Goal: Task Accomplishment & Management: Manage account settings

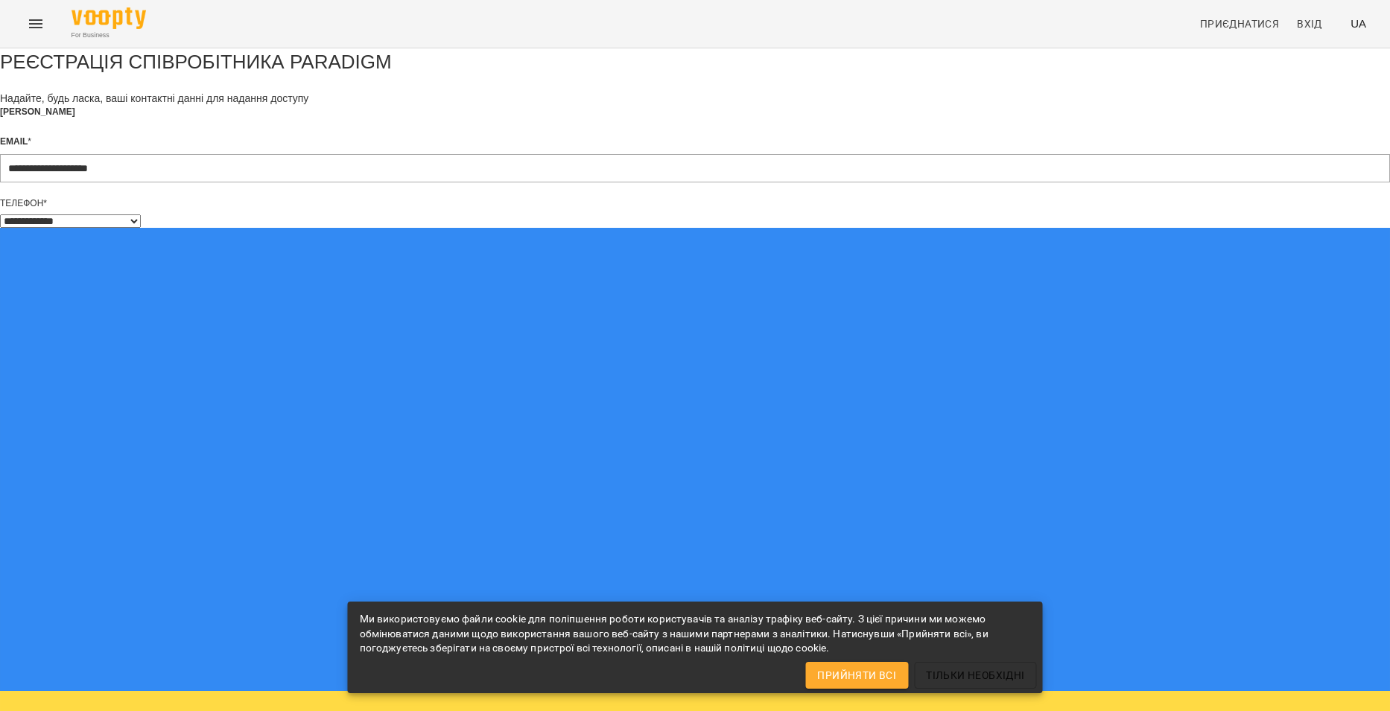
select select "**"
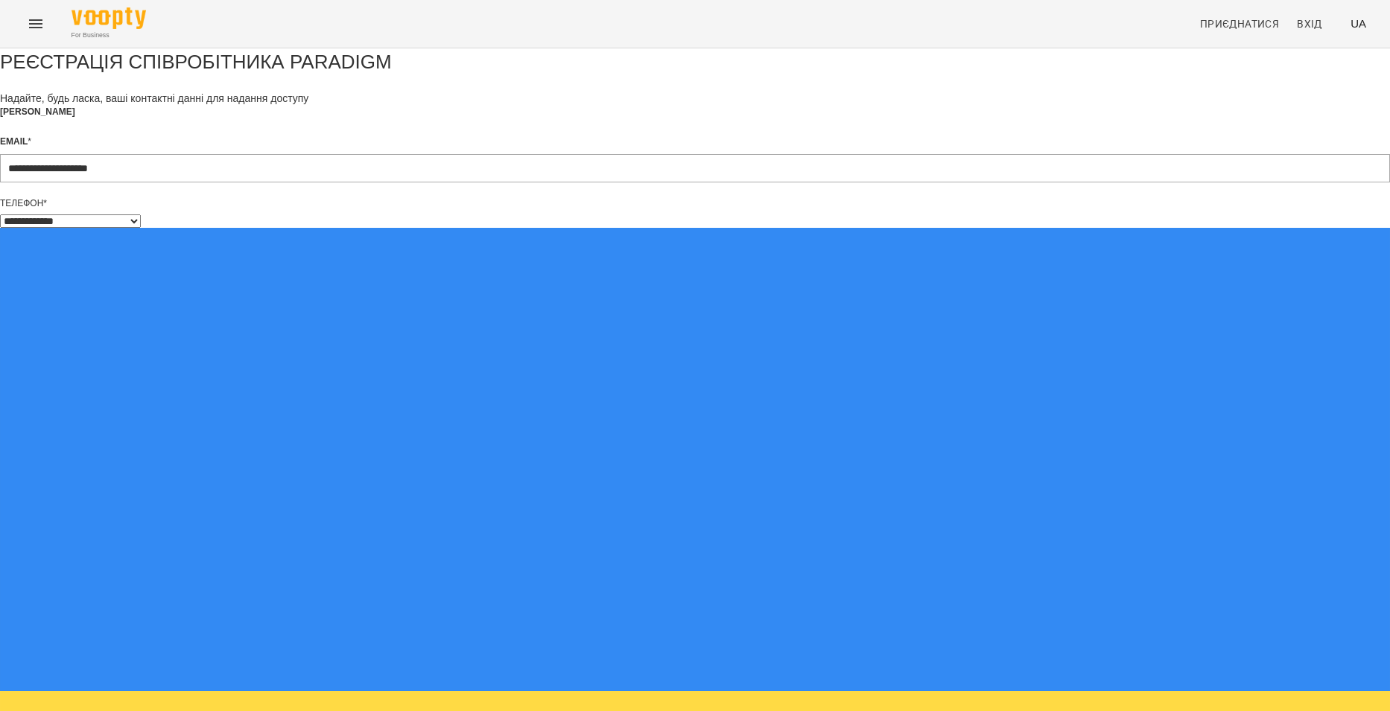
click at [531, 457] on form "**********" at bounding box center [695, 692] width 1390 height 1288
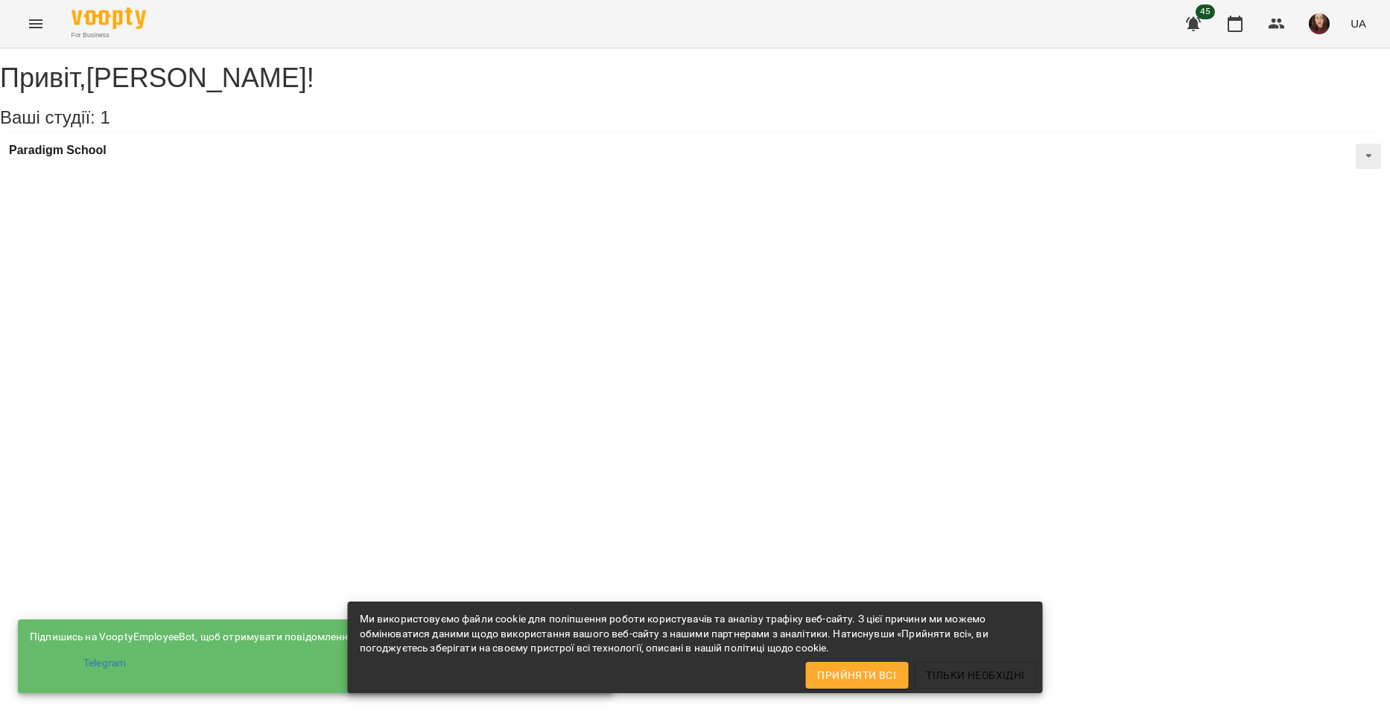
click at [843, 676] on span "Прийняти всі" at bounding box center [856, 676] width 79 height 18
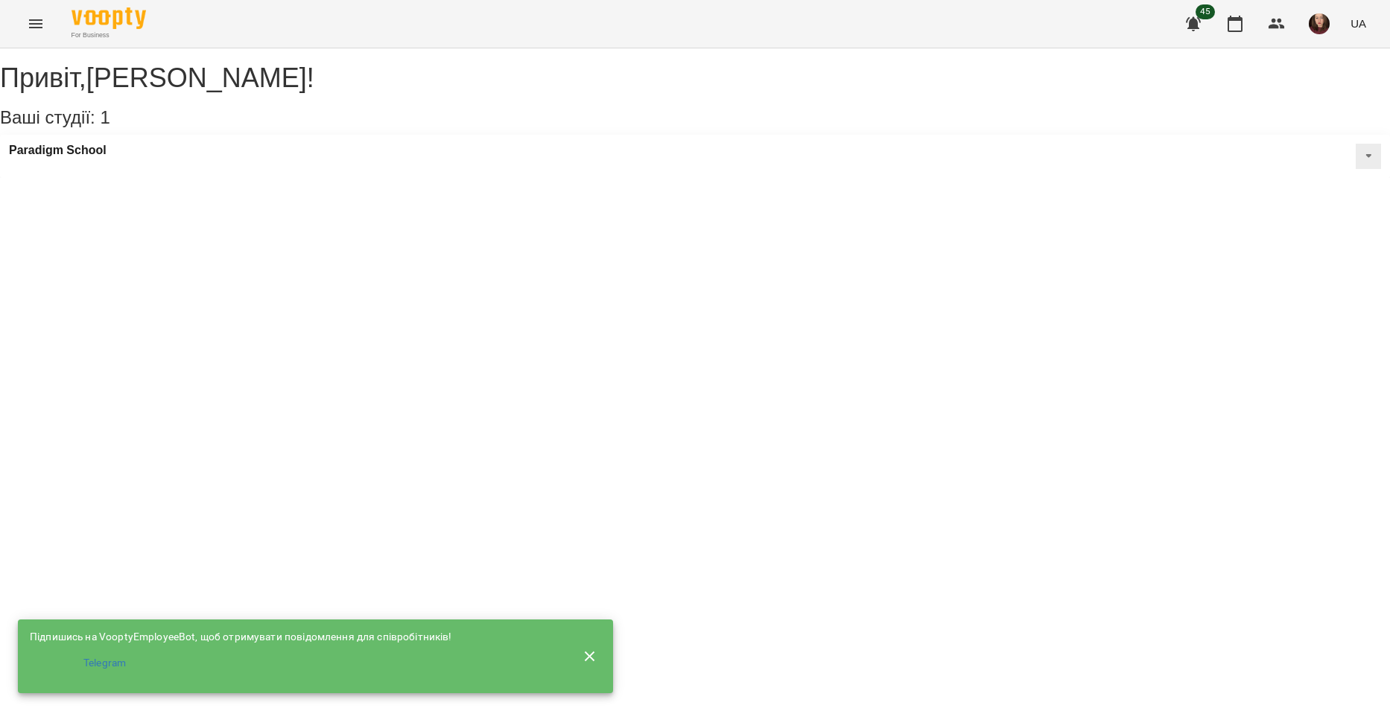
click at [1356, 169] on button at bounding box center [1368, 156] width 25 height 25
click at [272, 174] on div "Paradigm School Публічна інформація Класні кімнати Статичний розклад" at bounding box center [695, 156] width 1390 height 43
click at [86, 157] on h3 "Paradigm School" at bounding box center [58, 150] width 98 height 13
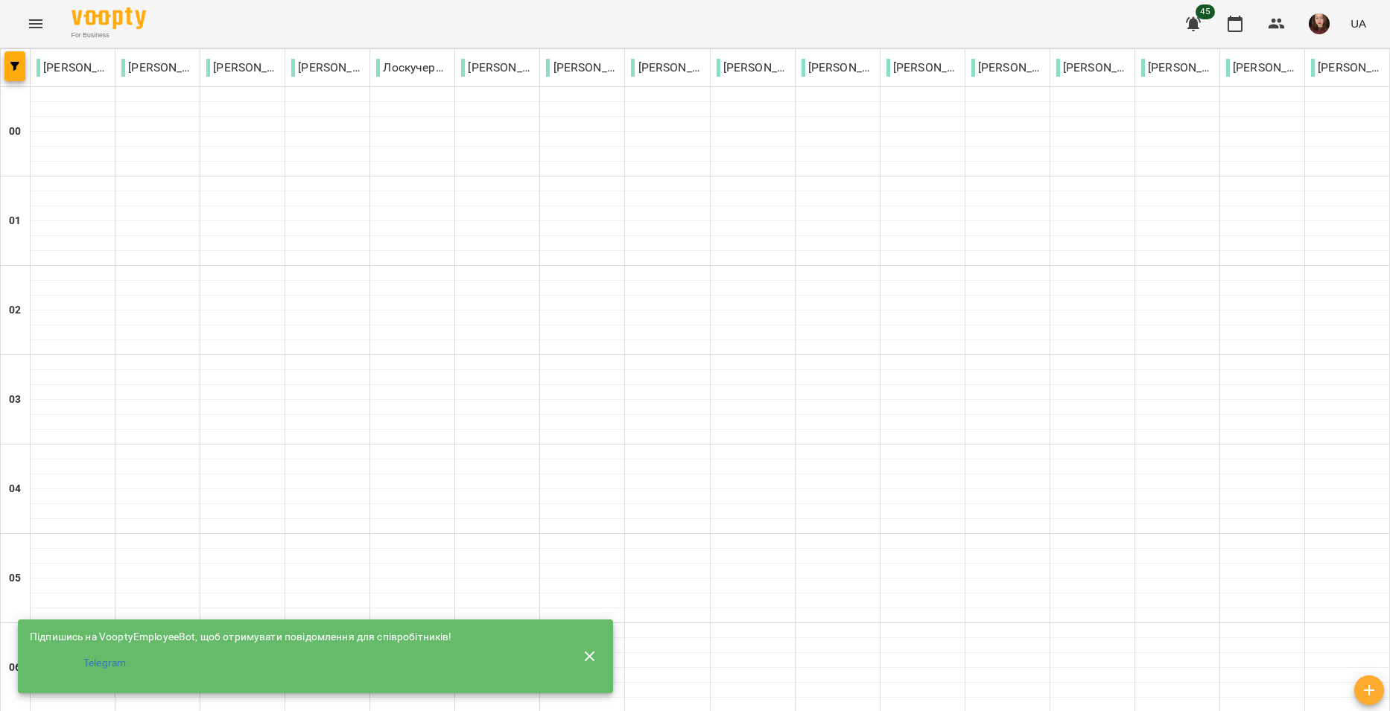
click at [594, 655] on icon "button" at bounding box center [590, 657] width 18 height 18
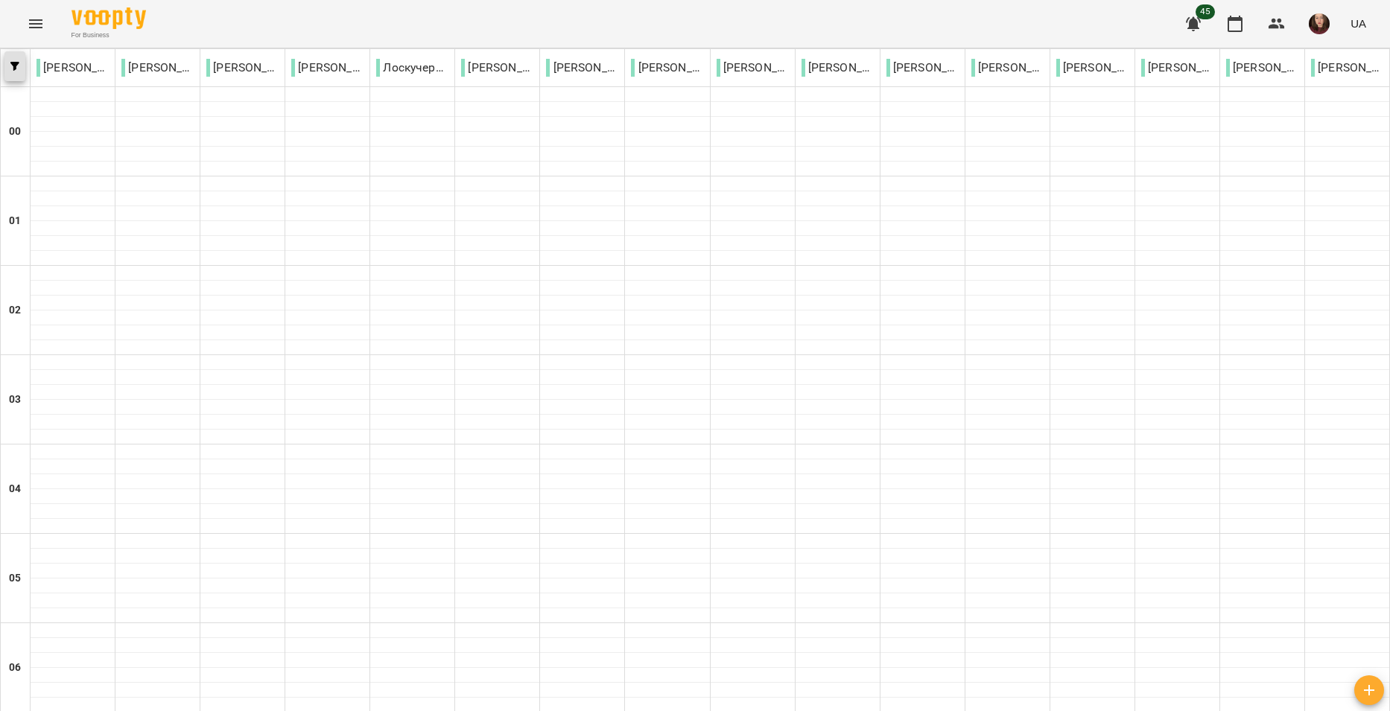
click at [12, 55] on button "button" at bounding box center [14, 66] width 21 height 30
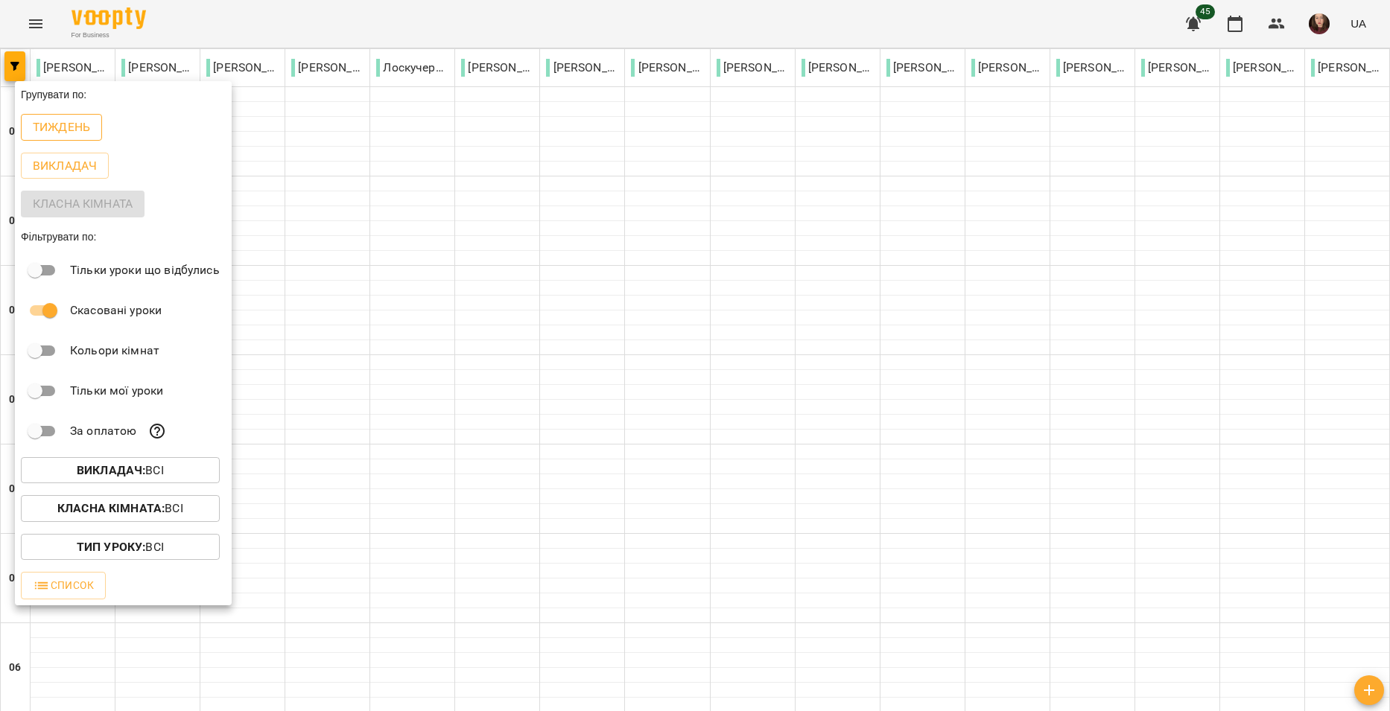
click at [87, 132] on p "Тиждень" at bounding box center [61, 127] width 57 height 18
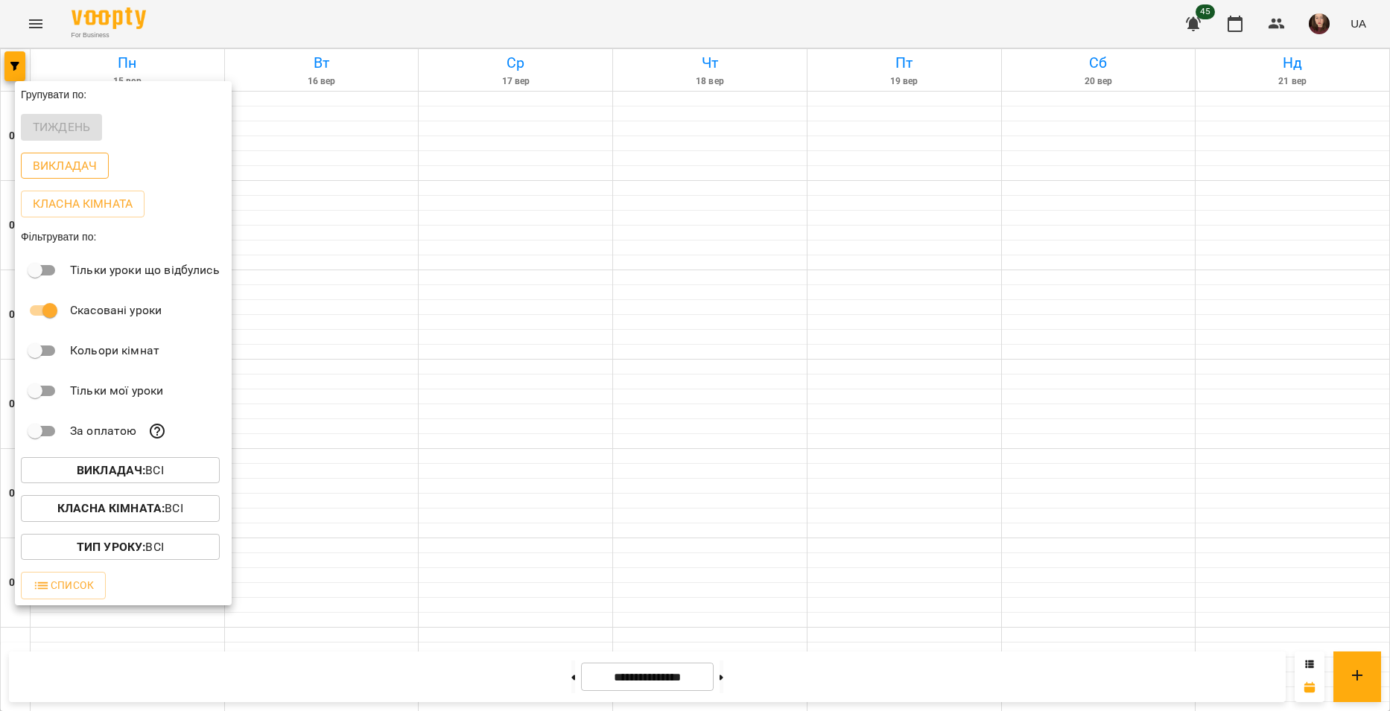
click at [73, 177] on button "Викладач" at bounding box center [65, 166] width 88 height 27
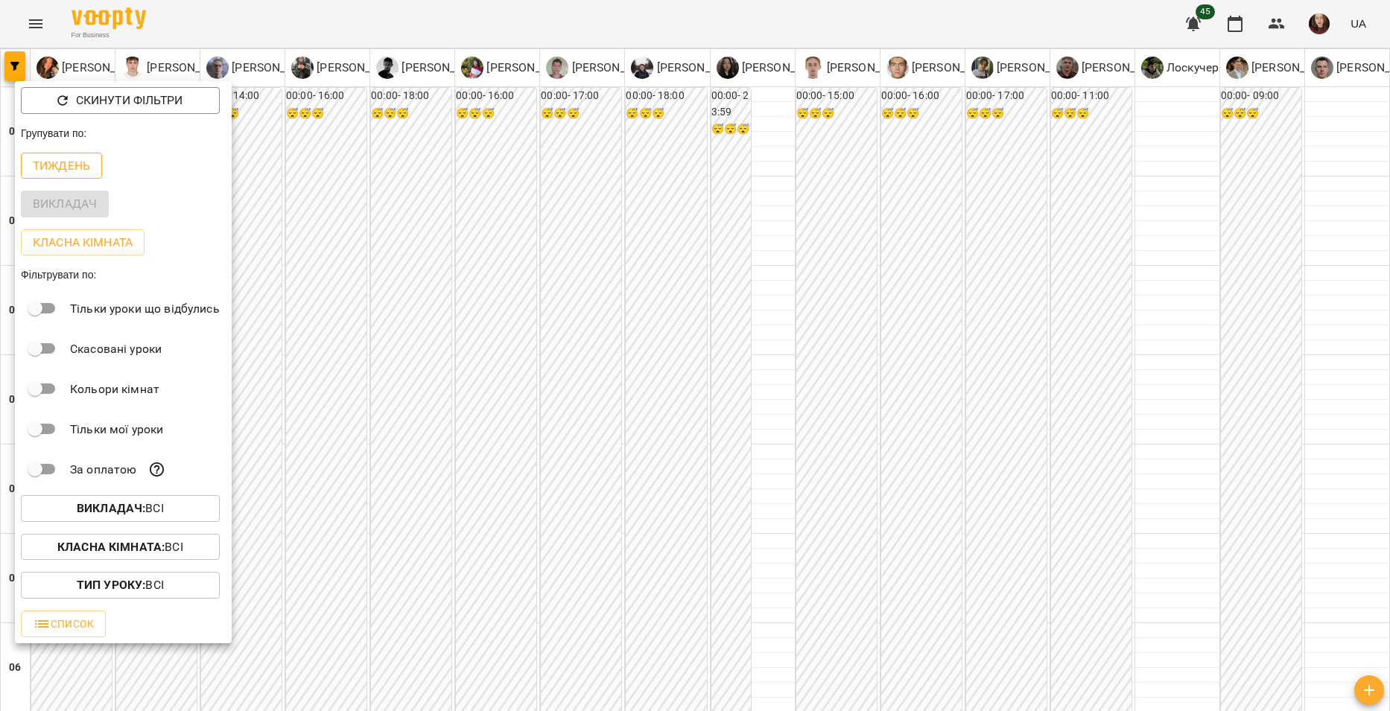
click at [85, 162] on p "Тиждень" at bounding box center [61, 166] width 57 height 18
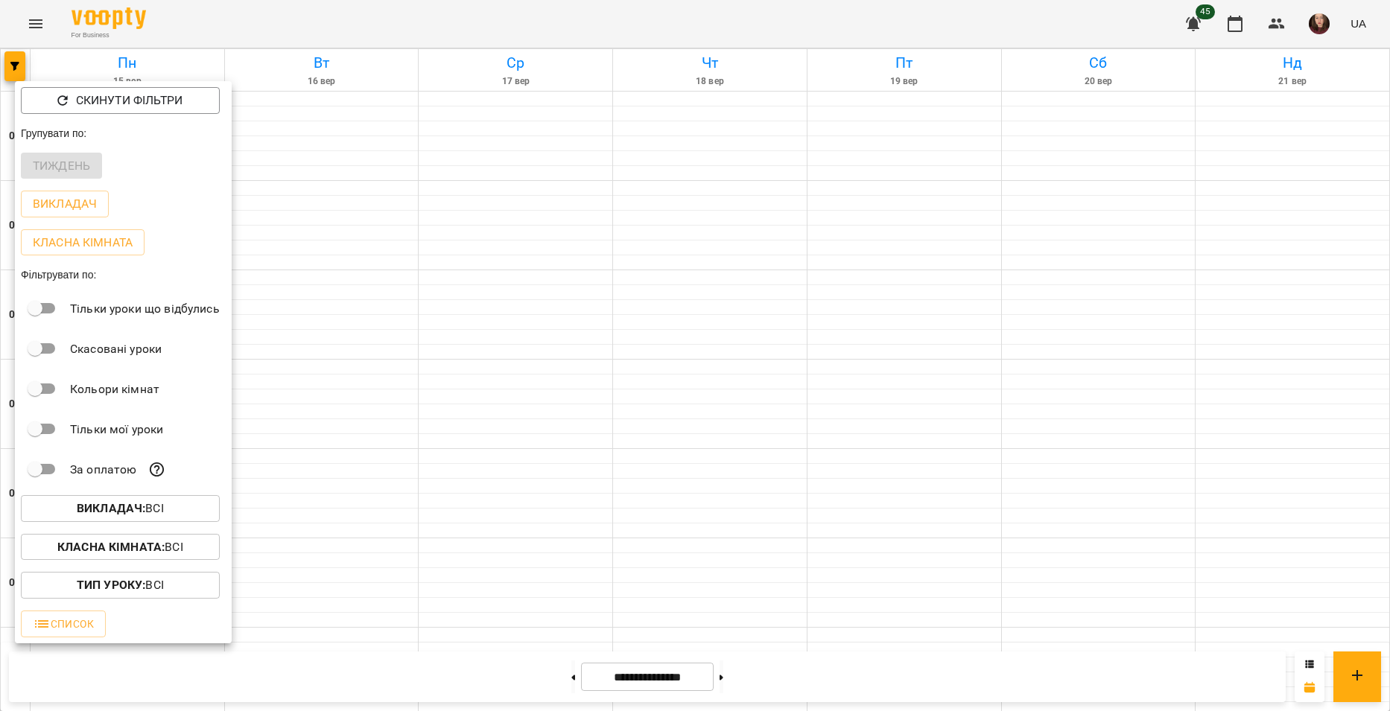
click at [600, 535] on div at bounding box center [695, 355] width 1390 height 711
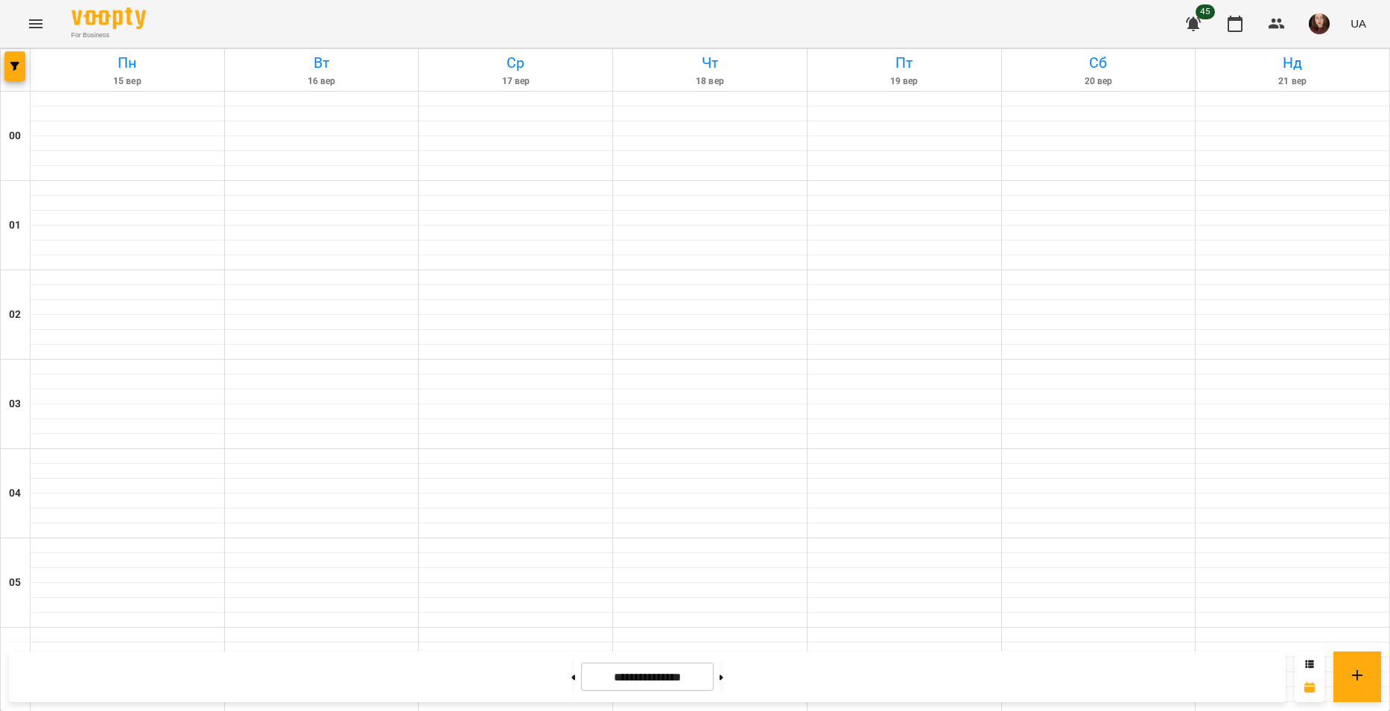
scroll to position [1369, 0]
click at [571, 673] on button at bounding box center [573, 677] width 4 height 33
type input "**********"
click at [37, 25] on icon "Menu" at bounding box center [36, 24] width 18 height 18
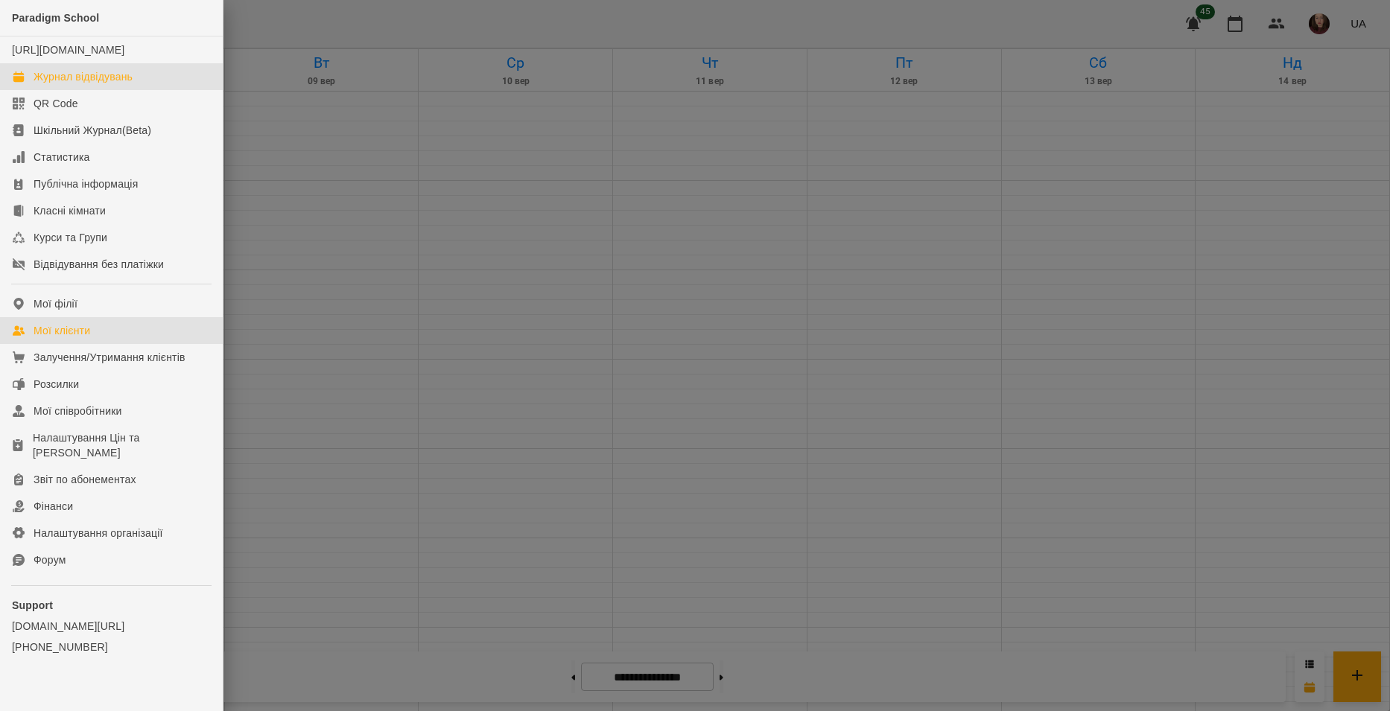
click at [72, 338] on div "Мої клієнти" at bounding box center [62, 330] width 57 height 15
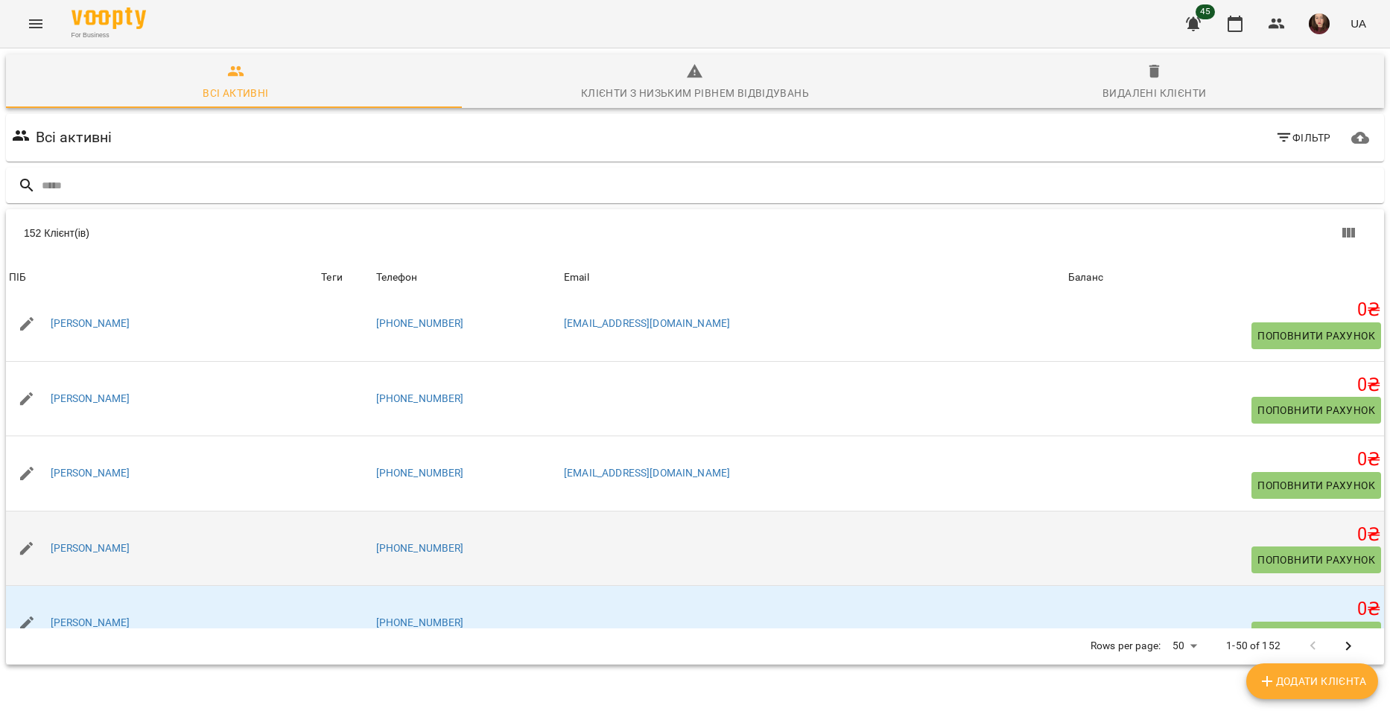
scroll to position [521, 0]
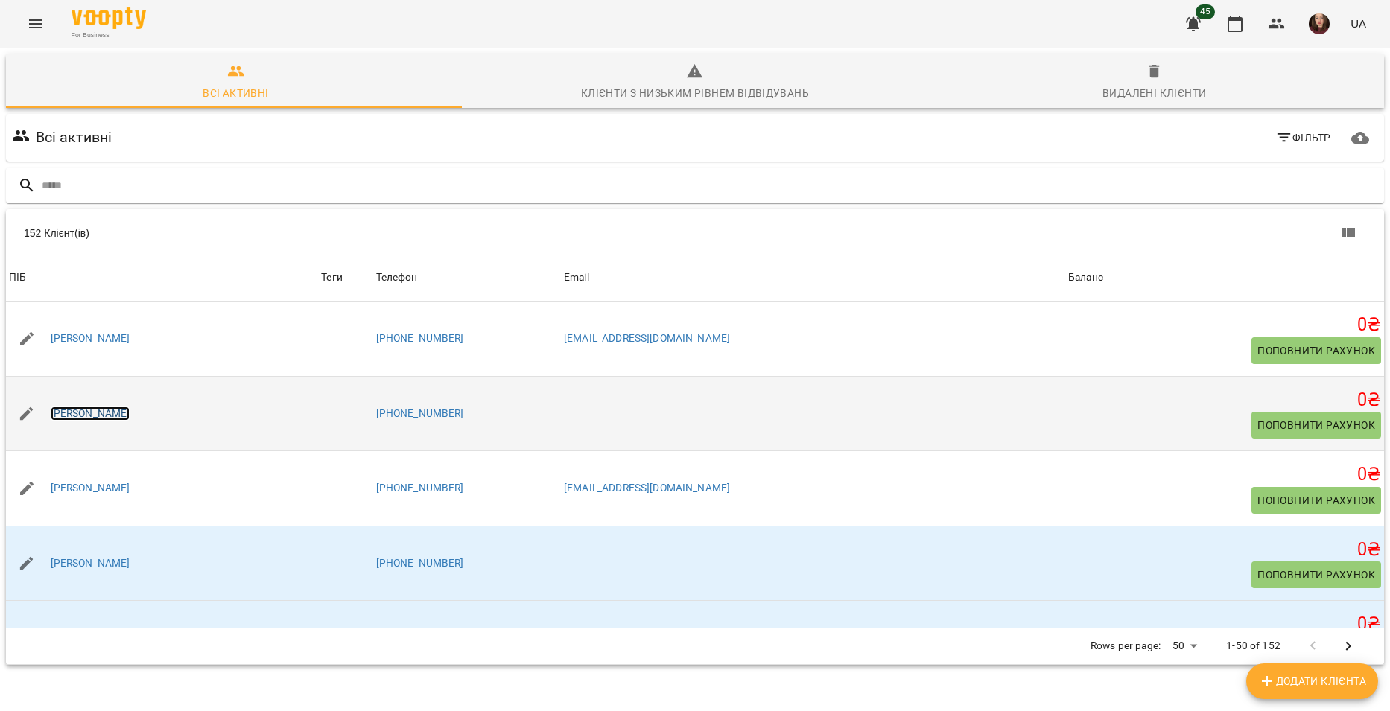
click at [87, 415] on link "[PERSON_NAME]" at bounding box center [91, 414] width 80 height 15
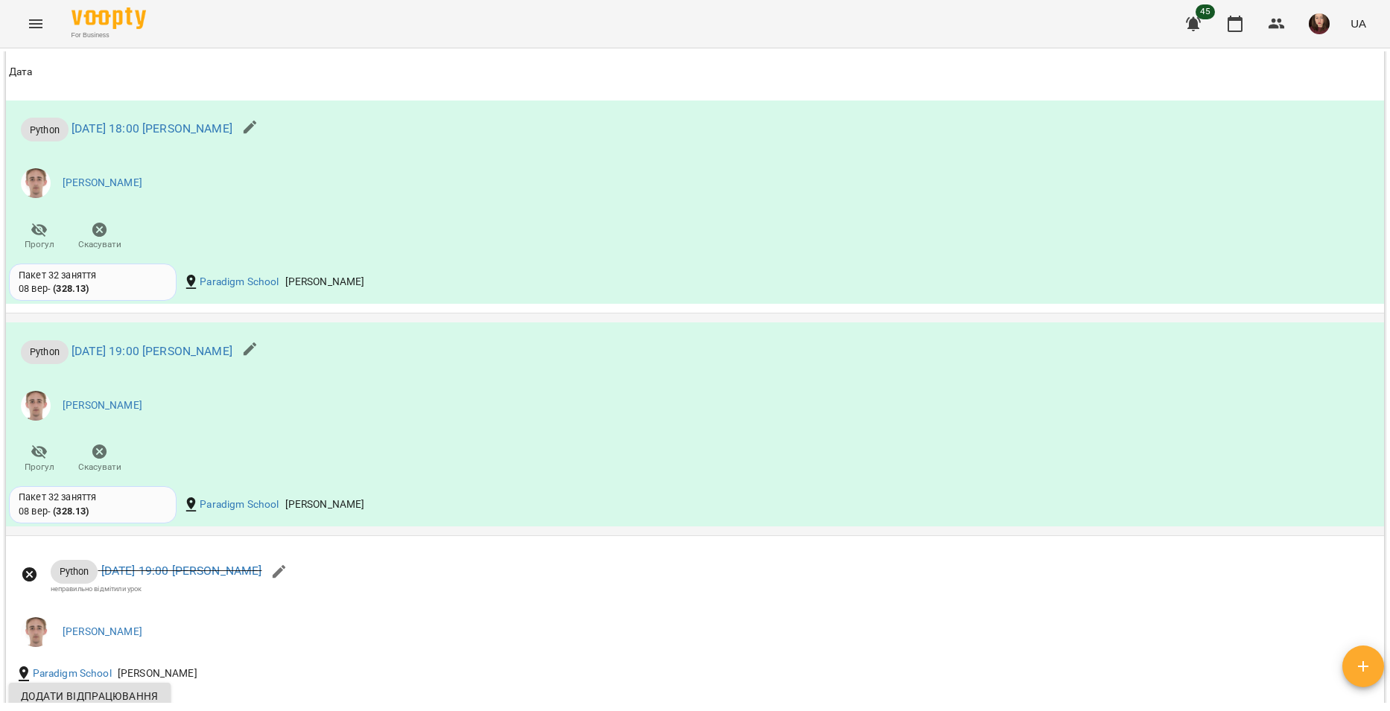
scroll to position [1409, 0]
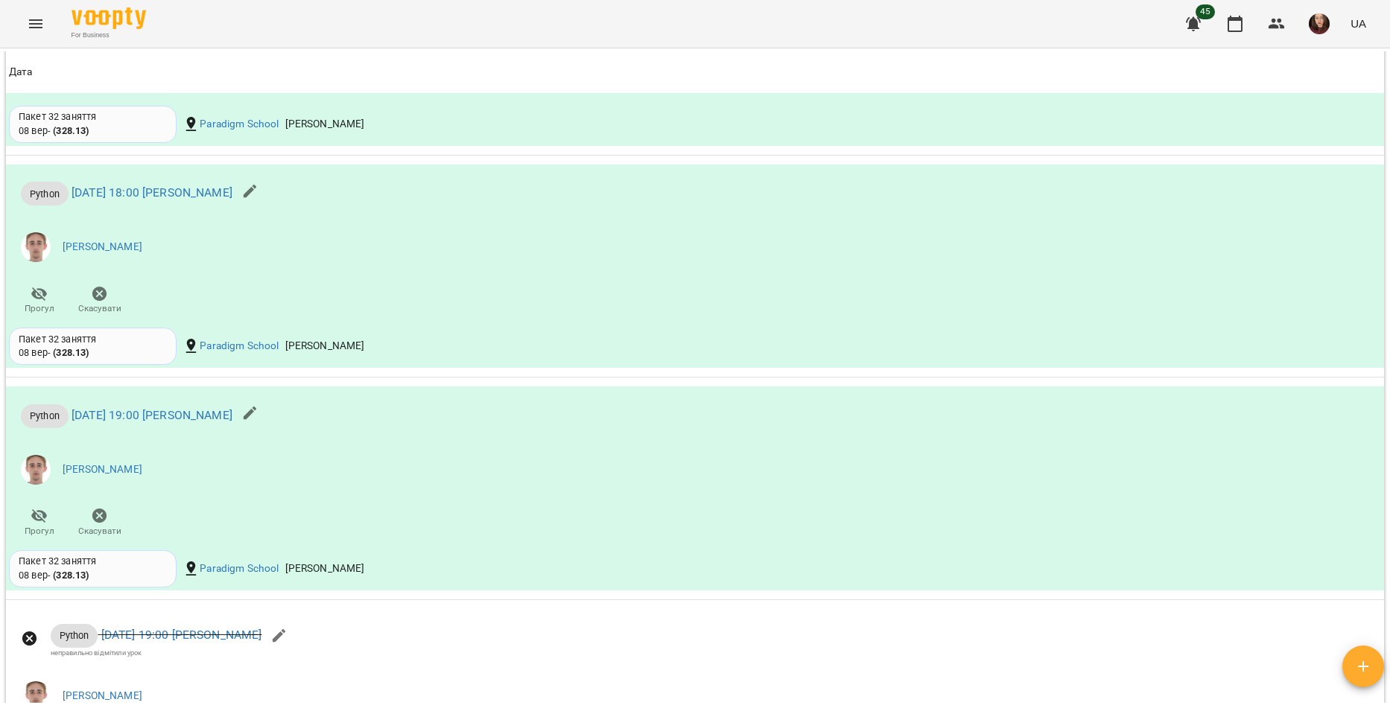
click at [1194, 22] on icon "button" at bounding box center [1193, 24] width 15 height 14
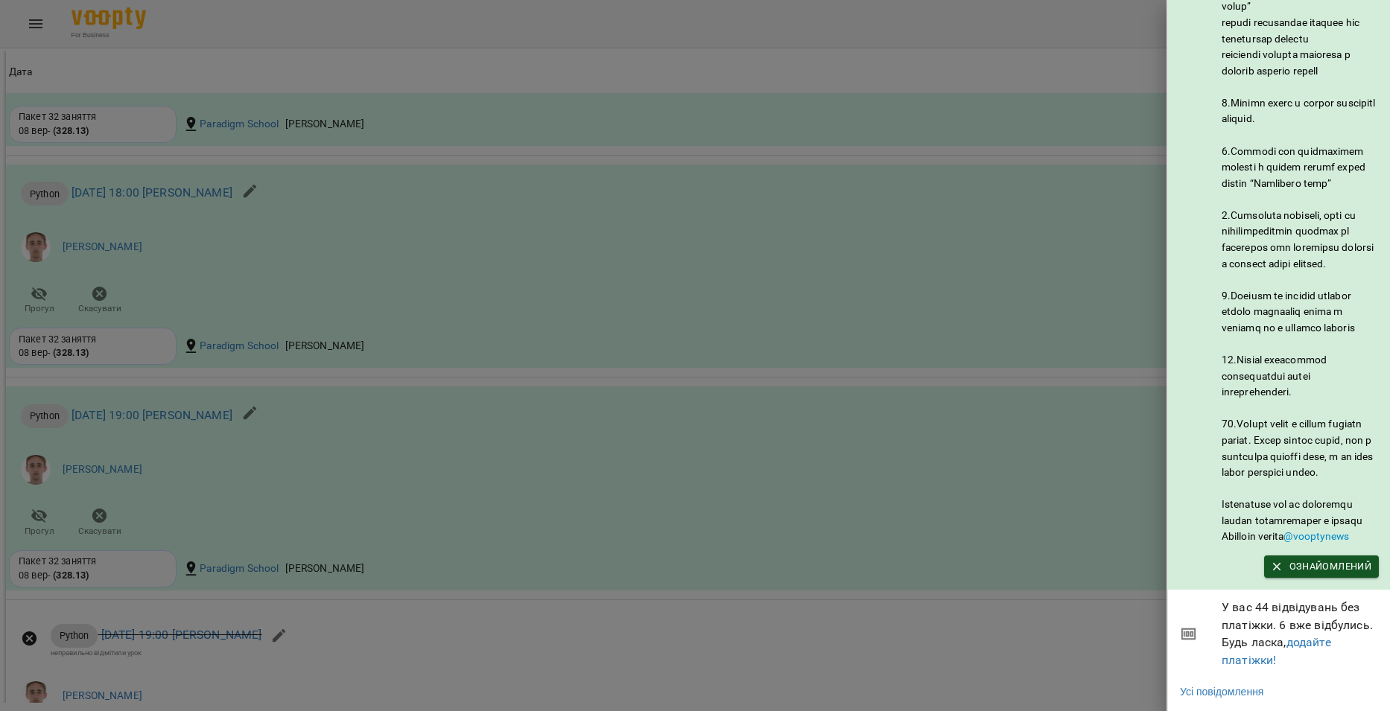
scroll to position [626, 0]
click at [1309, 559] on span "Ознайомлений" at bounding box center [1322, 567] width 100 height 16
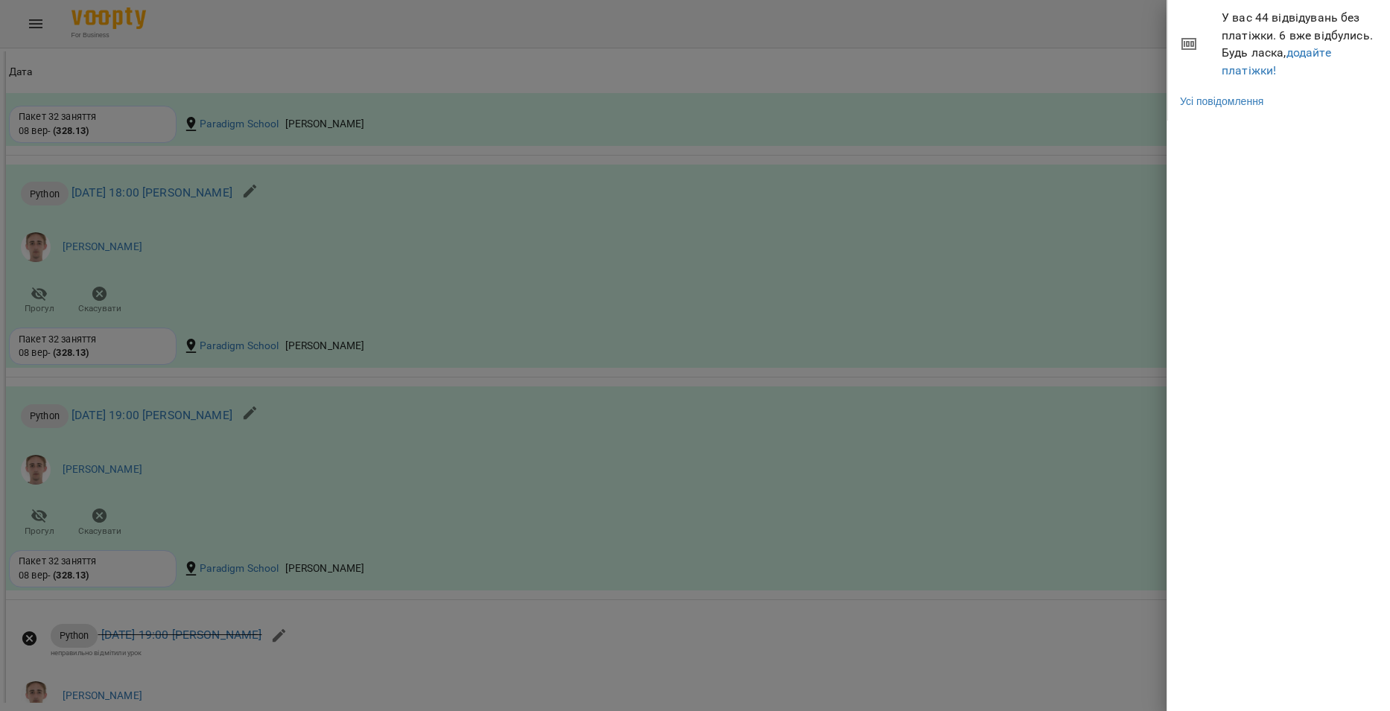
scroll to position [0, 0]
click at [1242, 101] on link "Усі повідомлення" at bounding box center [1221, 101] width 83 height 15
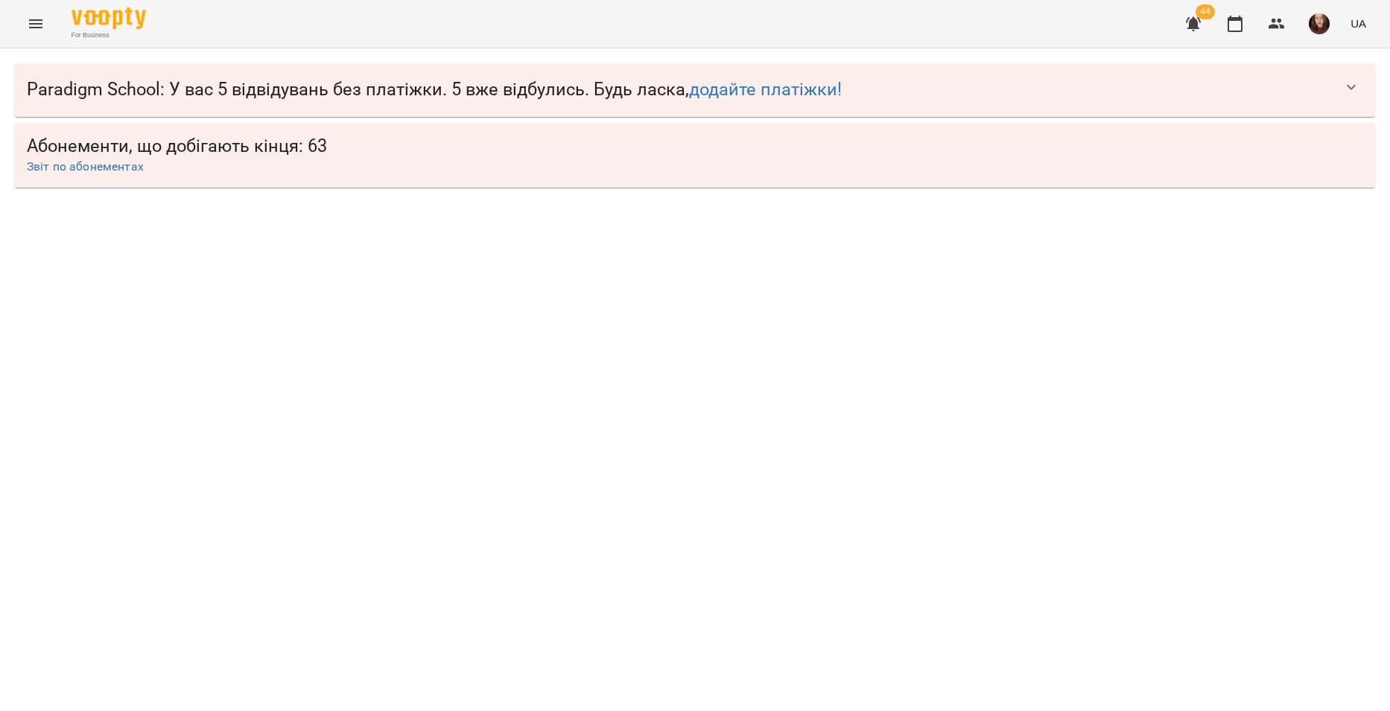
click at [1350, 86] on icon "button" at bounding box center [1351, 86] width 9 height 5
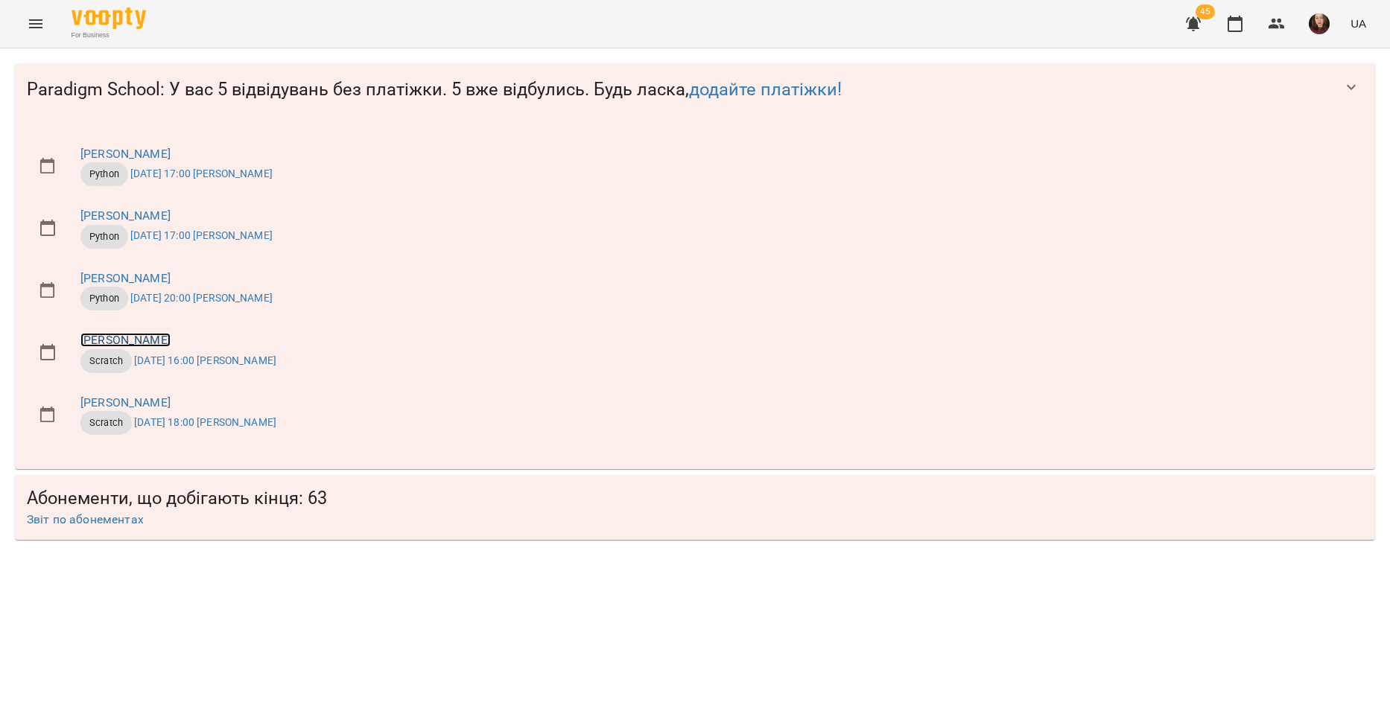
click at [140, 338] on link "[PERSON_NAME]" at bounding box center [125, 340] width 90 height 14
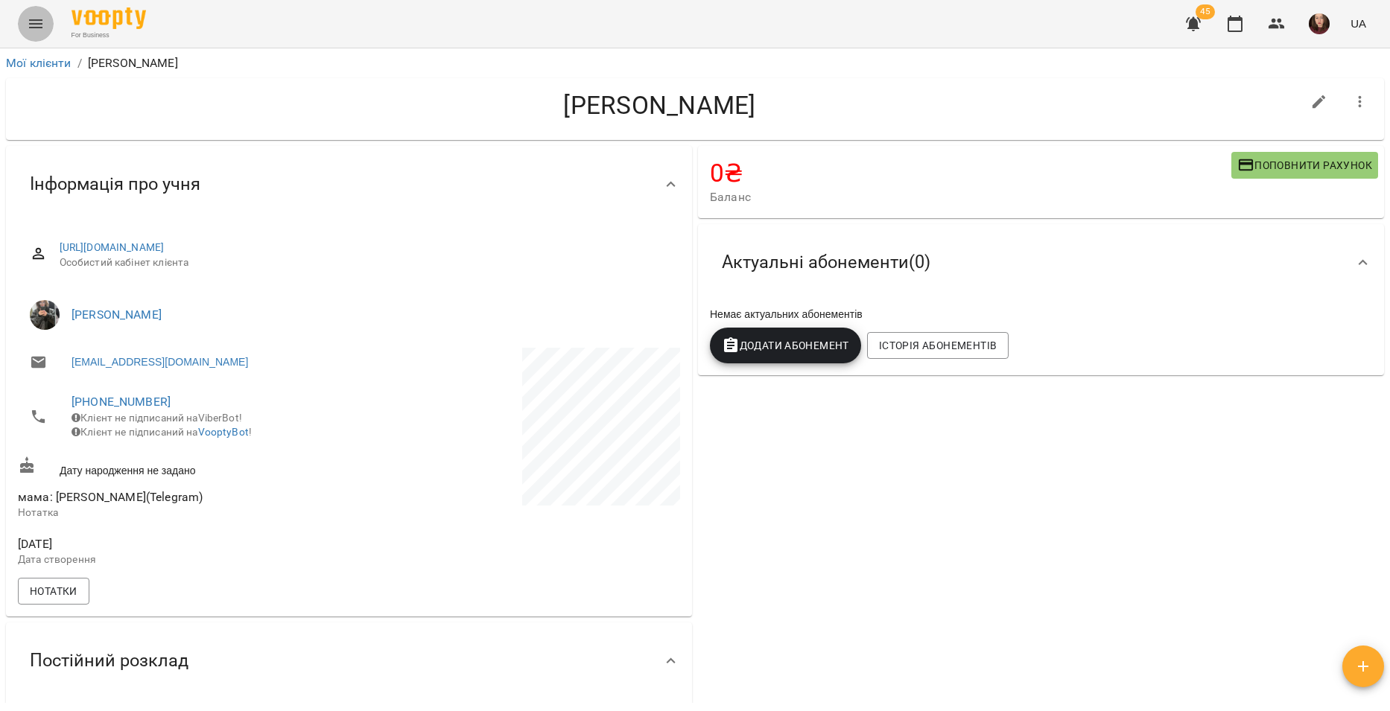
click at [33, 26] on icon "Menu" at bounding box center [36, 24] width 18 height 18
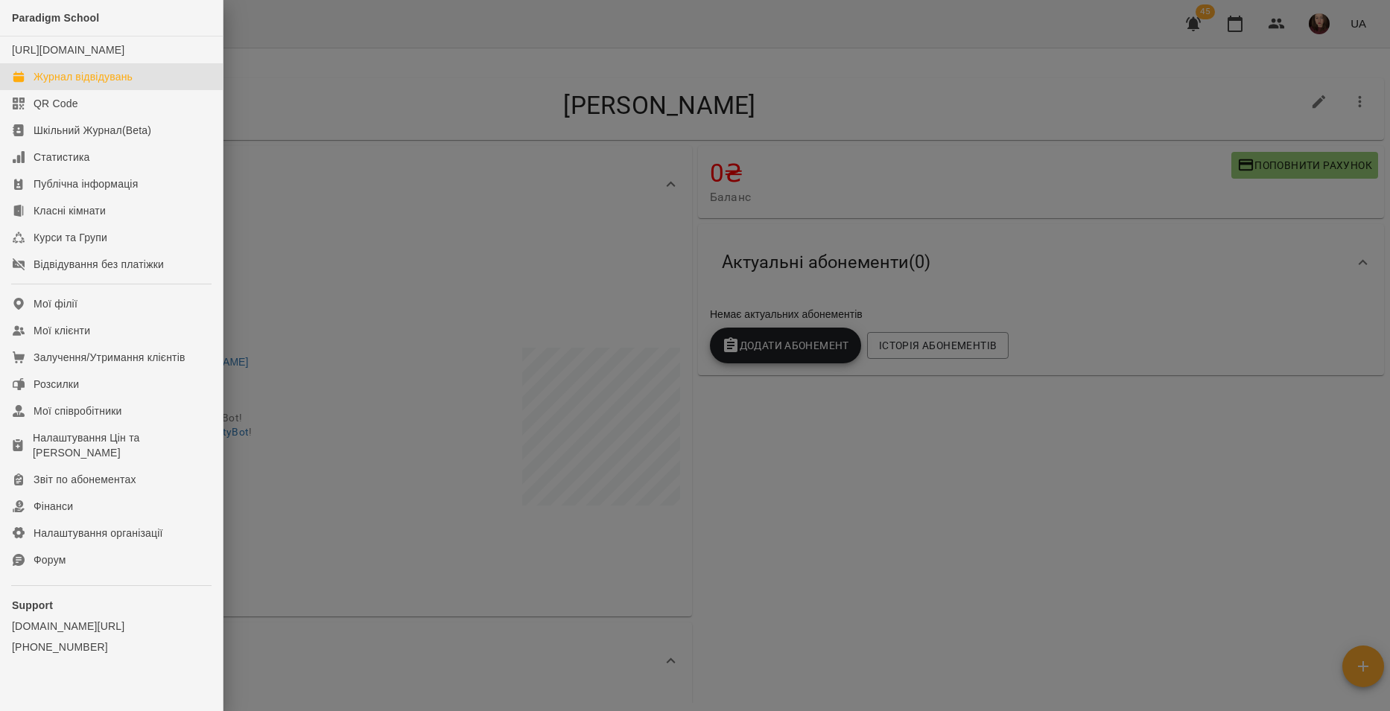
click at [118, 84] on div "Журнал відвідувань" at bounding box center [83, 76] width 99 height 15
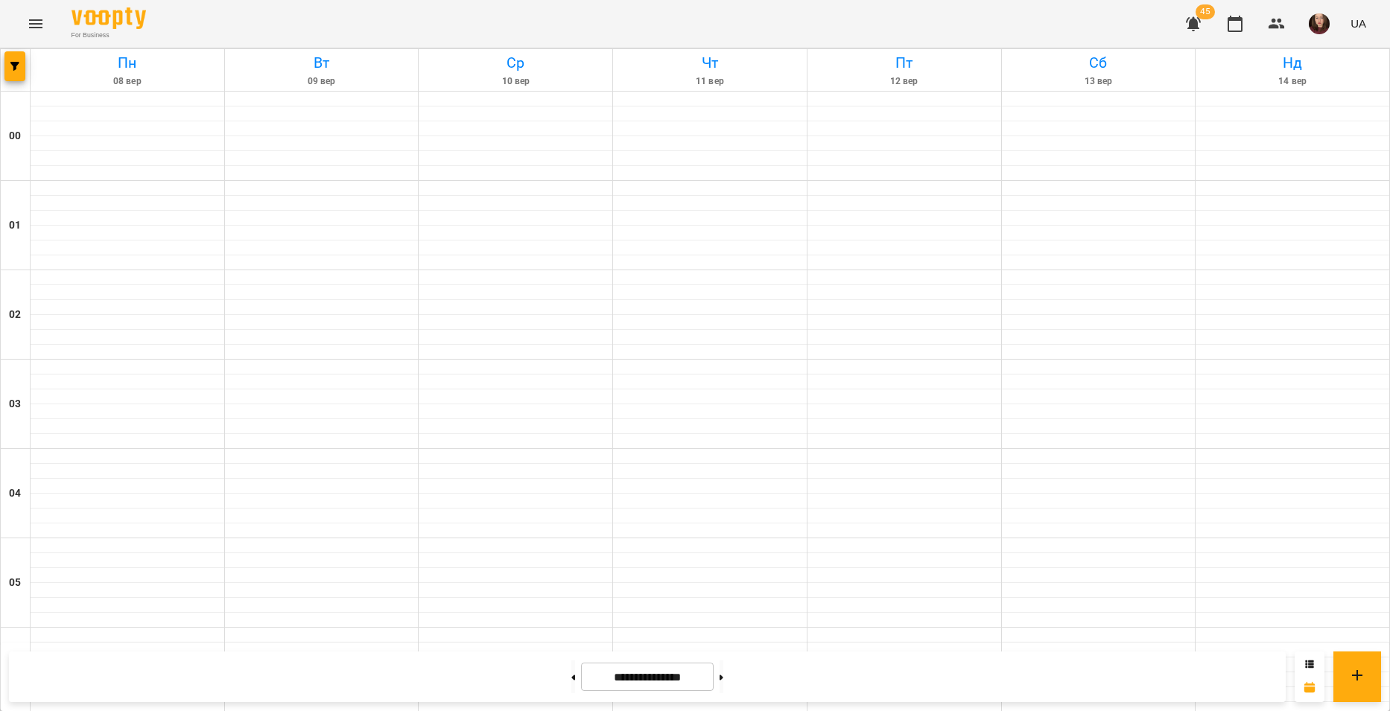
scroll to position [1295, 0]
click at [19, 72] on button "button" at bounding box center [14, 66] width 21 height 30
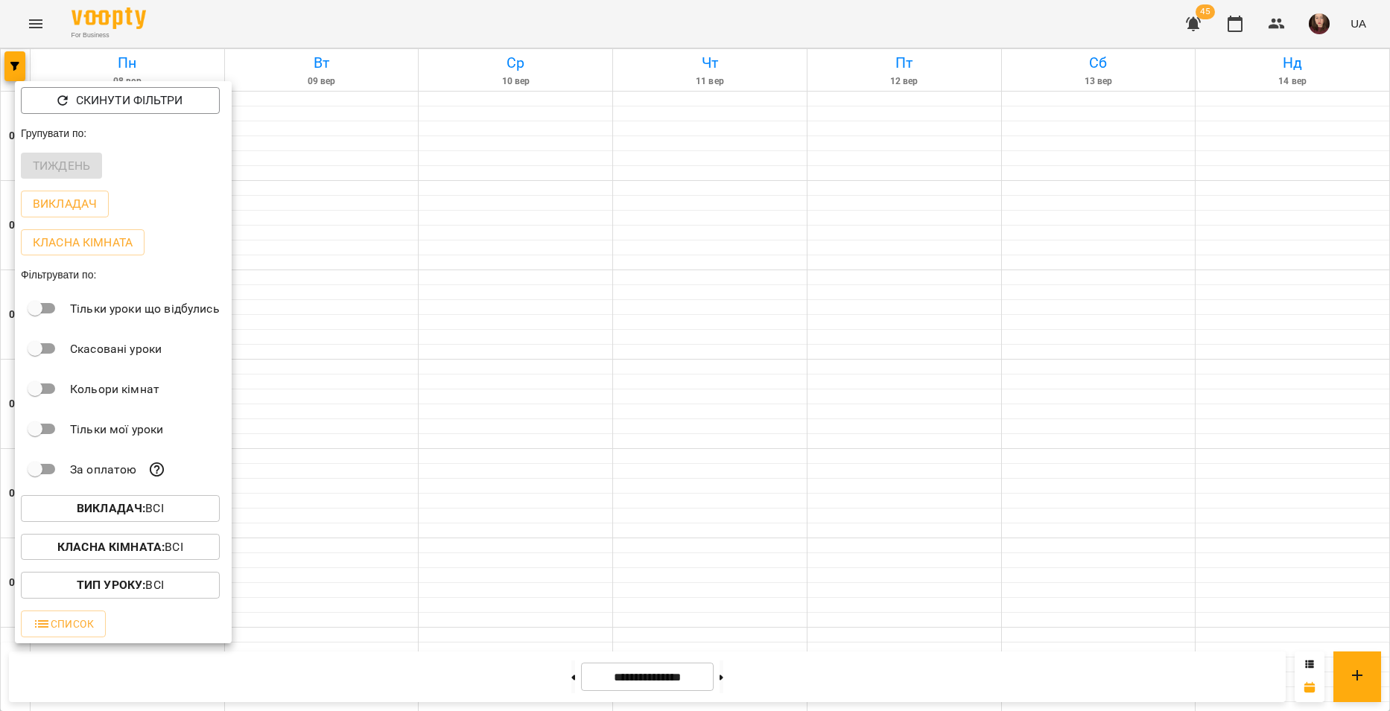
click at [110, 515] on b "Викладач :" at bounding box center [111, 508] width 69 height 14
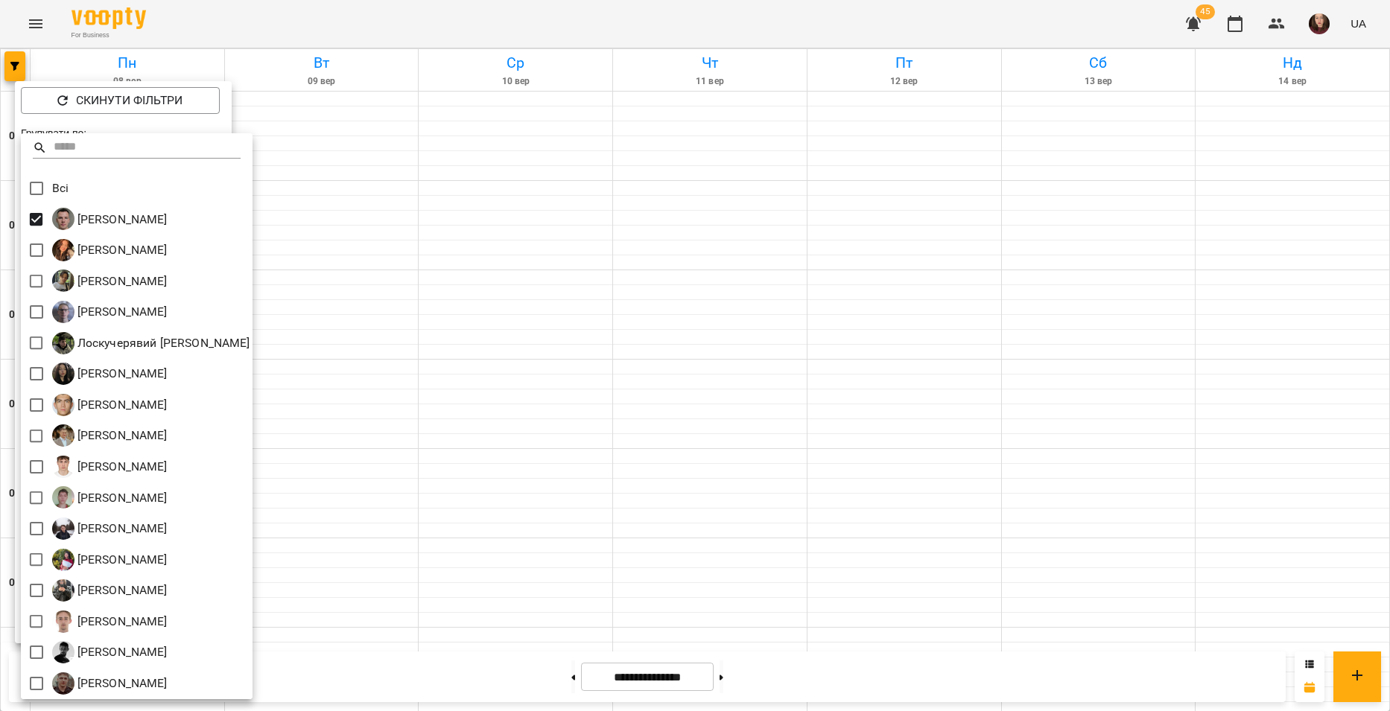
click at [425, 279] on div at bounding box center [695, 355] width 1390 height 711
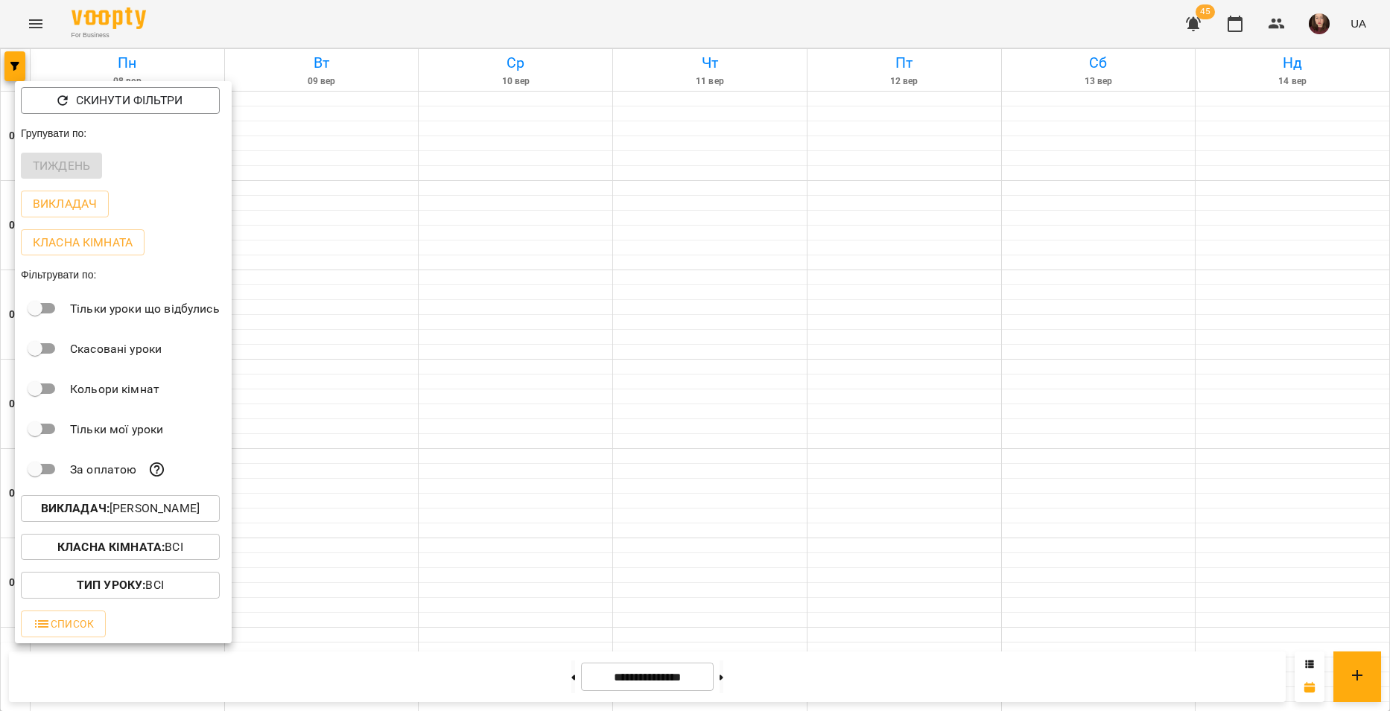
click at [415, 282] on div at bounding box center [695, 355] width 1390 height 711
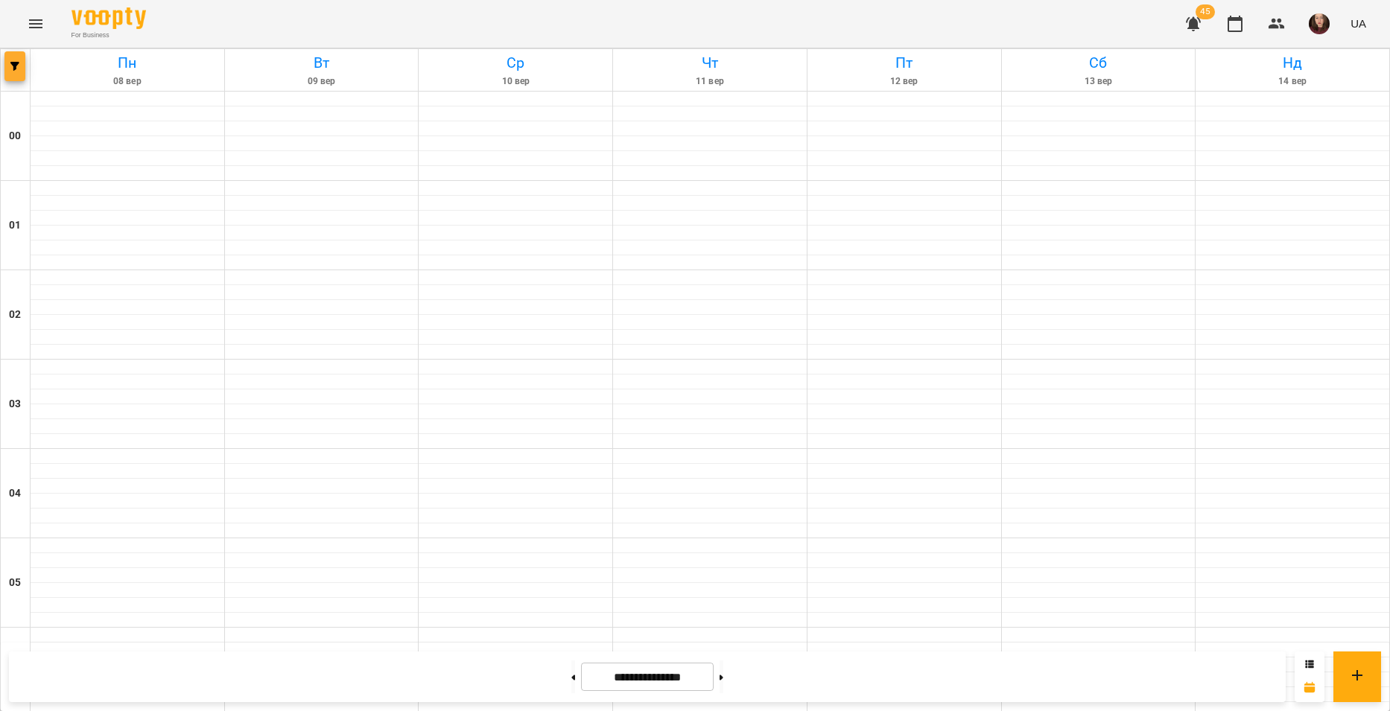
click at [17, 65] on icon "button" at bounding box center [14, 66] width 9 height 9
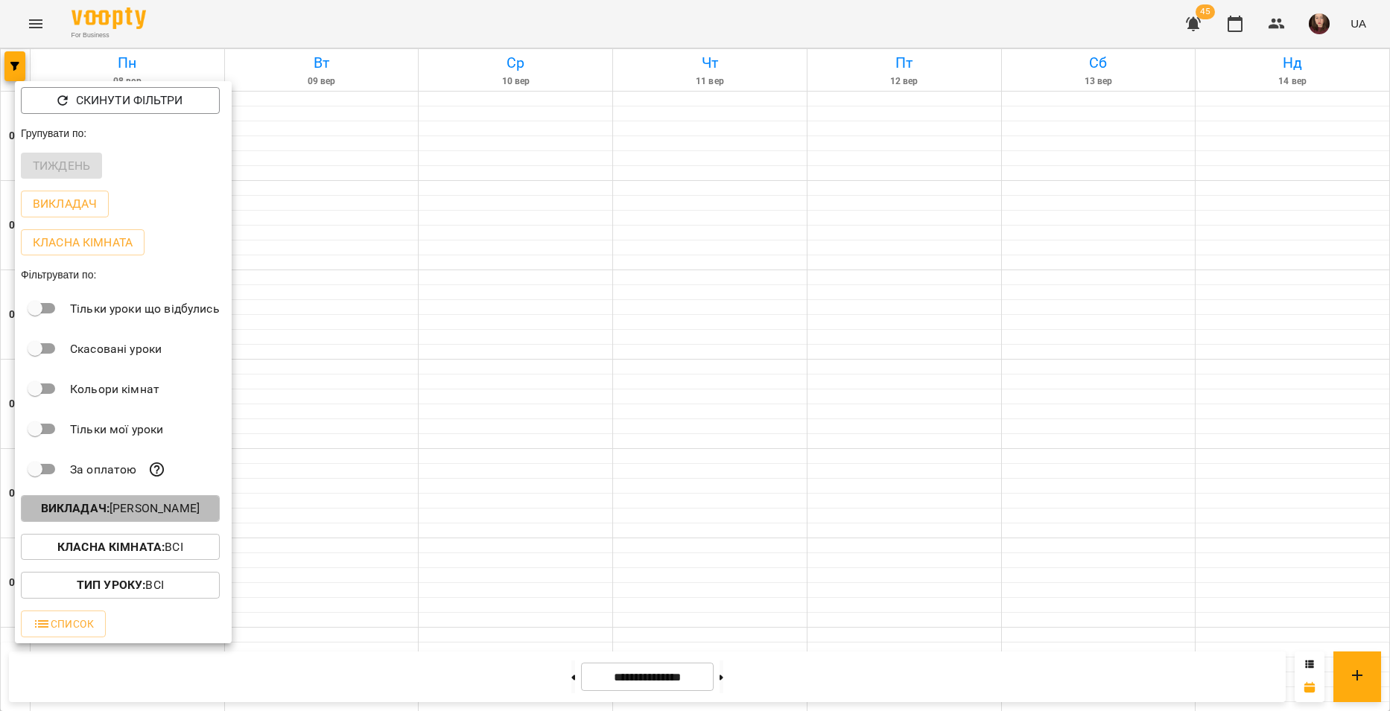
click at [197, 511] on p "Викладач : Альохін Андрій Леонідович" at bounding box center [120, 509] width 159 height 18
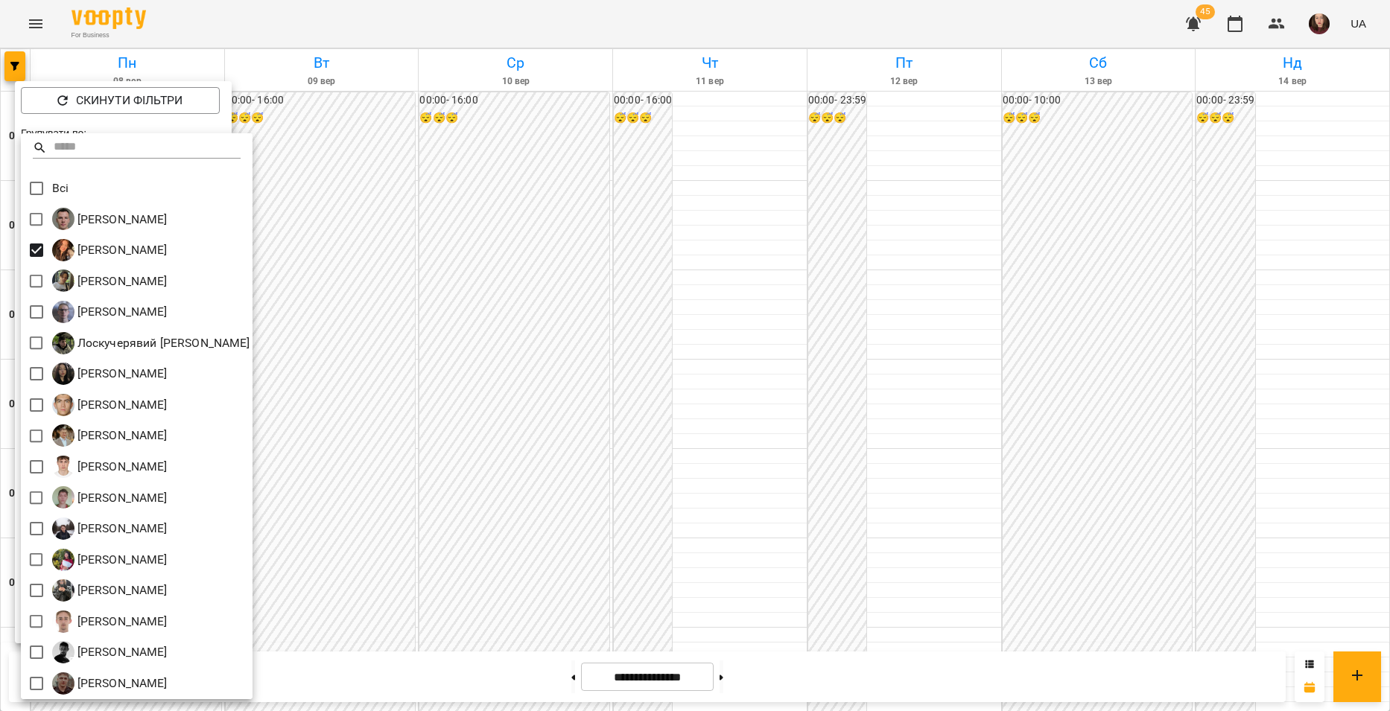
click at [331, 254] on div at bounding box center [695, 355] width 1390 height 711
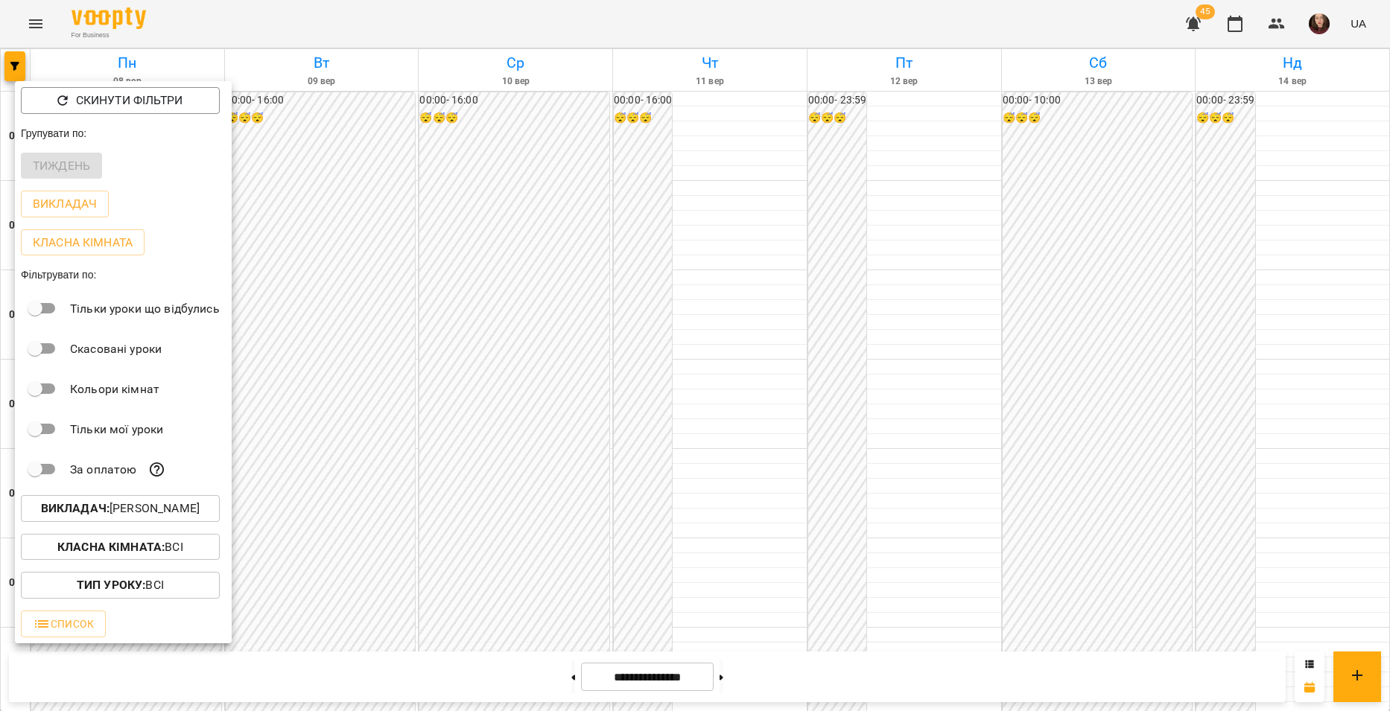
click at [331, 256] on div at bounding box center [695, 355] width 1390 height 711
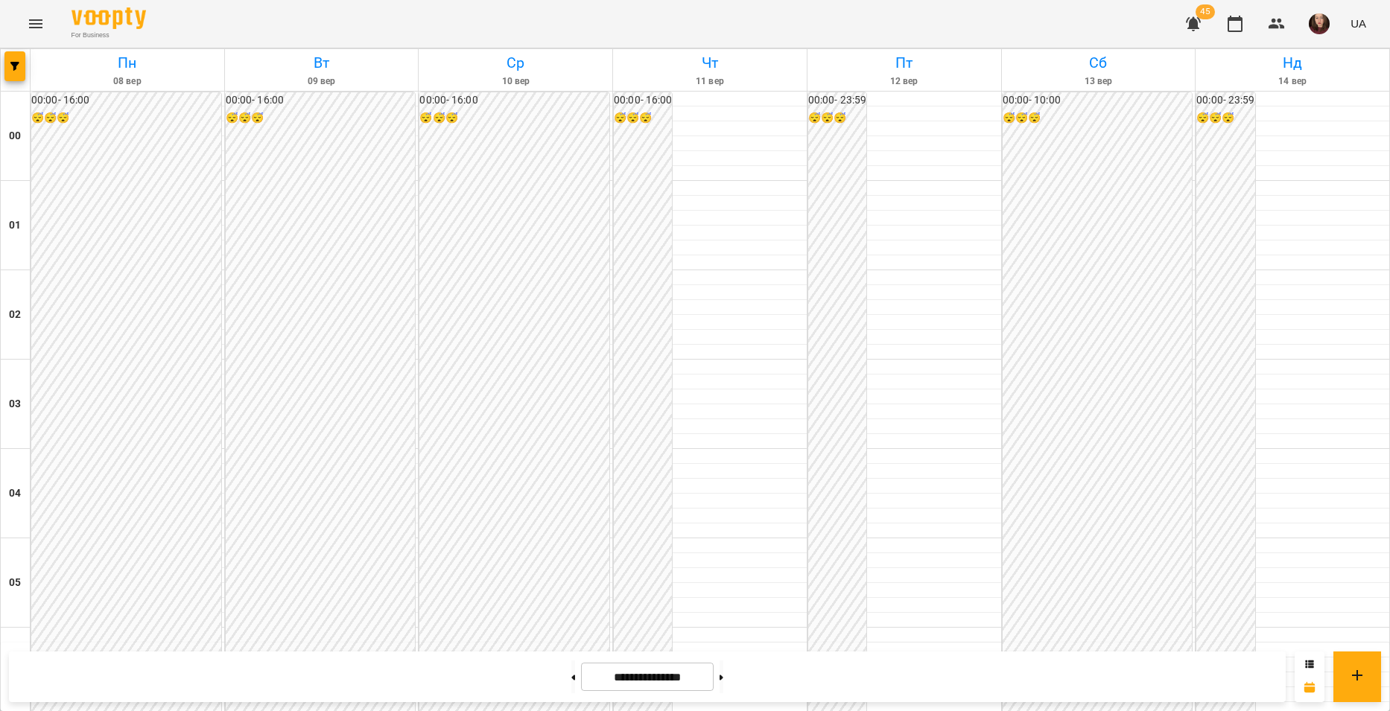
scroll to position [1444, 0]
click at [723, 671] on button at bounding box center [722, 677] width 4 height 33
type input "**********"
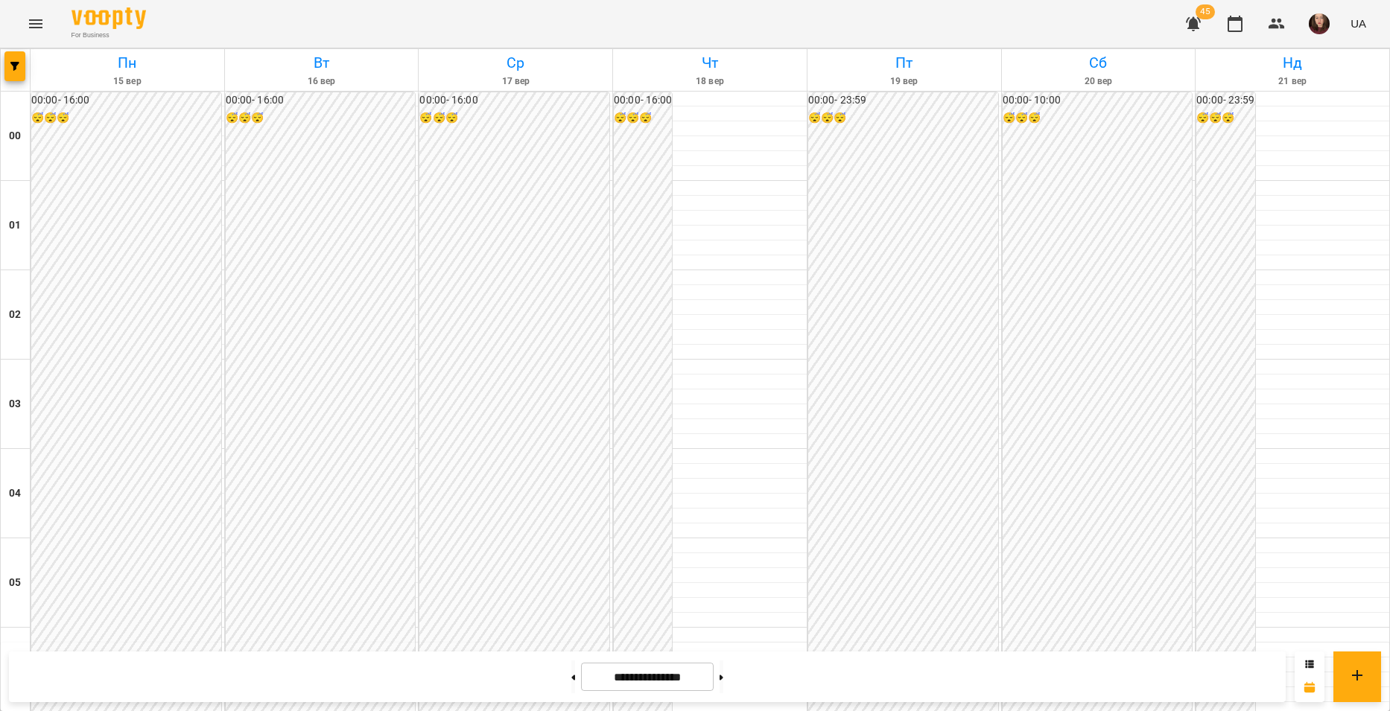
scroll to position [1295, 0]
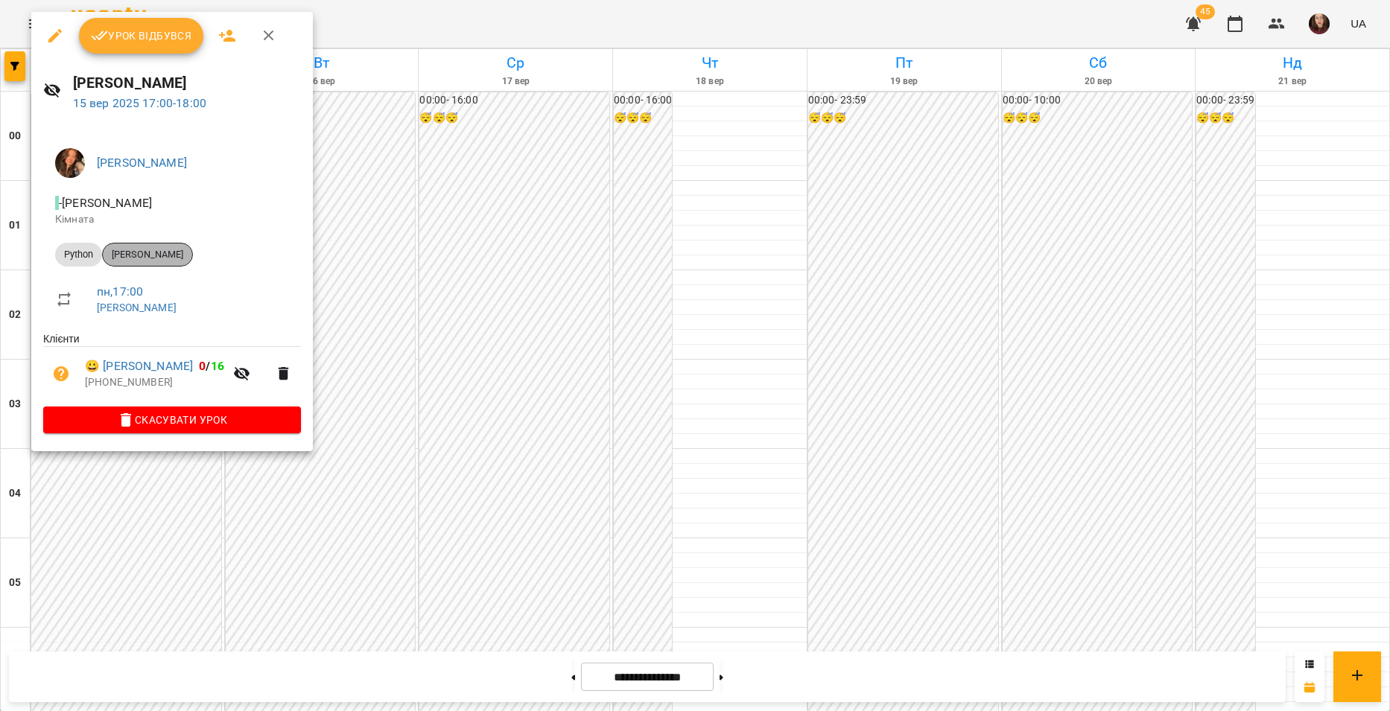
click at [154, 253] on span "[PERSON_NAME]" at bounding box center [147, 254] width 89 height 13
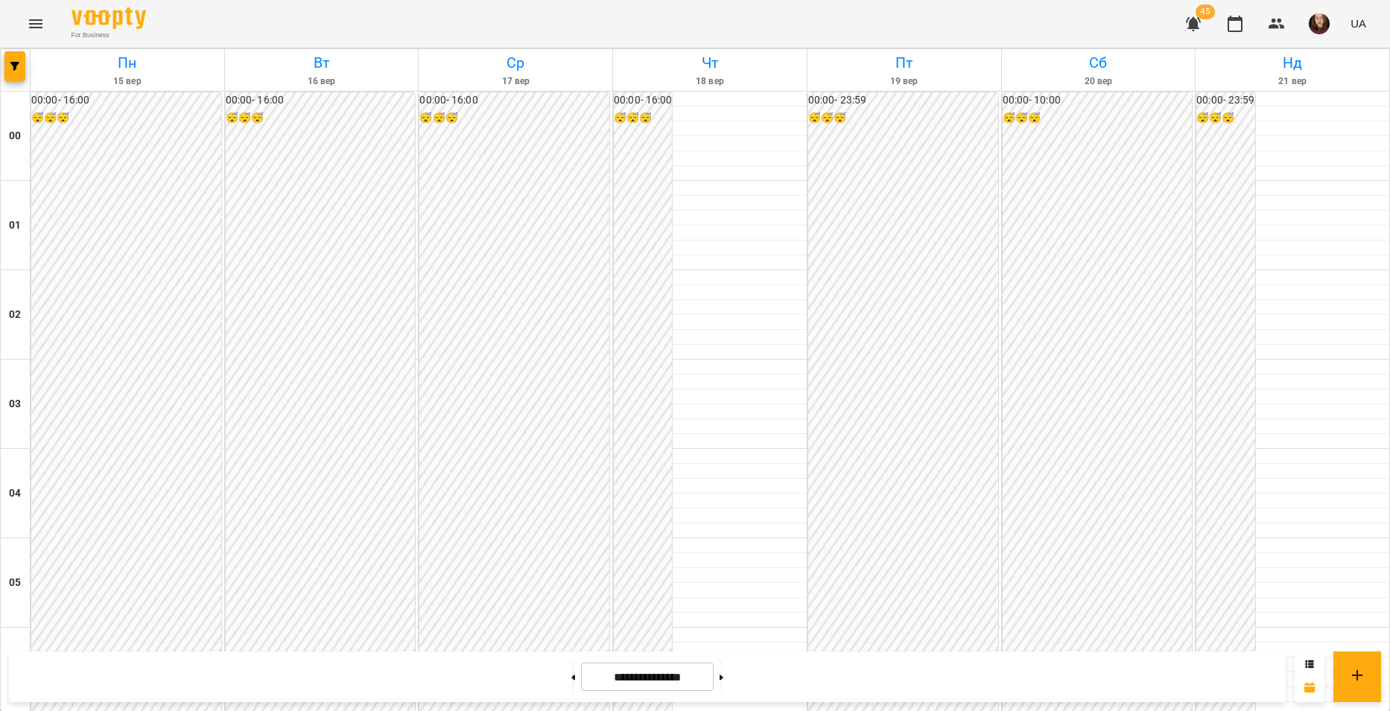
scroll to position [1444, 0]
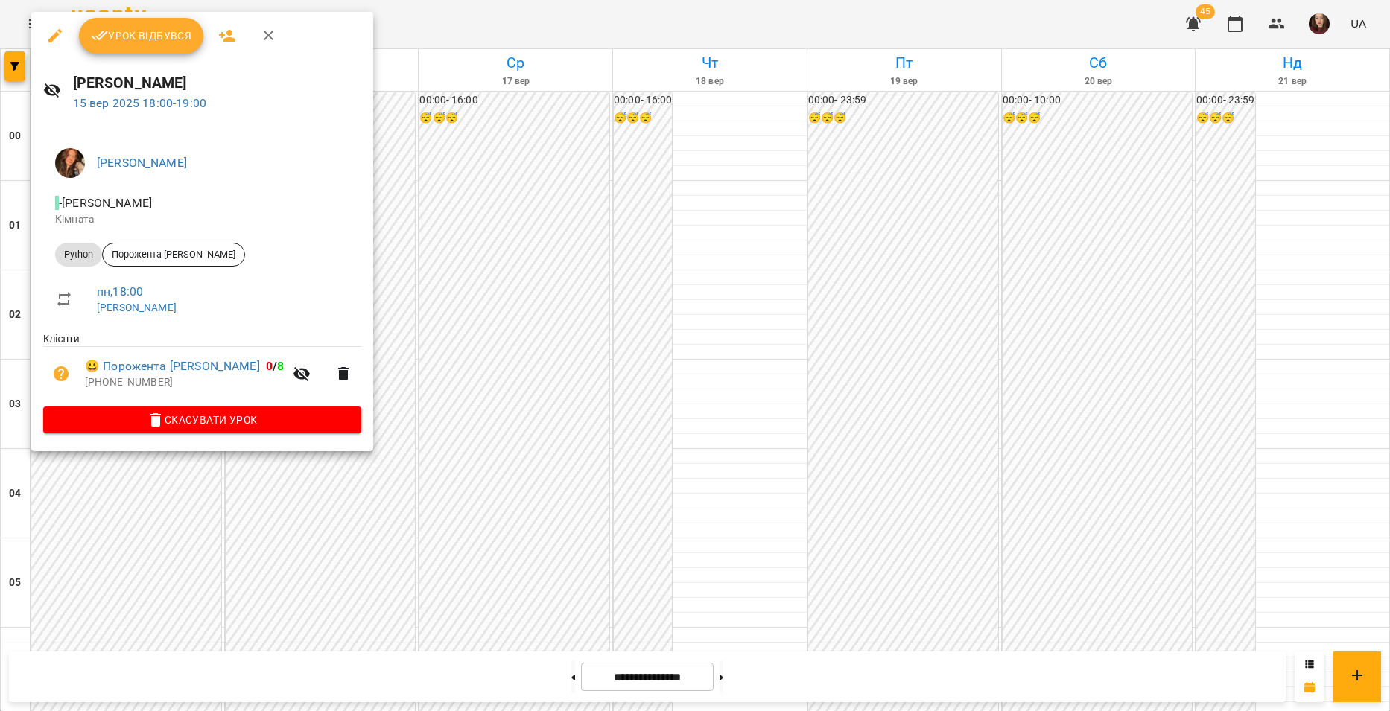
click at [338, 239] on div at bounding box center [695, 355] width 1390 height 711
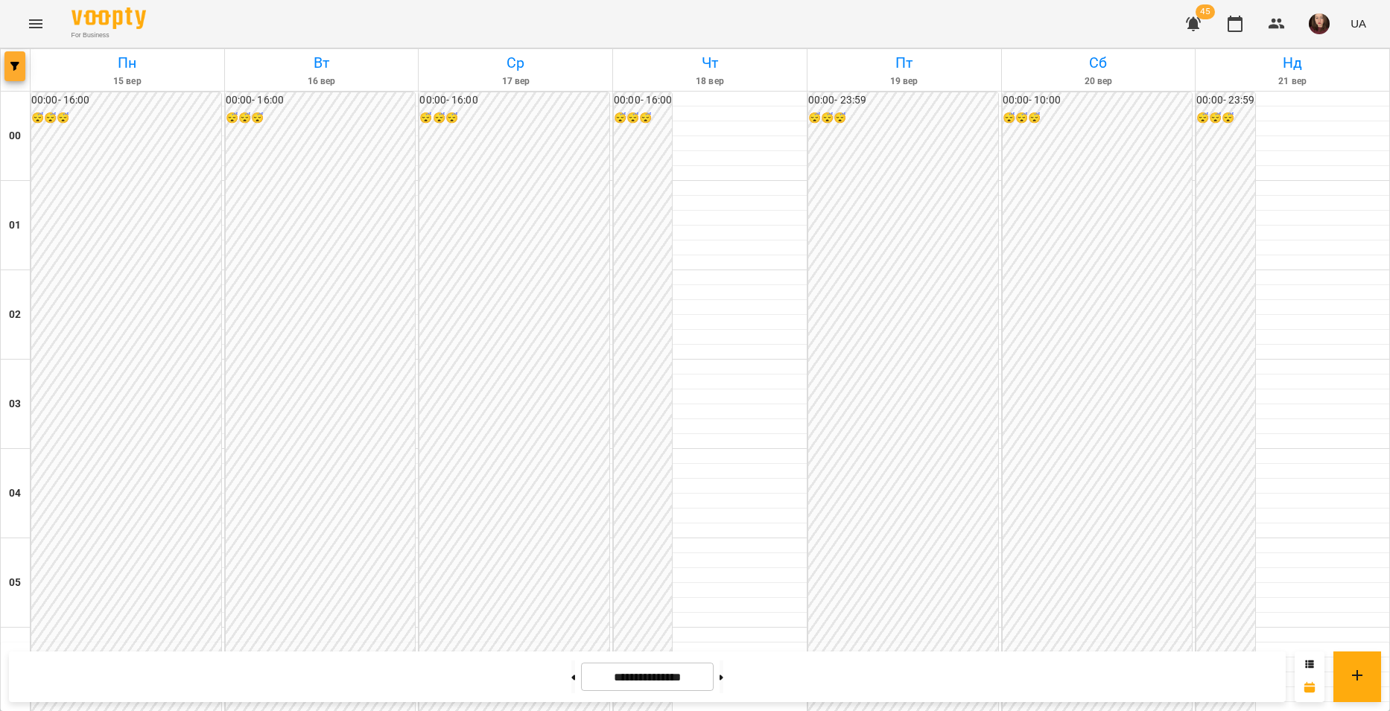
click at [13, 66] on icon "button" at bounding box center [14, 66] width 9 height 9
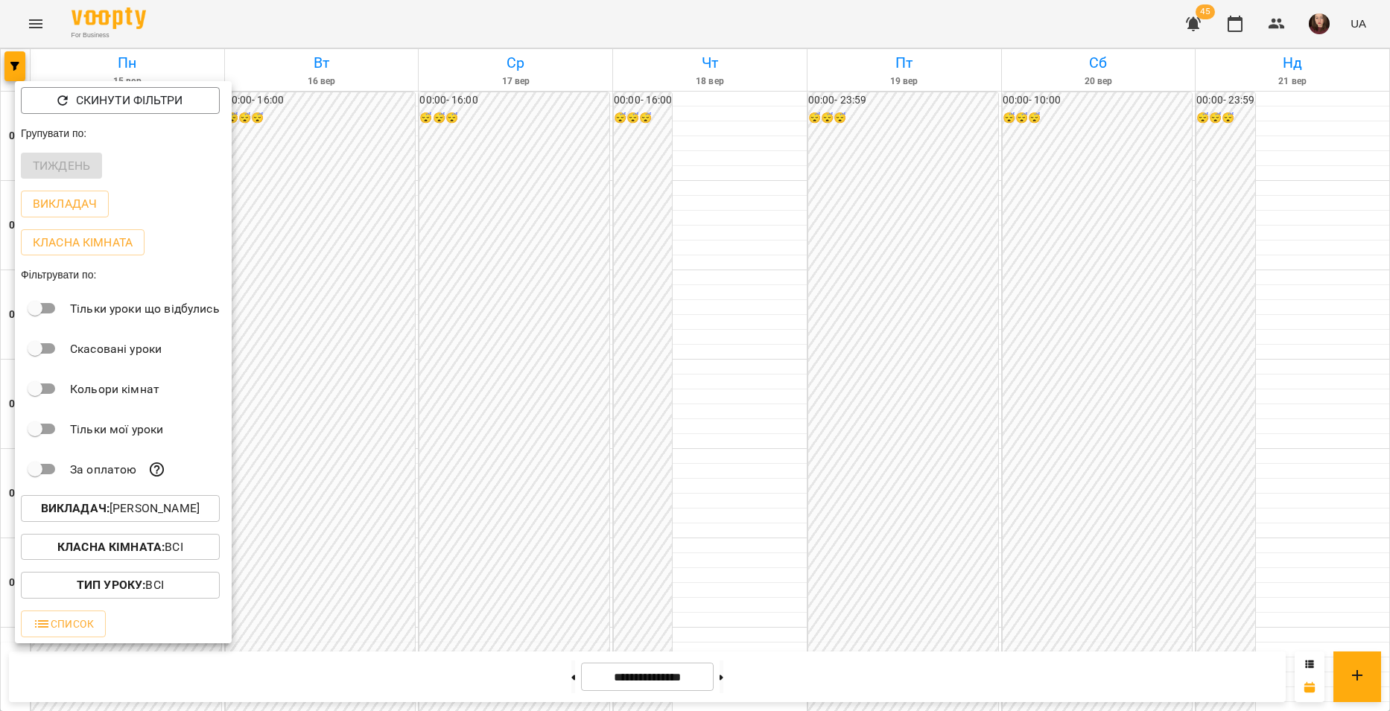
click at [162, 509] on p "Викладач : Беліменко Вікторія Віталіївна" at bounding box center [120, 509] width 159 height 18
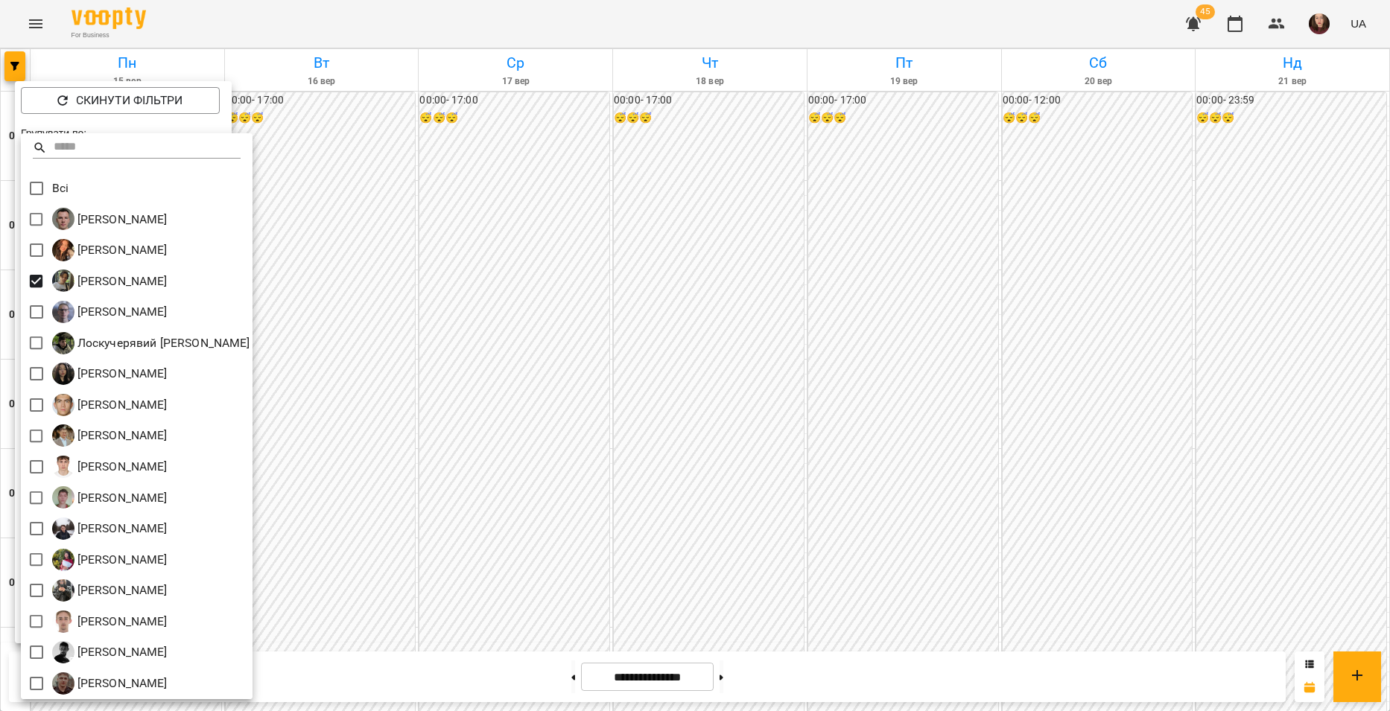
click at [370, 375] on div at bounding box center [695, 355] width 1390 height 711
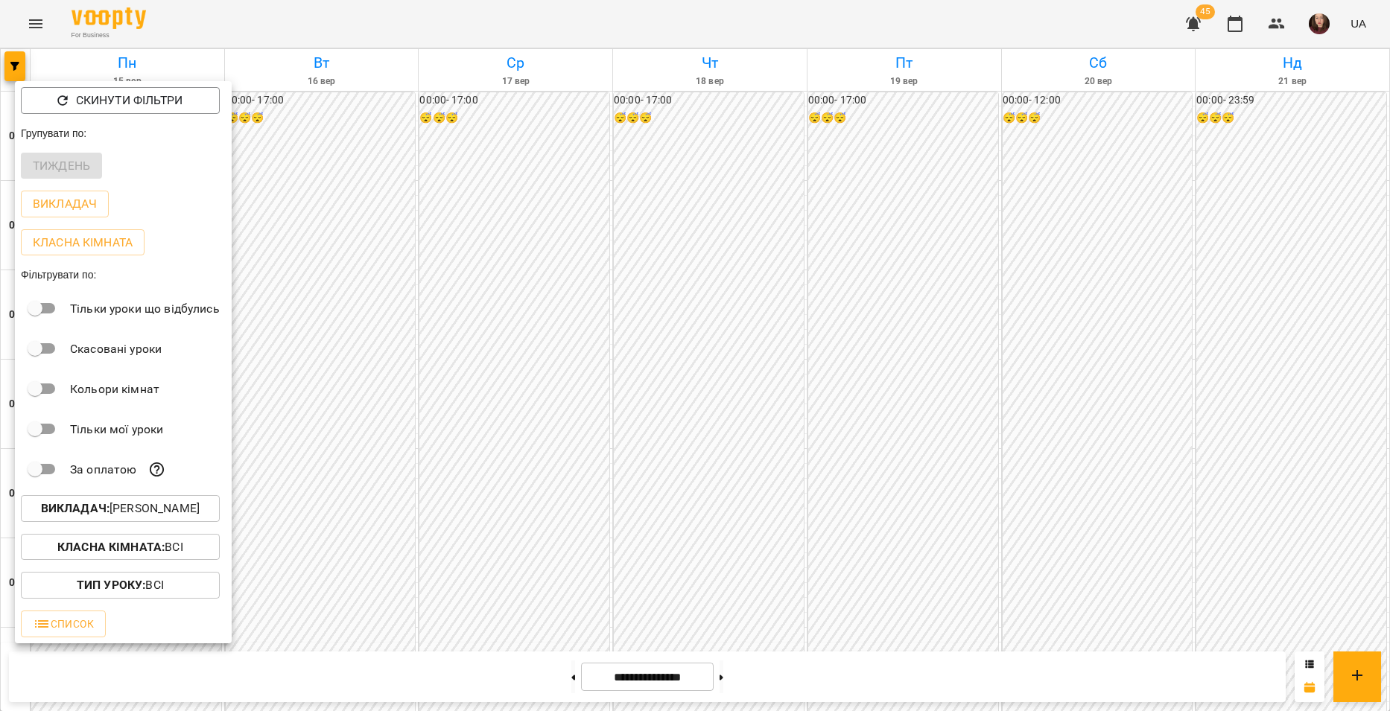
click at [370, 375] on div at bounding box center [695, 355] width 1390 height 711
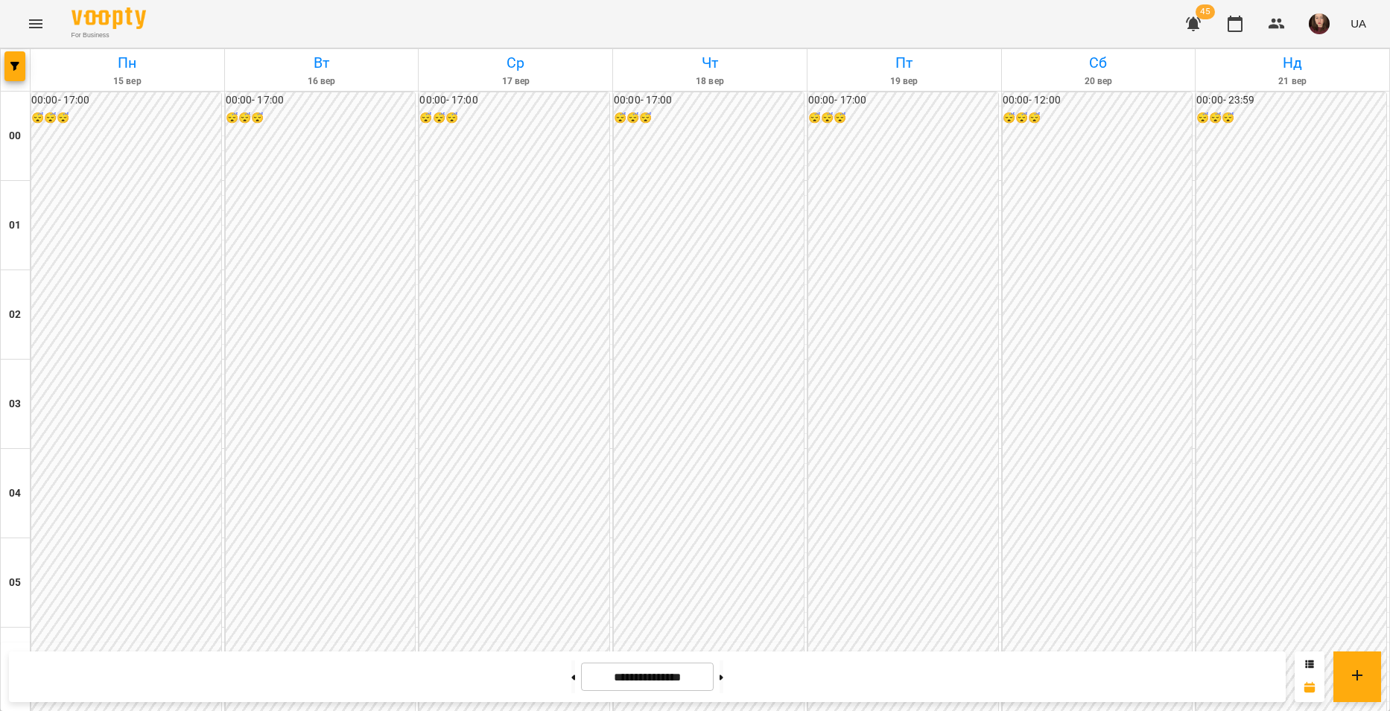
scroll to position [1295, 0]
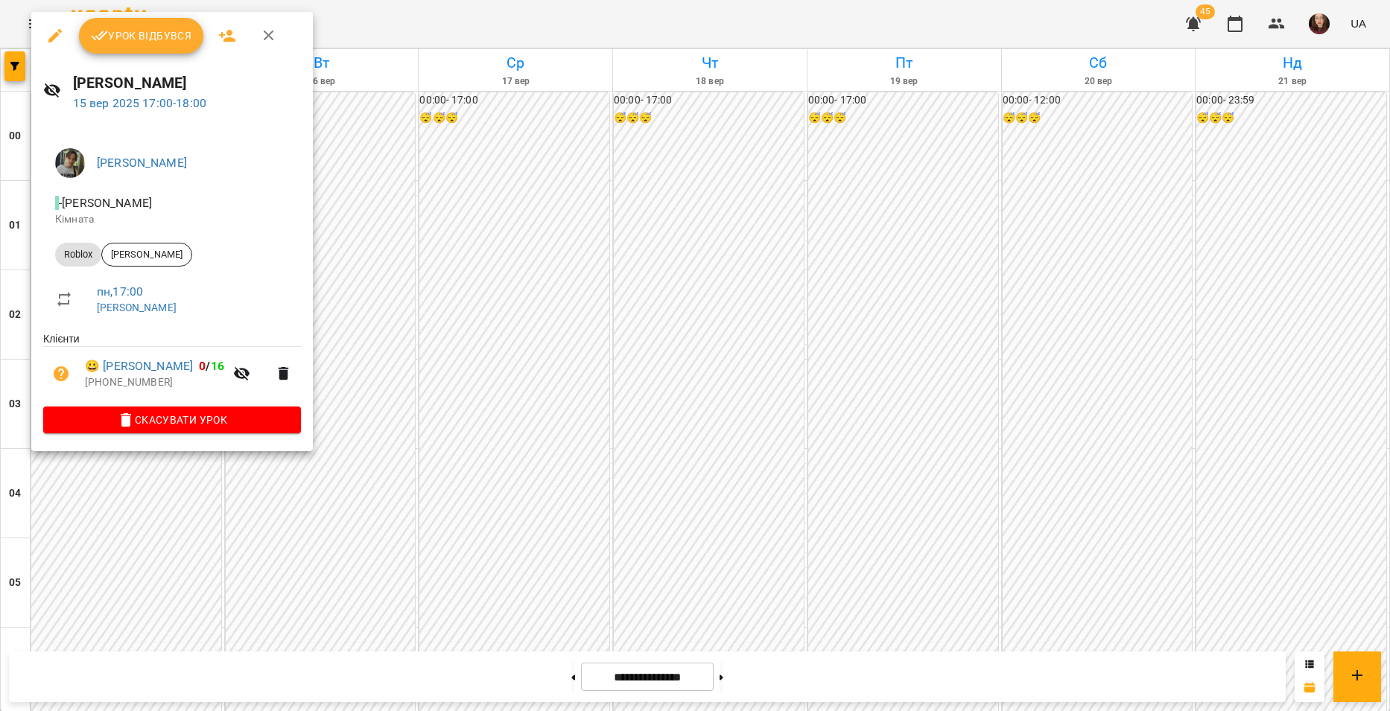
click at [326, 214] on div at bounding box center [695, 355] width 1390 height 711
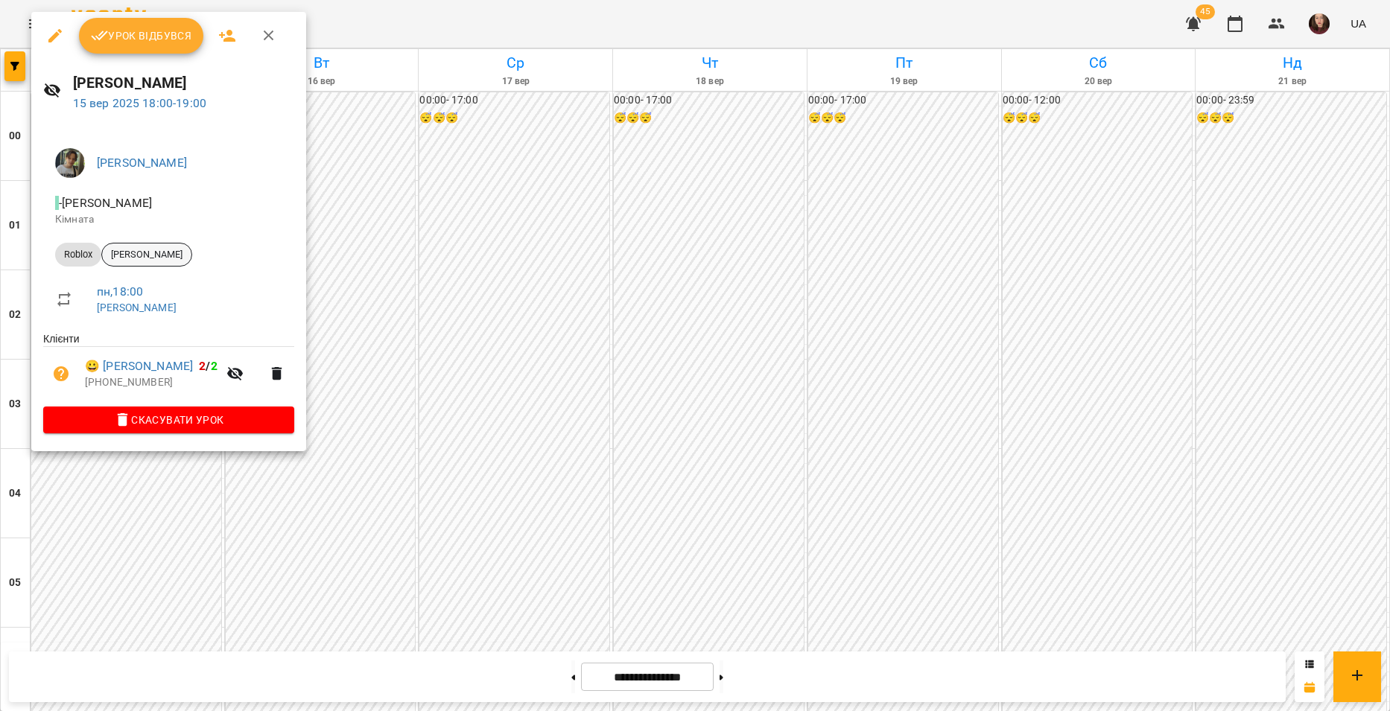
click at [171, 258] on span "[PERSON_NAME]" at bounding box center [146, 254] width 89 height 13
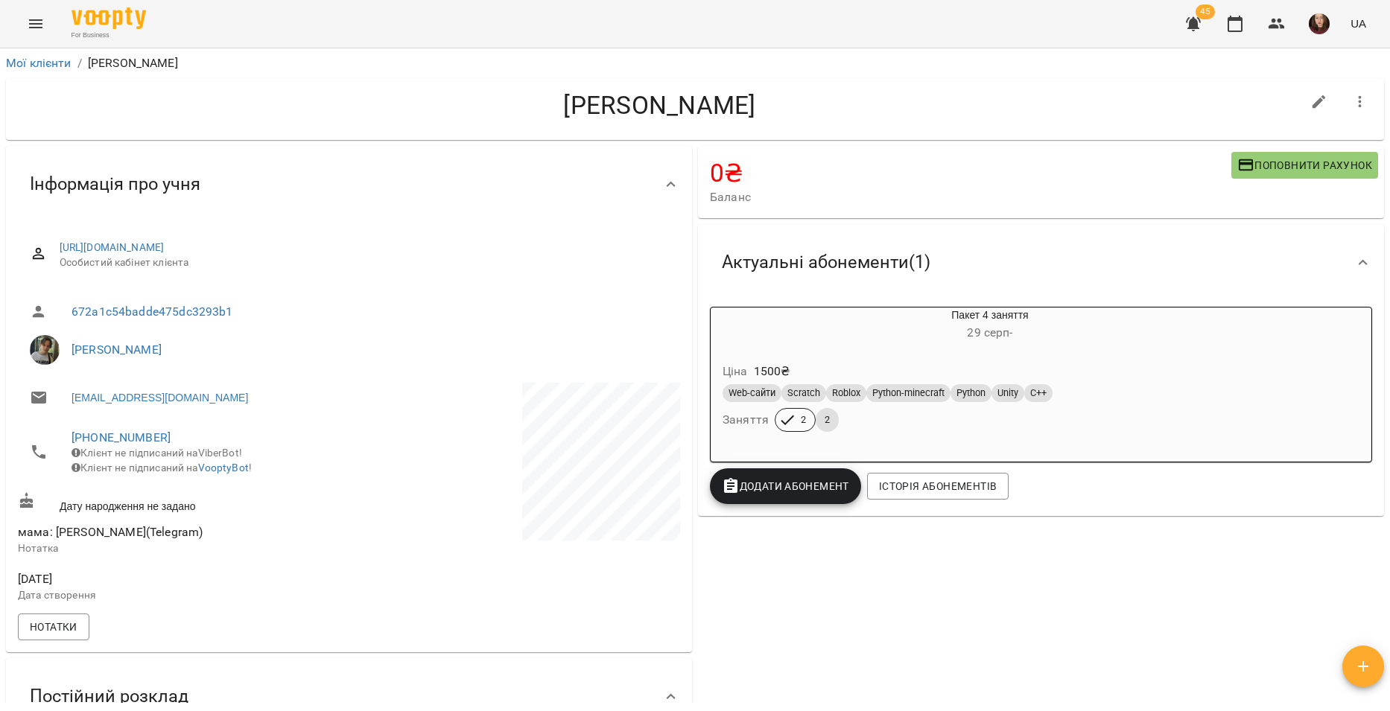
click at [1349, 111] on button "button" at bounding box center [1360, 102] width 36 height 36
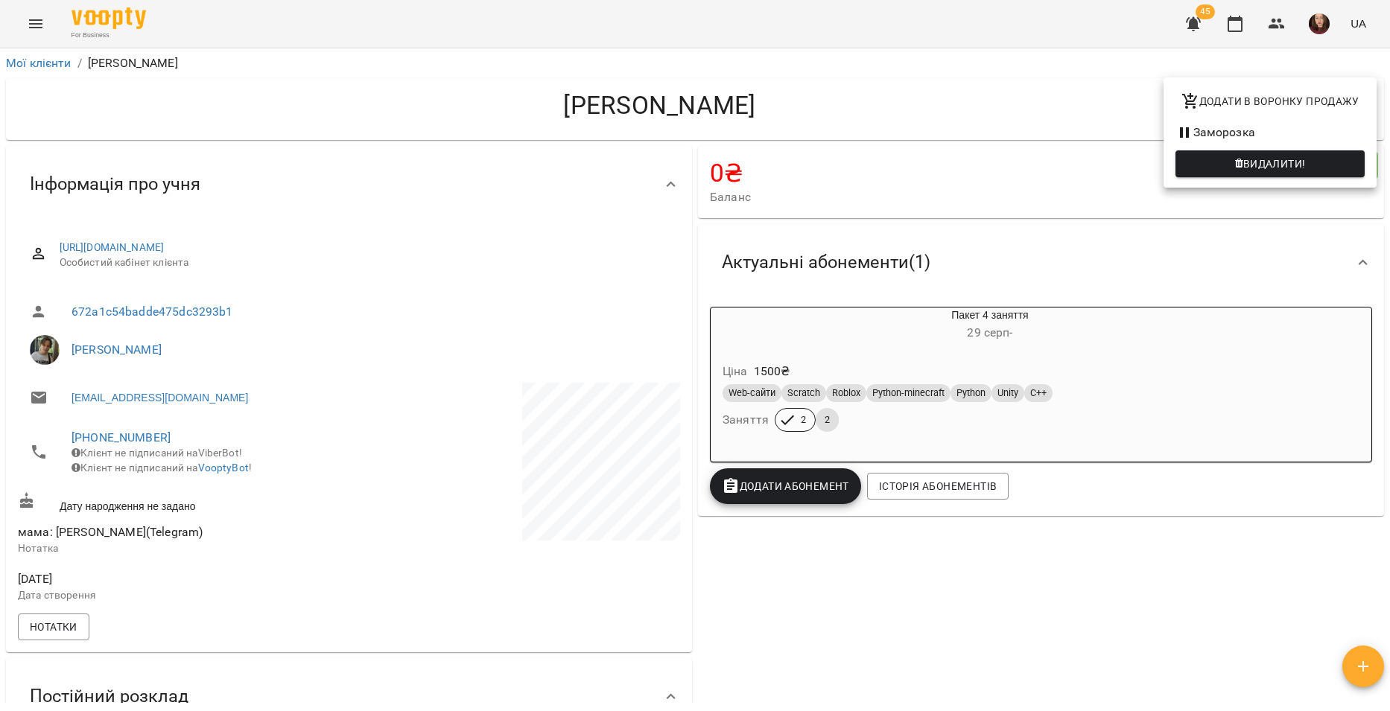
click at [1053, 114] on div at bounding box center [695, 355] width 1390 height 711
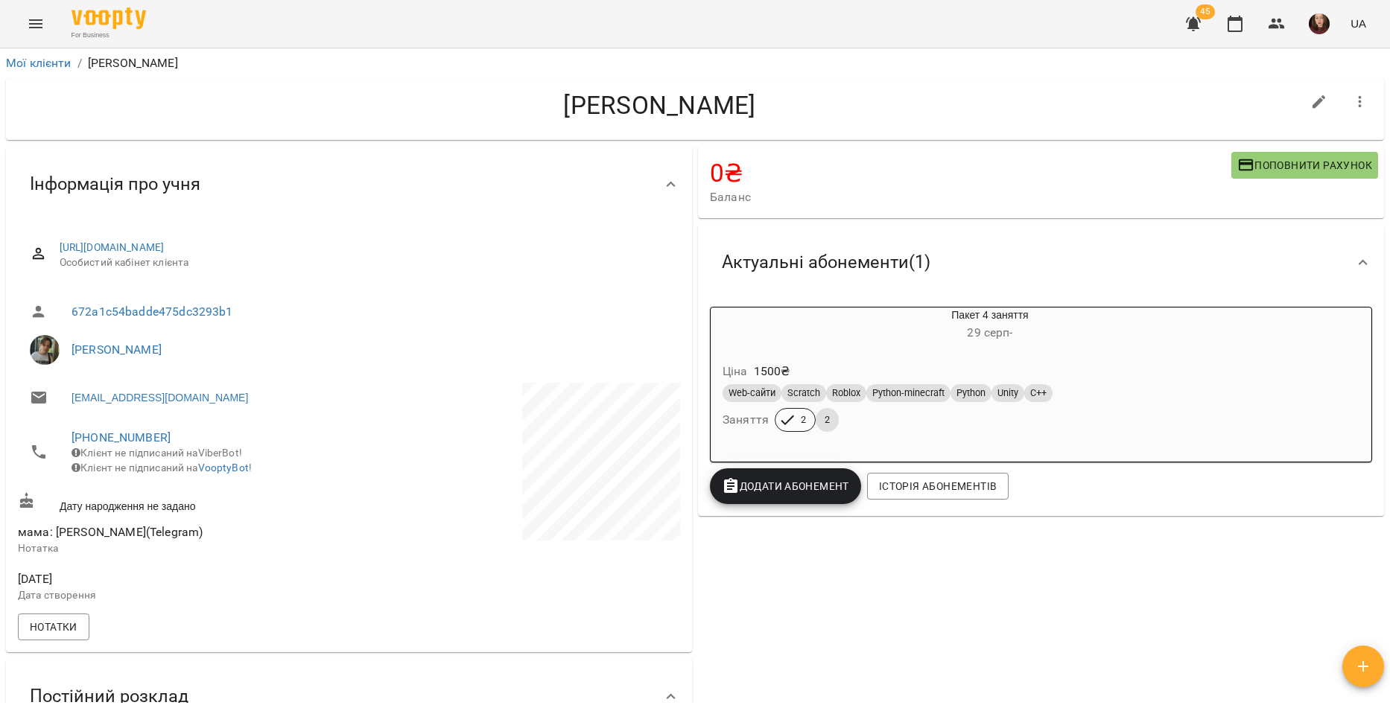
click at [1312, 101] on icon "button" at bounding box center [1318, 101] width 13 height 13
select select "**"
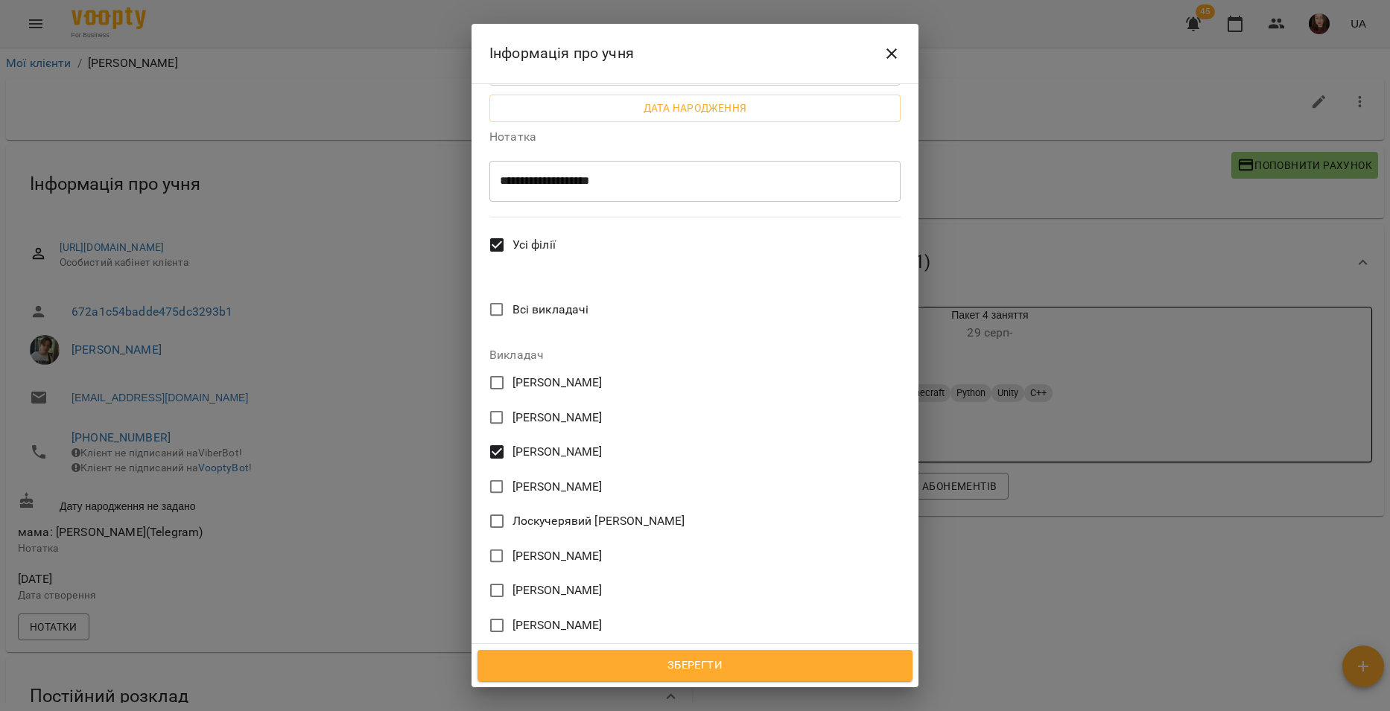
scroll to position [480, 0]
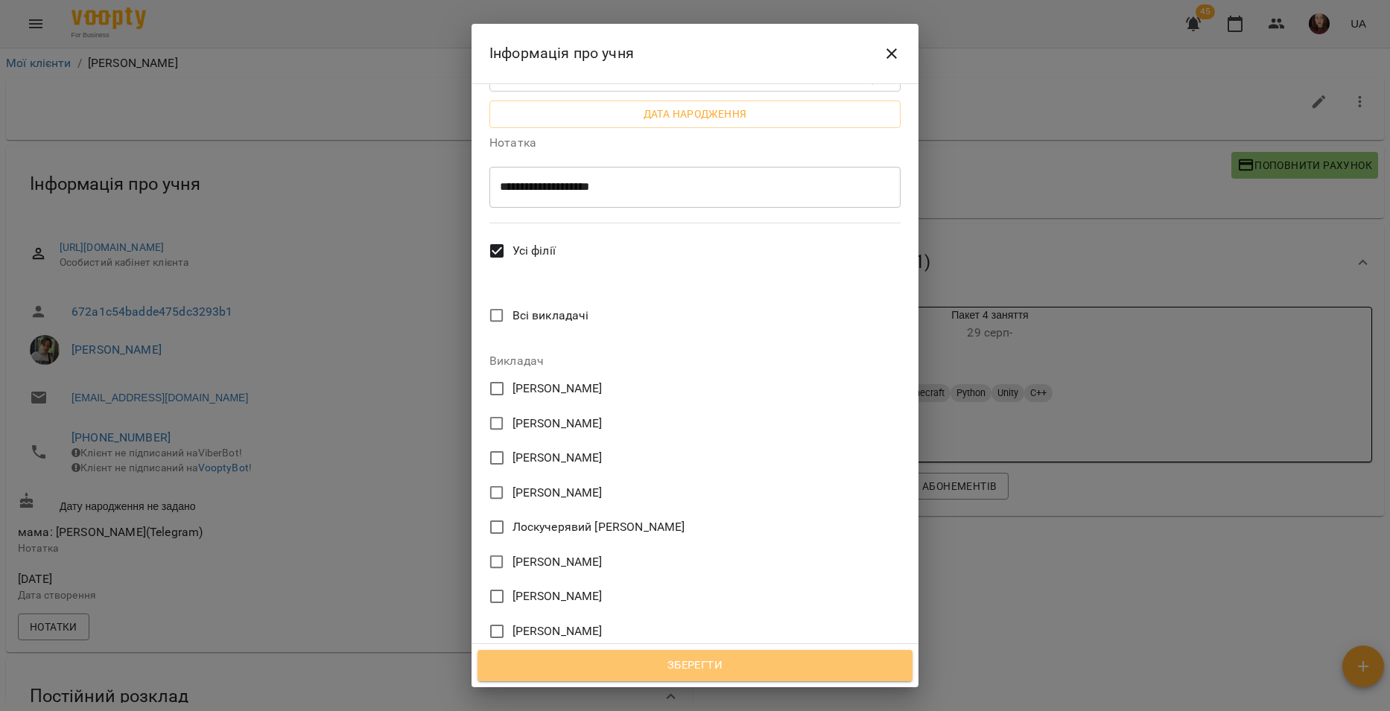
click at [732, 670] on span "Зберегти" at bounding box center [695, 665] width 402 height 19
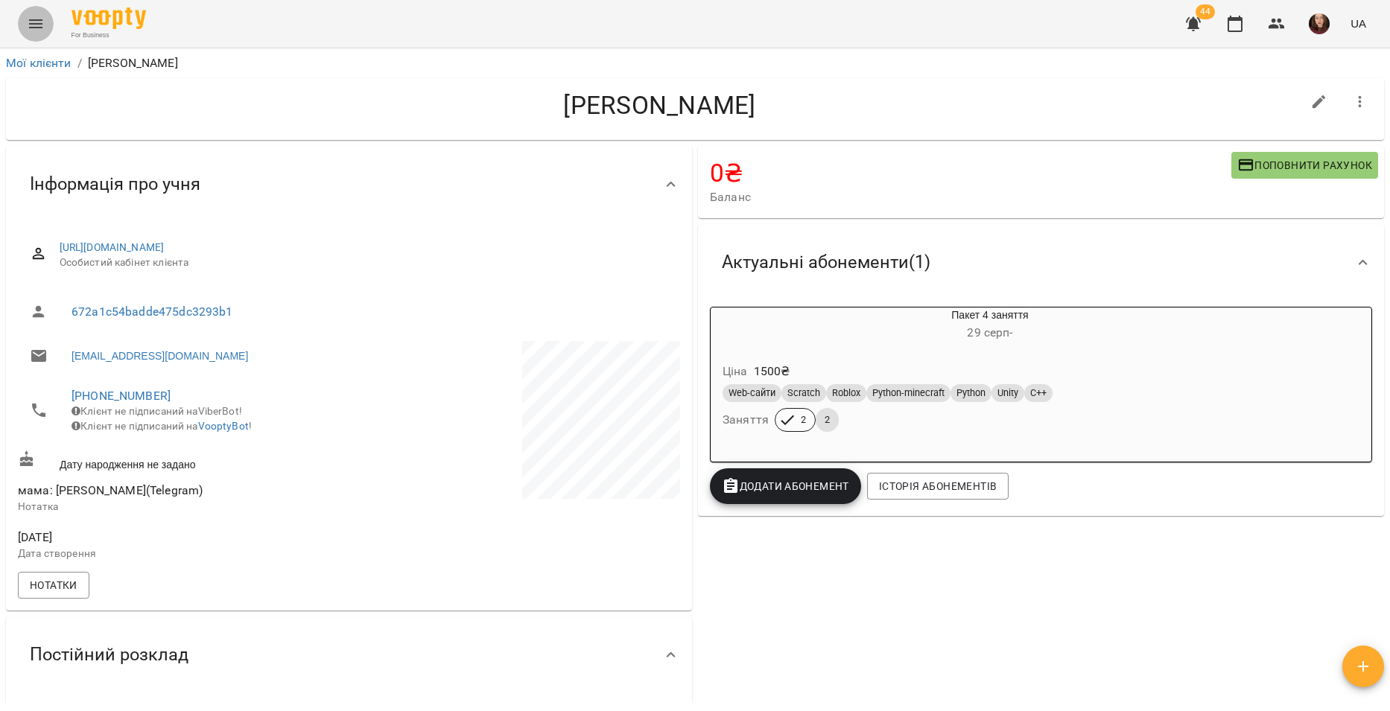
click at [26, 17] on button "Menu" at bounding box center [36, 24] width 36 height 36
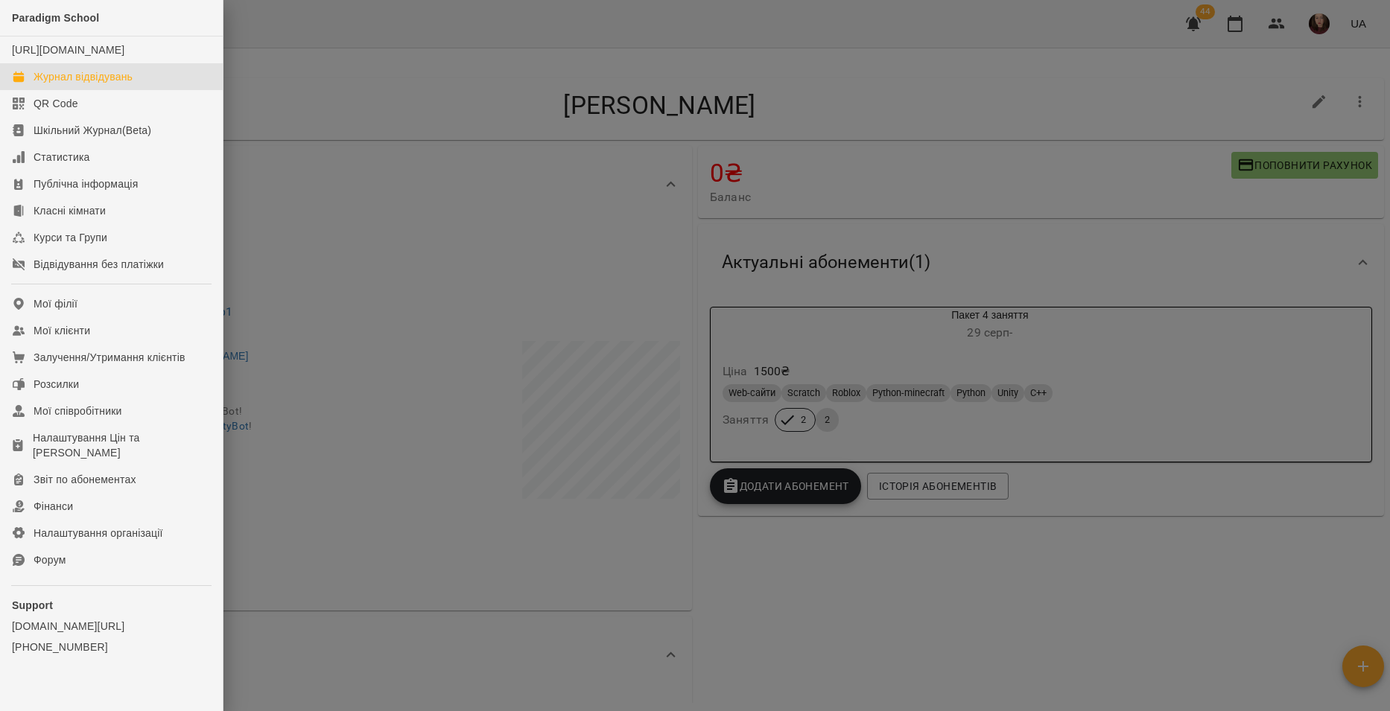
click at [91, 84] on div "Журнал відвідувань" at bounding box center [83, 76] width 99 height 15
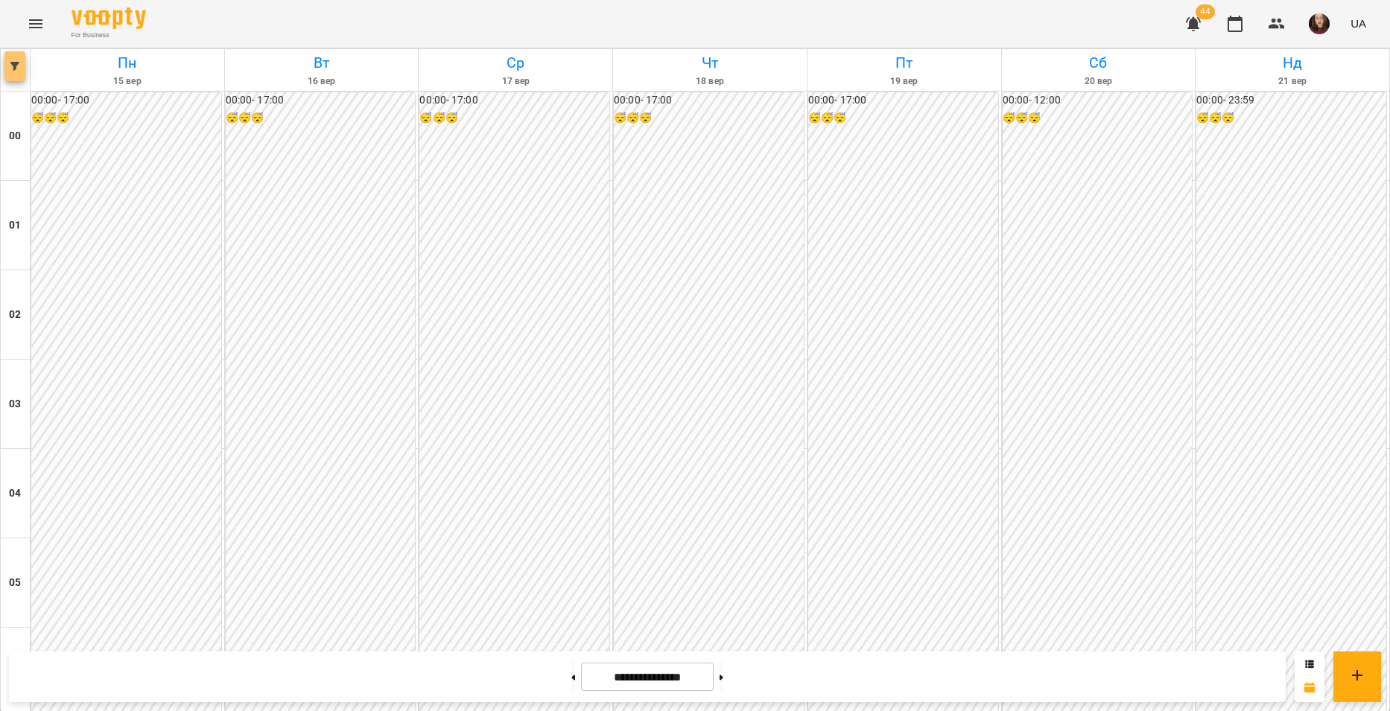
click at [17, 68] on icon "button" at bounding box center [14, 66] width 9 height 9
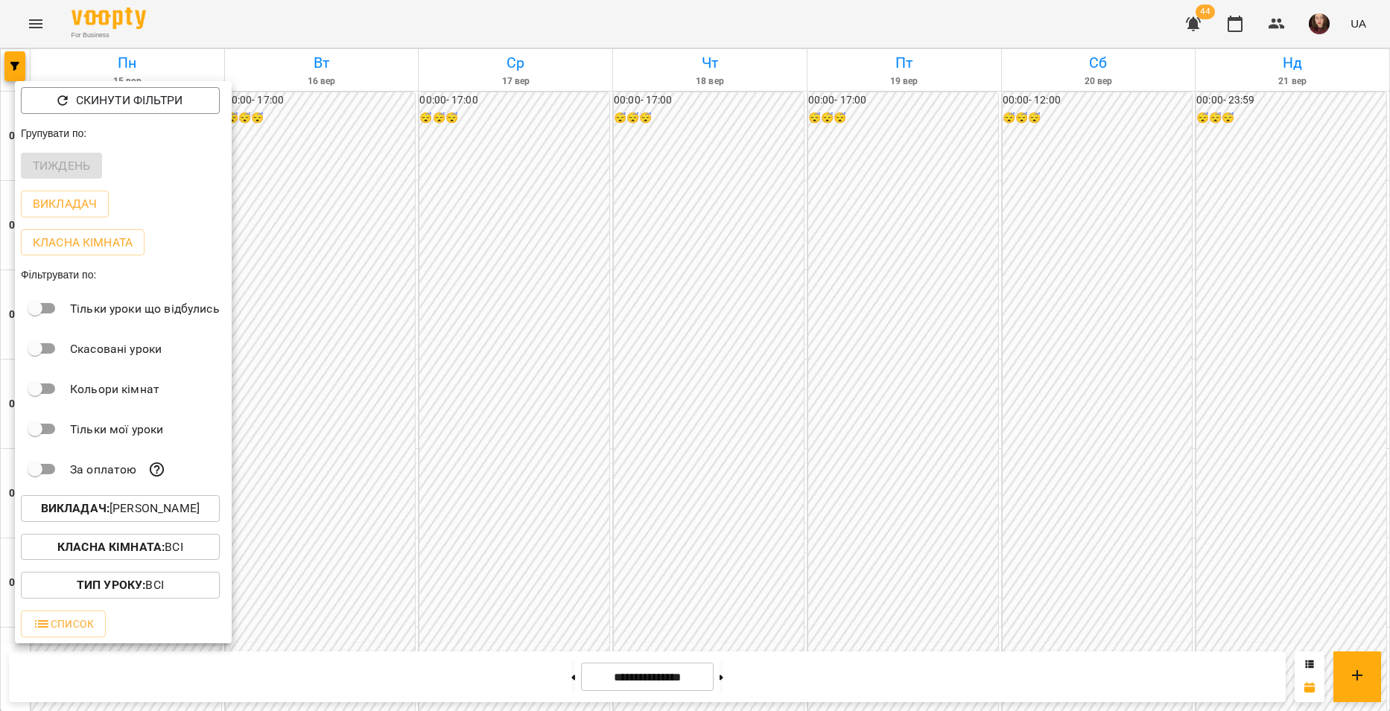
click at [119, 518] on p "Викладач : Зарічний Василь Олегович" at bounding box center [120, 509] width 159 height 18
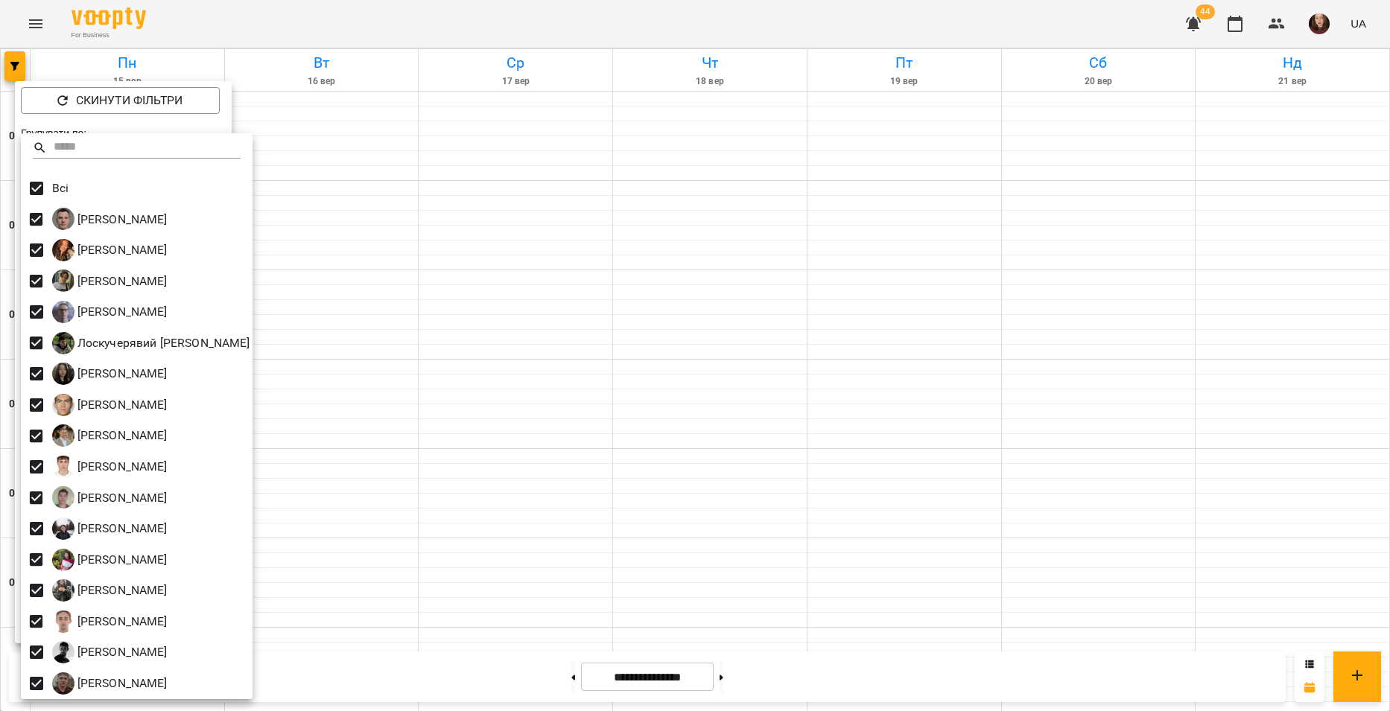
click at [378, 379] on div at bounding box center [695, 355] width 1390 height 711
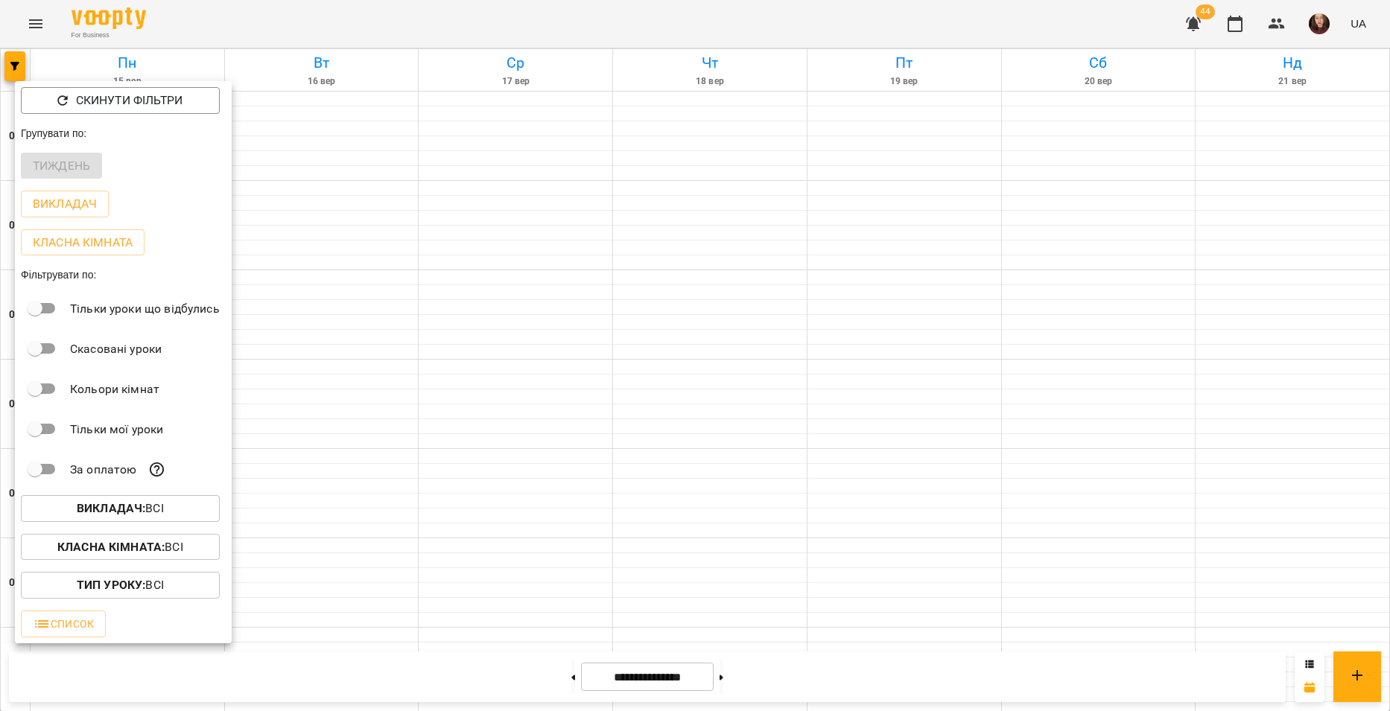
click at [370, 384] on div at bounding box center [695, 355] width 1390 height 711
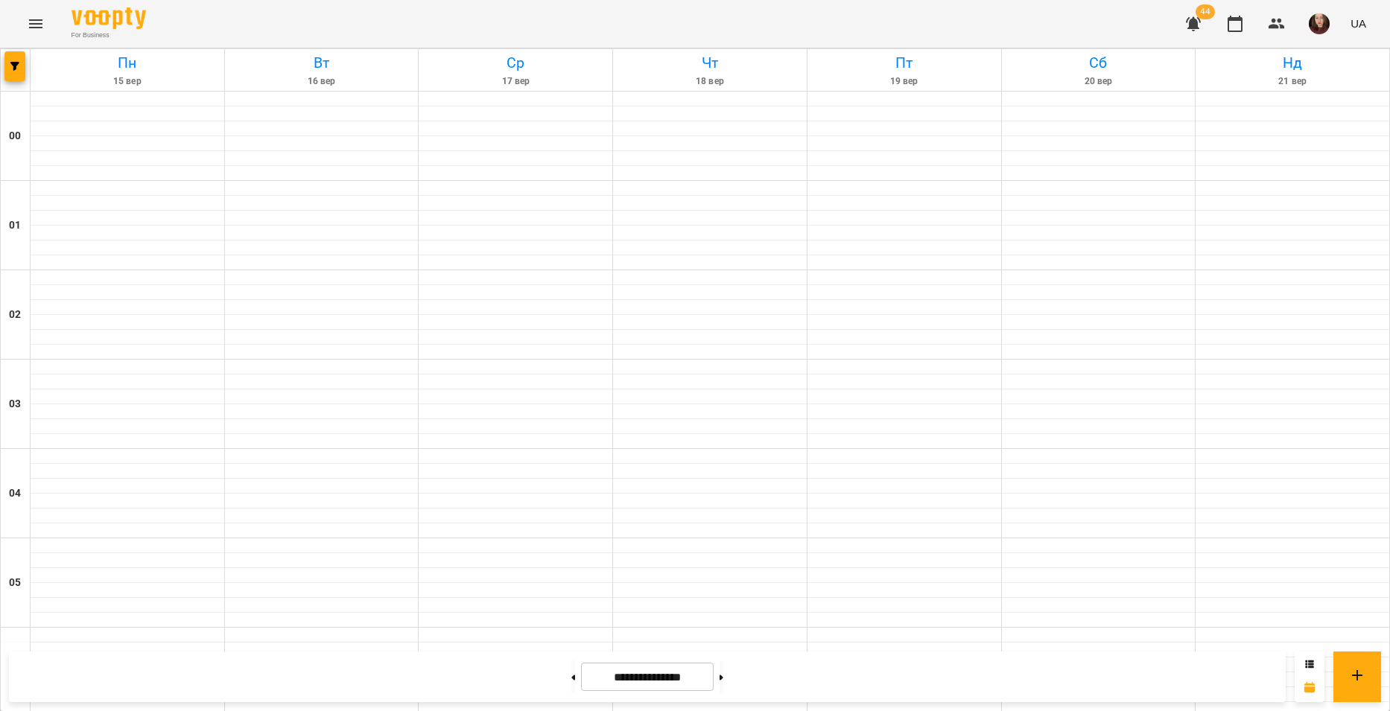
scroll to position [1341, 0]
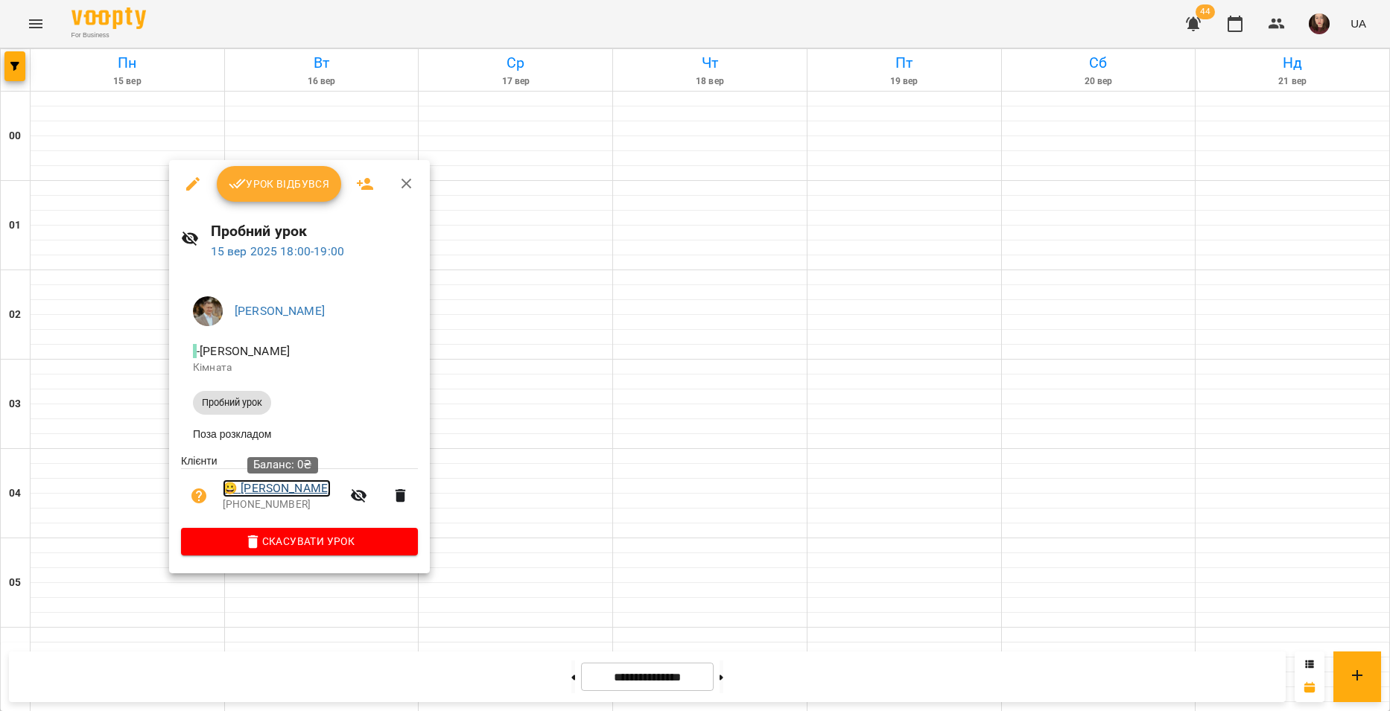
click at [281, 492] on link "😀 Скляр Олександр" at bounding box center [277, 489] width 108 height 18
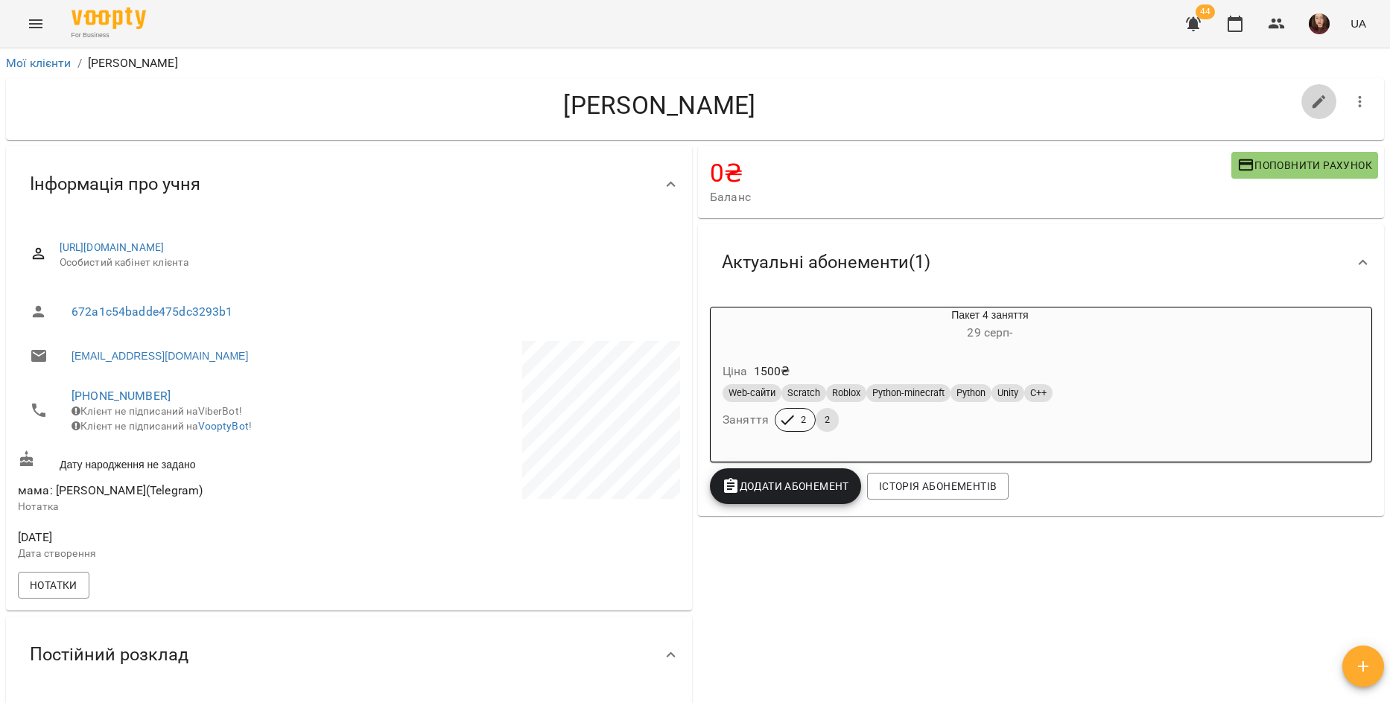
click at [1312, 102] on icon "button" at bounding box center [1318, 101] width 13 height 13
select select "**"
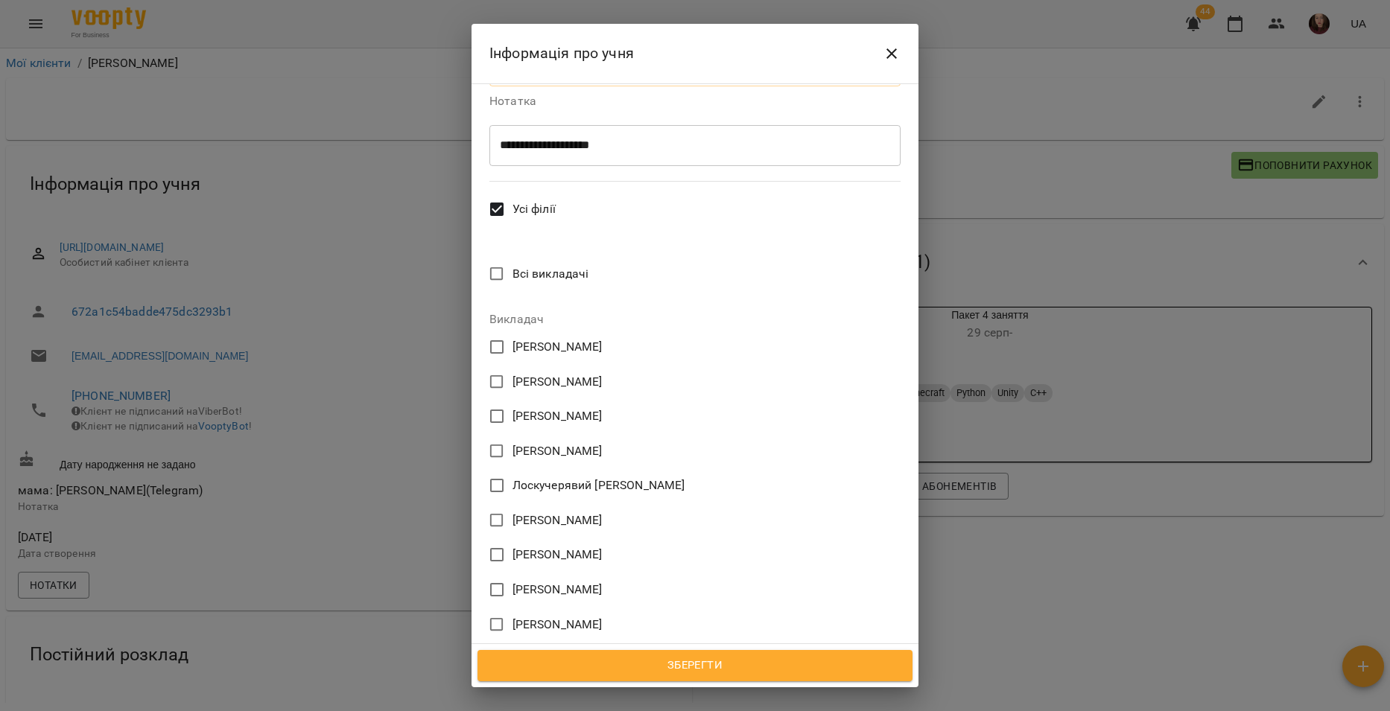
scroll to position [596, 0]
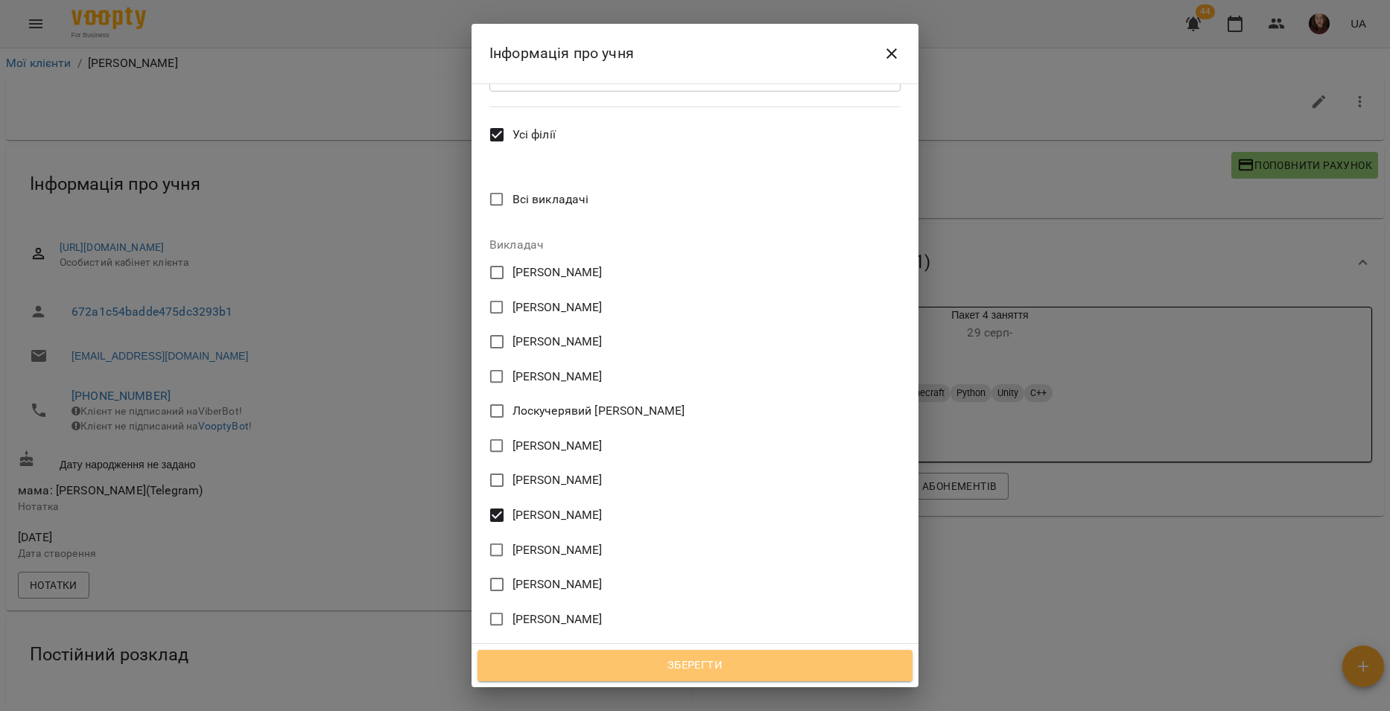
click at [734, 659] on span "Зберегти" at bounding box center [695, 665] width 402 height 19
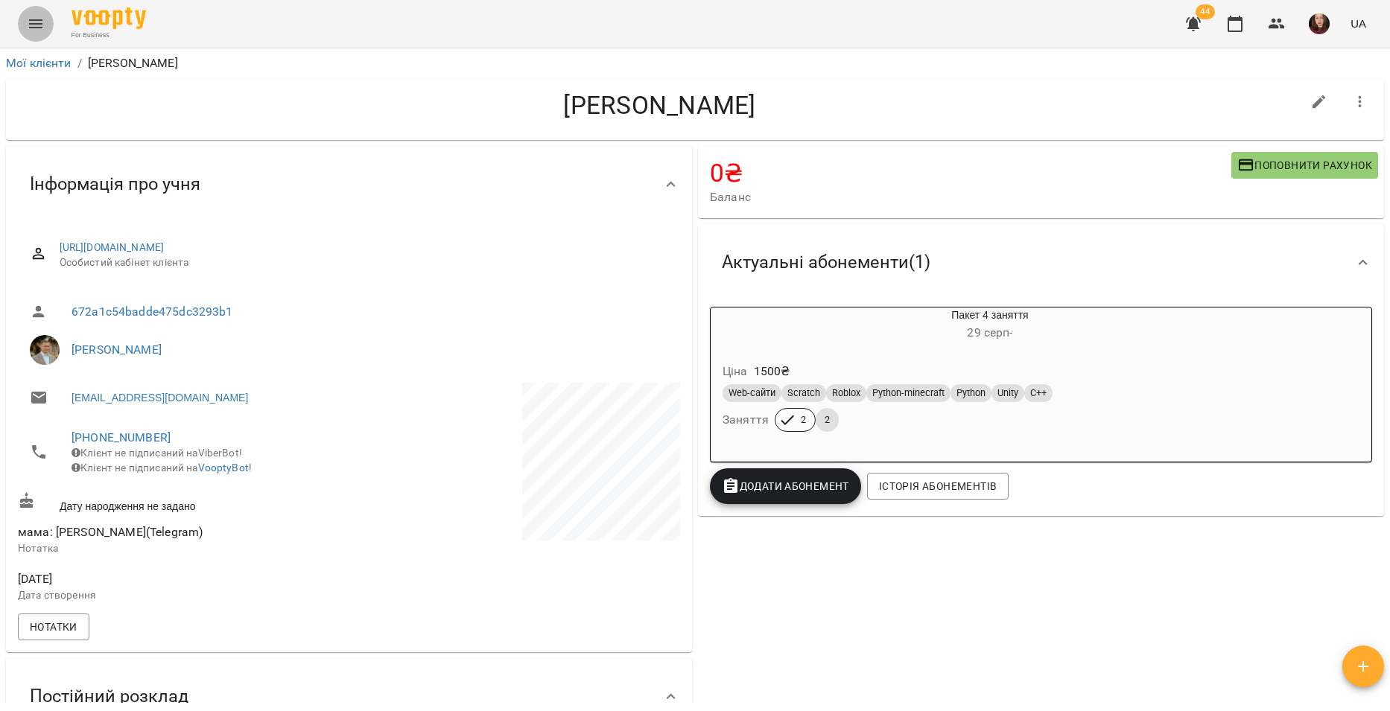
click at [32, 28] on icon "Menu" at bounding box center [35, 23] width 13 height 9
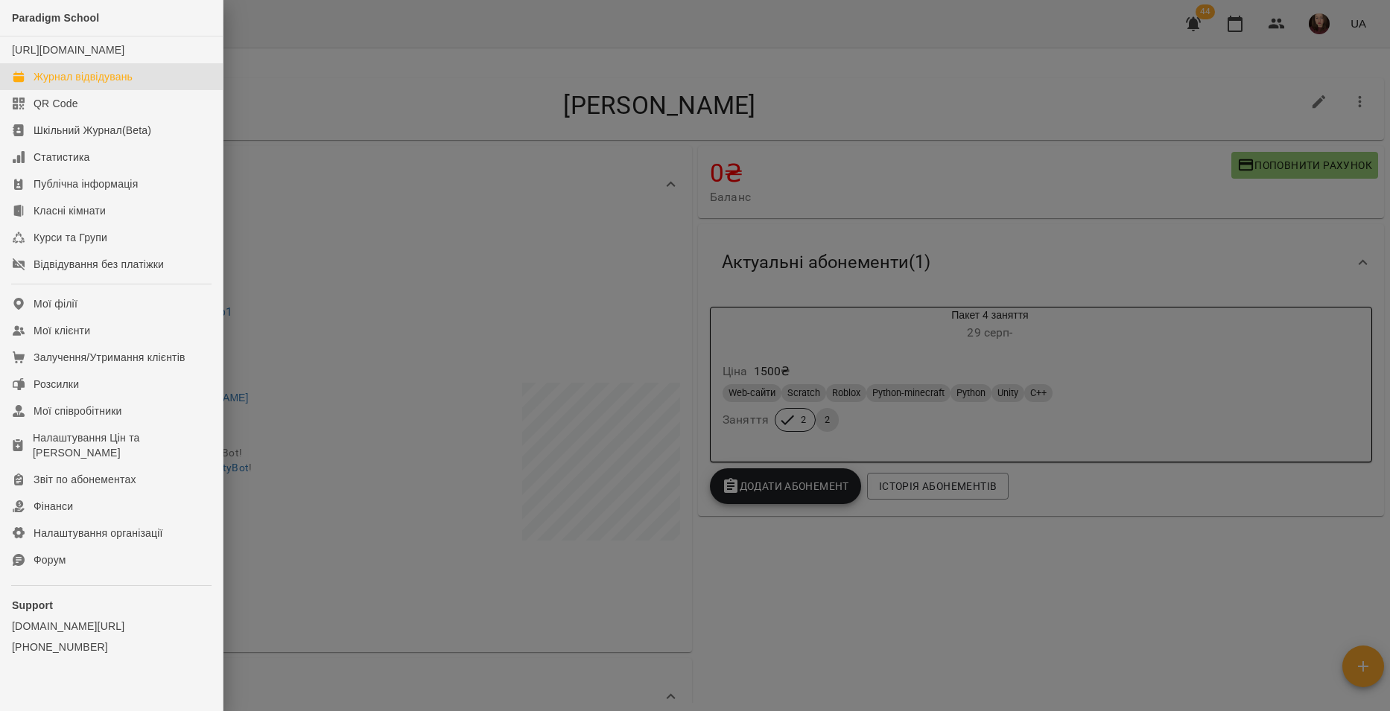
click at [102, 84] on div "Журнал відвідувань" at bounding box center [83, 76] width 99 height 15
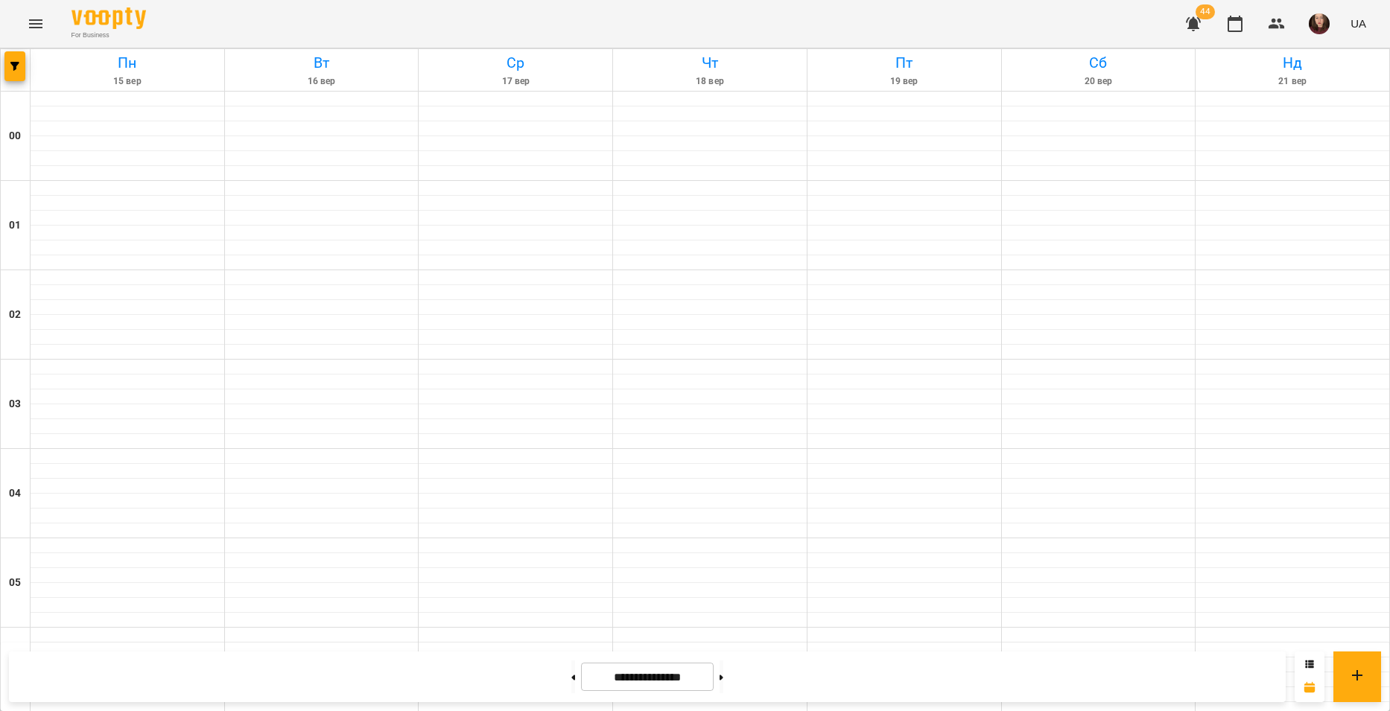
scroll to position [1117, 0]
click at [10, 68] on span "button" at bounding box center [14, 66] width 21 height 9
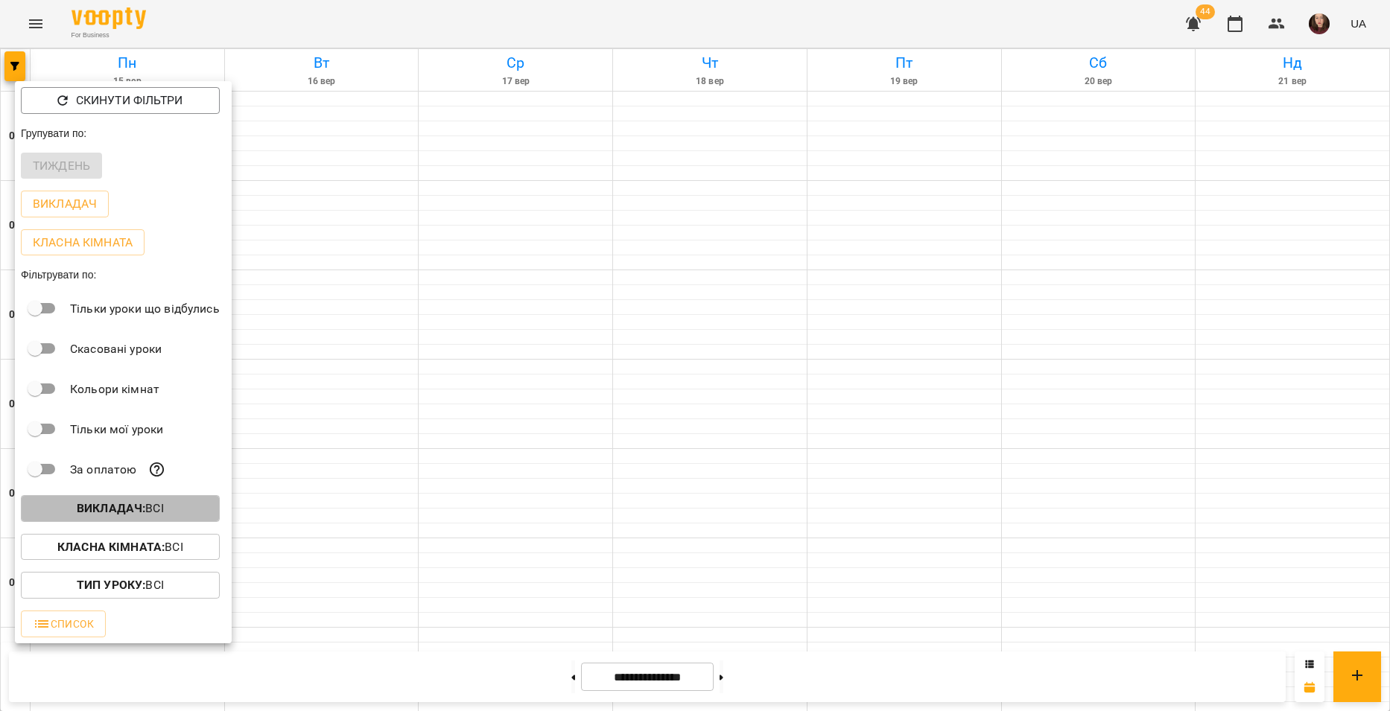
click at [119, 511] on b "Викладач :" at bounding box center [111, 508] width 69 height 14
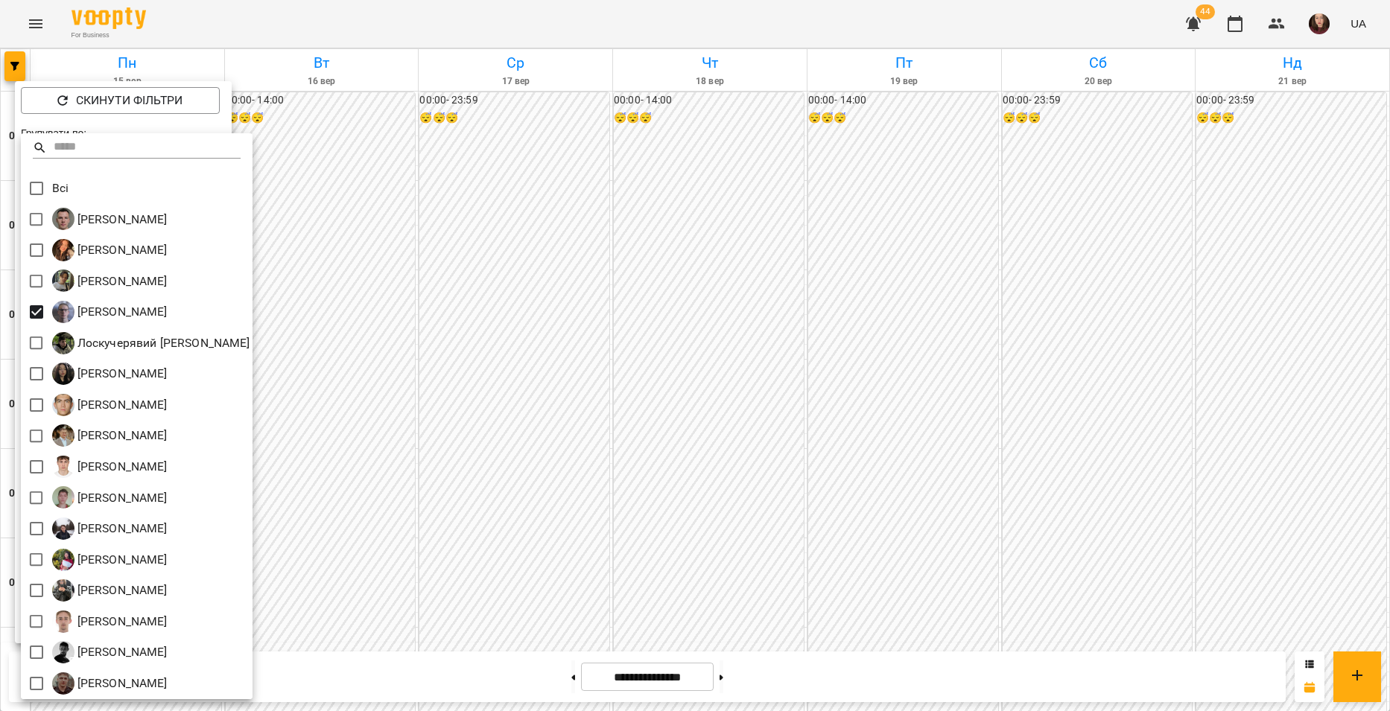
click at [346, 391] on div at bounding box center [695, 355] width 1390 height 711
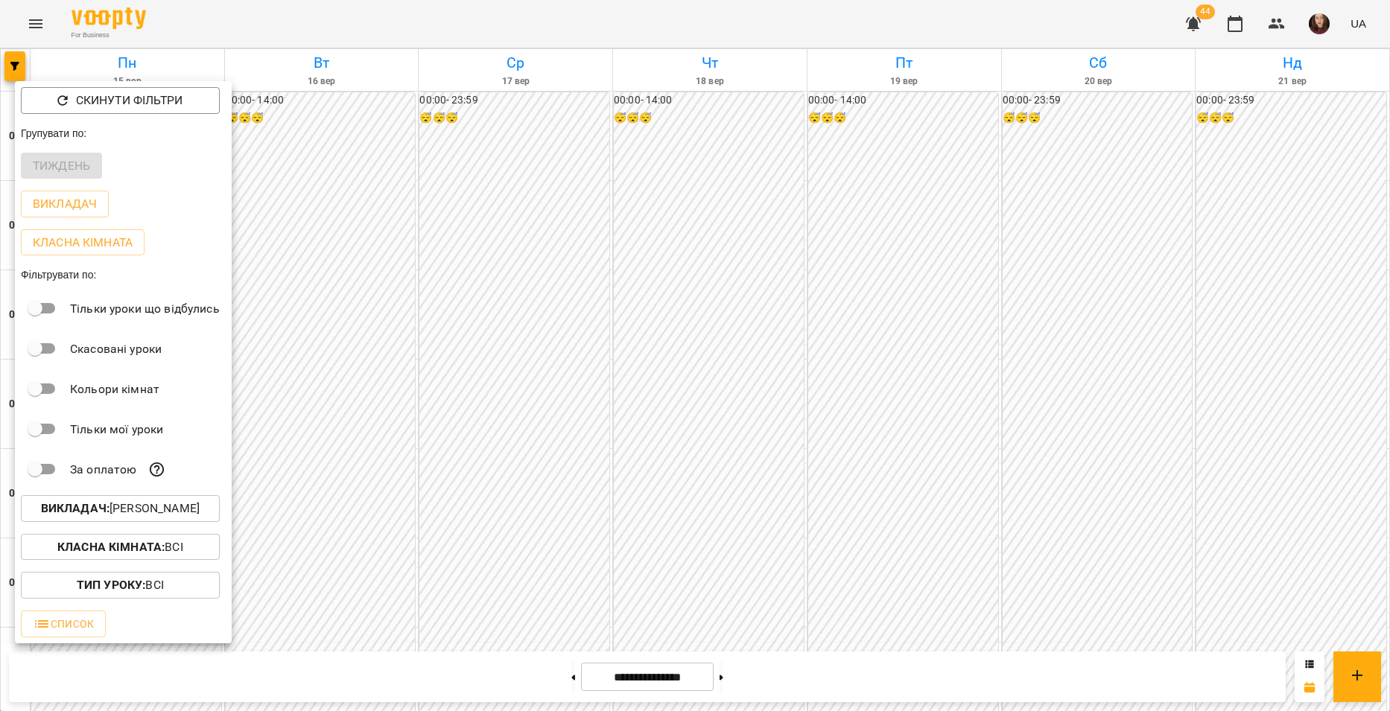
click at [346, 393] on div at bounding box center [695, 355] width 1390 height 711
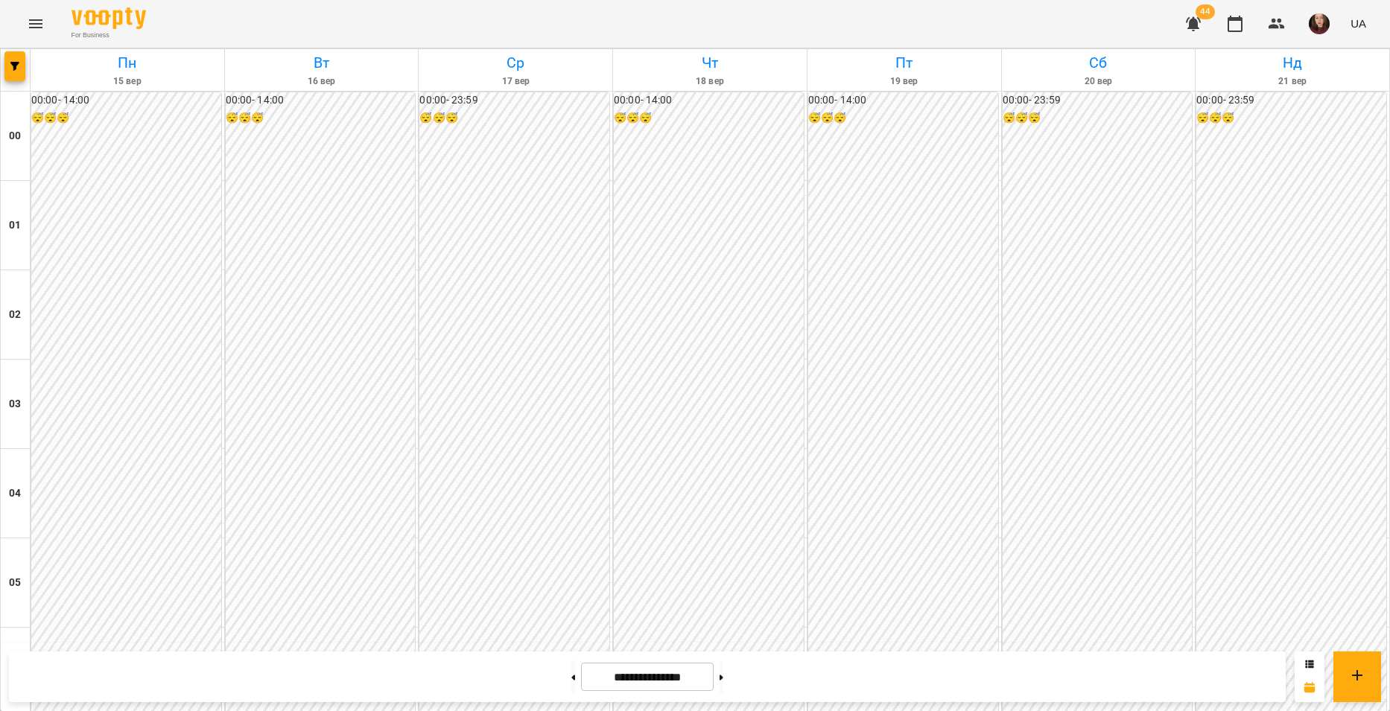
scroll to position [1341, 0]
click at [16, 67] on icon "button" at bounding box center [14, 66] width 9 height 9
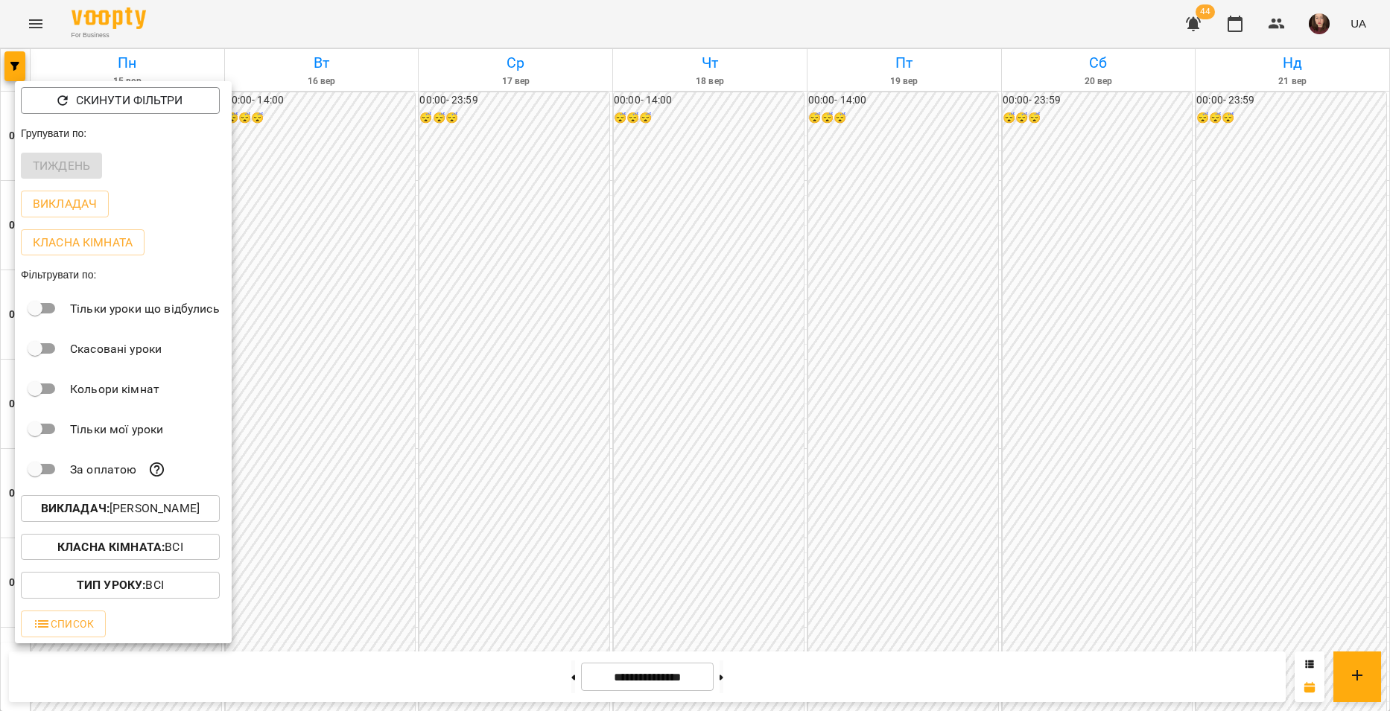
click at [188, 515] on p "Викладач : Копитко Костянтин Дмитрович" at bounding box center [120, 509] width 159 height 18
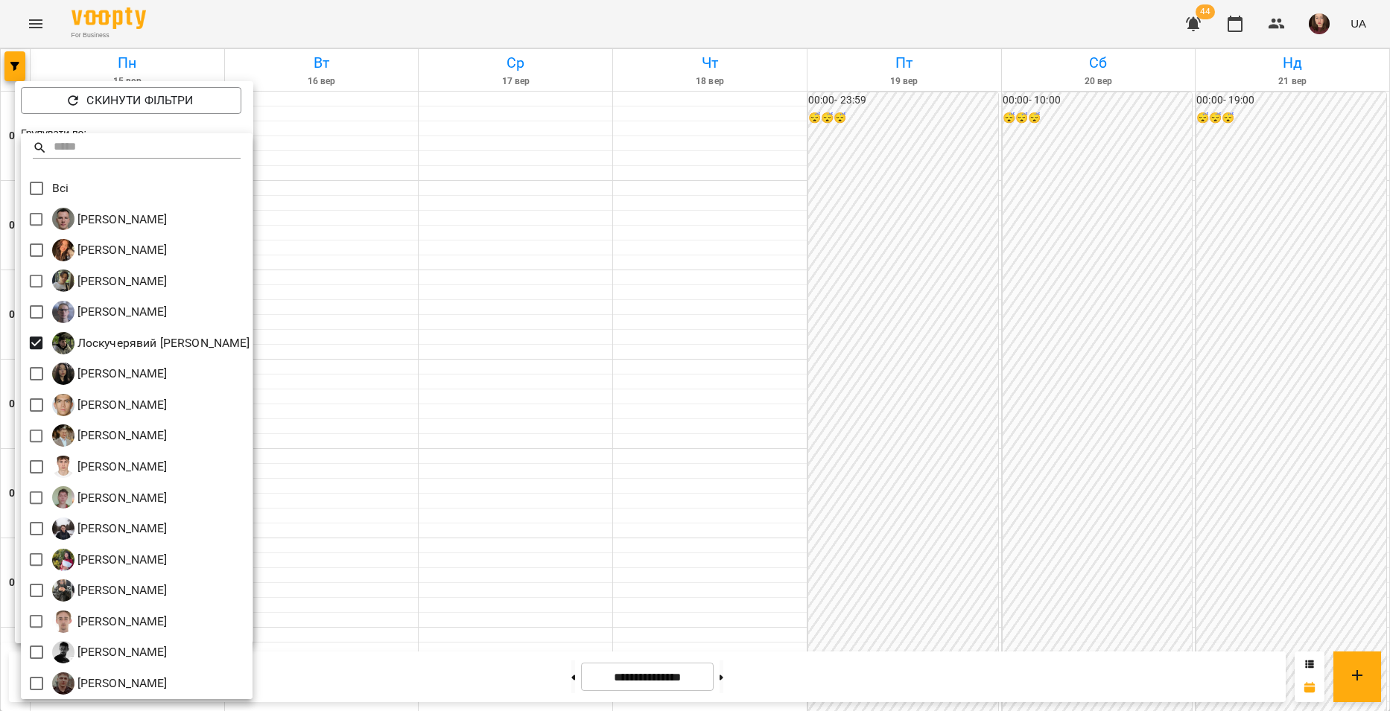
click at [352, 419] on div at bounding box center [695, 355] width 1390 height 711
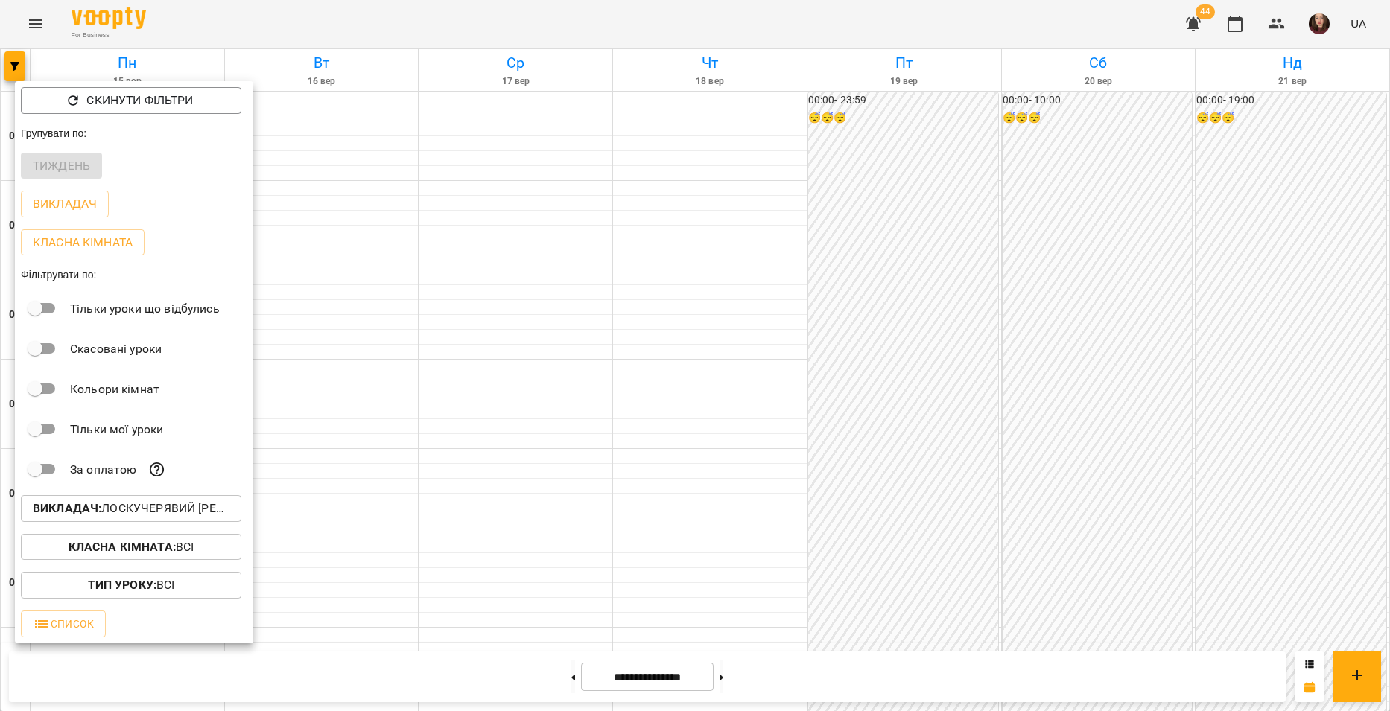
click at [354, 419] on div at bounding box center [695, 355] width 1390 height 711
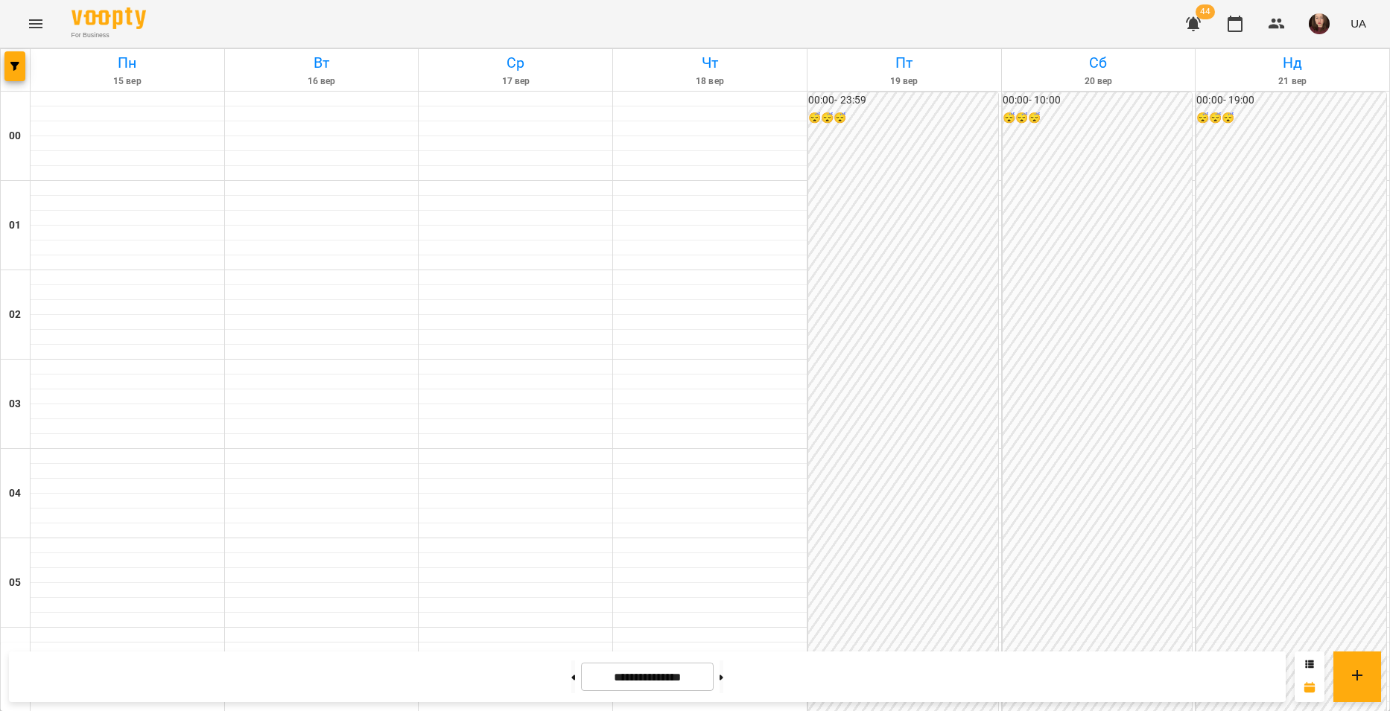
scroll to position [1266, 0]
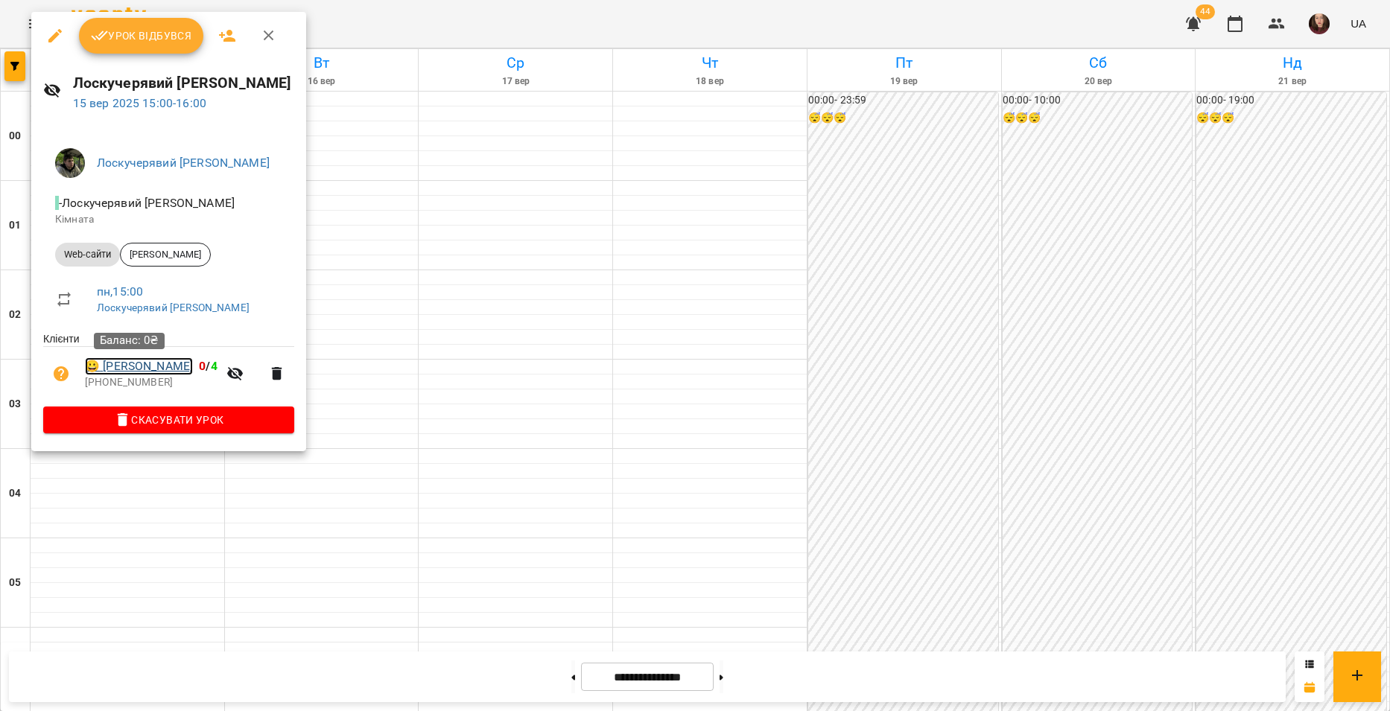
click at [127, 368] on link "😀 Слук Андрій" at bounding box center [139, 367] width 108 height 18
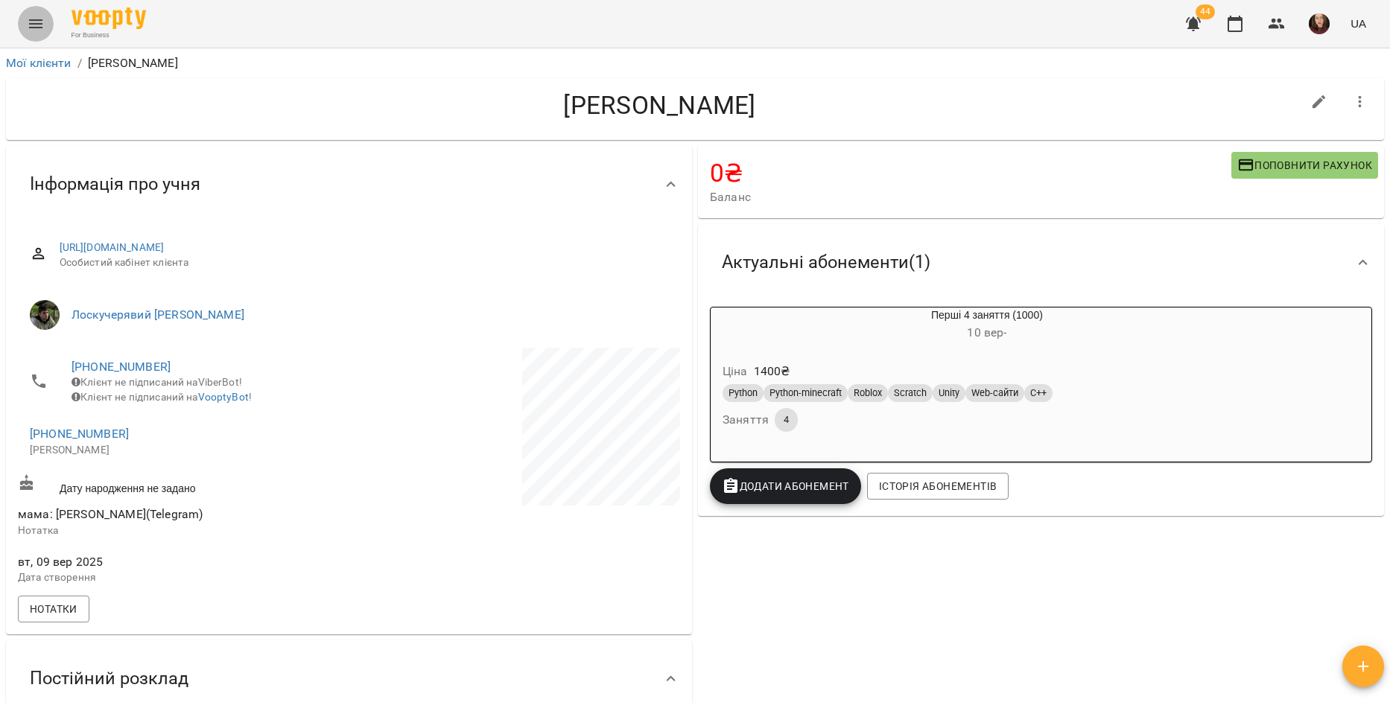
click at [36, 22] on icon "Menu" at bounding box center [36, 24] width 18 height 18
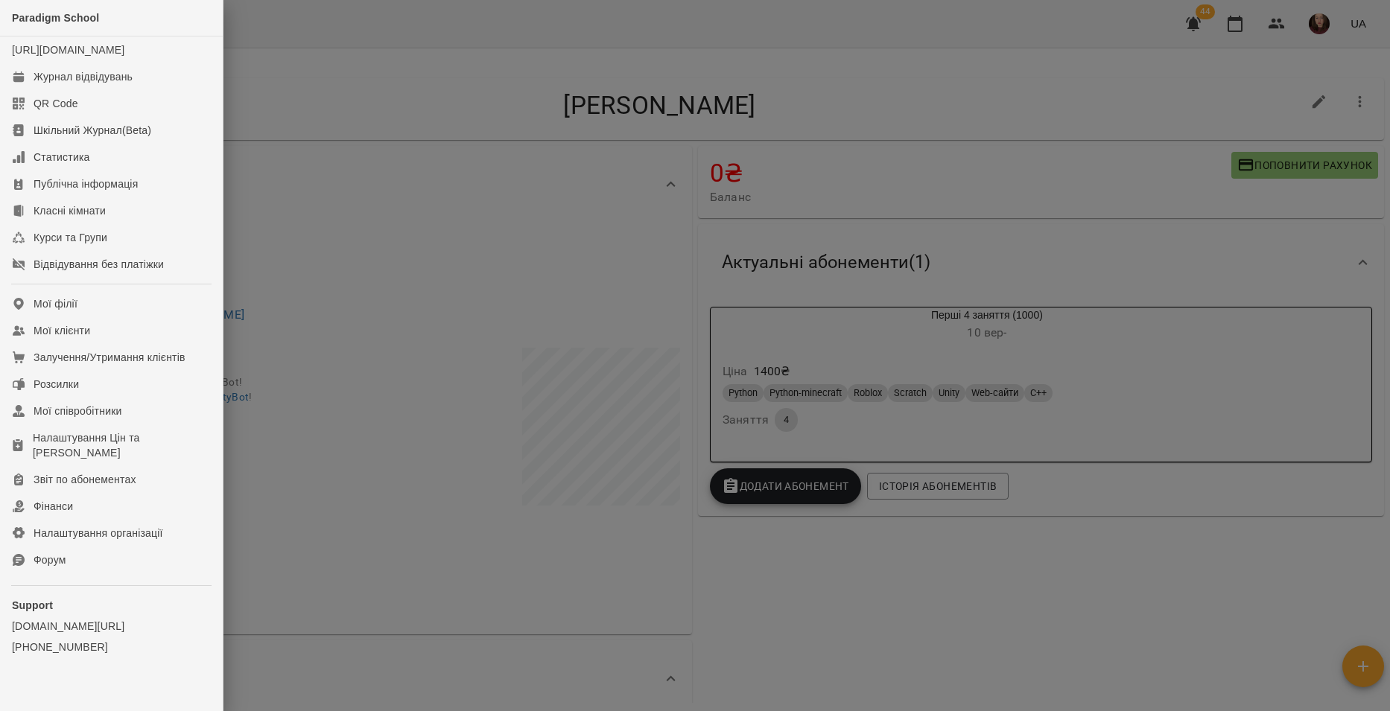
click at [280, 227] on div at bounding box center [695, 355] width 1390 height 711
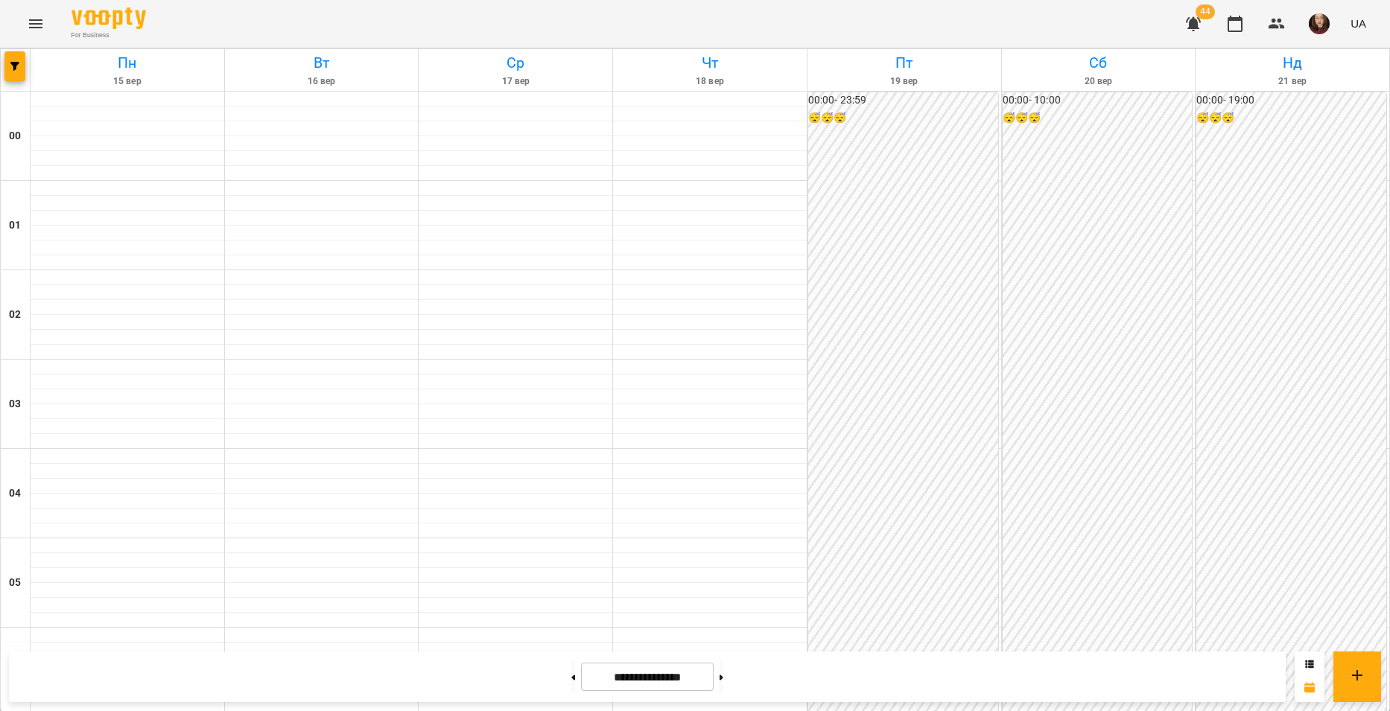
scroll to position [1266, 0]
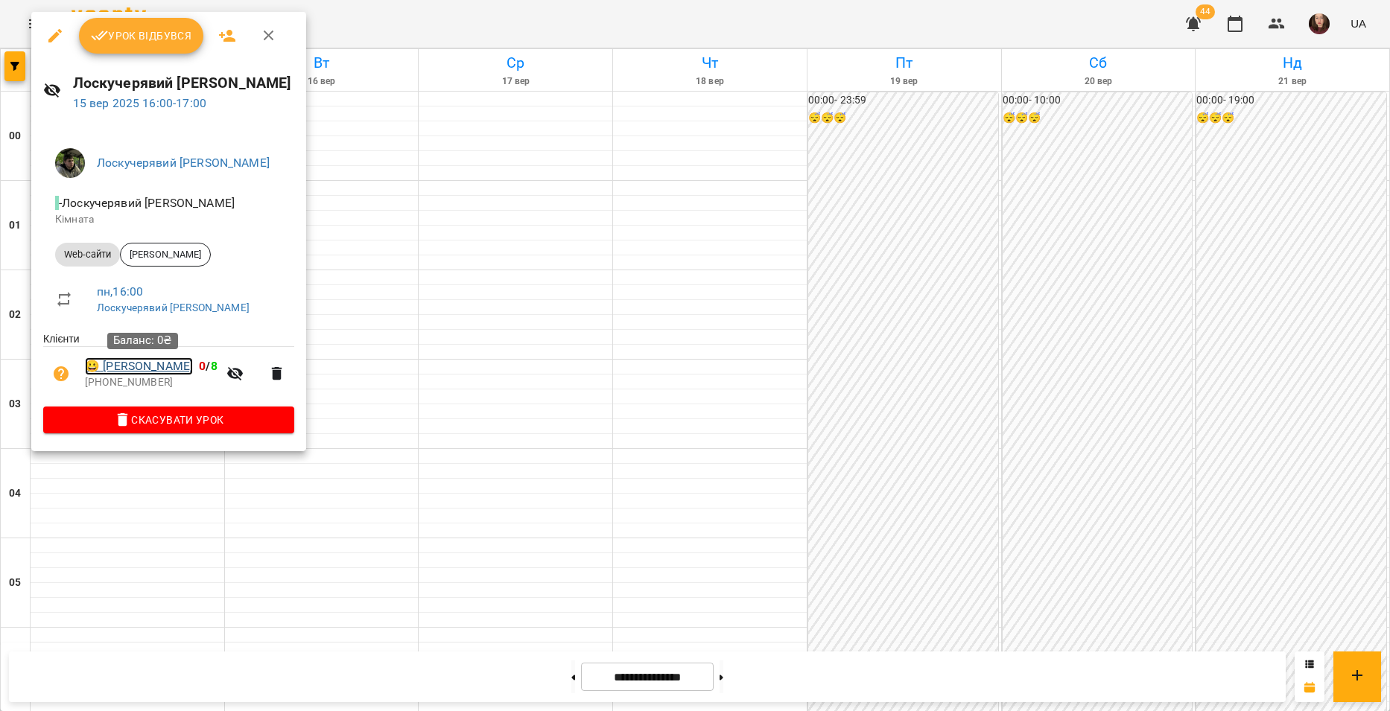
click at [151, 368] on link "😀 Михайло Лавров" at bounding box center [139, 367] width 108 height 18
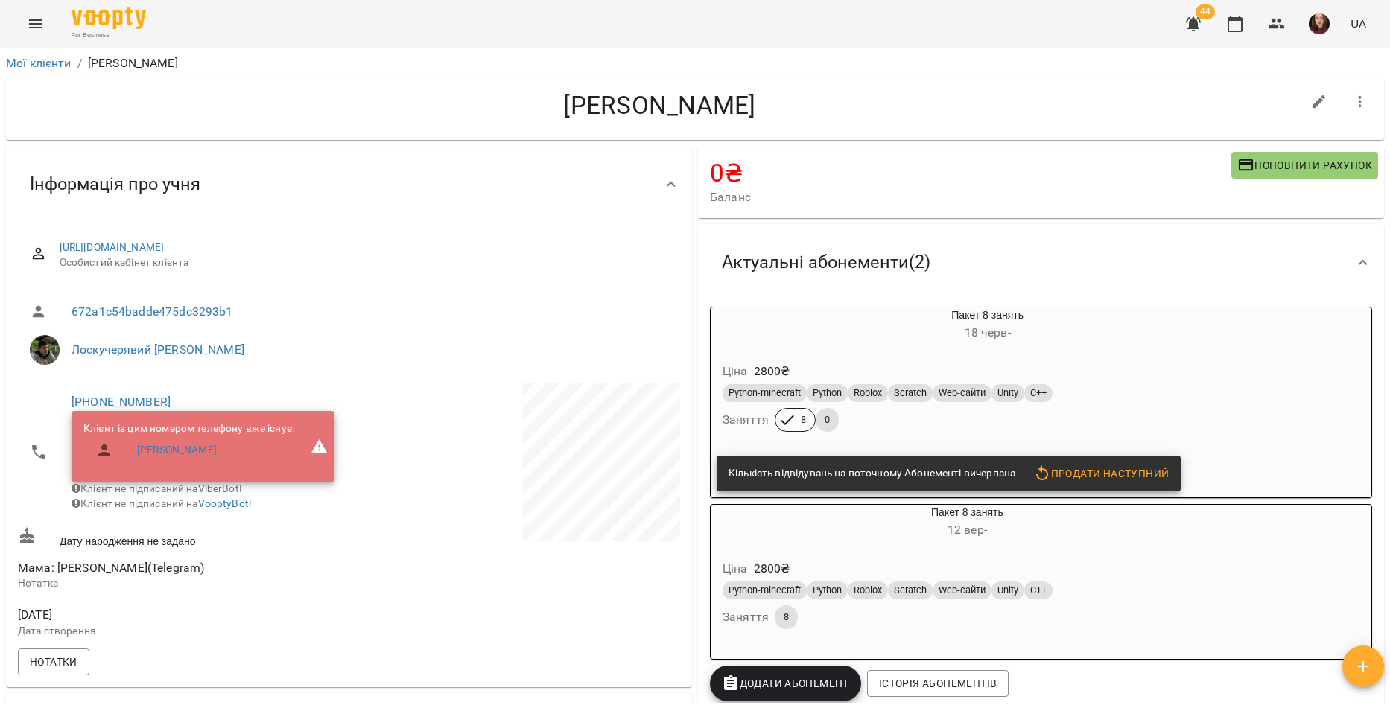
scroll to position [74, 0]
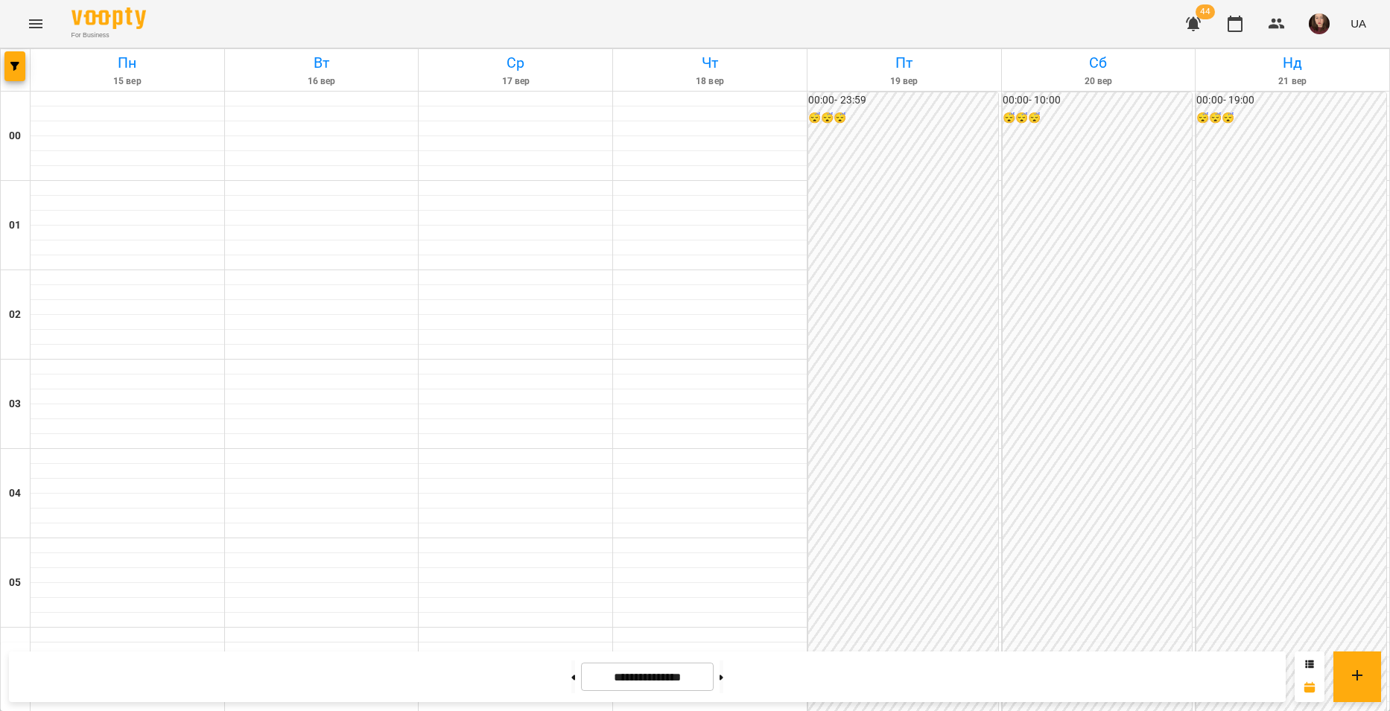
scroll to position [1341, 0]
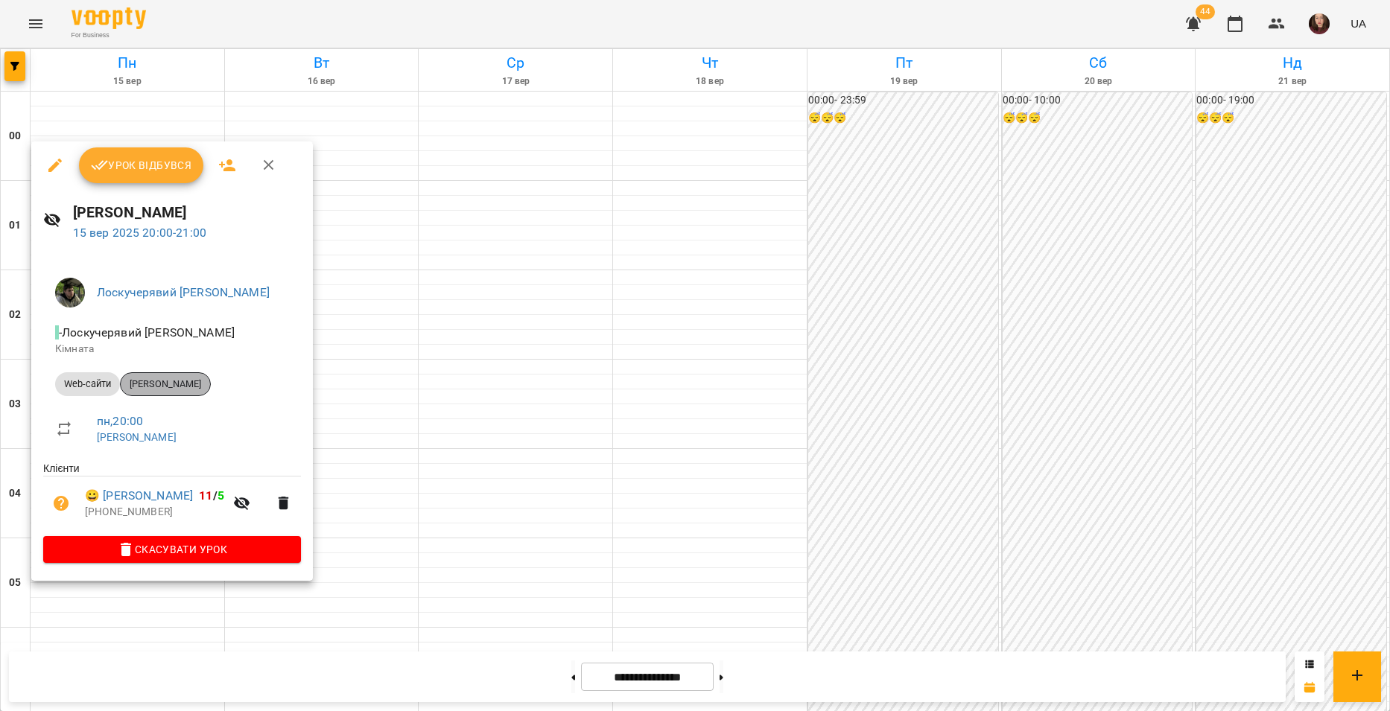
click at [177, 384] on span "[PERSON_NAME]" at bounding box center [165, 384] width 89 height 13
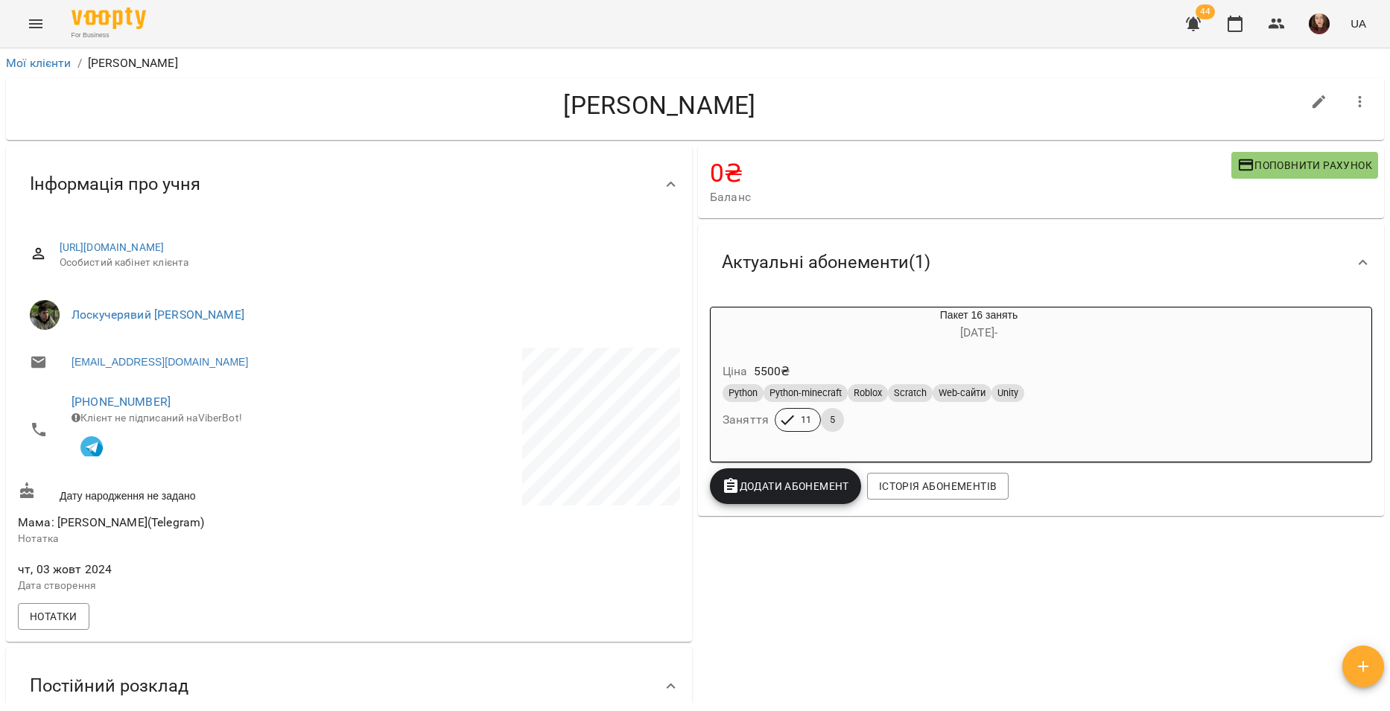
click at [1310, 101] on icon "button" at bounding box center [1319, 102] width 18 height 18
select select "**"
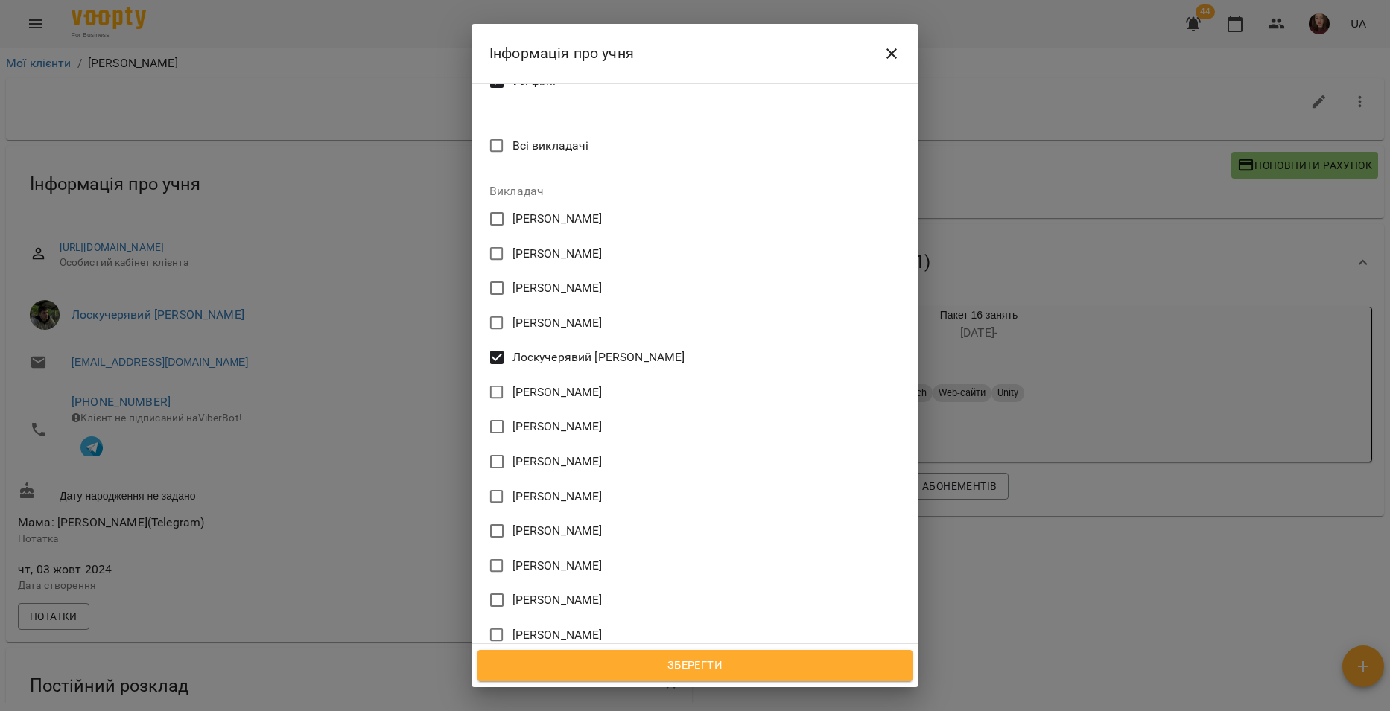
scroll to position [629, 0]
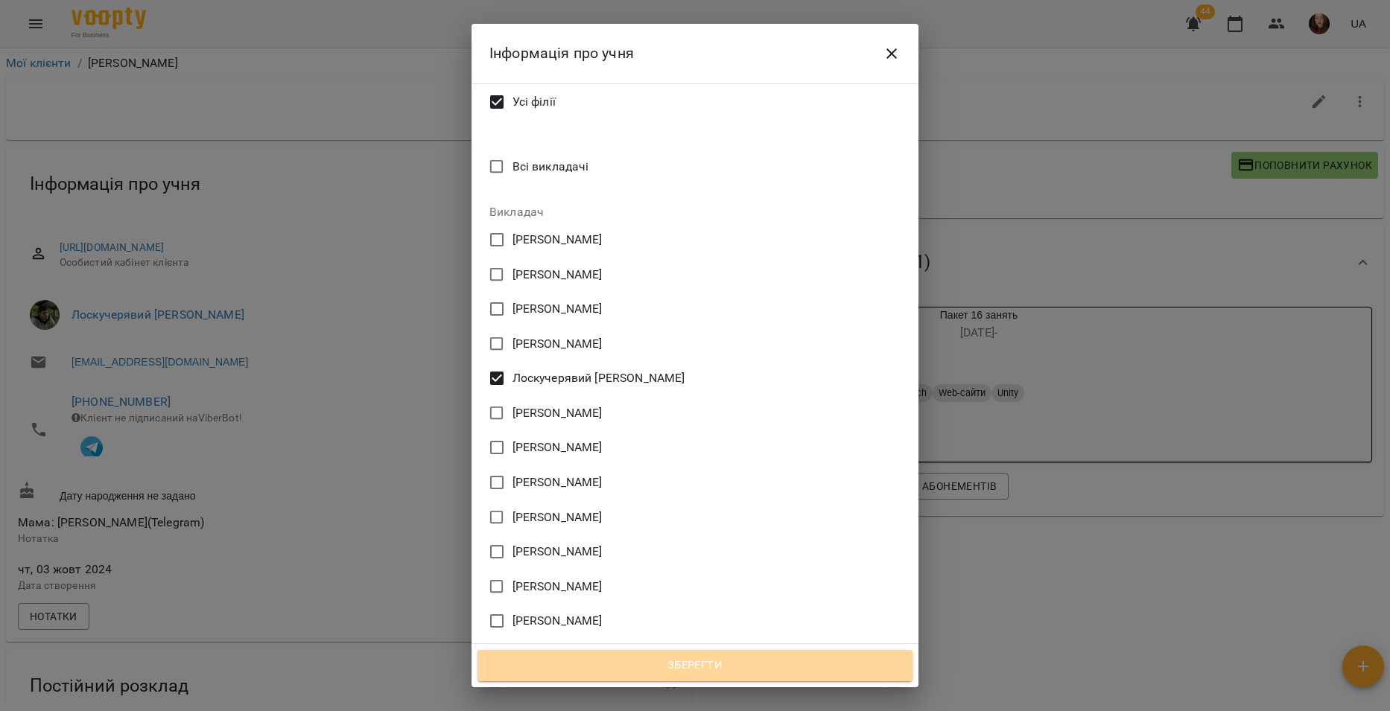
click at [698, 658] on span "Зберегти" at bounding box center [695, 665] width 402 height 19
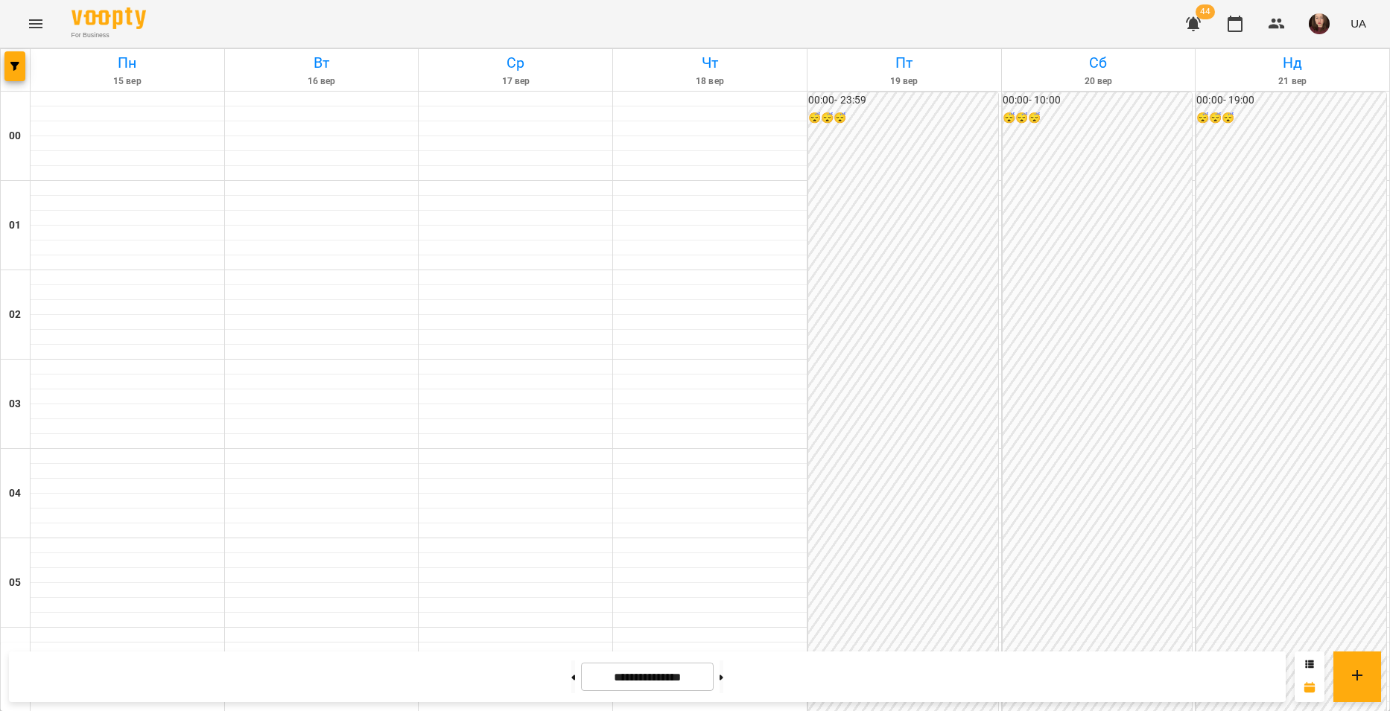
scroll to position [1146, 0]
click at [13, 66] on icon "button" at bounding box center [14, 66] width 9 height 9
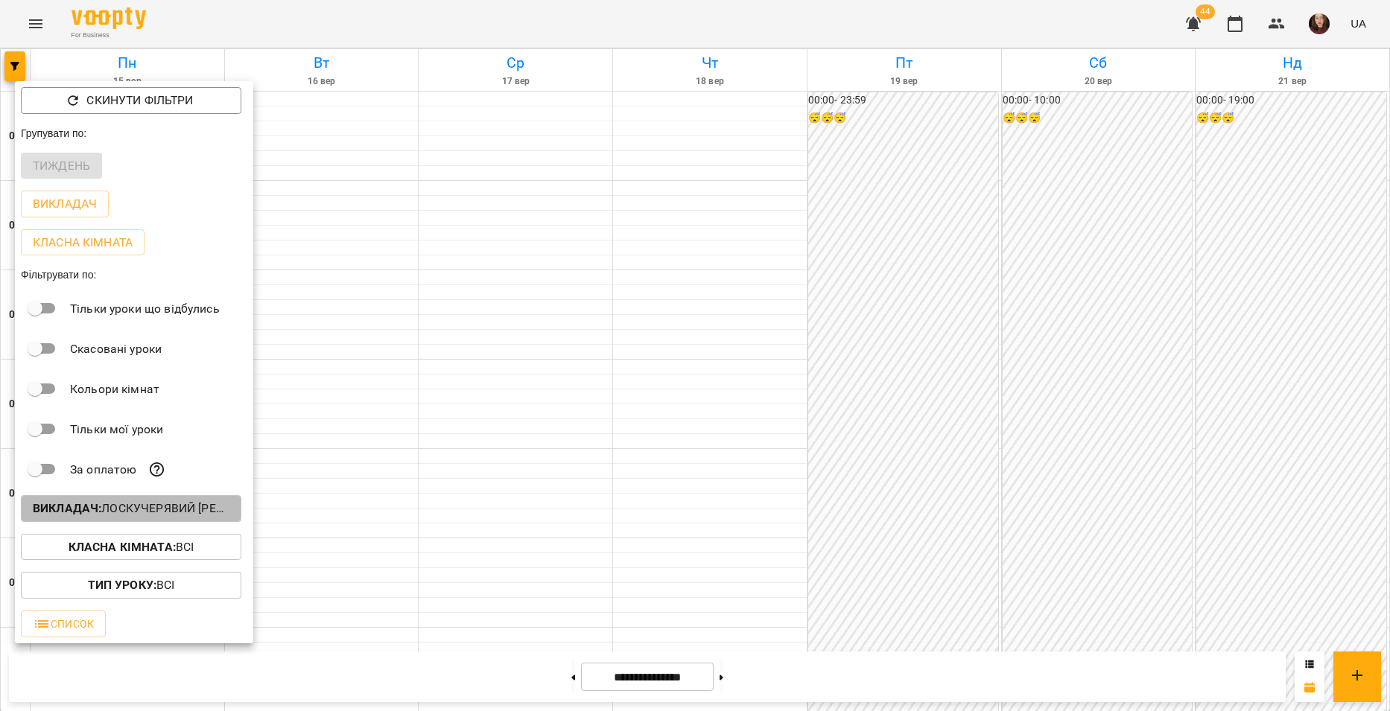
click at [181, 514] on p "Викладач : [PERSON_NAME] [PERSON_NAME]" at bounding box center [131, 509] width 197 height 18
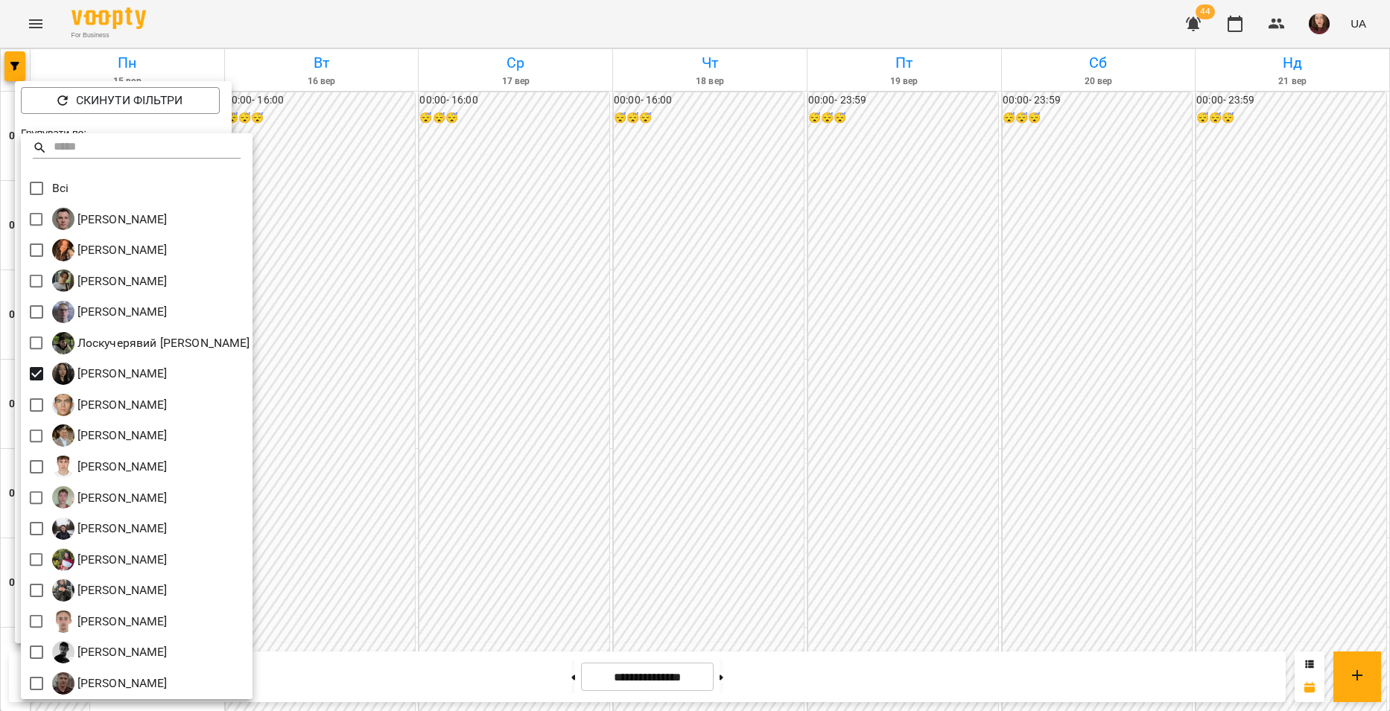
click at [598, 480] on div at bounding box center [695, 355] width 1390 height 711
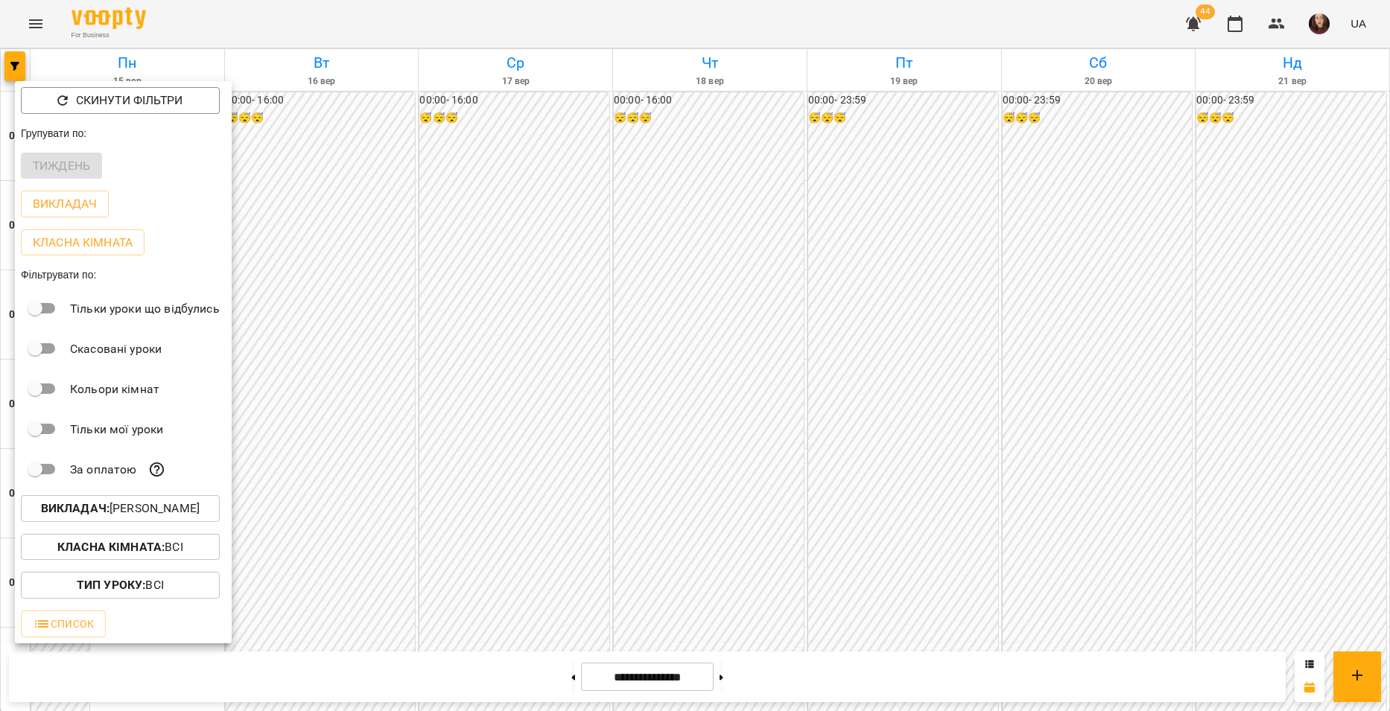
click at [556, 484] on div at bounding box center [695, 355] width 1390 height 711
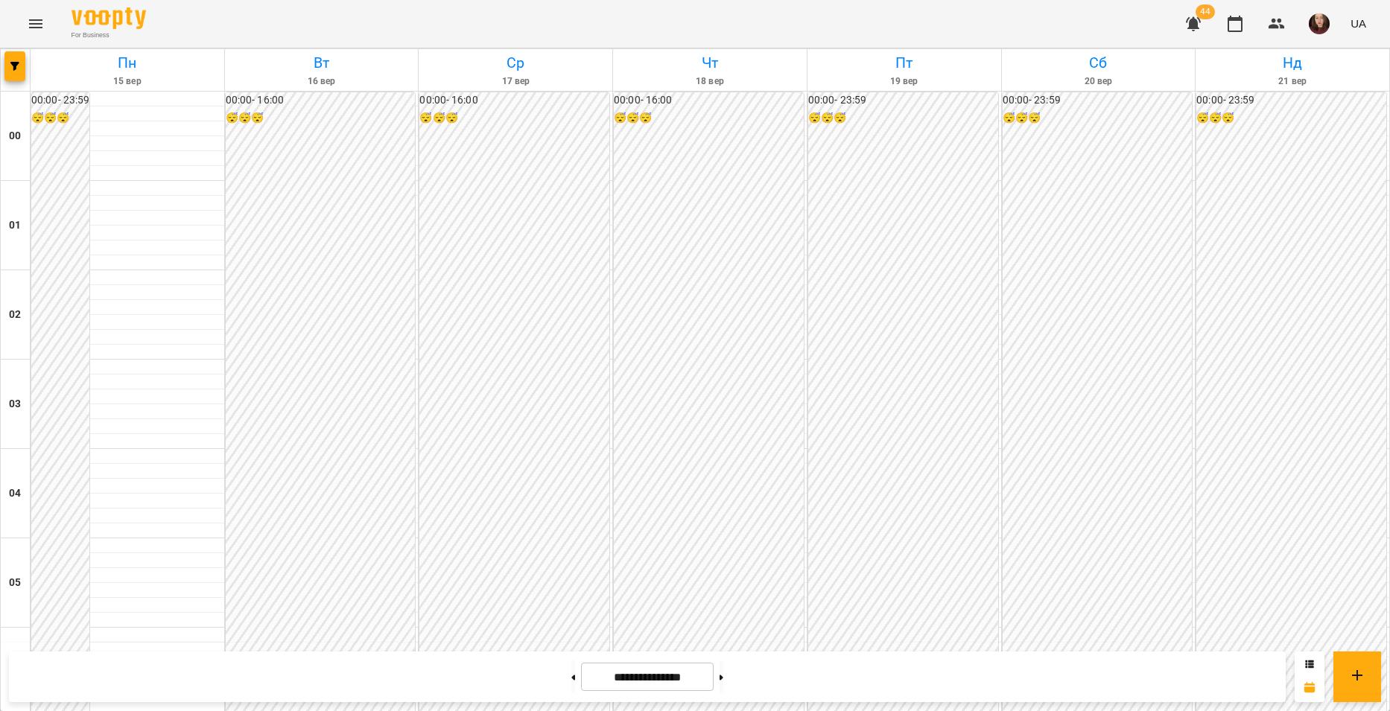
scroll to position [1593, 0]
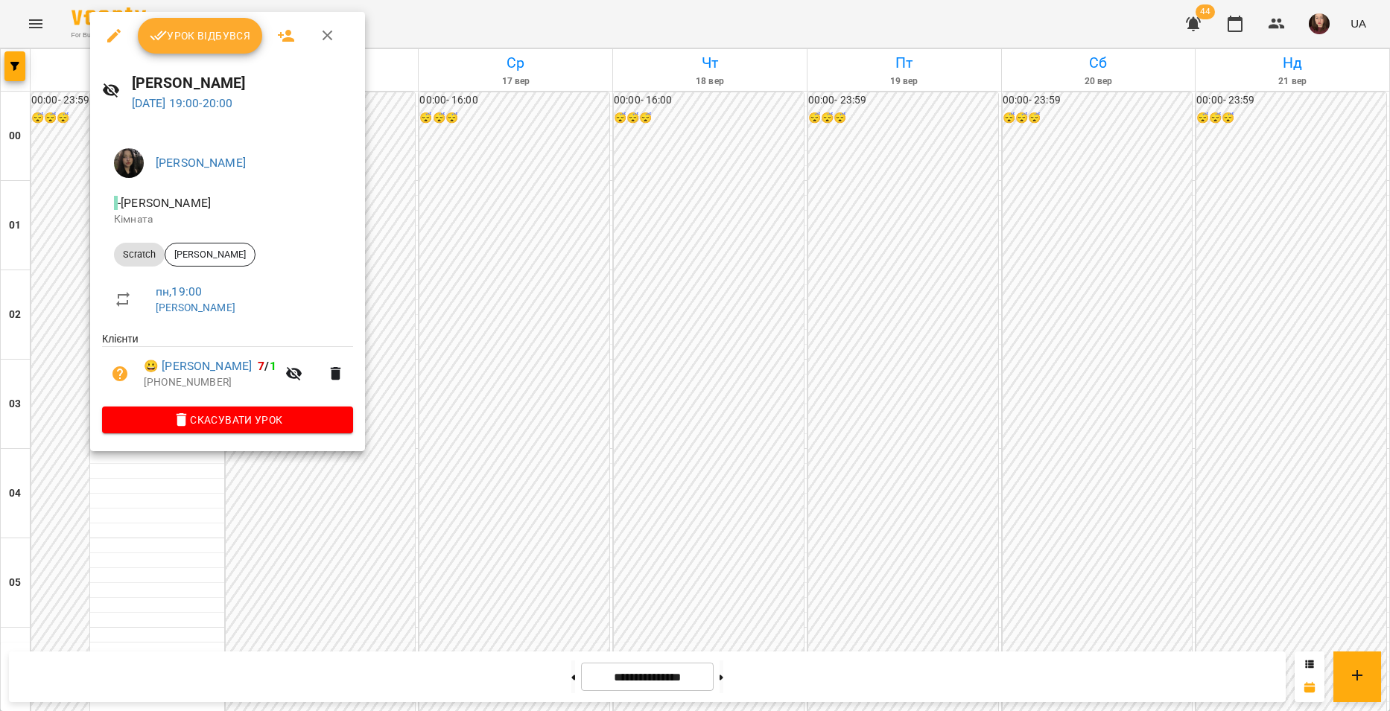
click at [441, 392] on div at bounding box center [695, 355] width 1390 height 711
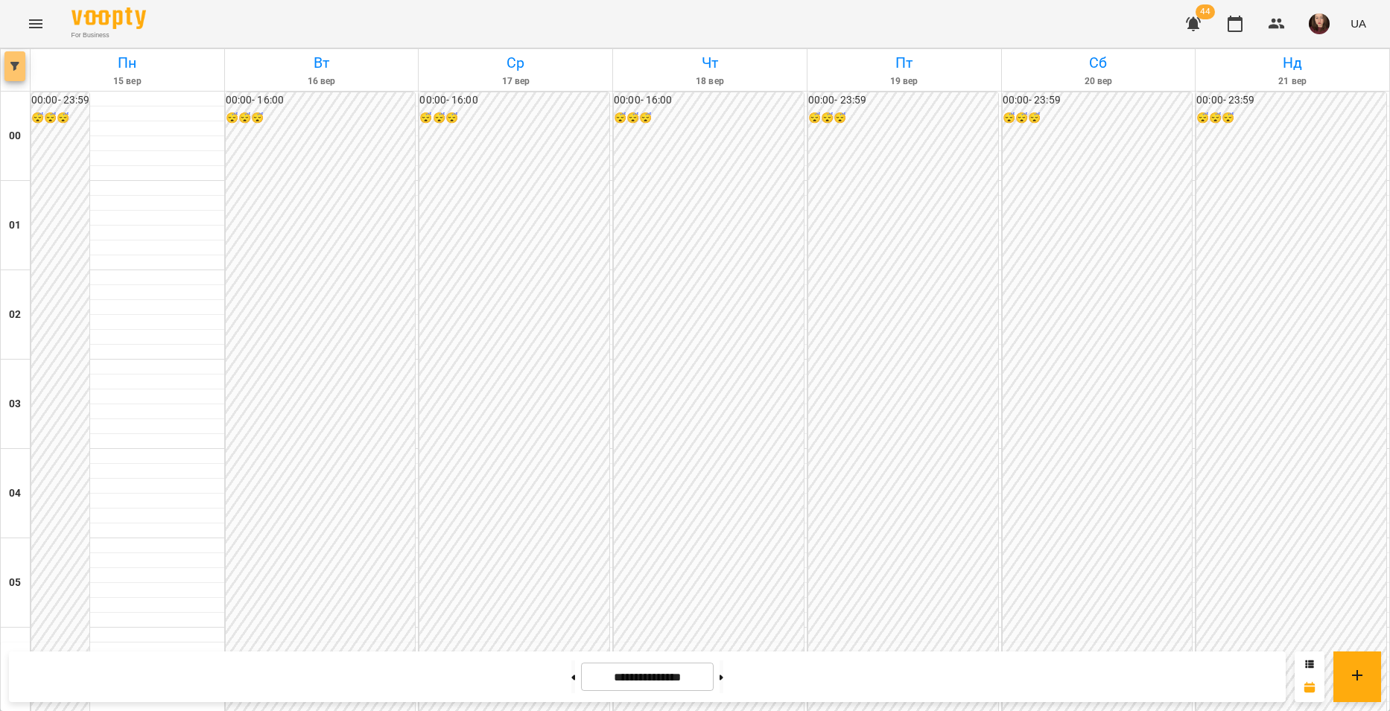
click at [20, 62] on span "button" at bounding box center [14, 66] width 21 height 9
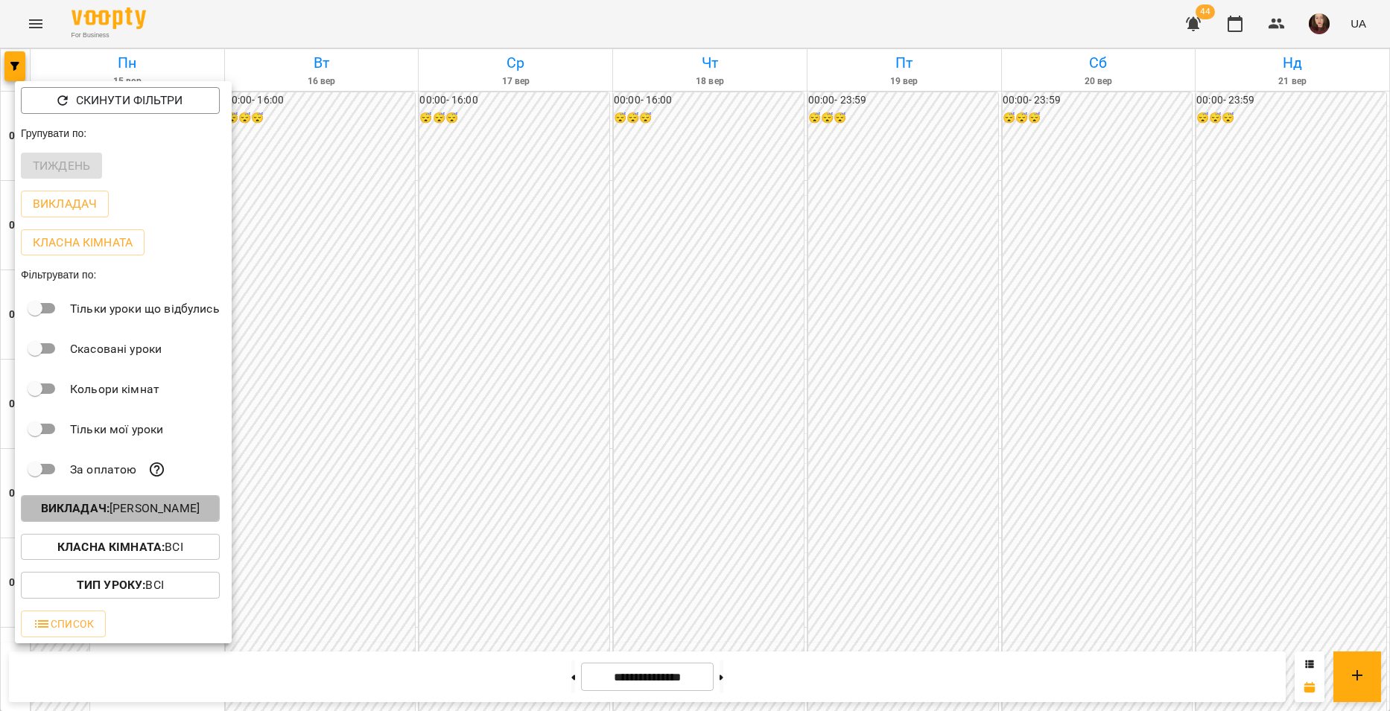
click at [189, 515] on p "Викладач : [PERSON_NAME]" at bounding box center [120, 509] width 159 height 18
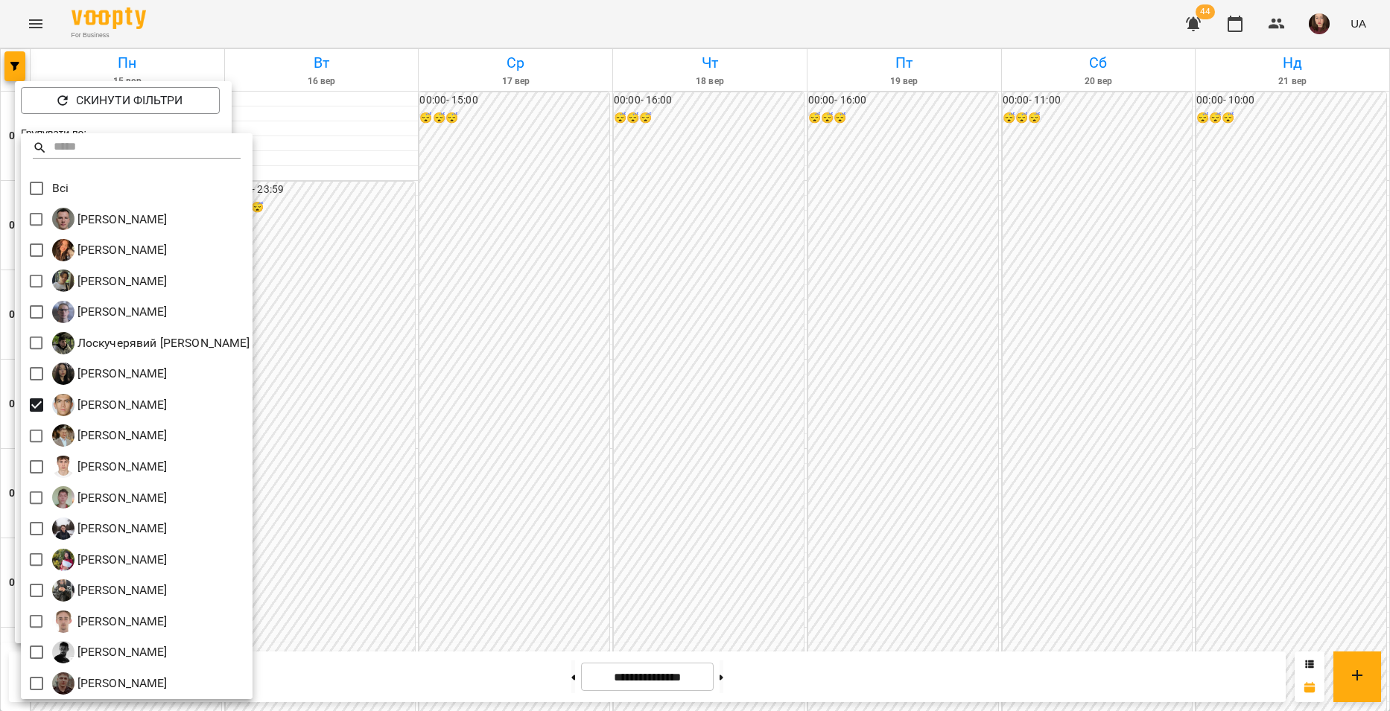
click at [372, 428] on div at bounding box center [695, 355] width 1390 height 711
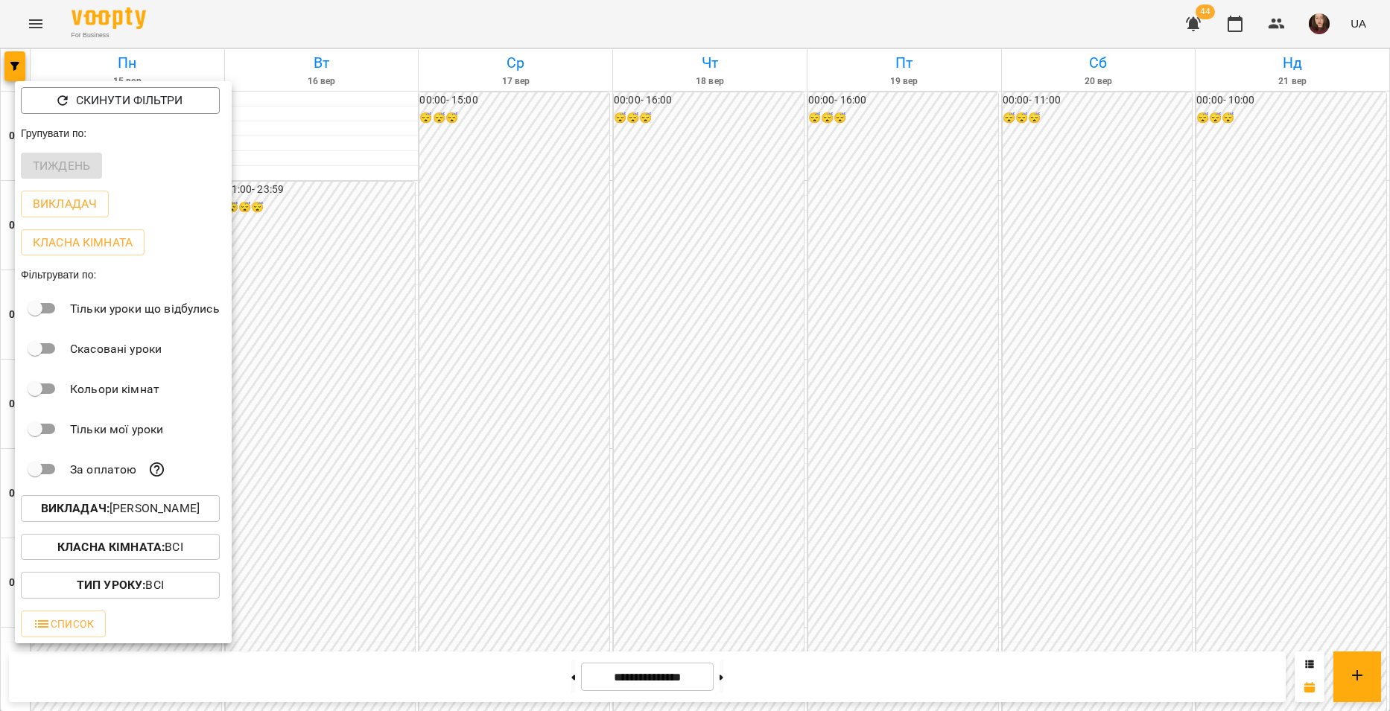
click at [367, 429] on div at bounding box center [695, 355] width 1390 height 711
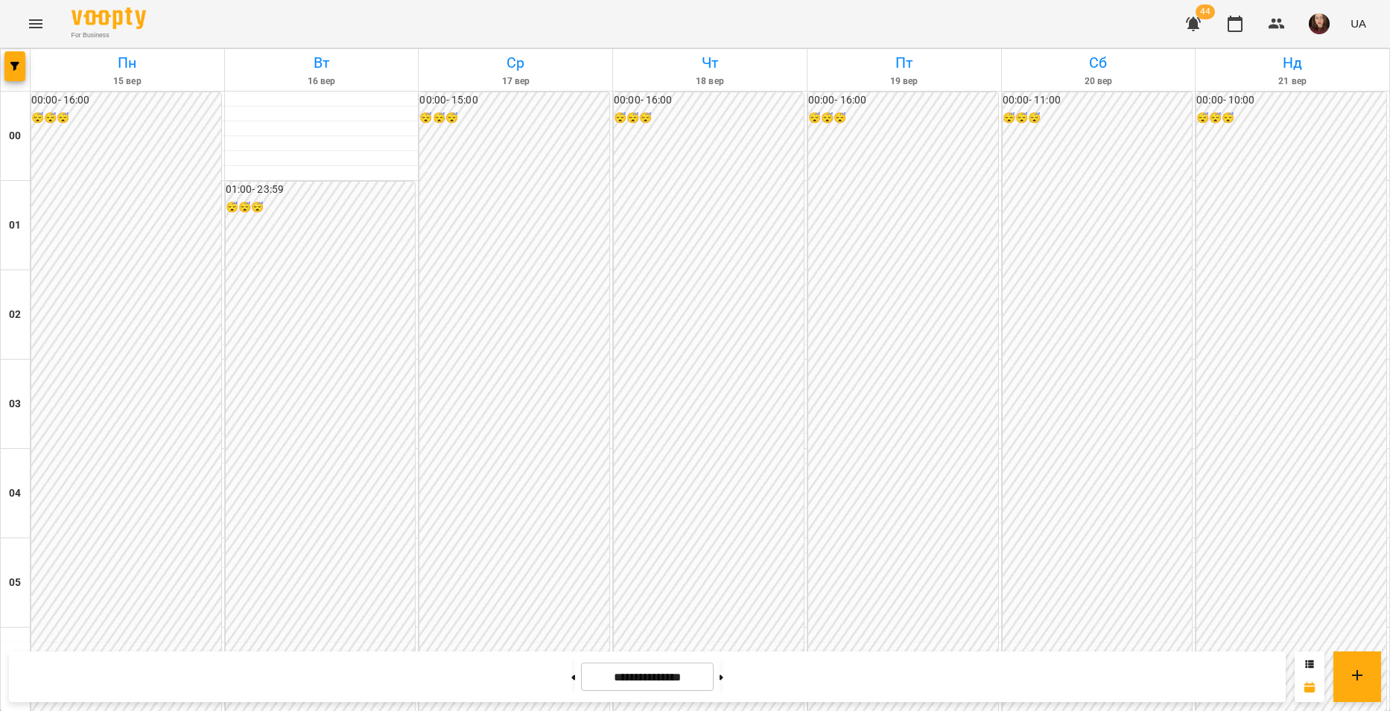
scroll to position [1369, 0]
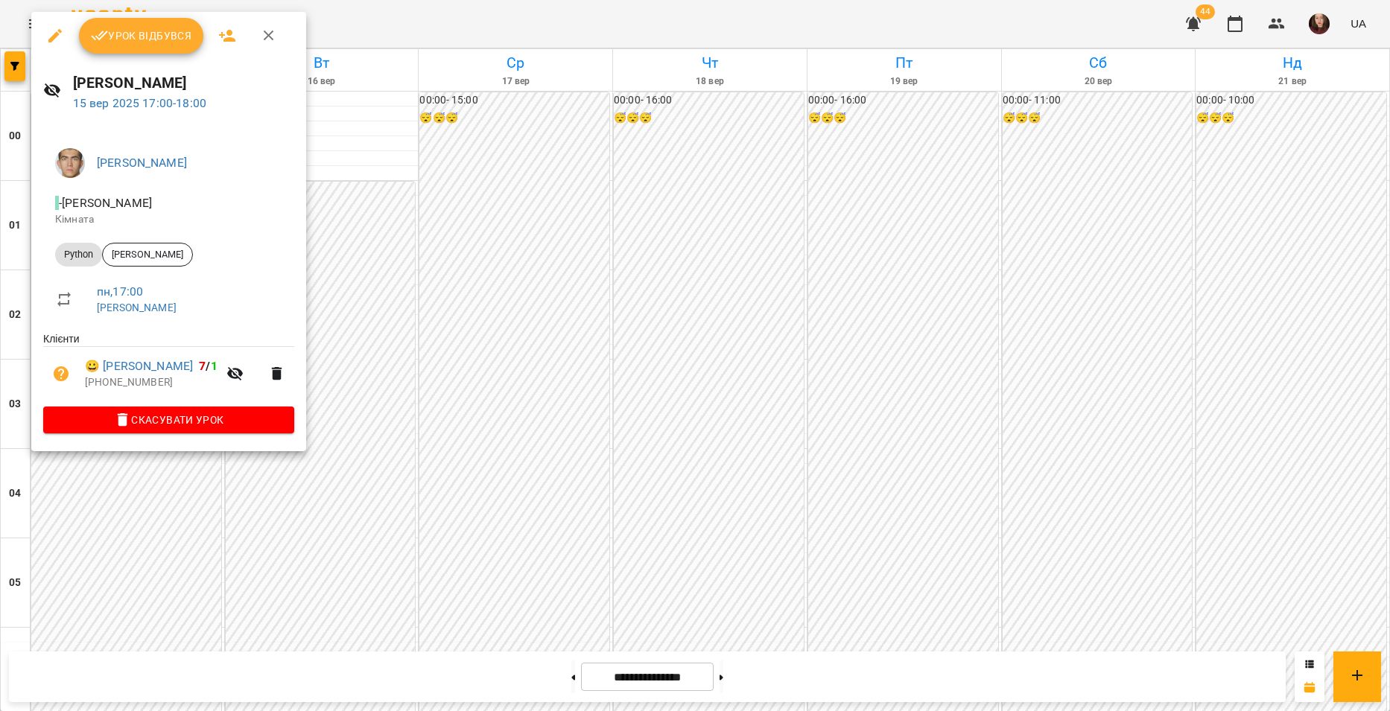
click at [358, 359] on div at bounding box center [695, 355] width 1390 height 711
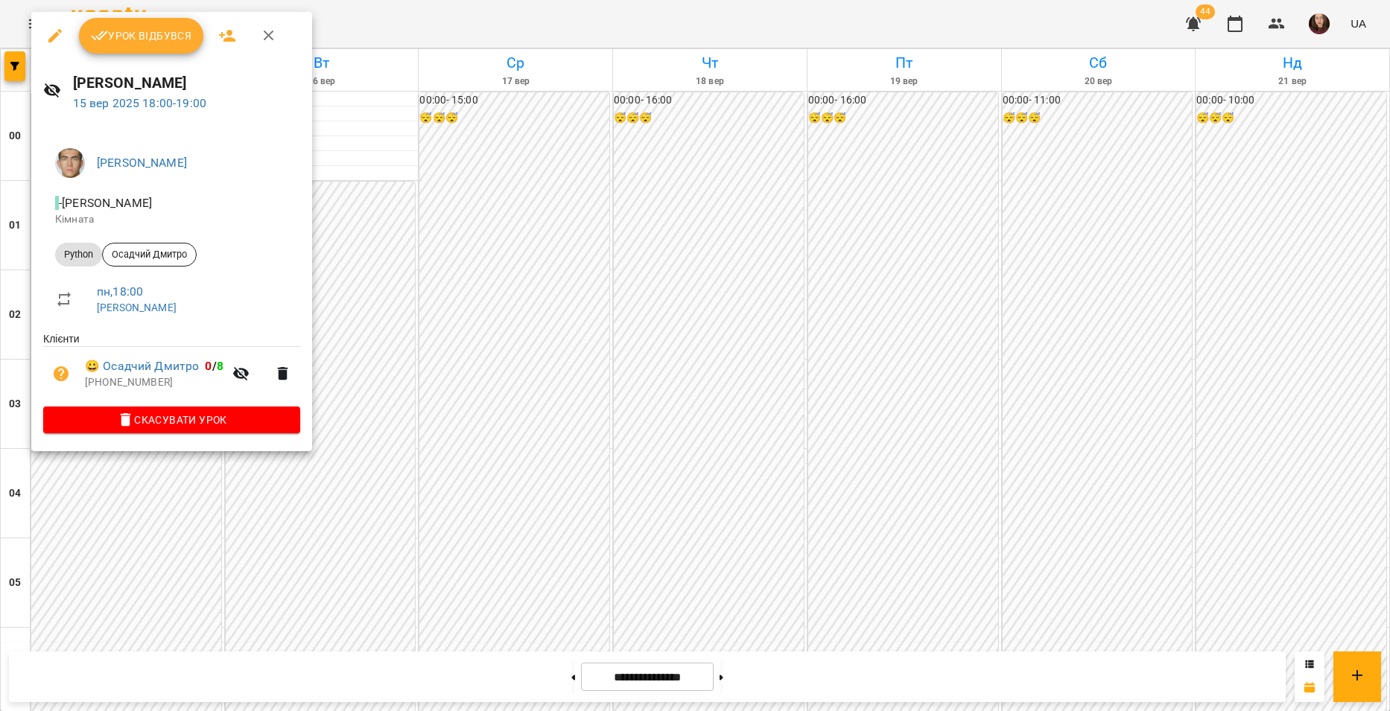
click at [368, 407] on div at bounding box center [695, 355] width 1390 height 711
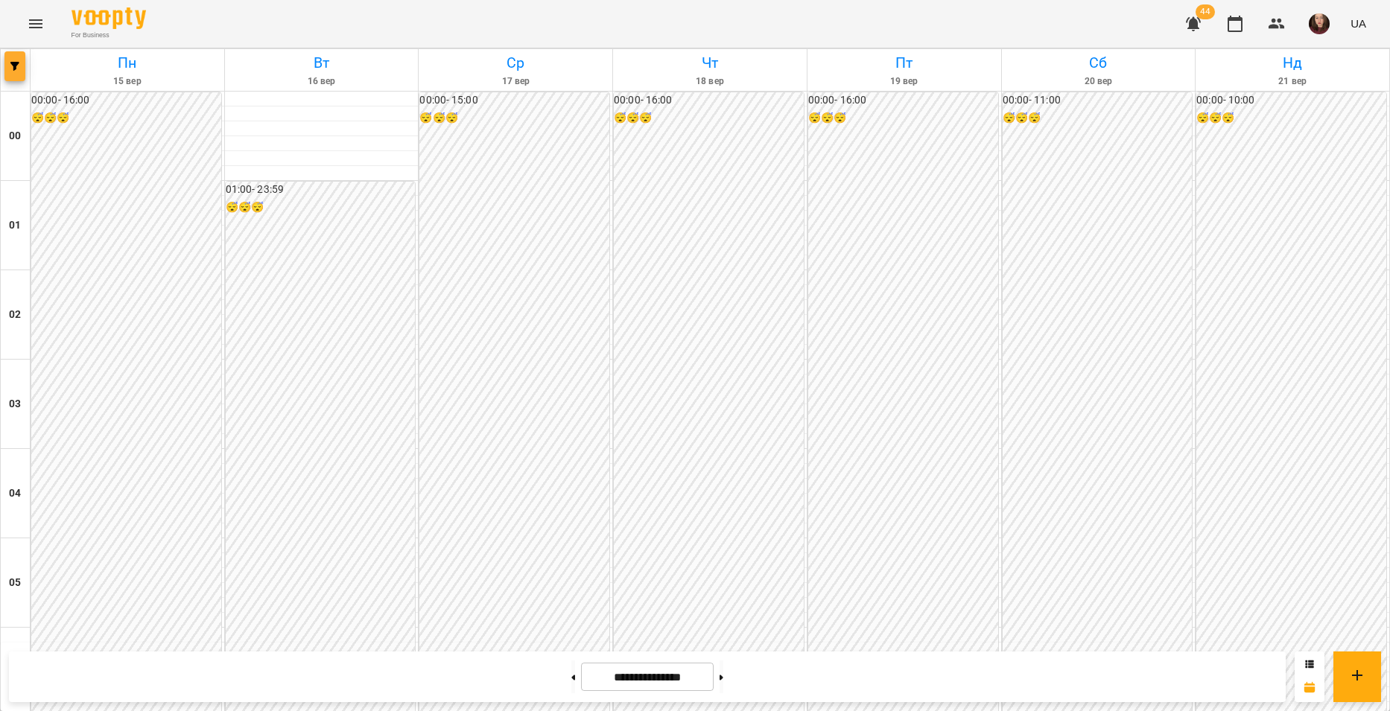
click at [18, 69] on icon "button" at bounding box center [14, 66] width 9 height 9
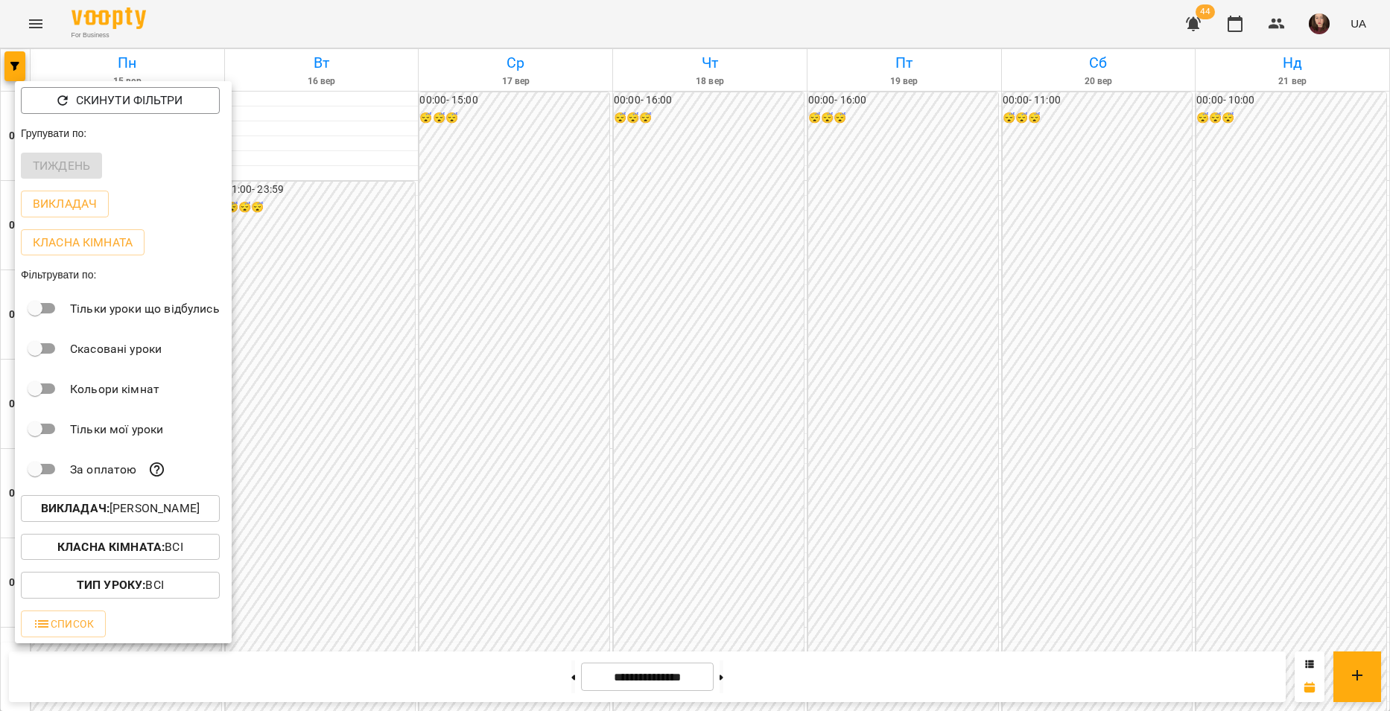
click at [162, 512] on p "Викладач : [PERSON_NAME]" at bounding box center [120, 509] width 159 height 18
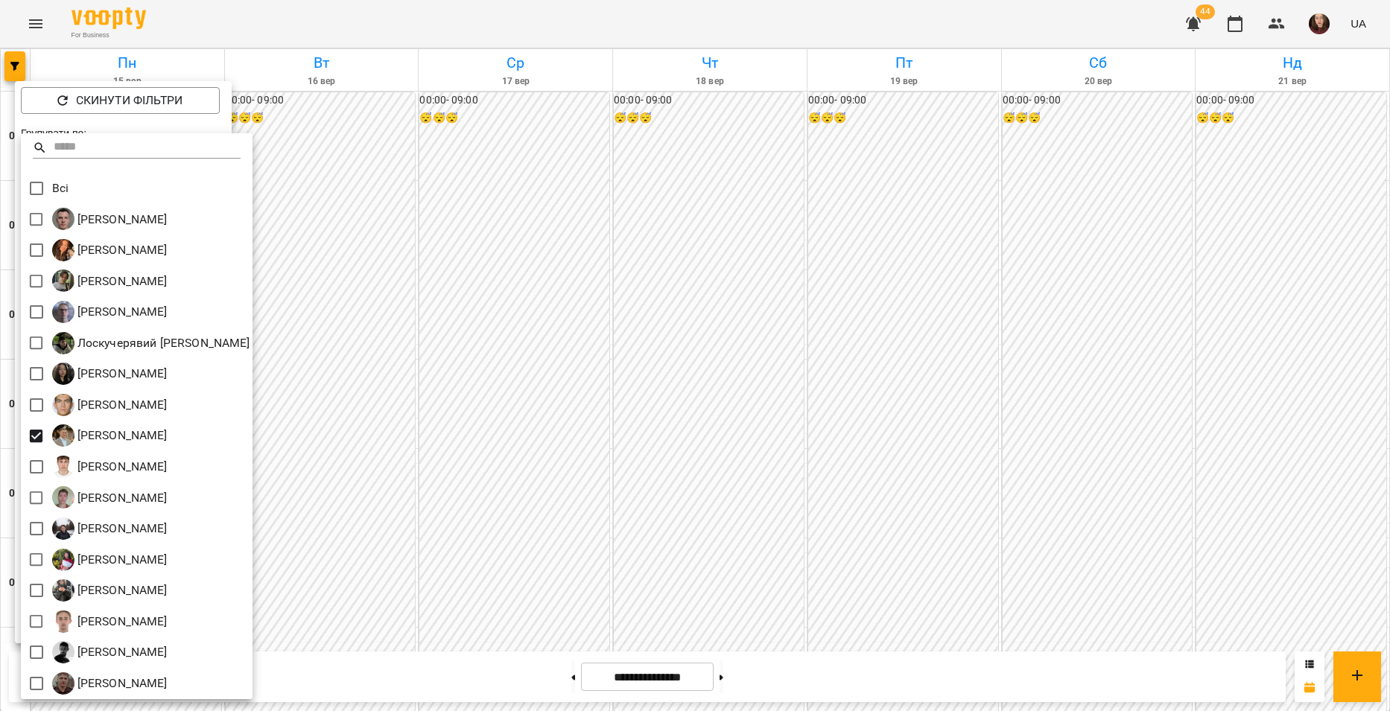
click at [355, 449] on div at bounding box center [695, 355] width 1390 height 711
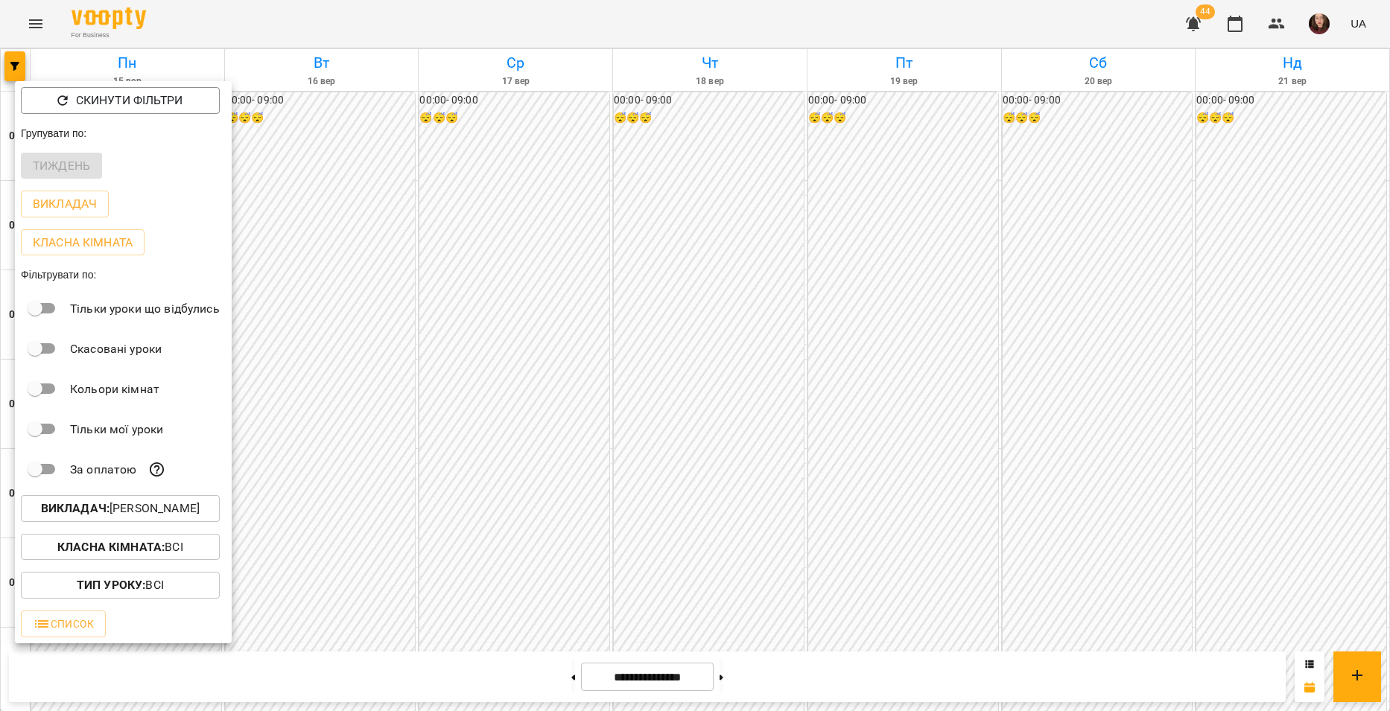
click at [346, 453] on div at bounding box center [695, 355] width 1390 height 711
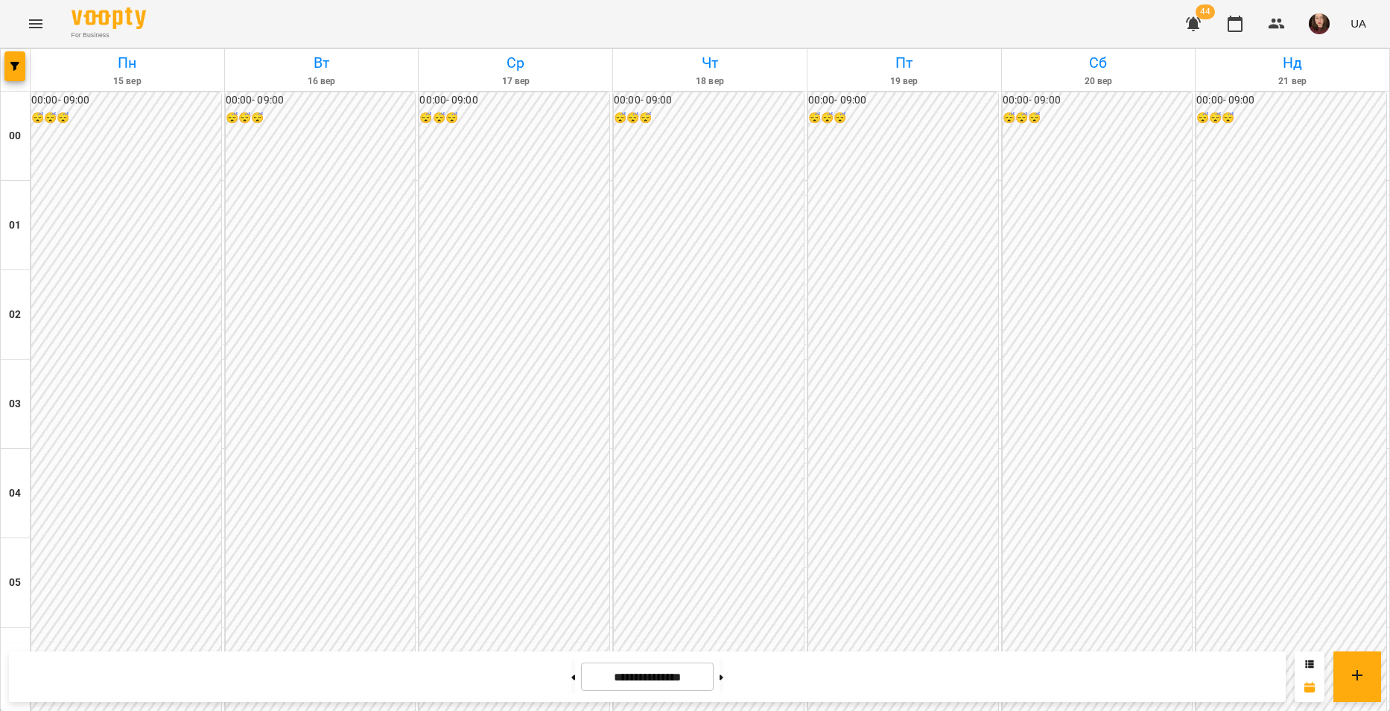
scroll to position [1444, 0]
click at [13, 72] on button "button" at bounding box center [14, 66] width 21 height 30
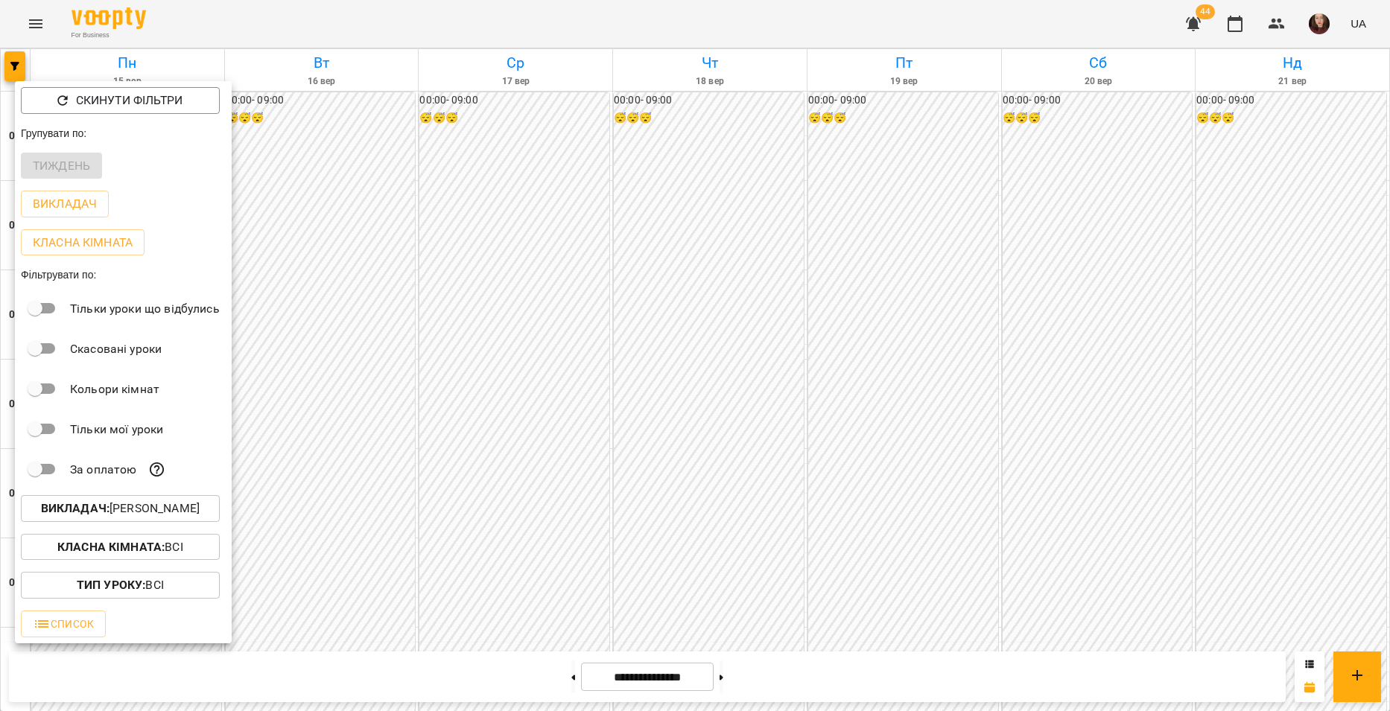
click at [200, 513] on p "Викладач : [PERSON_NAME]" at bounding box center [120, 509] width 159 height 18
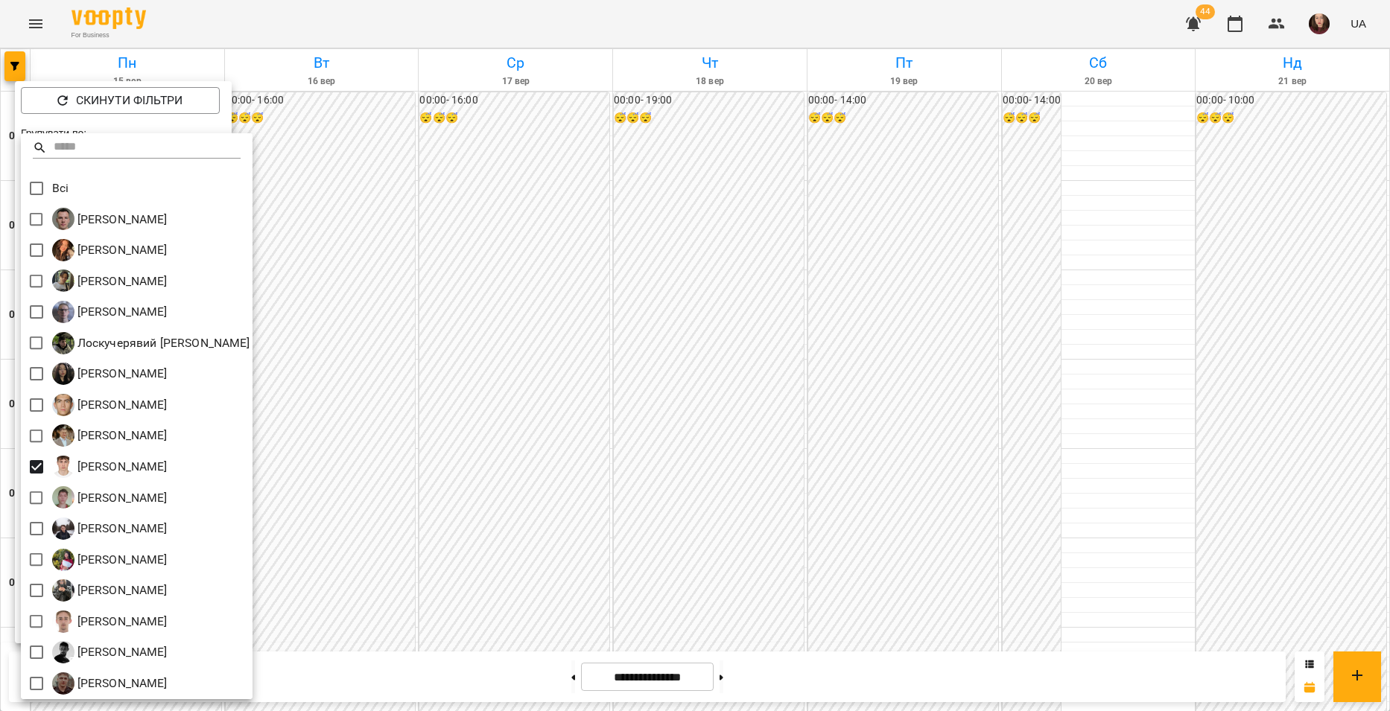
click at [363, 466] on div at bounding box center [695, 355] width 1390 height 711
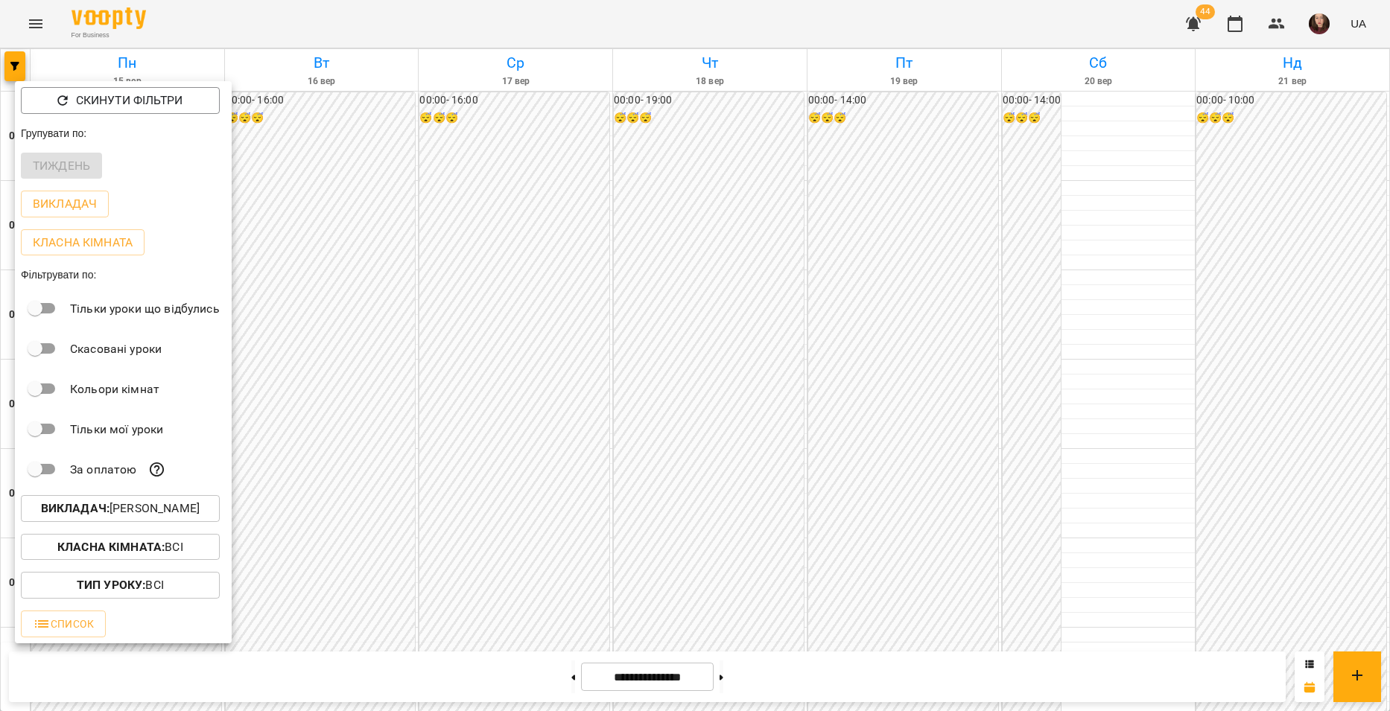
click at [363, 469] on div at bounding box center [695, 355] width 1390 height 711
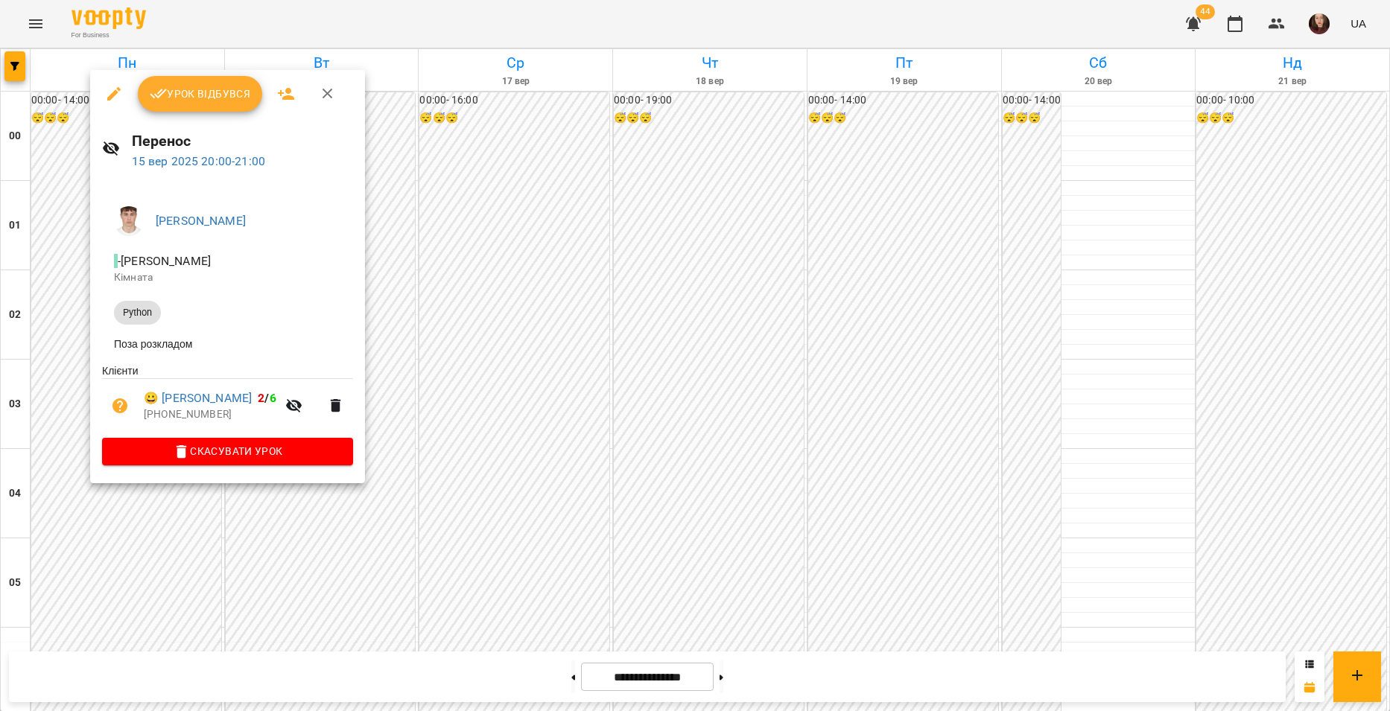
click at [180, 502] on div at bounding box center [695, 355] width 1390 height 711
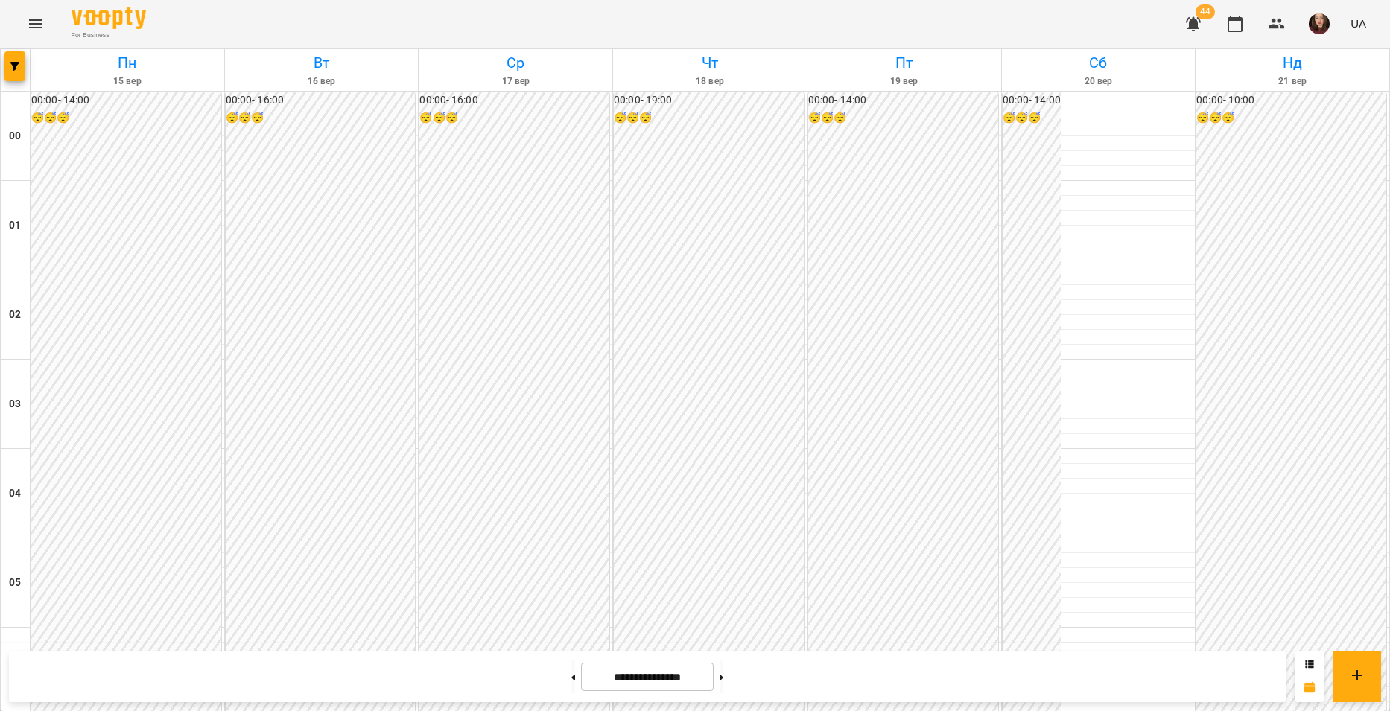
scroll to position [1369, 0]
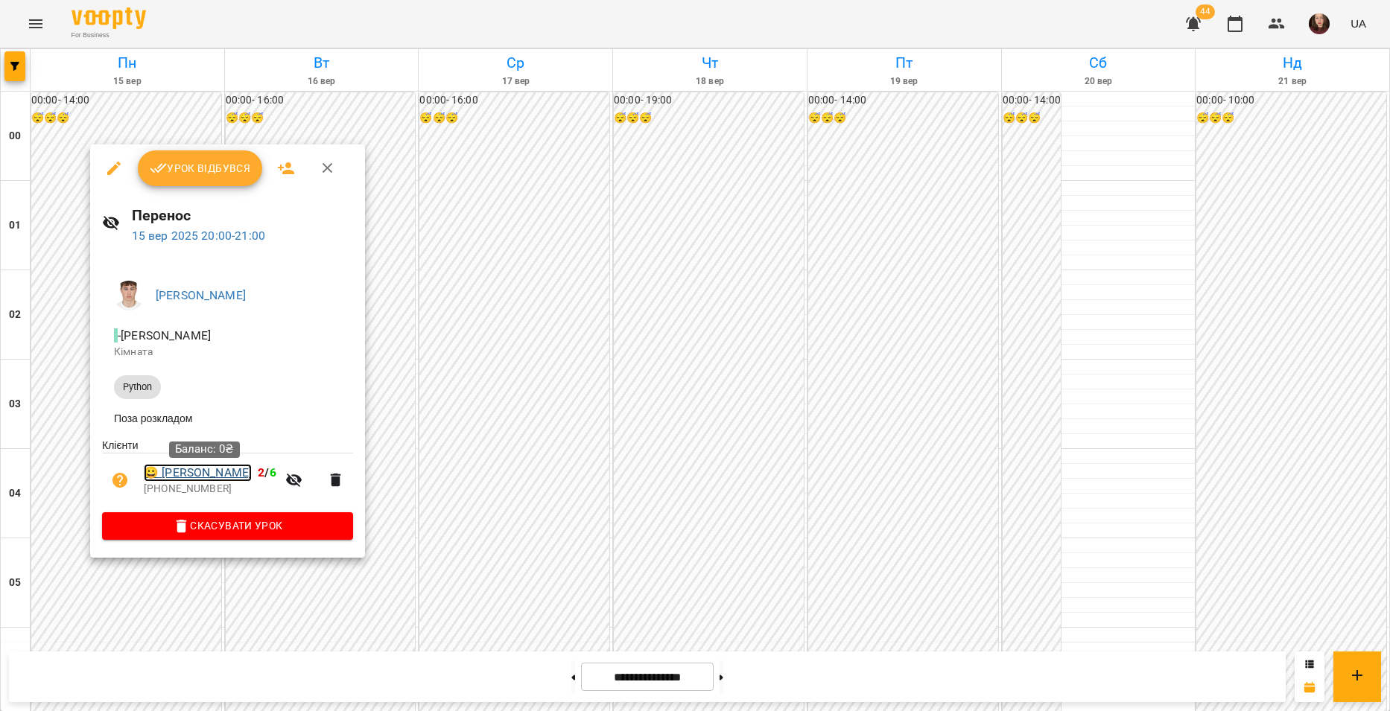
click at [210, 471] on link "😀 [PERSON_NAME]" at bounding box center [198, 473] width 108 height 18
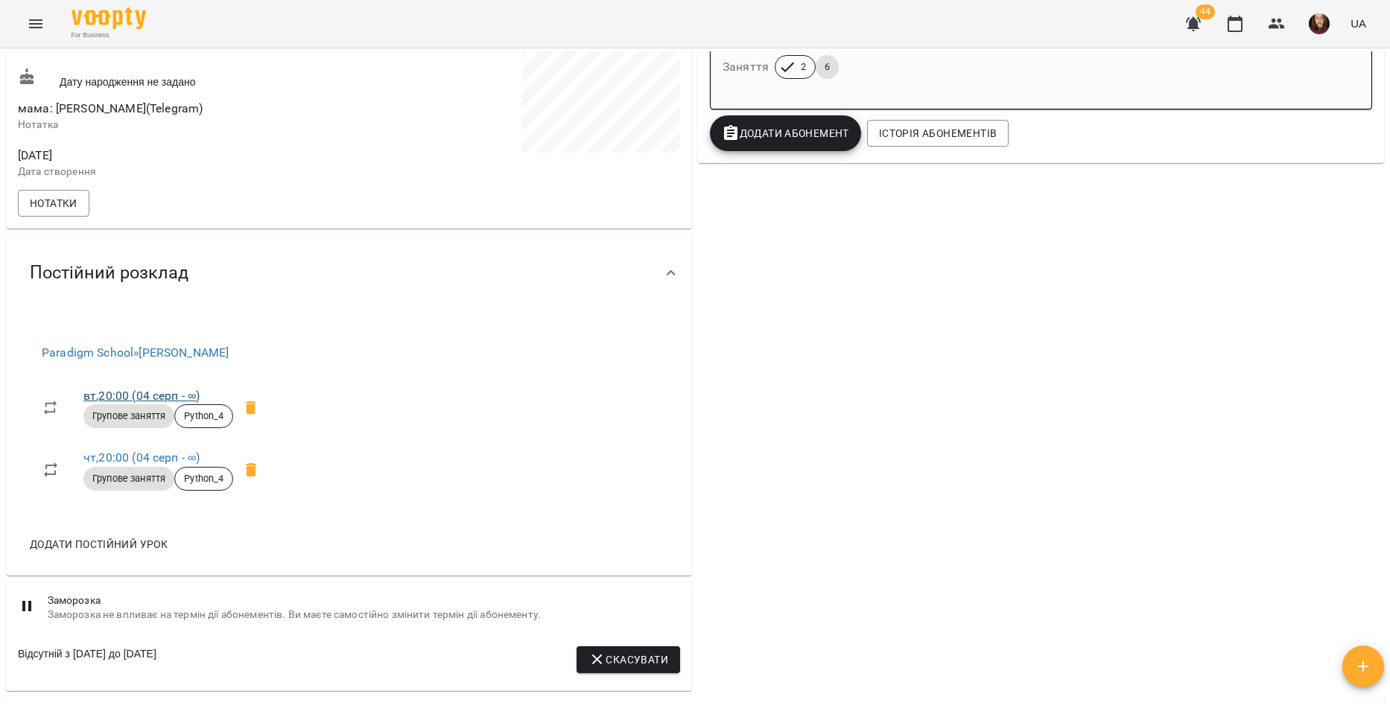
scroll to position [372, 0]
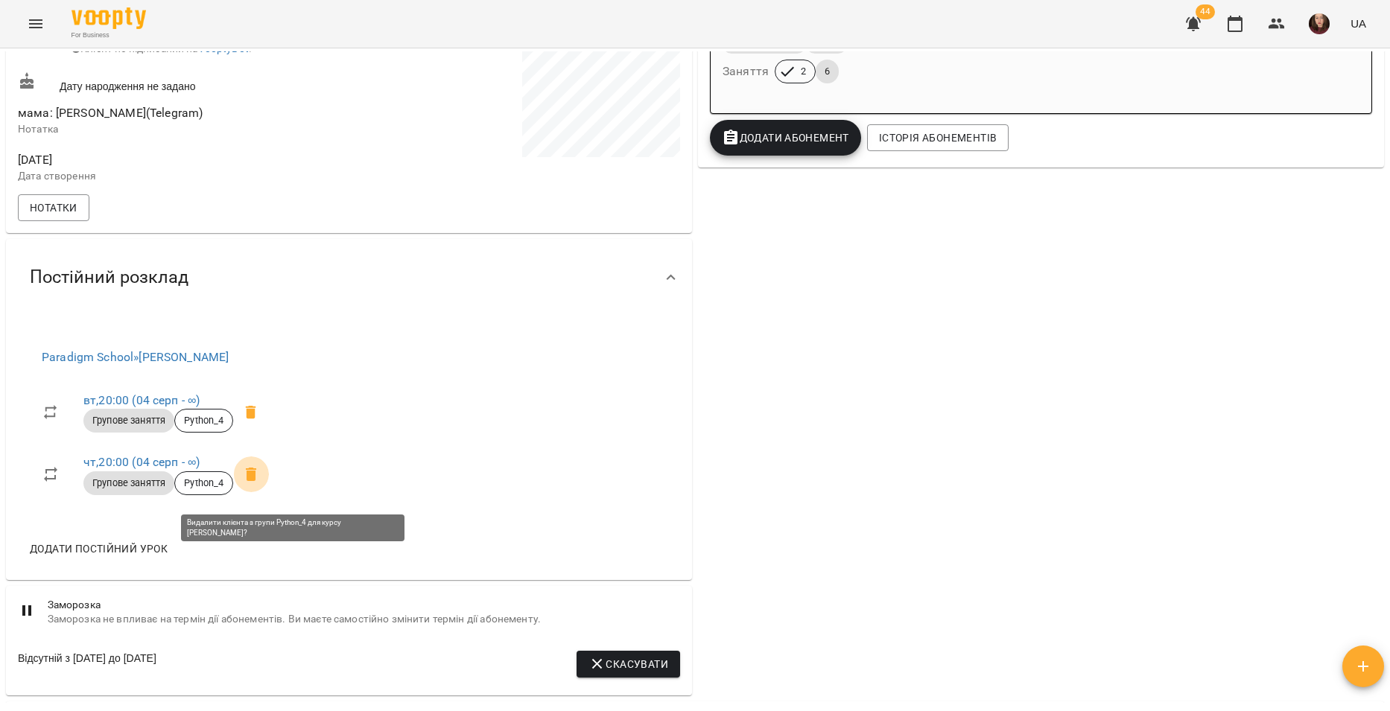
click at [256, 481] on icon at bounding box center [251, 474] width 10 height 13
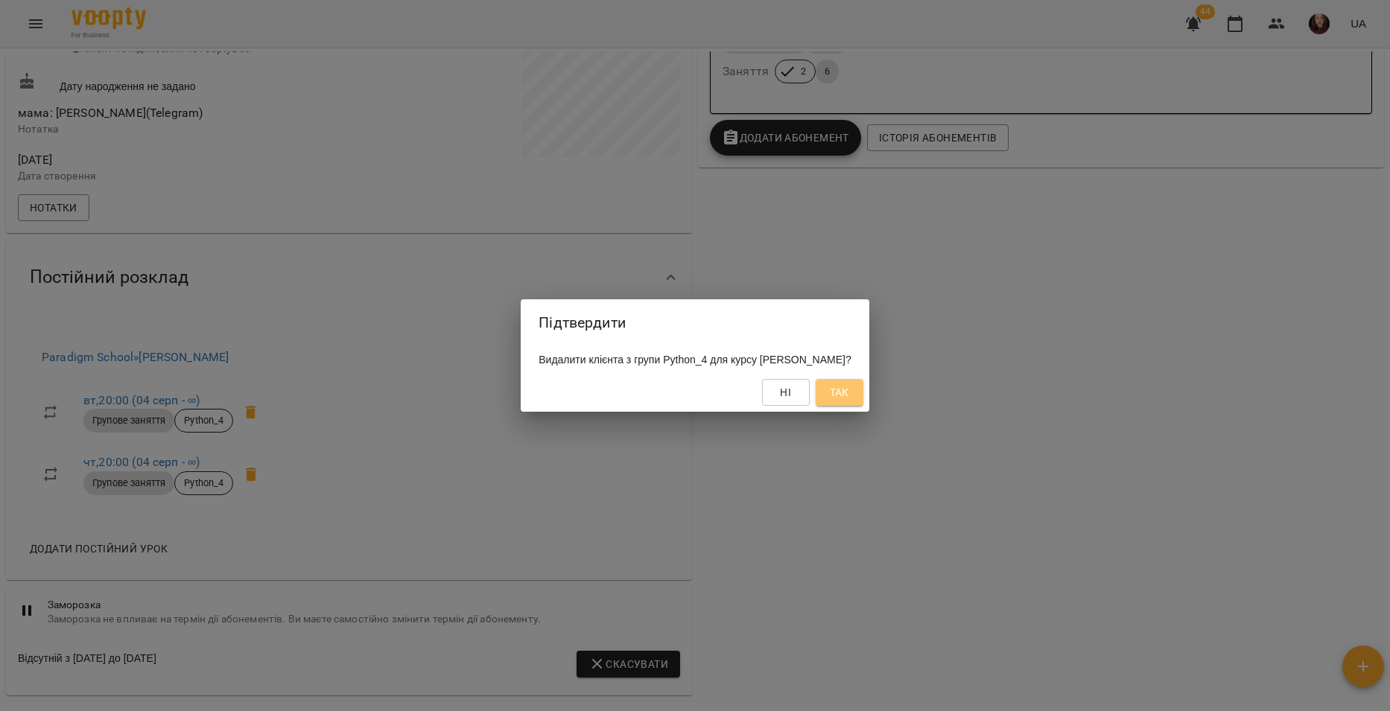
click at [863, 405] on button "Так" at bounding box center [840, 392] width 48 height 27
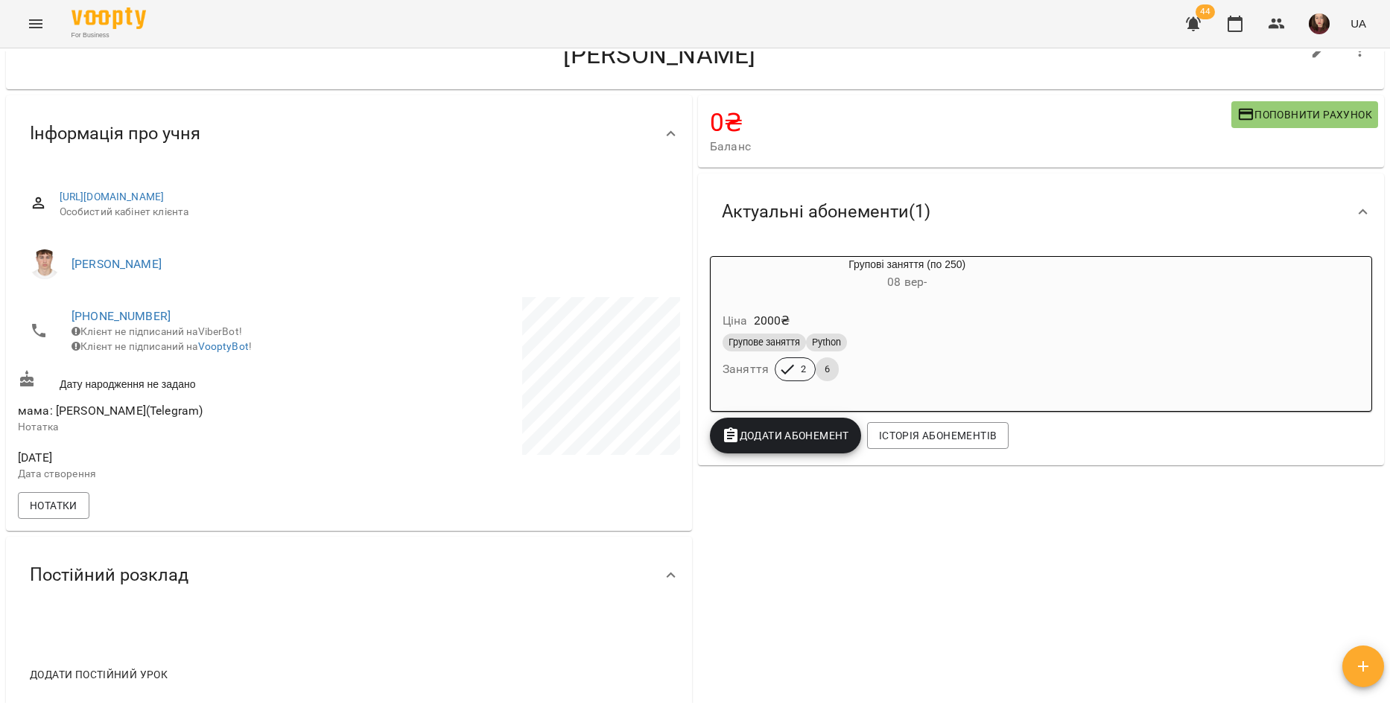
scroll to position [0, 0]
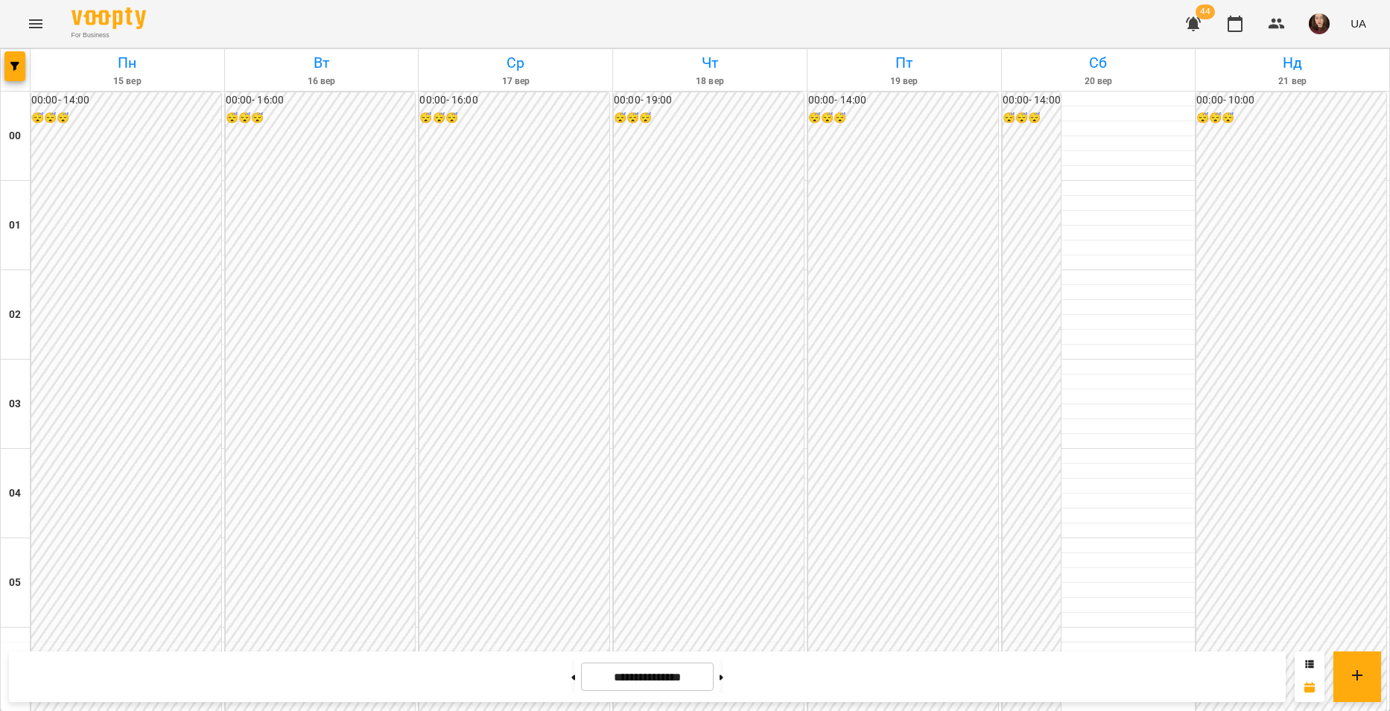
scroll to position [1564, 0]
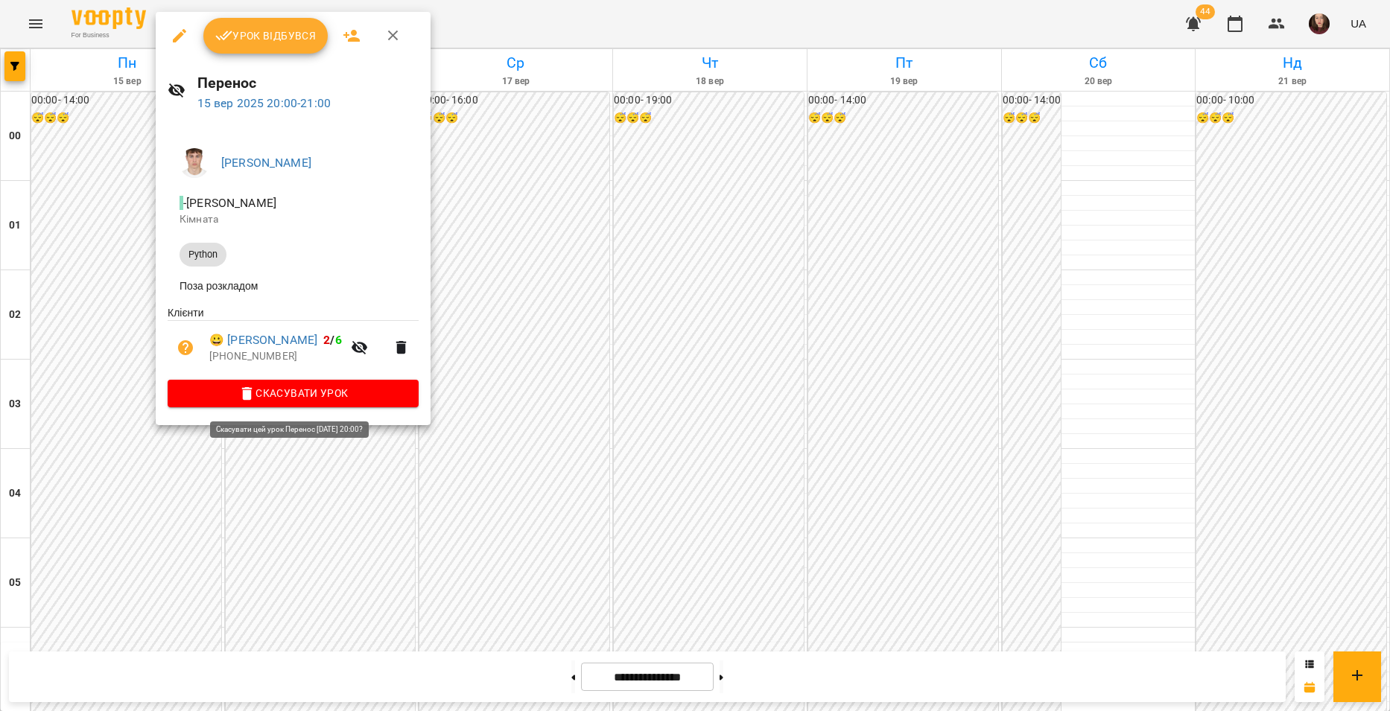
click at [267, 402] on span "Скасувати Урок" at bounding box center [293, 393] width 227 height 18
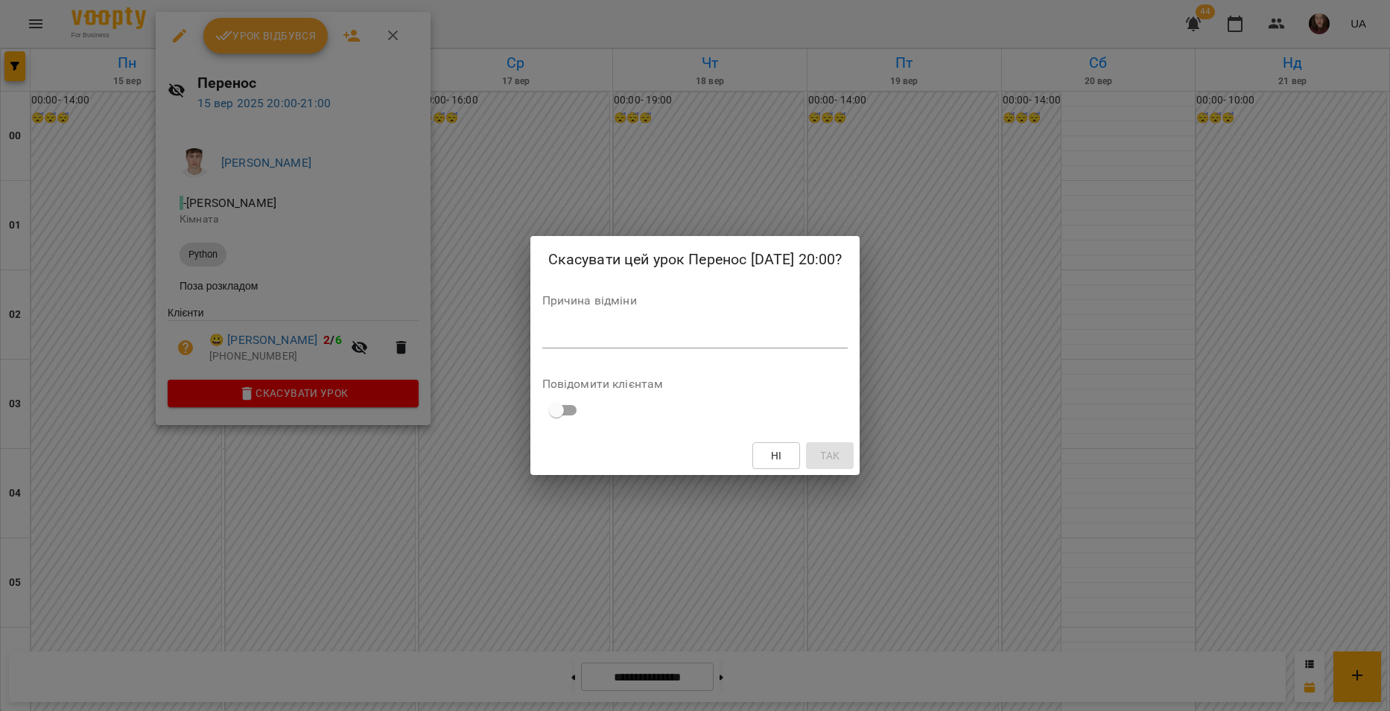
click at [585, 339] on textarea at bounding box center [695, 336] width 306 height 14
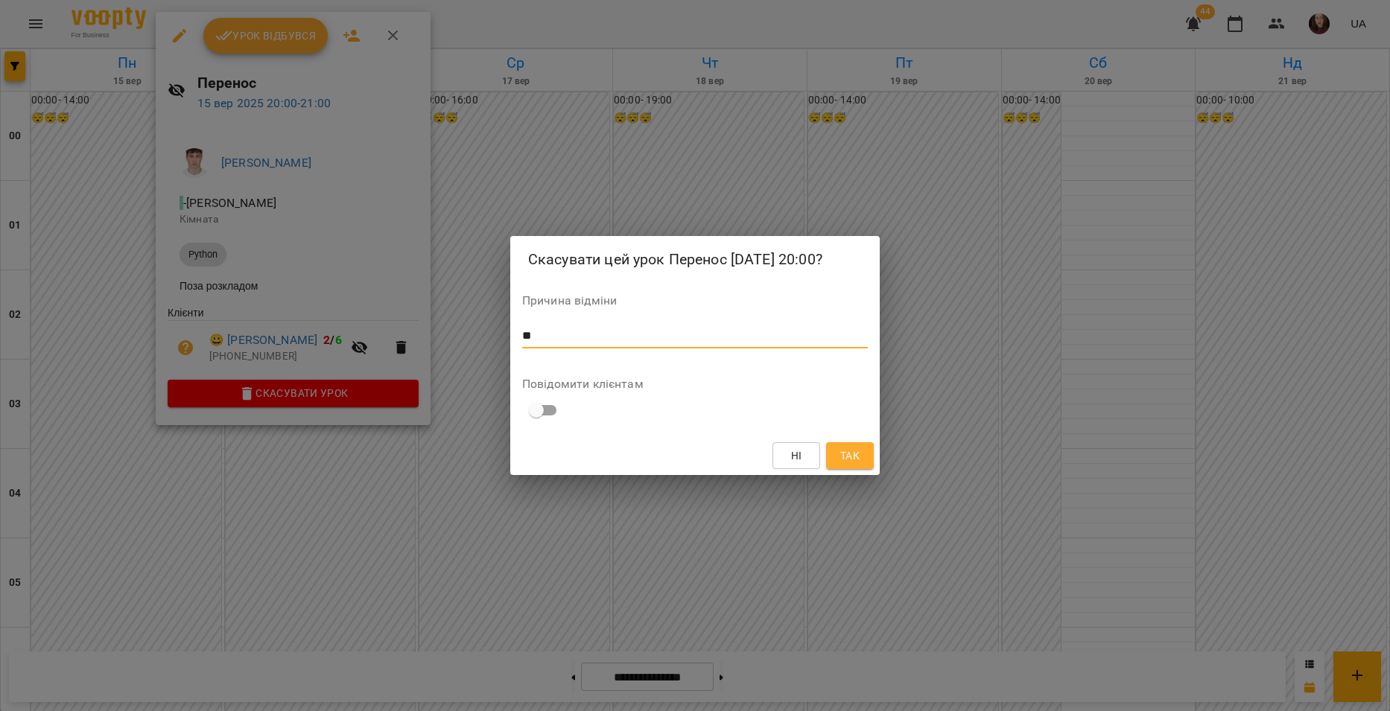
type textarea "*"
type textarea "**********"
click at [854, 459] on span "Так" at bounding box center [849, 456] width 19 height 18
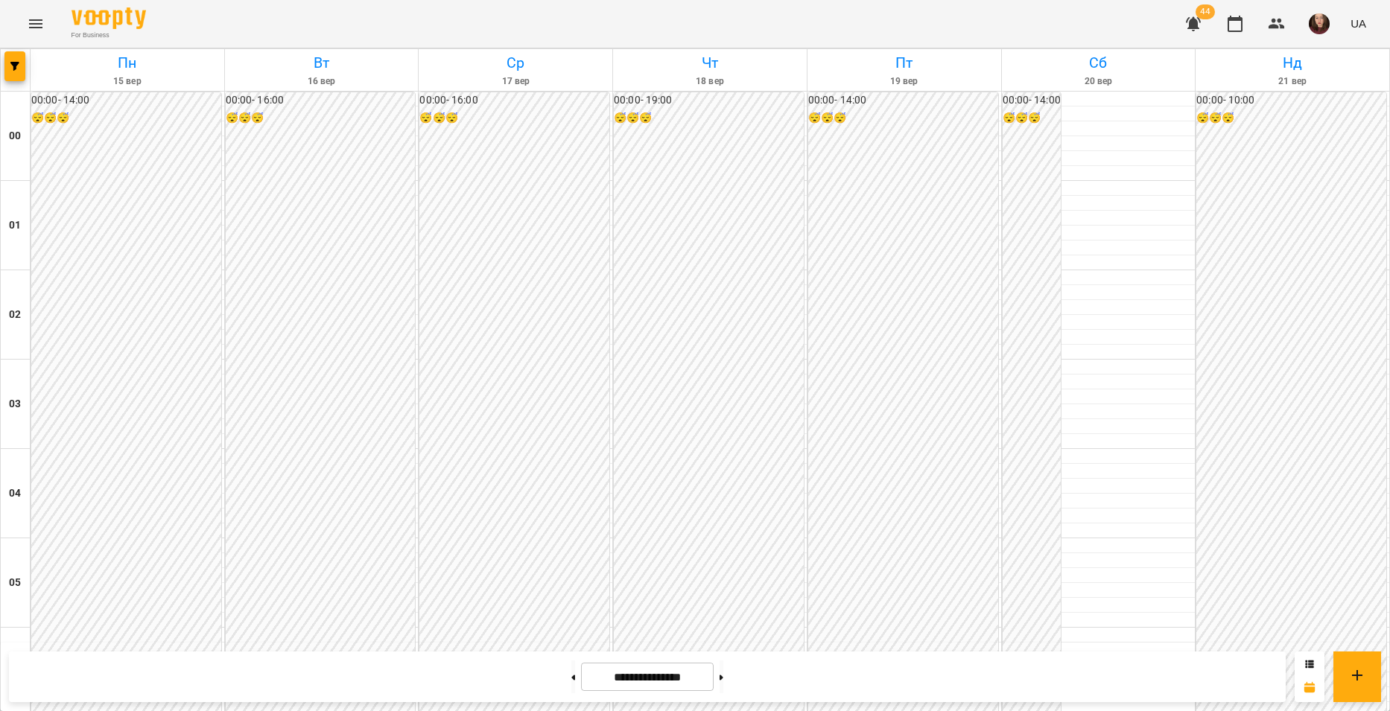
scroll to position [1490, 0]
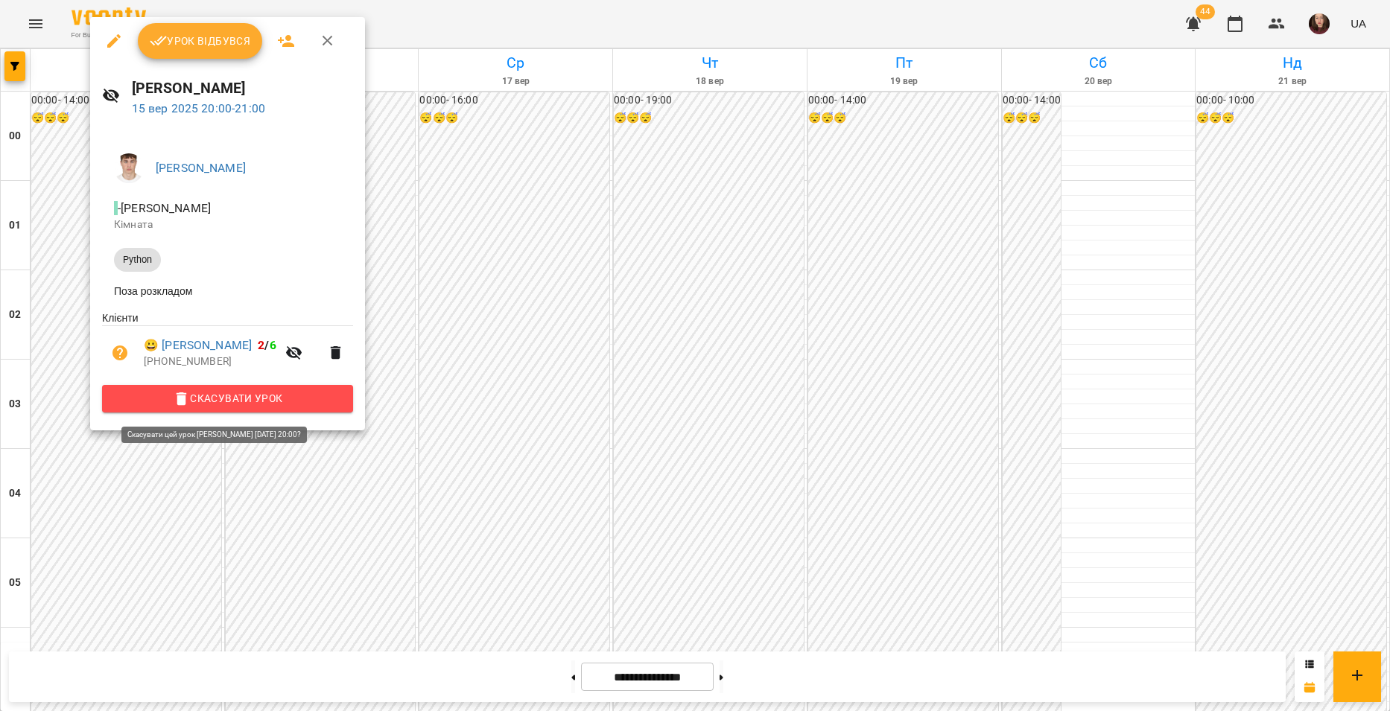
click at [246, 394] on span "Скасувати Урок" at bounding box center [227, 399] width 227 height 18
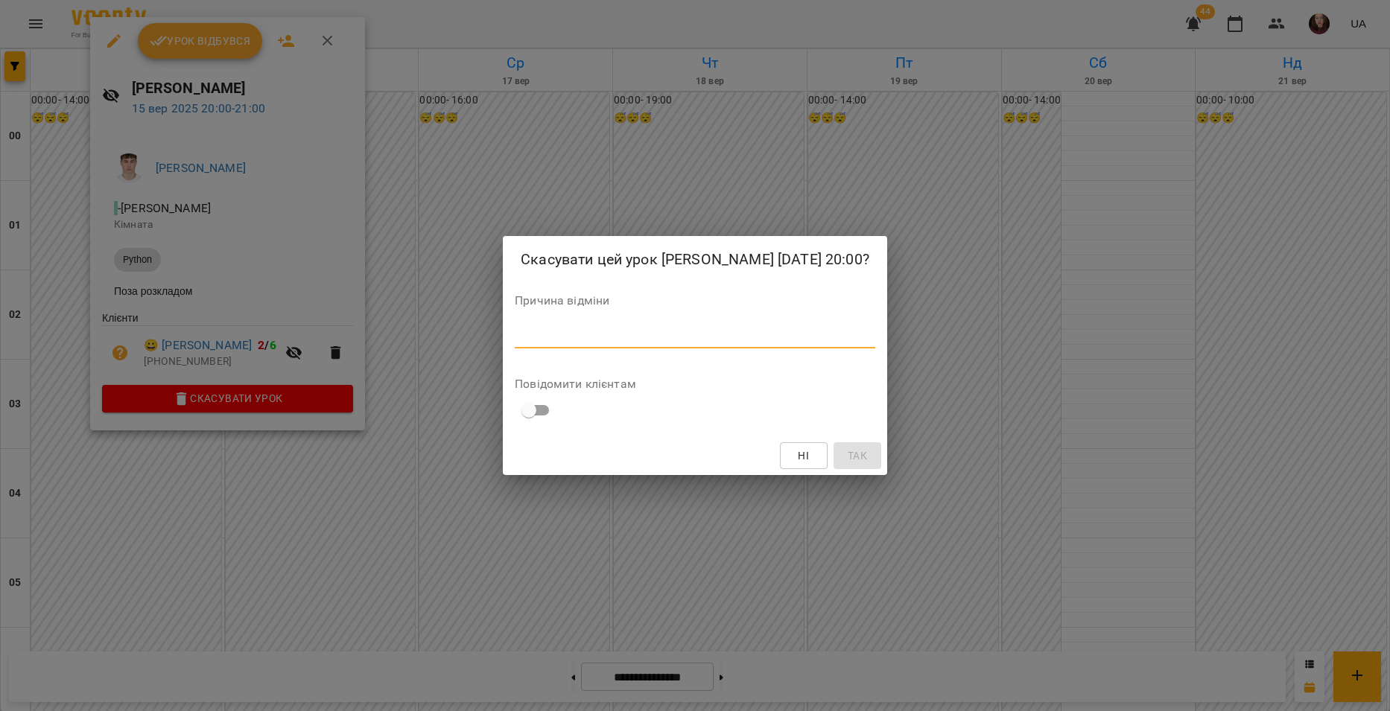
click at [577, 340] on textarea at bounding box center [695, 336] width 361 height 14
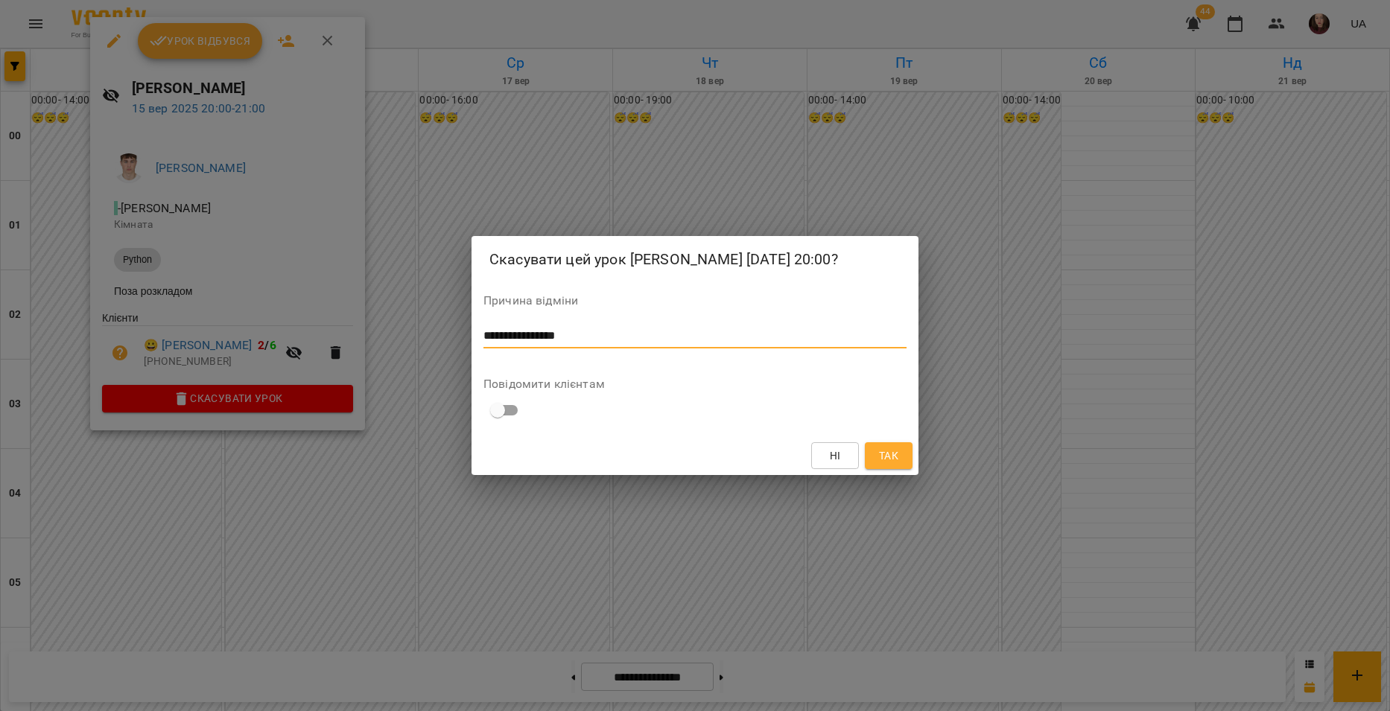
type textarea "**********"
click at [898, 462] on span "Так" at bounding box center [888, 456] width 19 height 18
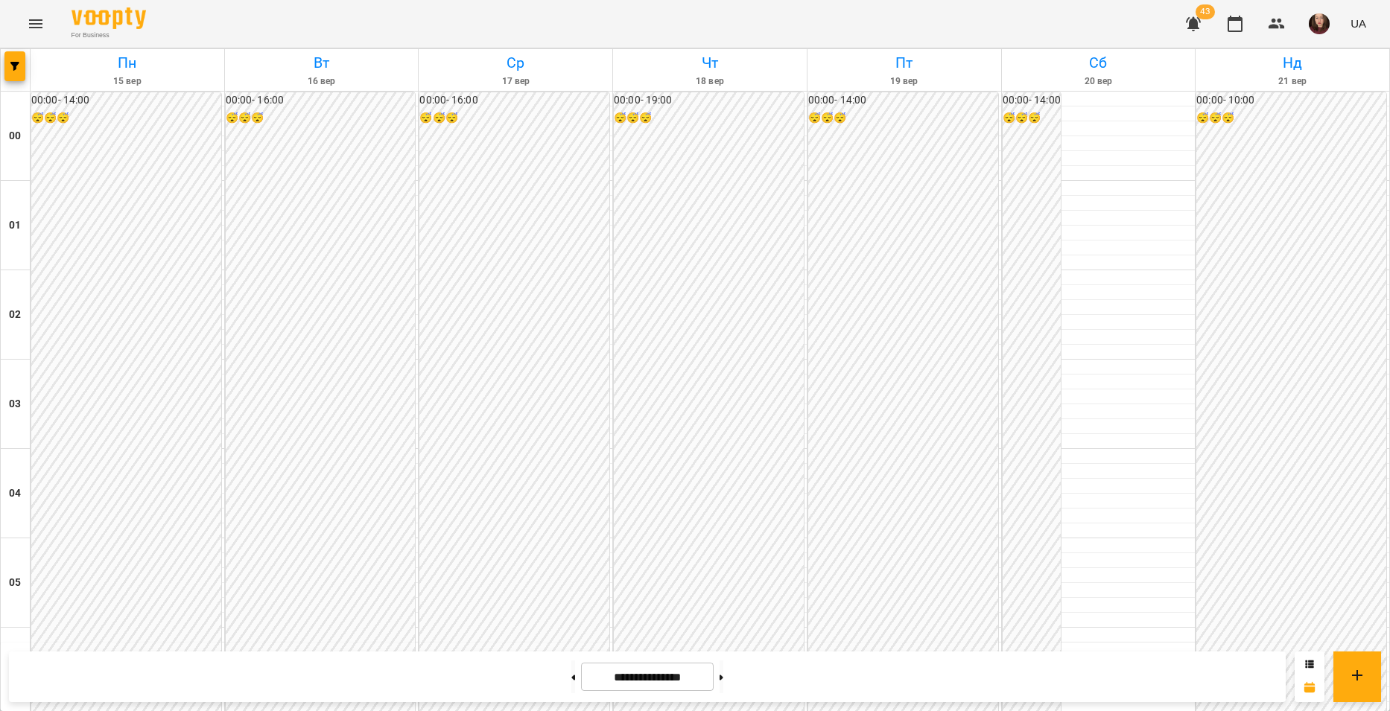
scroll to position [1192, 0]
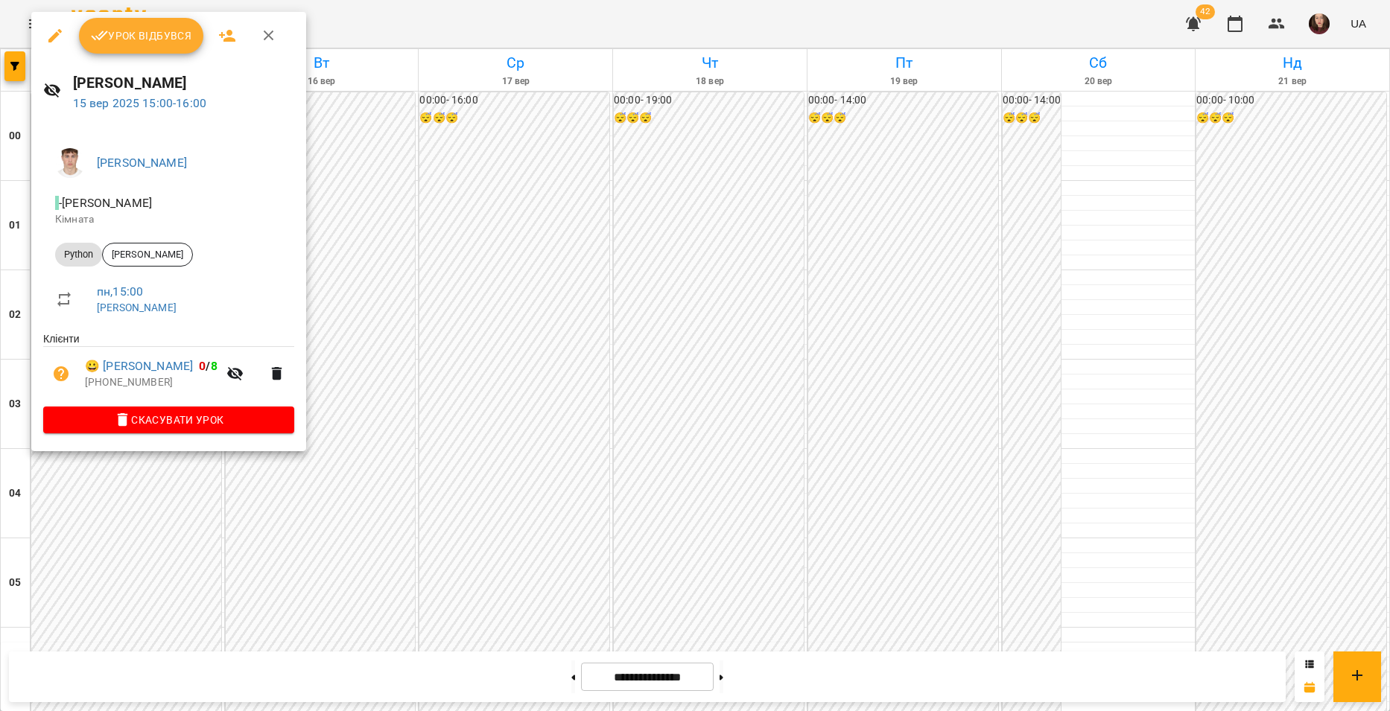
click at [171, 462] on div at bounding box center [695, 355] width 1390 height 711
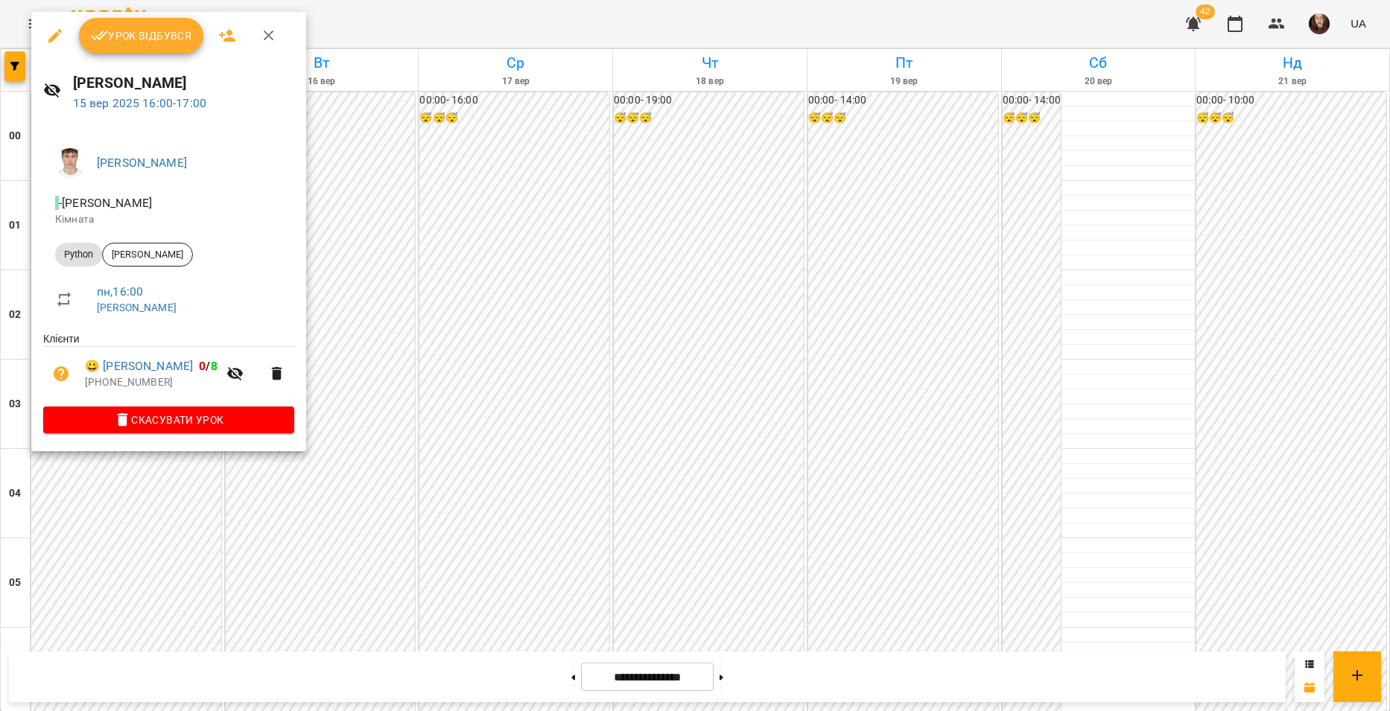
click at [149, 478] on div at bounding box center [695, 355] width 1390 height 711
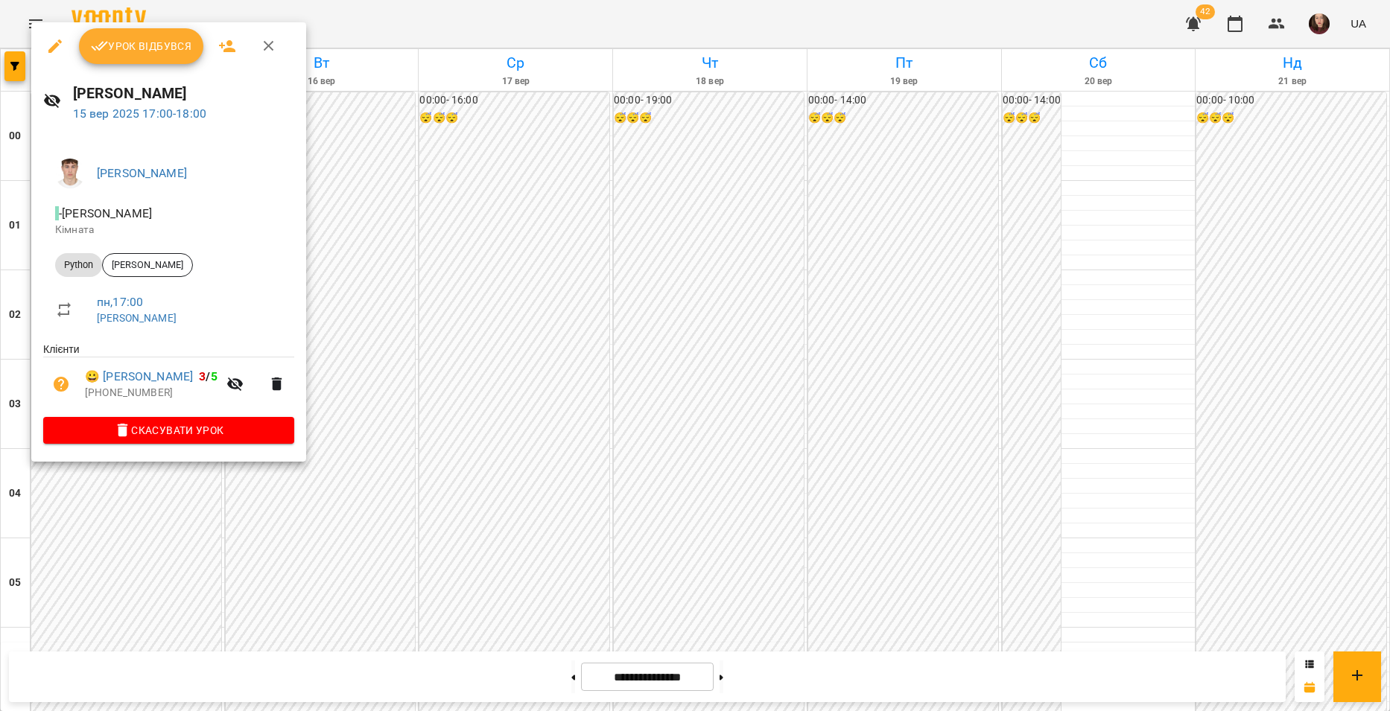
click at [334, 397] on div at bounding box center [695, 355] width 1390 height 711
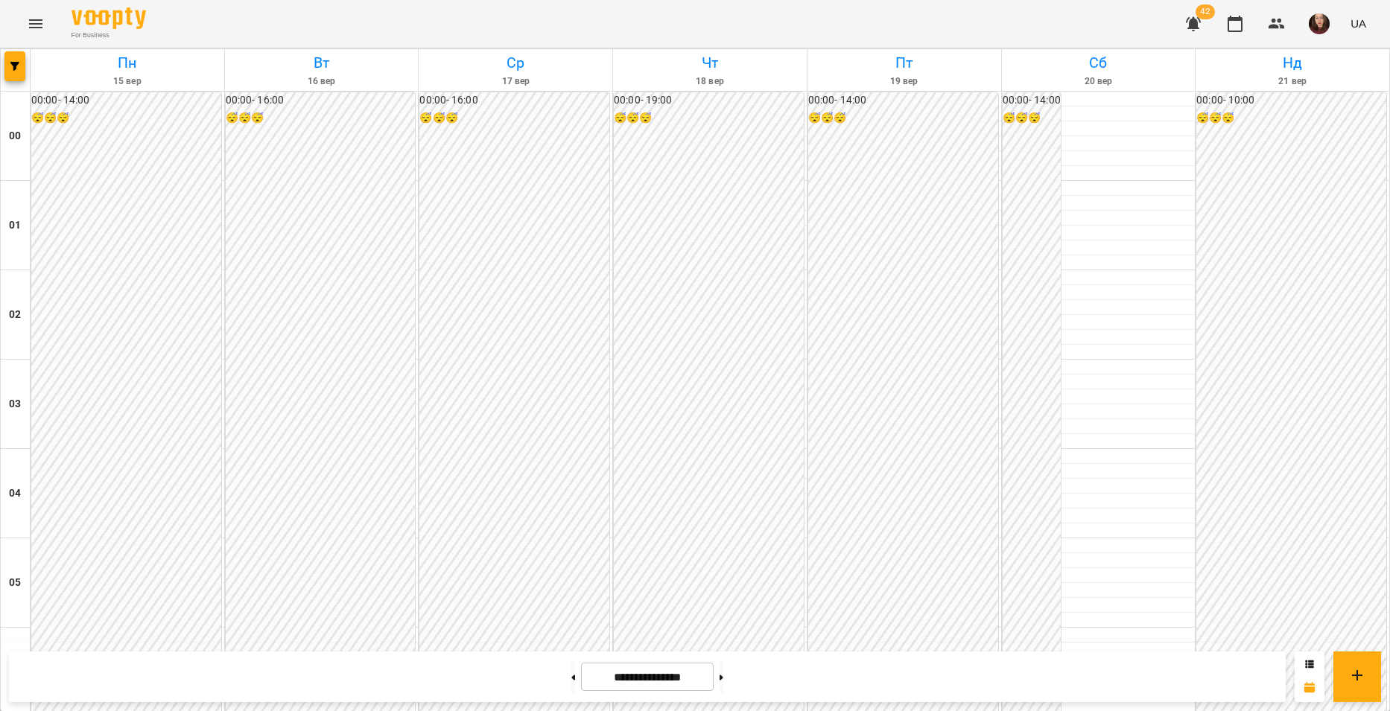
scroll to position [1341, 0]
click at [19, 60] on button "button" at bounding box center [14, 66] width 21 height 30
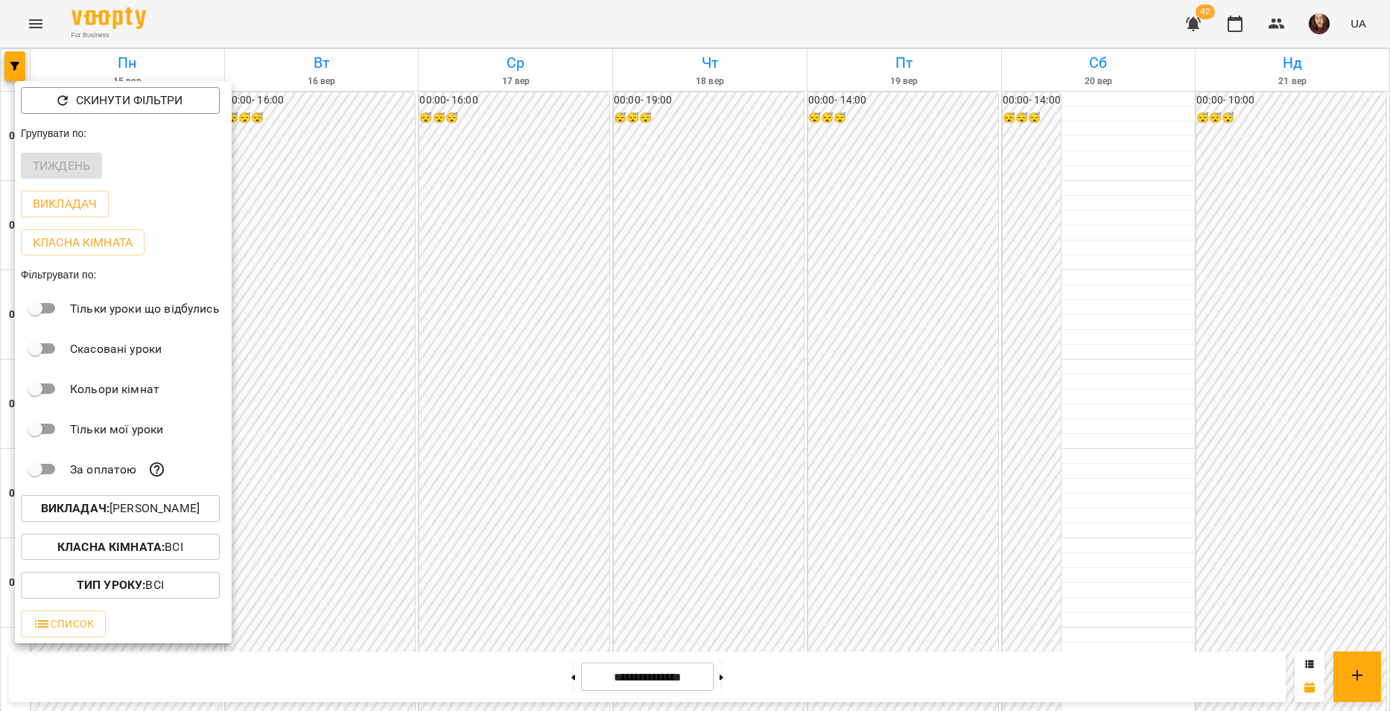
click at [133, 515] on p "Викладач : [PERSON_NAME]" at bounding box center [120, 509] width 159 height 18
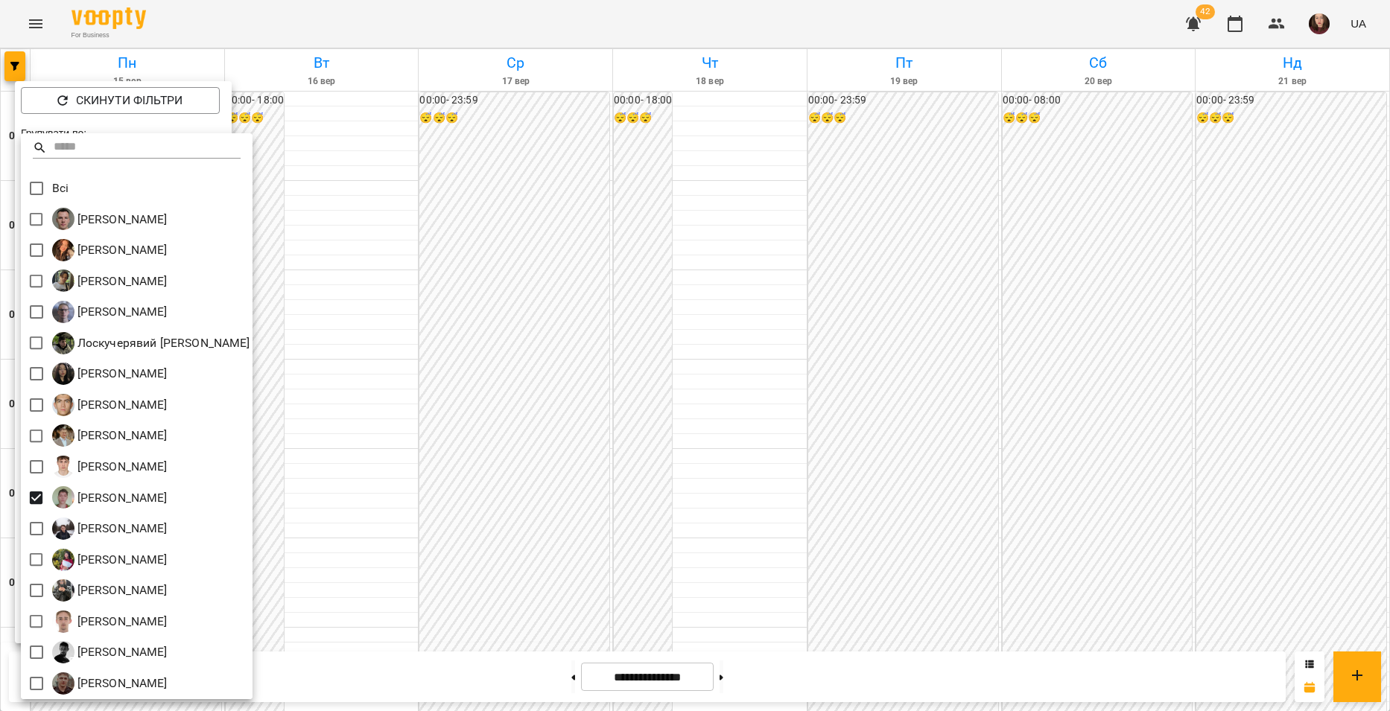
click at [370, 480] on div at bounding box center [695, 355] width 1390 height 711
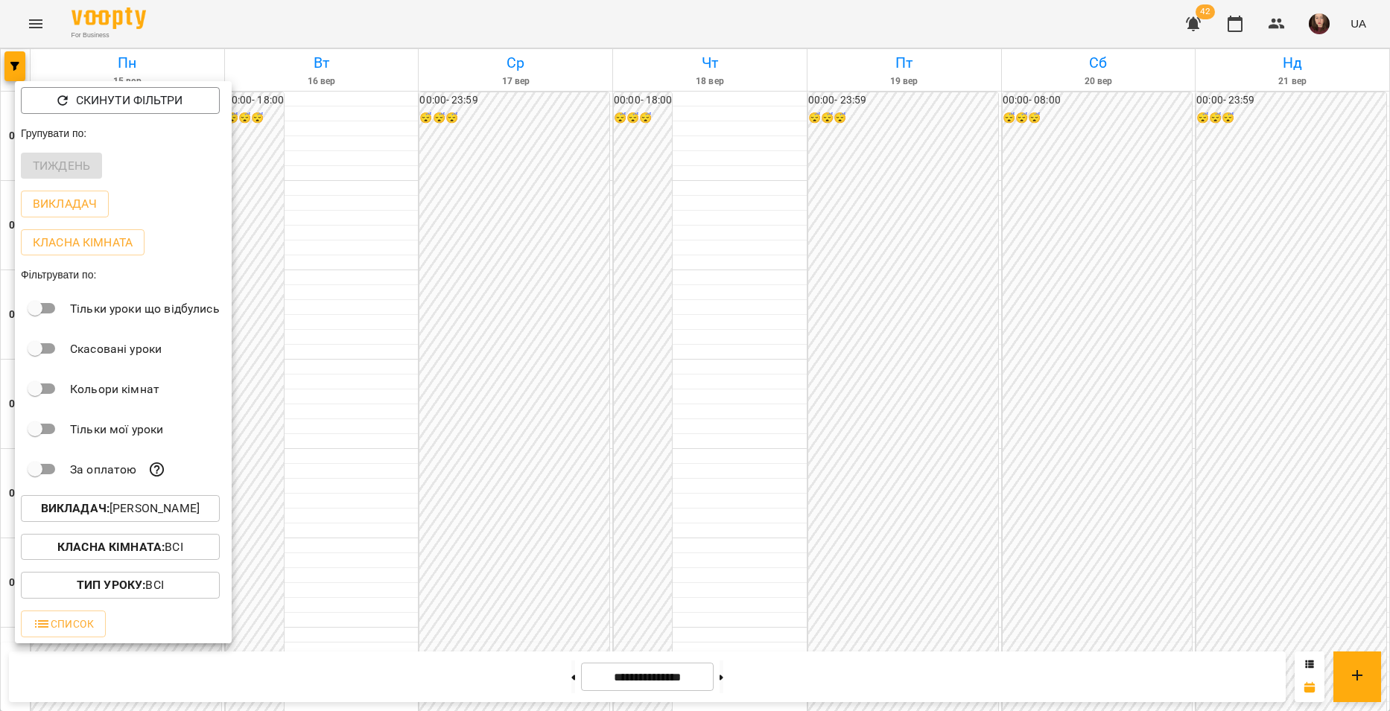
click at [370, 480] on div at bounding box center [695, 355] width 1390 height 711
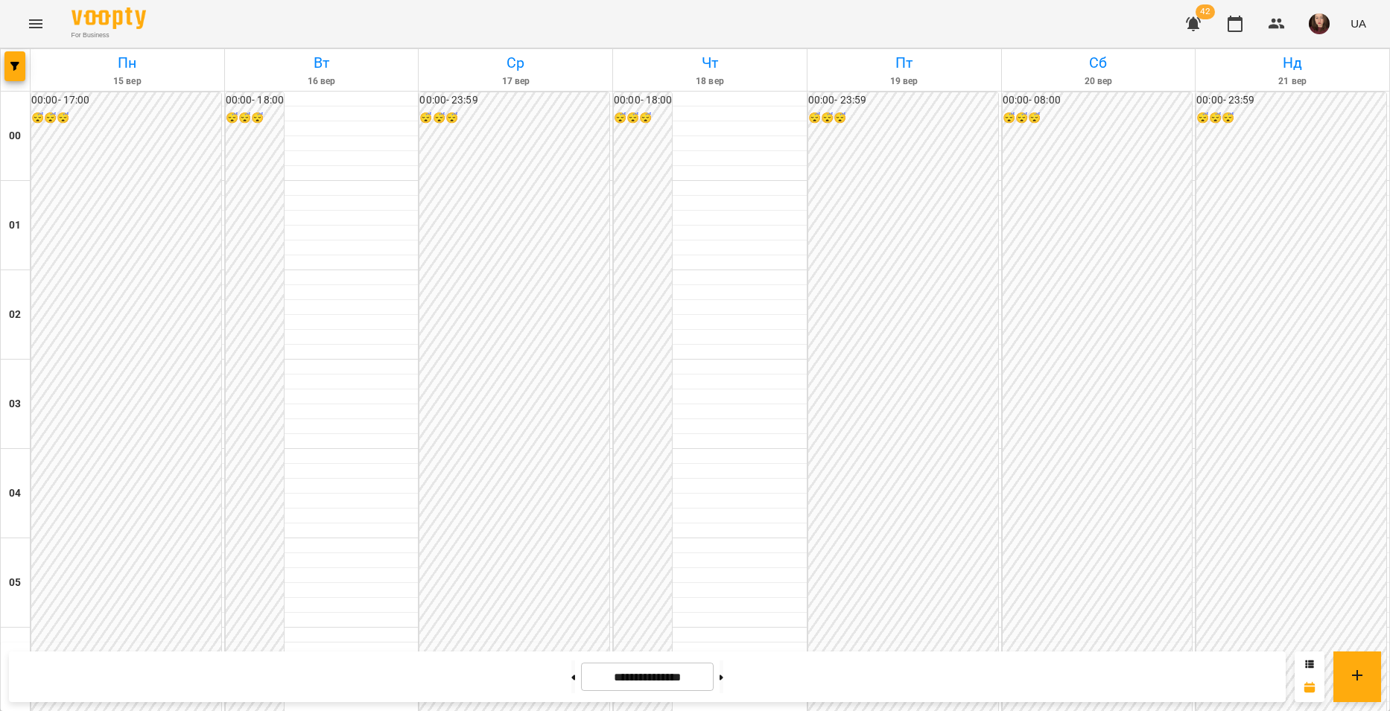
scroll to position [1518, 0]
click at [22, 63] on span "button" at bounding box center [14, 66] width 21 height 9
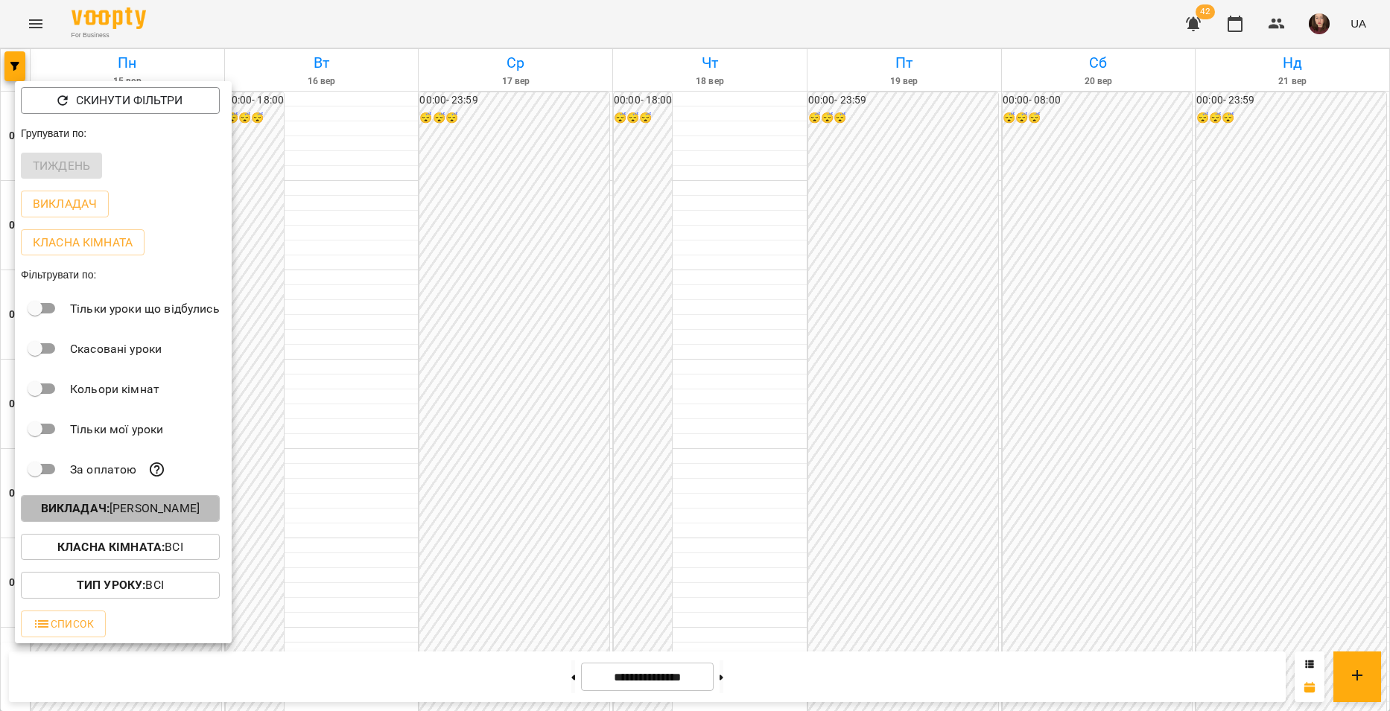
click at [179, 505] on p "Викладач : [PERSON_NAME]" at bounding box center [120, 509] width 159 height 18
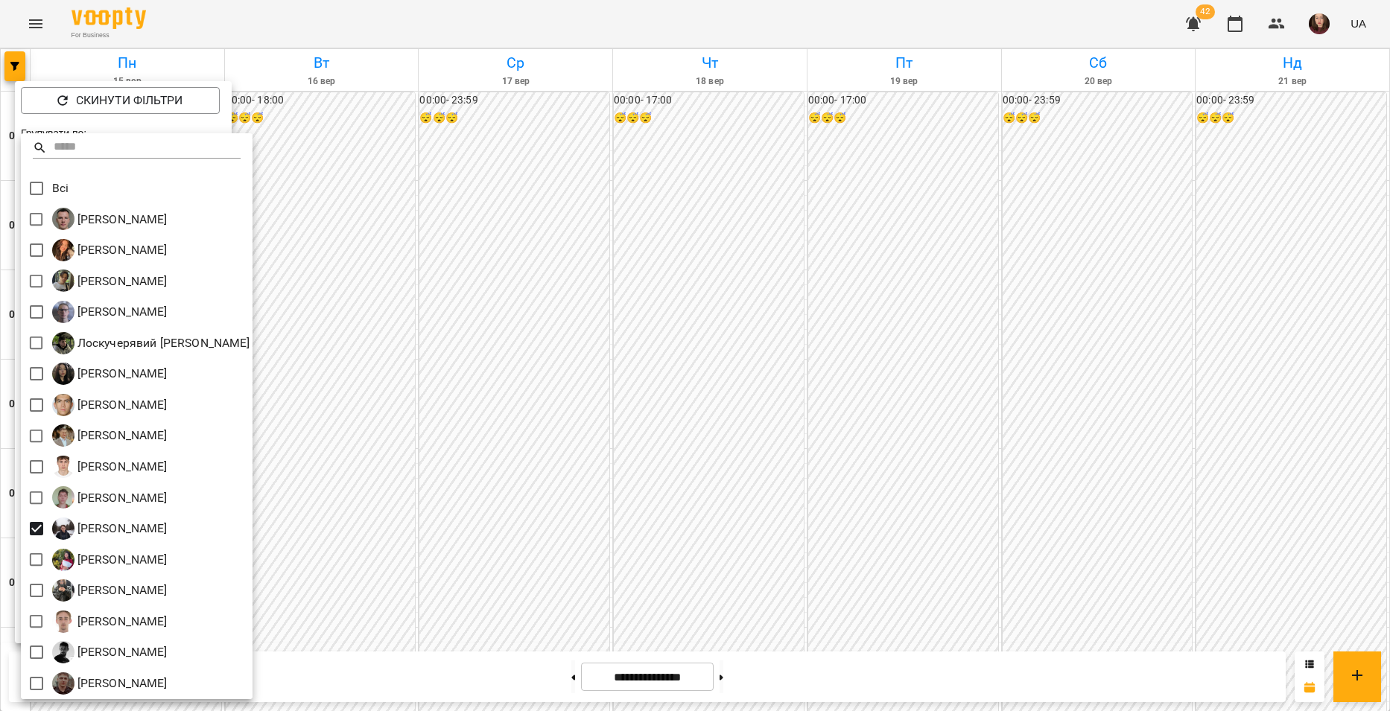
click at [390, 531] on div at bounding box center [695, 355] width 1390 height 711
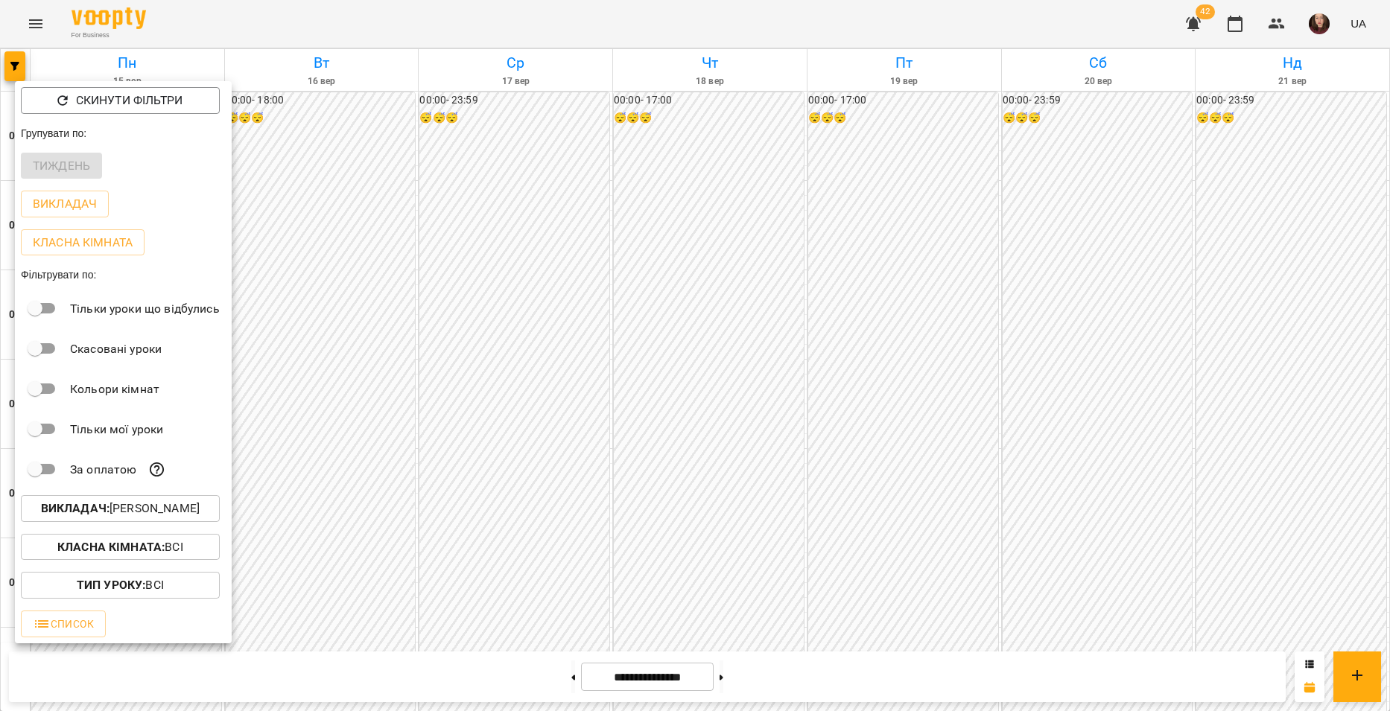
click at [337, 507] on div at bounding box center [695, 355] width 1390 height 711
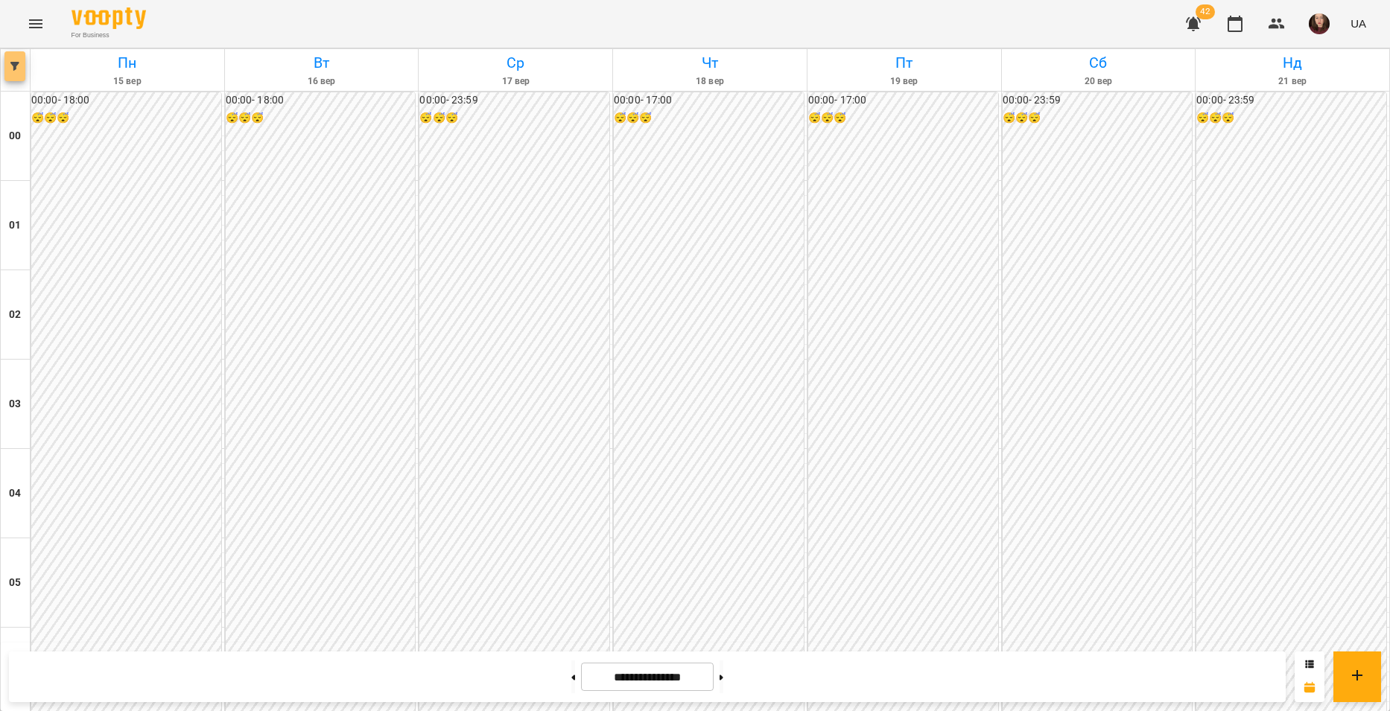
click at [13, 72] on button "button" at bounding box center [14, 66] width 21 height 30
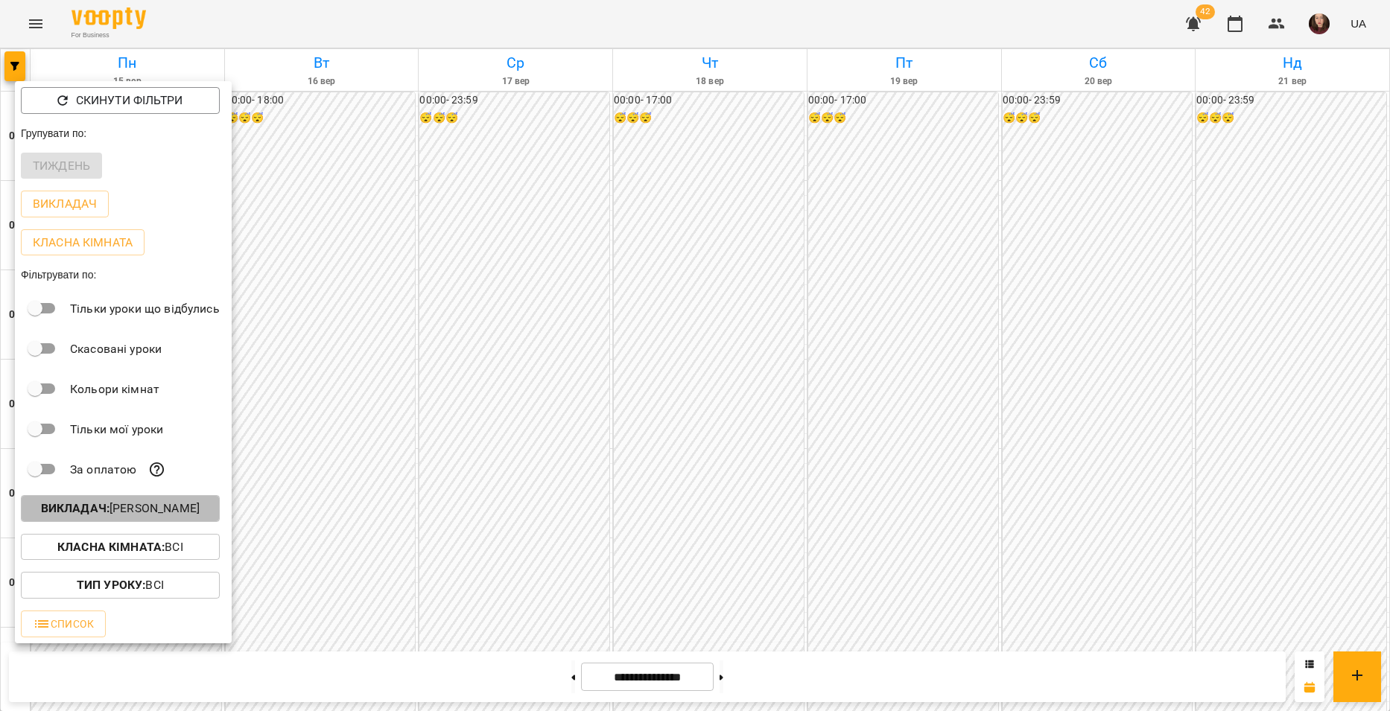
click at [174, 508] on p "Викладач : [PERSON_NAME]" at bounding box center [120, 509] width 159 height 18
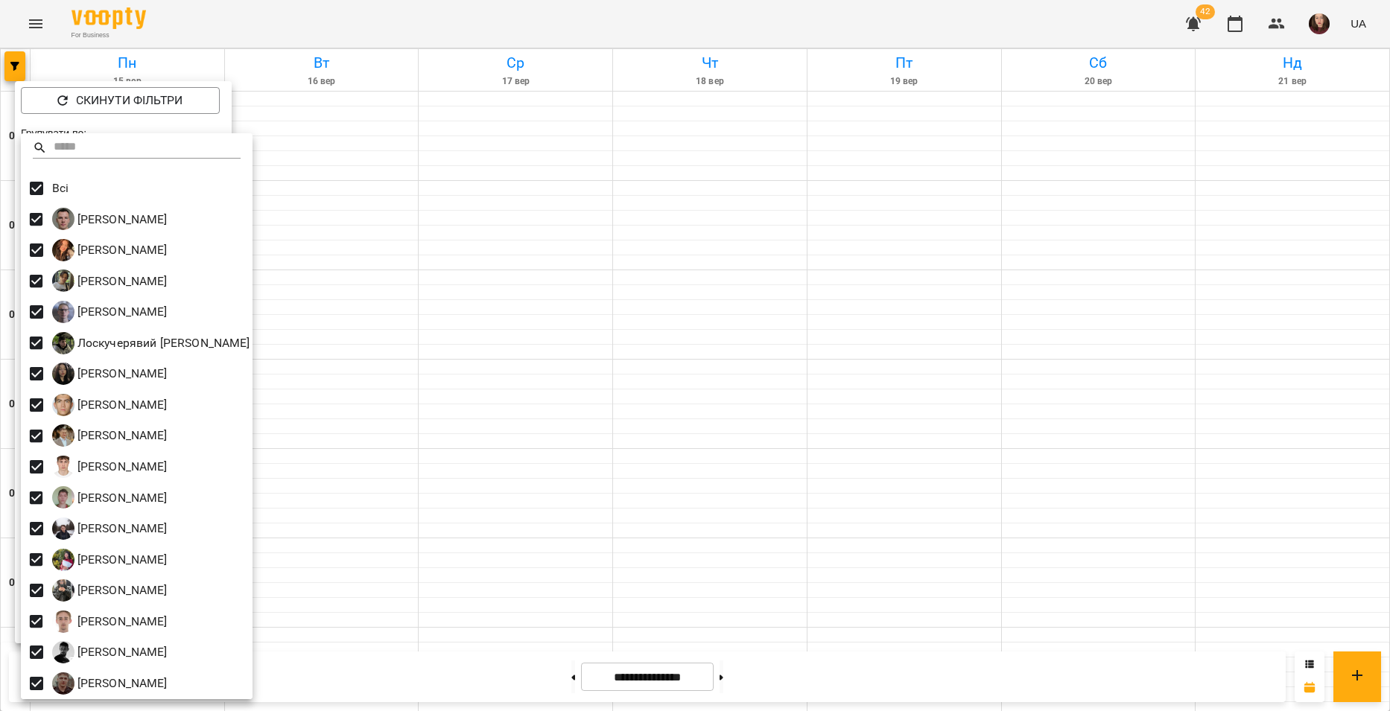
click at [360, 335] on div at bounding box center [695, 355] width 1390 height 711
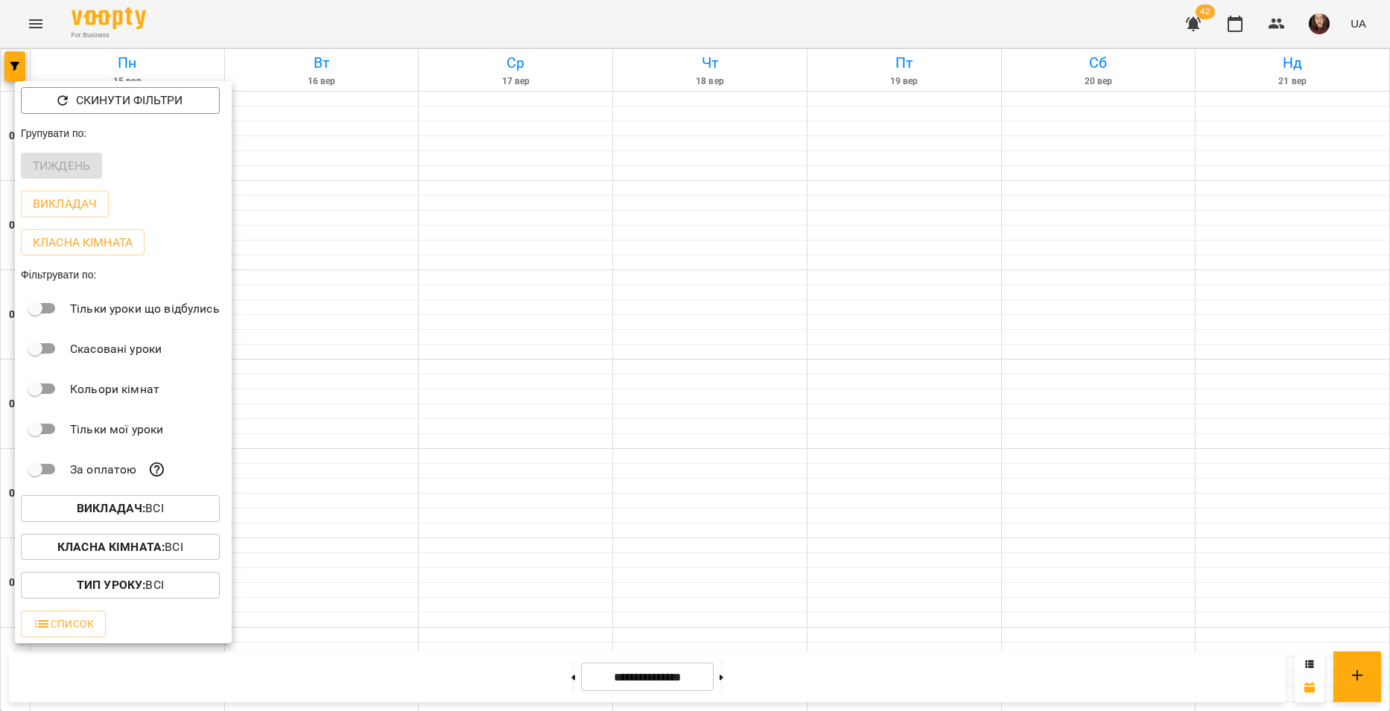
click at [360, 335] on div at bounding box center [695, 355] width 1390 height 711
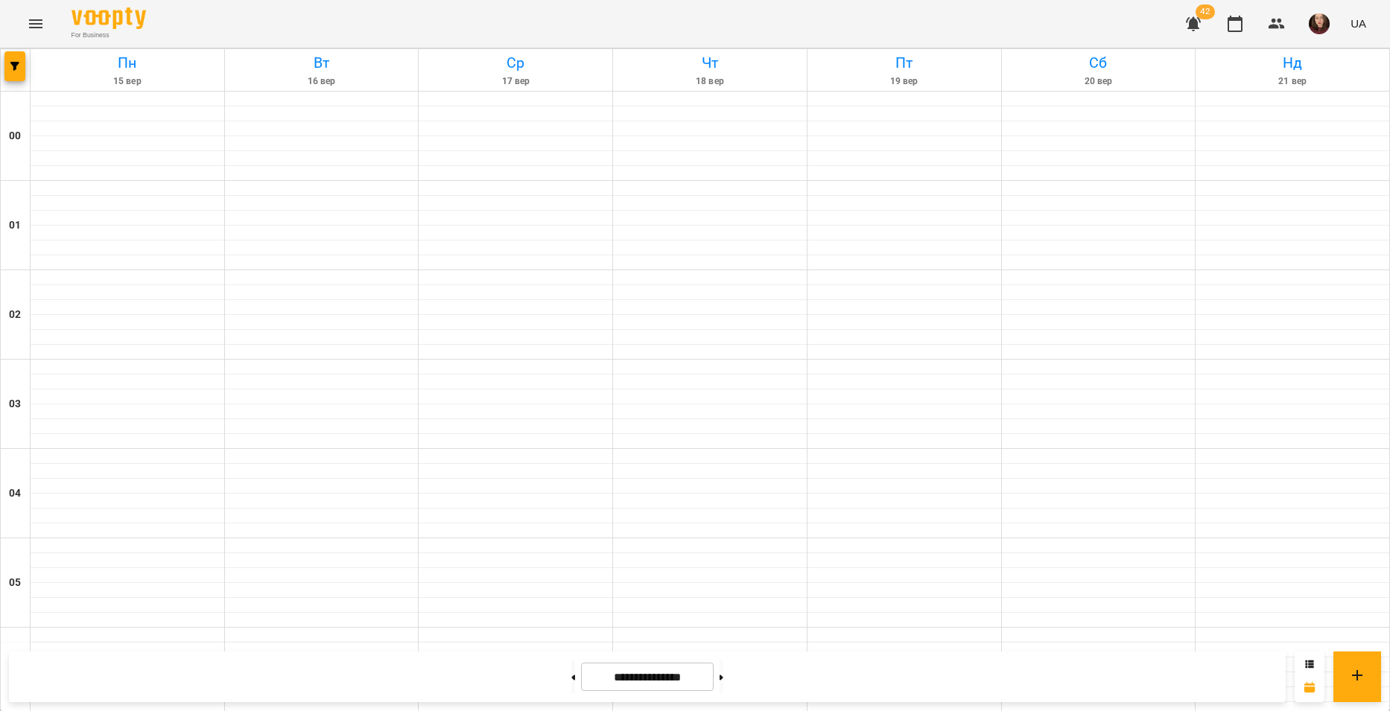
scroll to position [1444, 0]
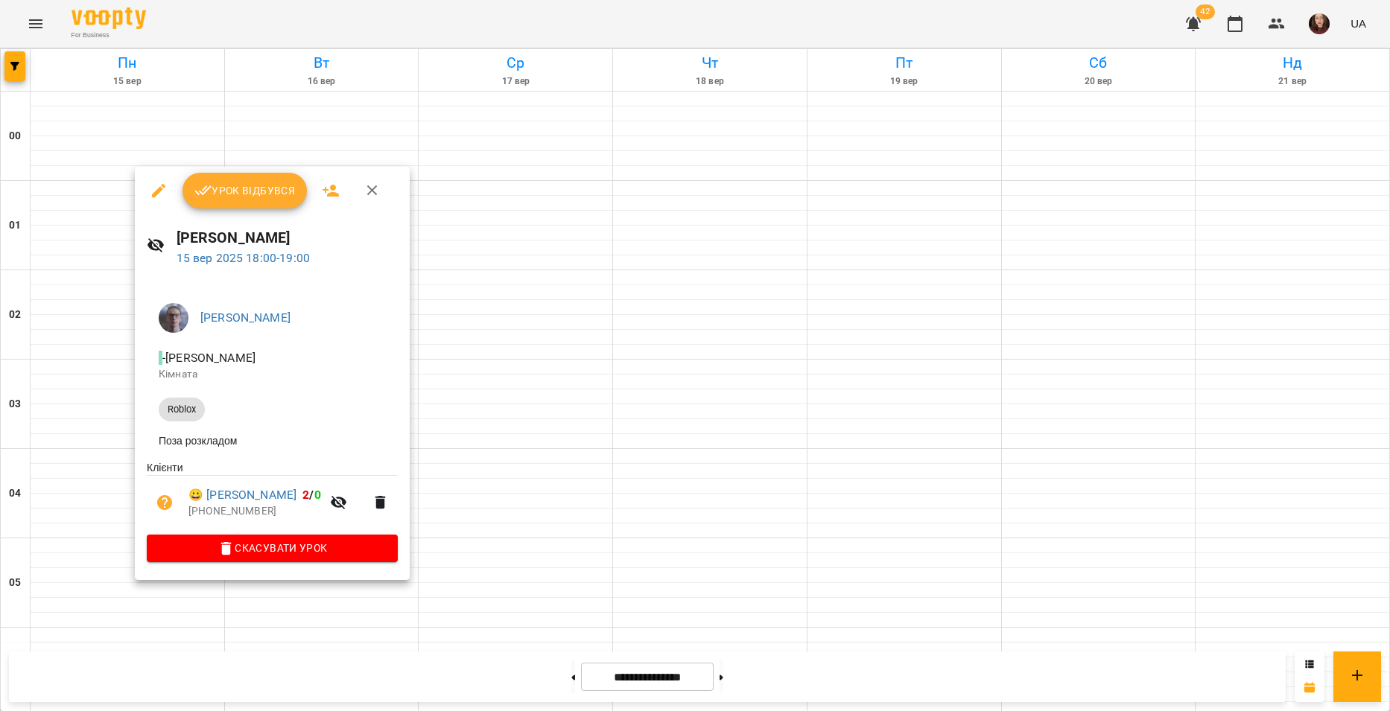
click at [485, 393] on div at bounding box center [695, 355] width 1390 height 711
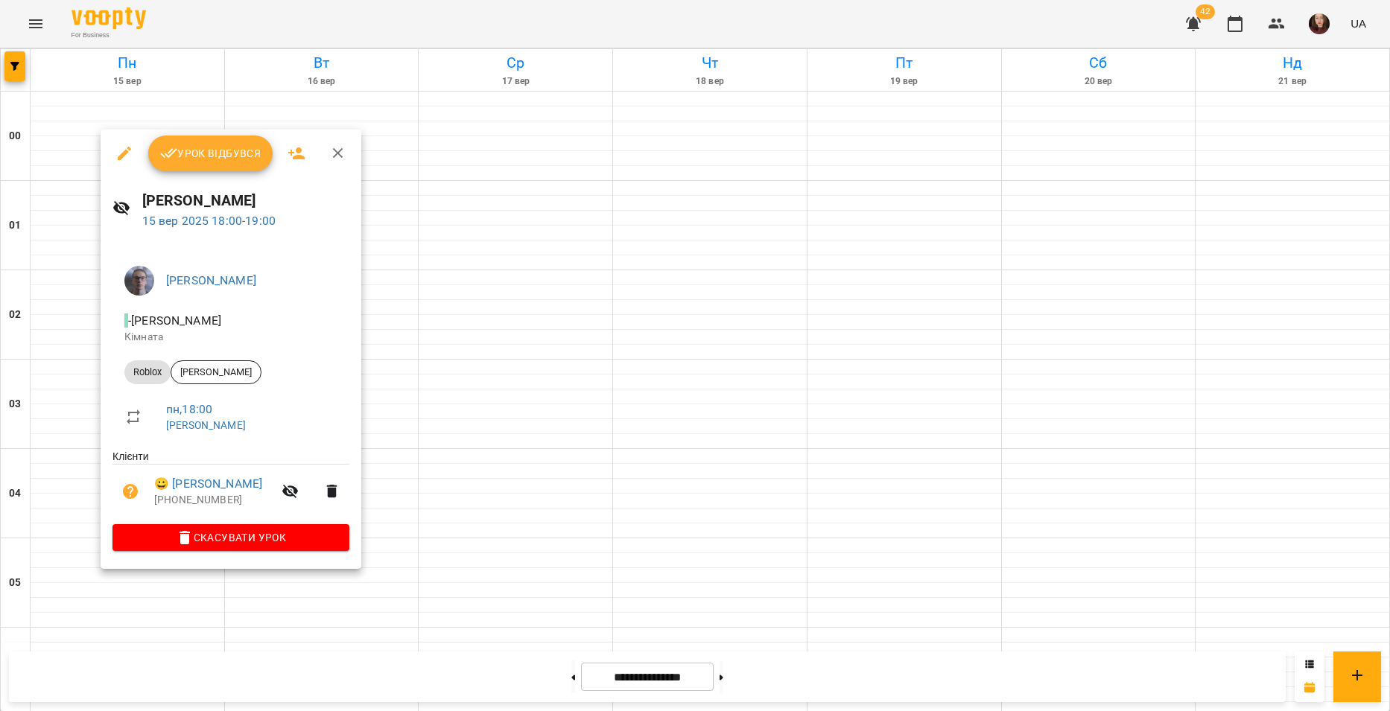
click at [403, 351] on div at bounding box center [695, 355] width 1390 height 711
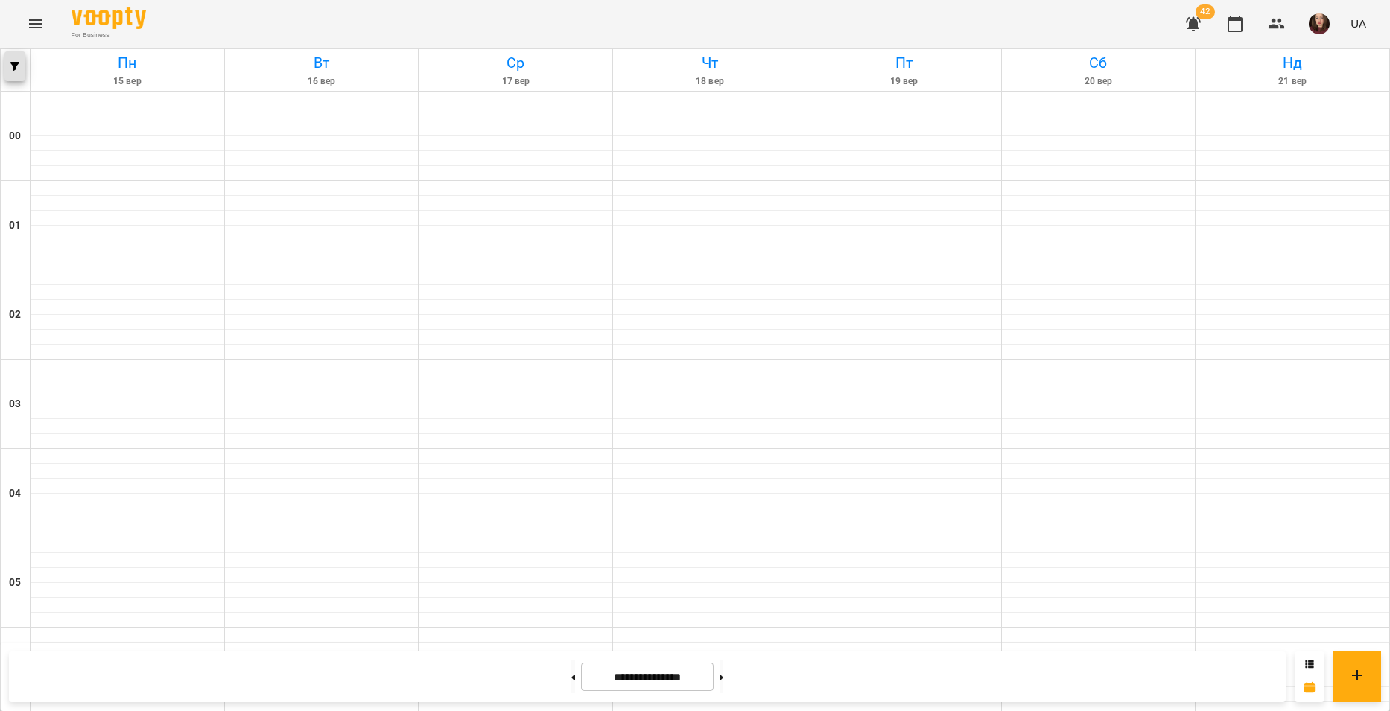
click at [18, 70] on icon "button" at bounding box center [14, 66] width 9 height 9
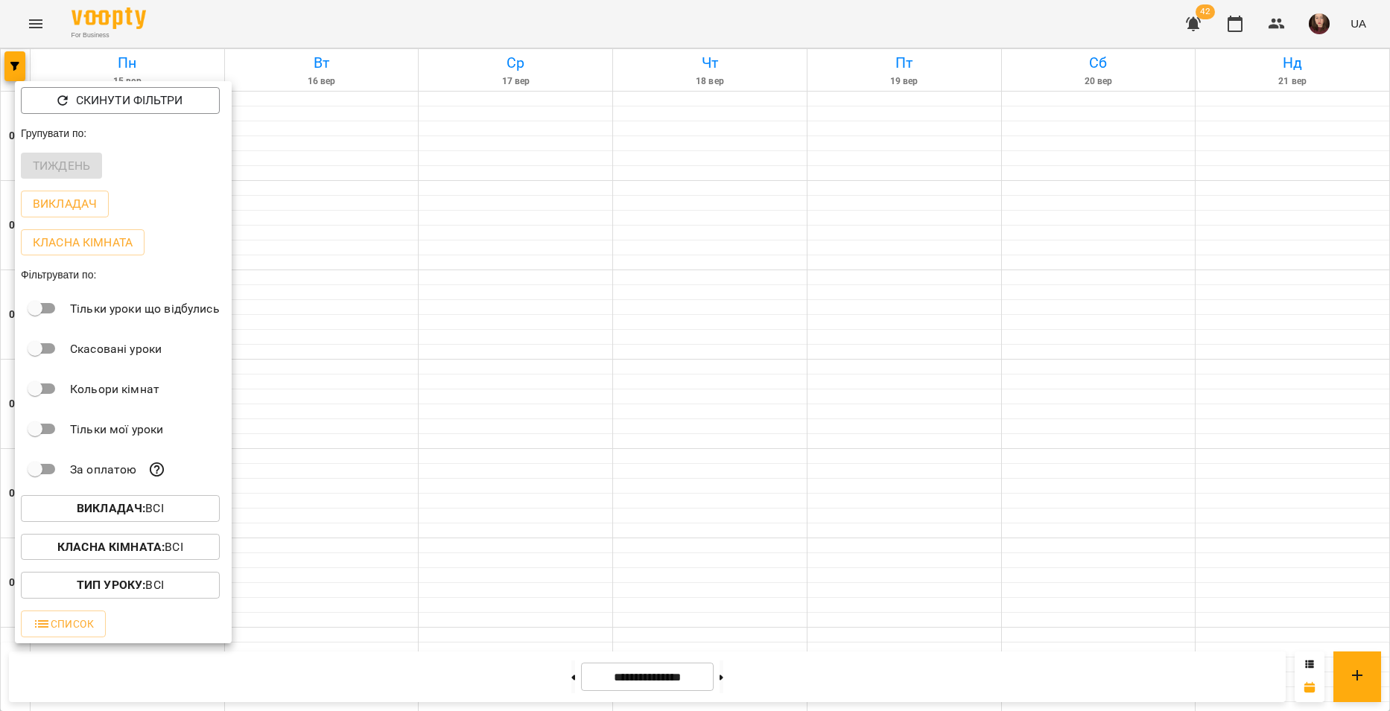
click at [172, 507] on span "Викладач : Всі" at bounding box center [120, 509] width 175 height 18
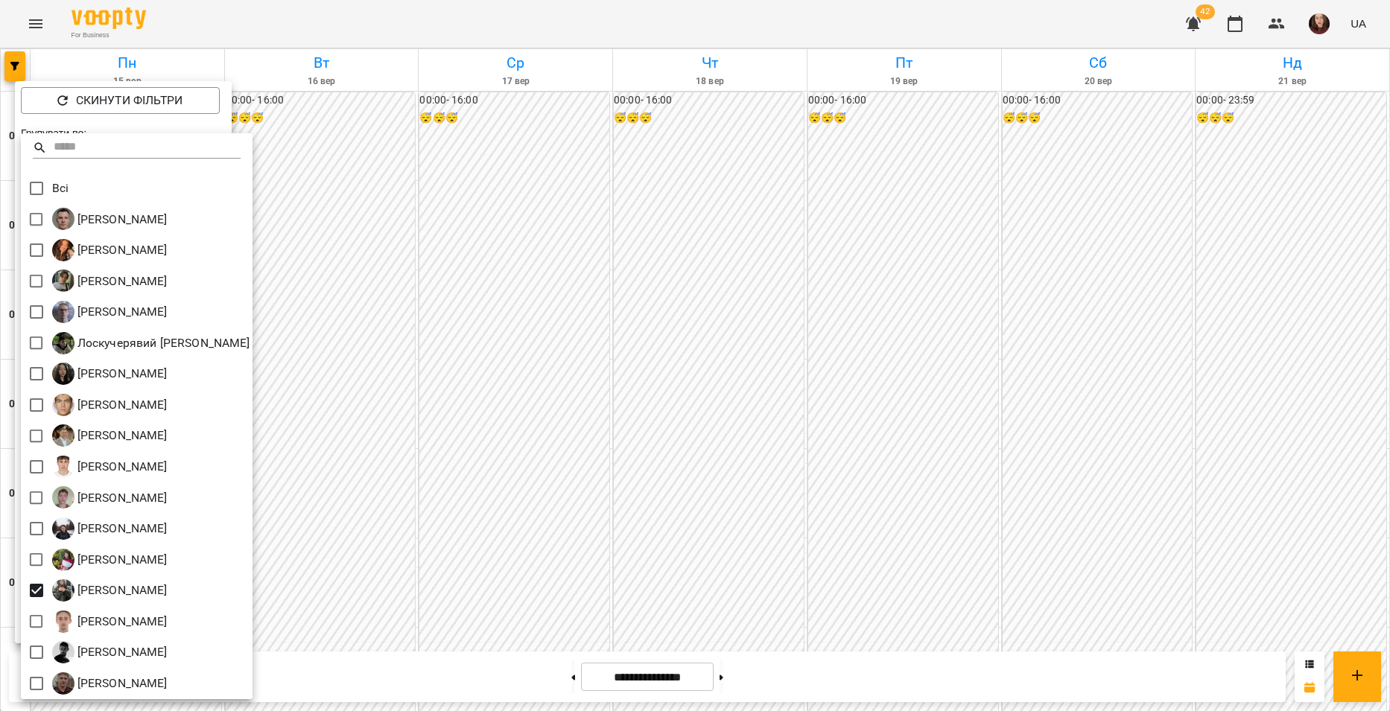
click at [326, 558] on div at bounding box center [695, 355] width 1390 height 711
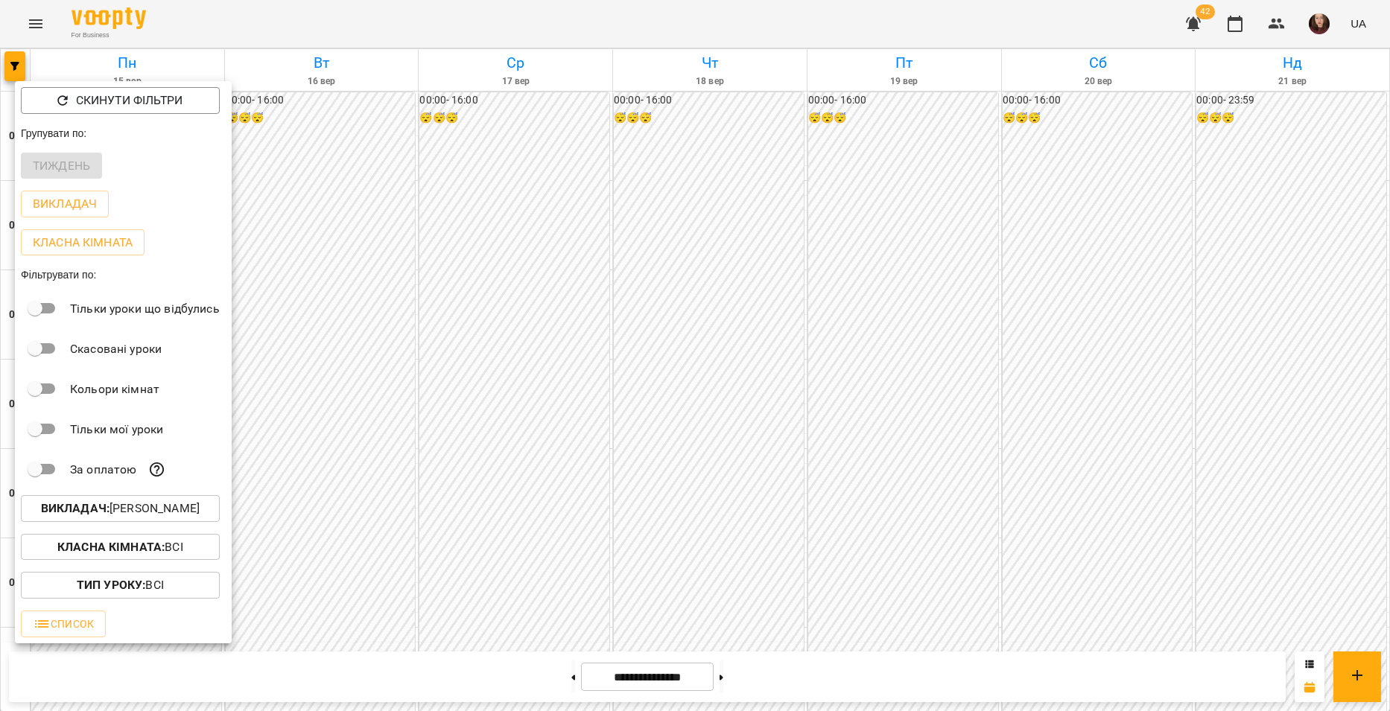
click at [314, 559] on div at bounding box center [695, 355] width 1390 height 711
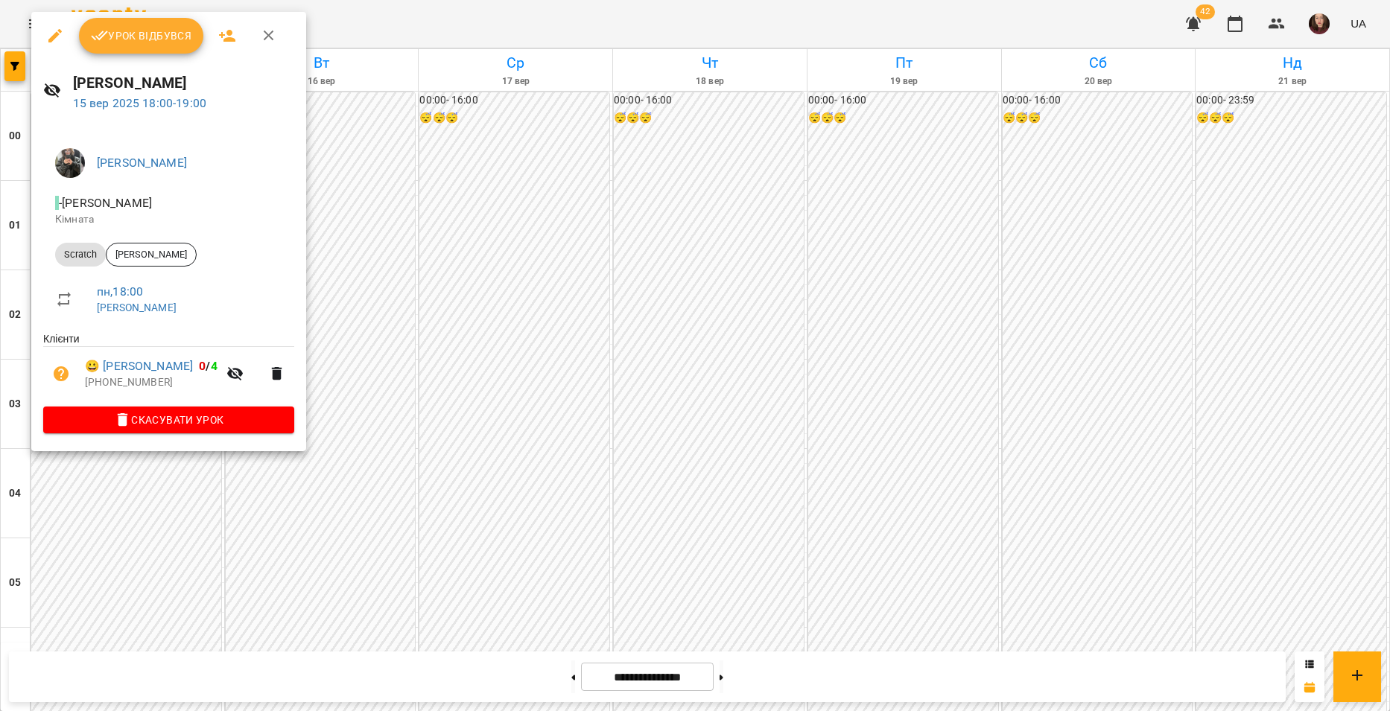
click at [151, 461] on div at bounding box center [695, 355] width 1390 height 711
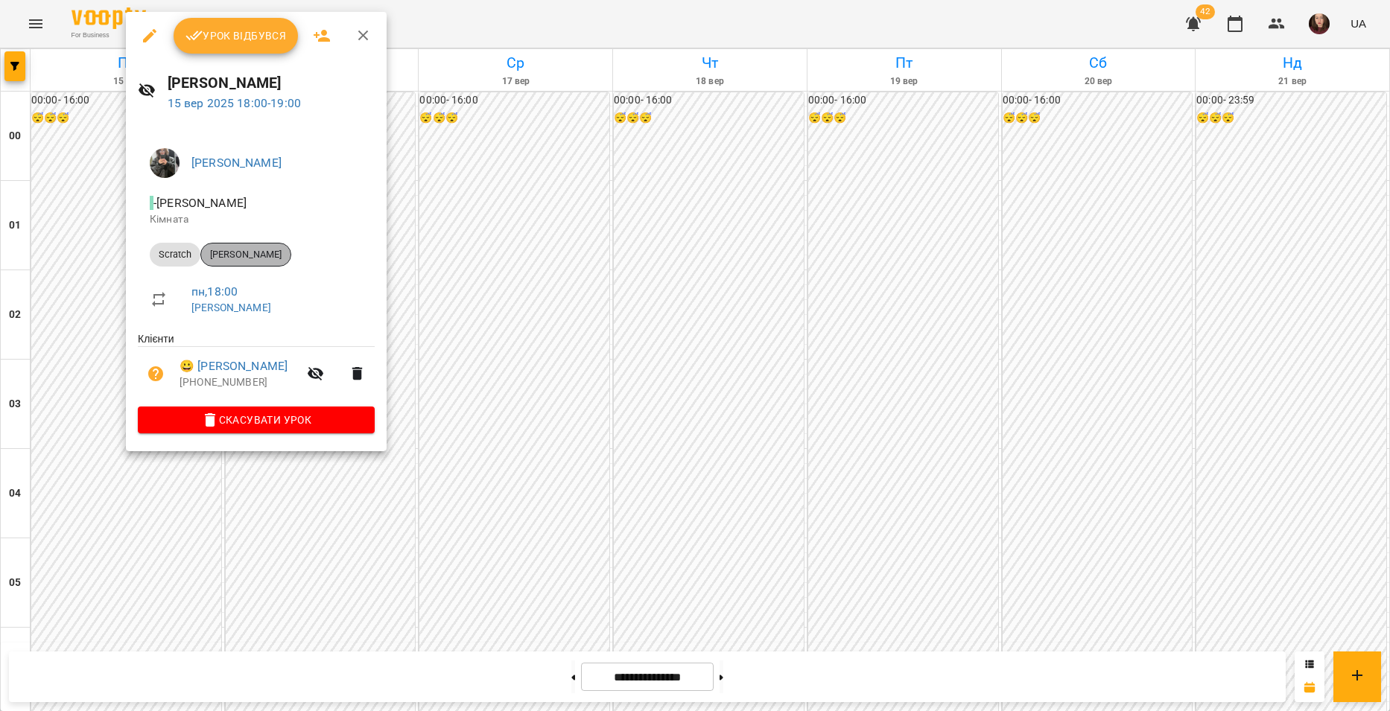
click at [280, 258] on span "[PERSON_NAME]" at bounding box center [245, 254] width 89 height 13
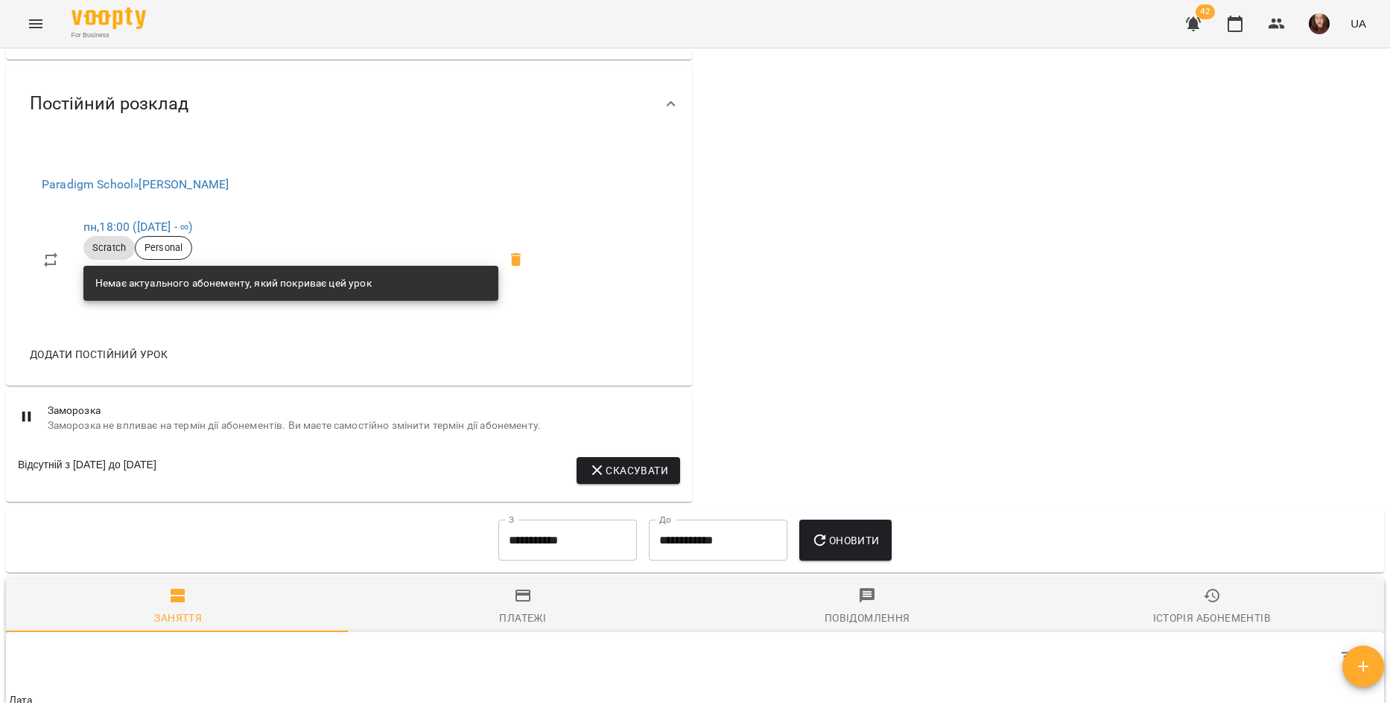
scroll to position [521, 0]
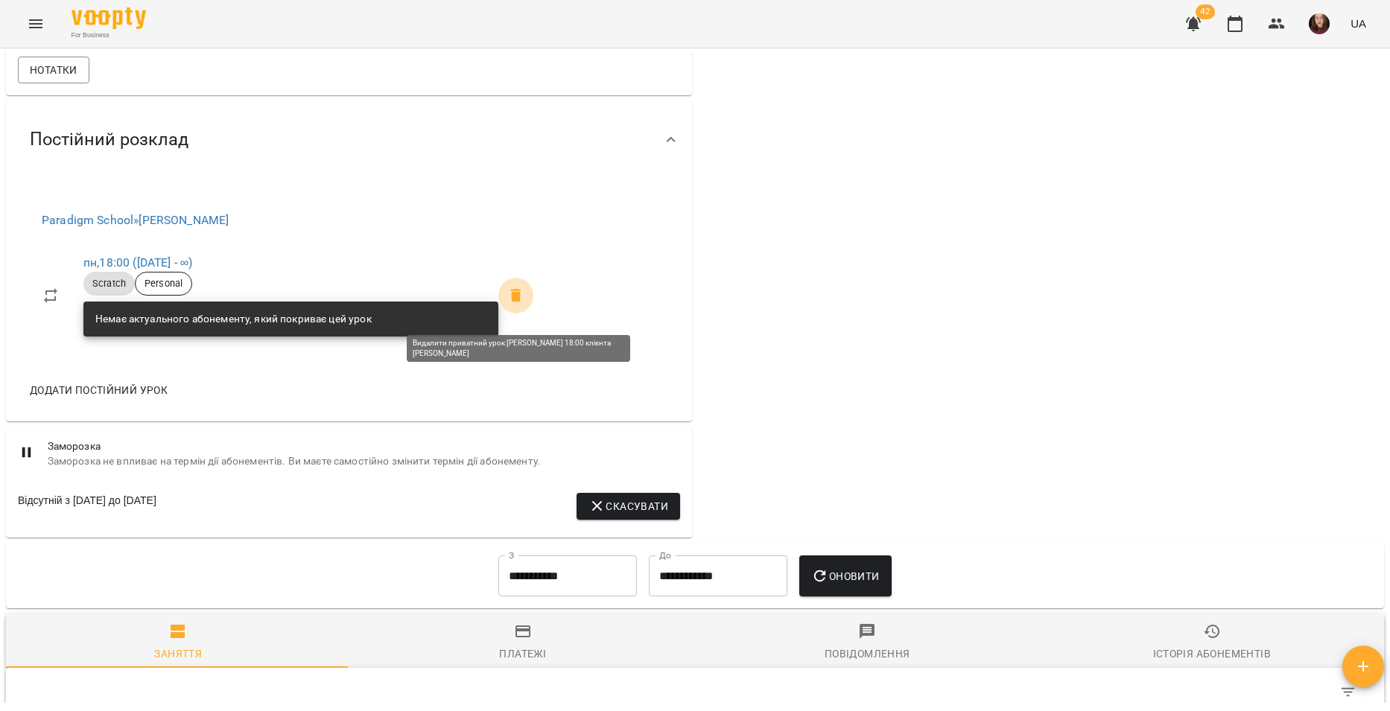
click at [518, 302] on icon at bounding box center [516, 295] width 10 height 13
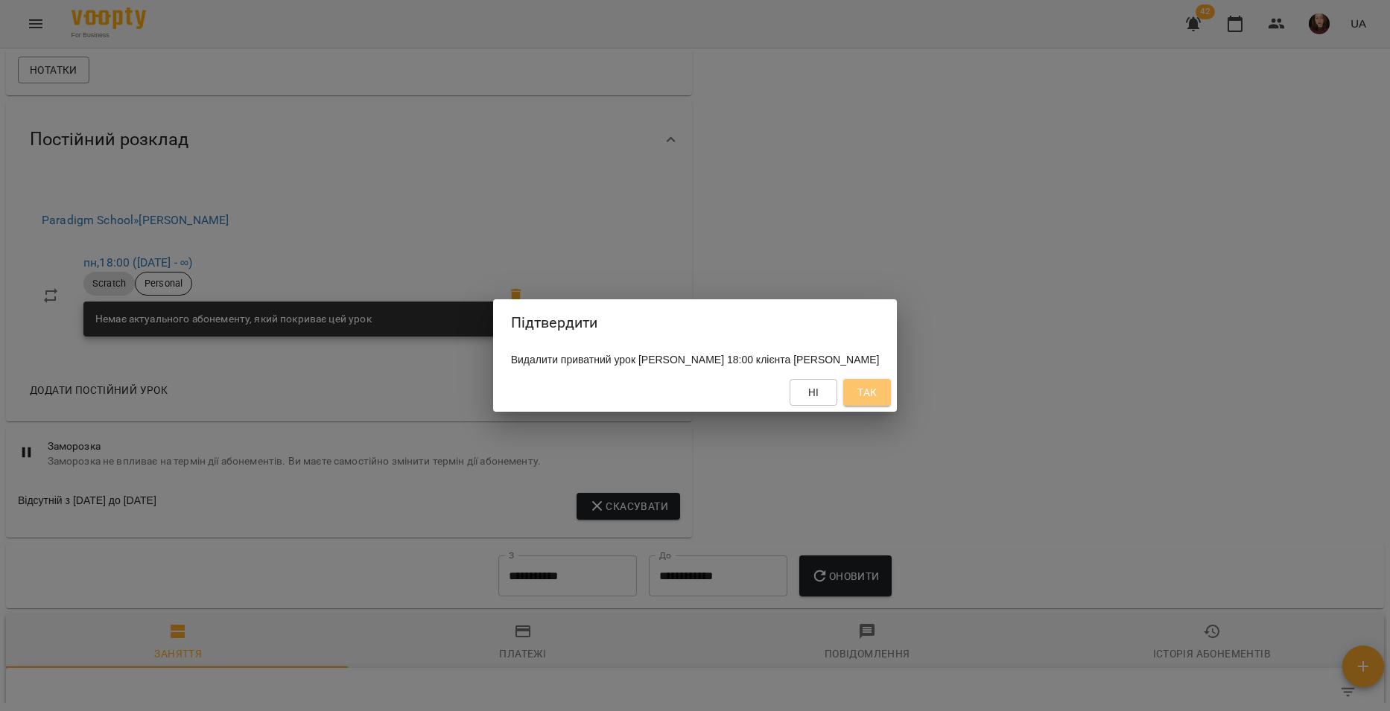
click at [877, 401] on span "Так" at bounding box center [866, 393] width 19 height 18
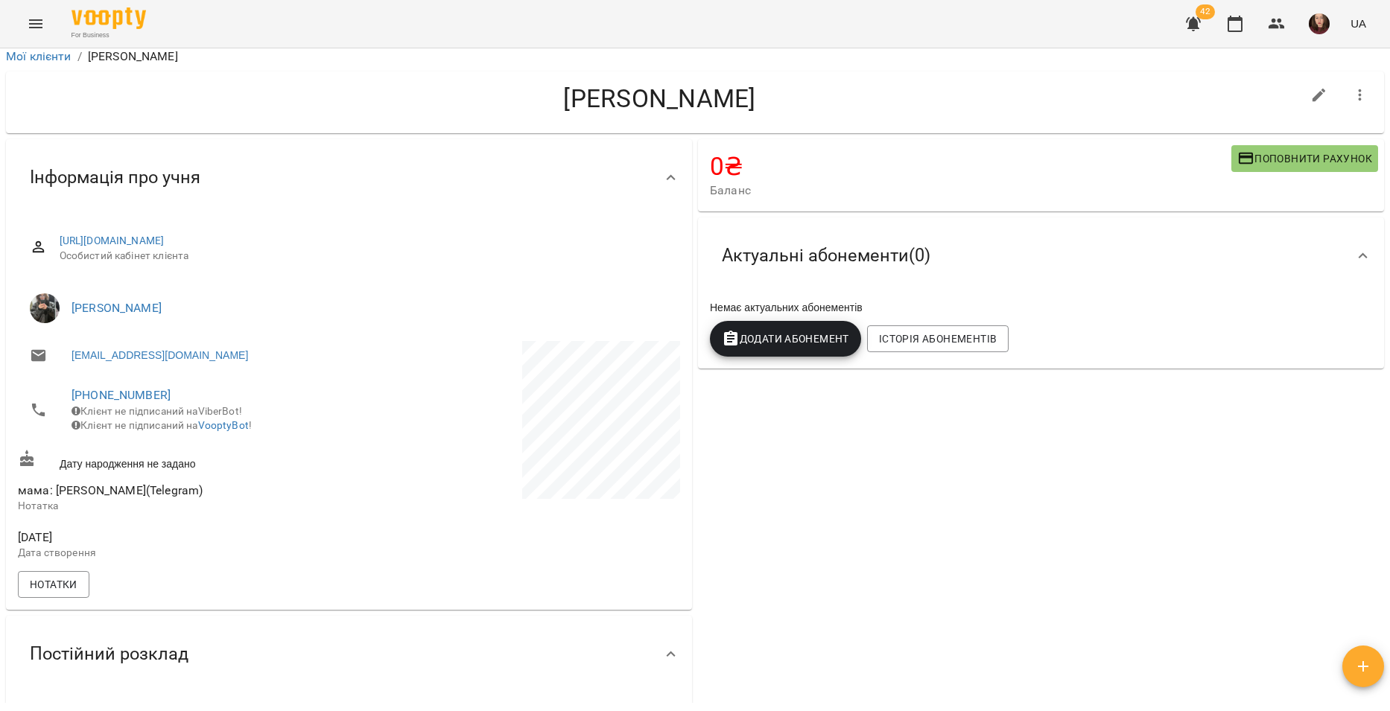
scroll to position [0, 0]
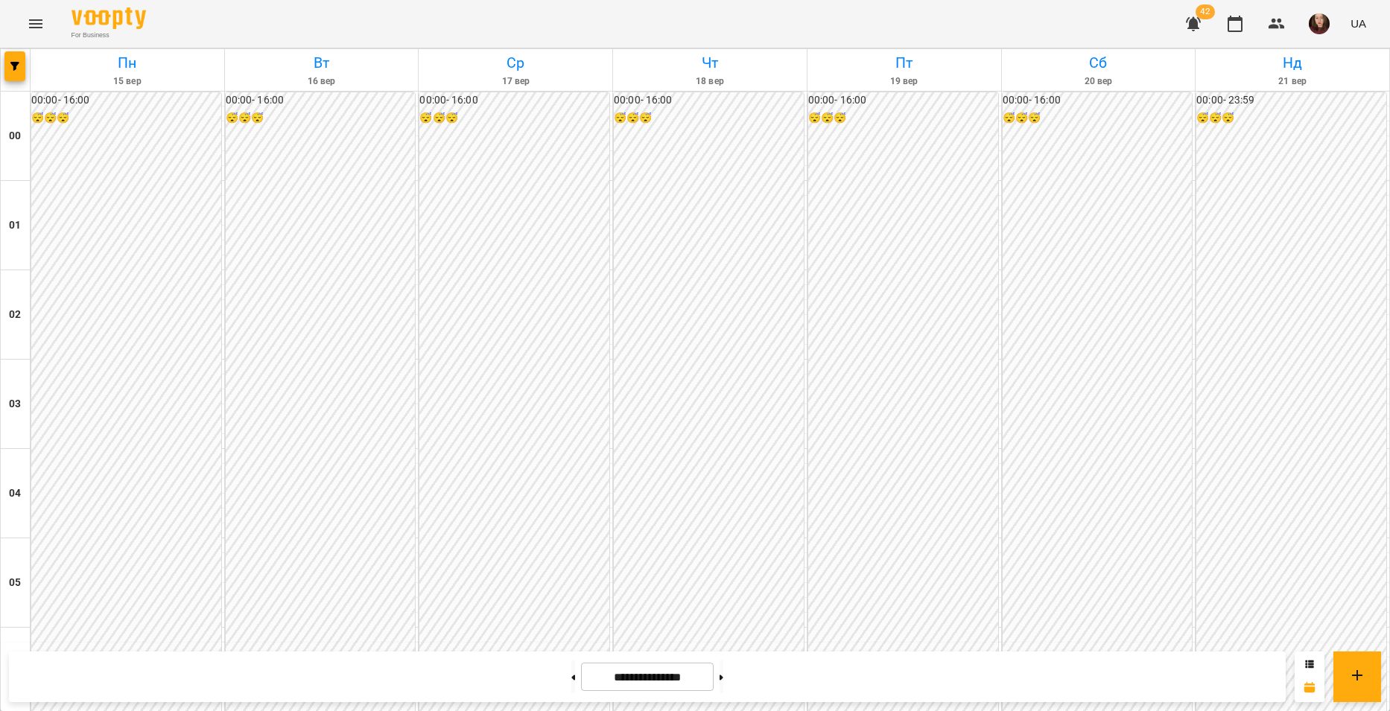
scroll to position [1490, 0]
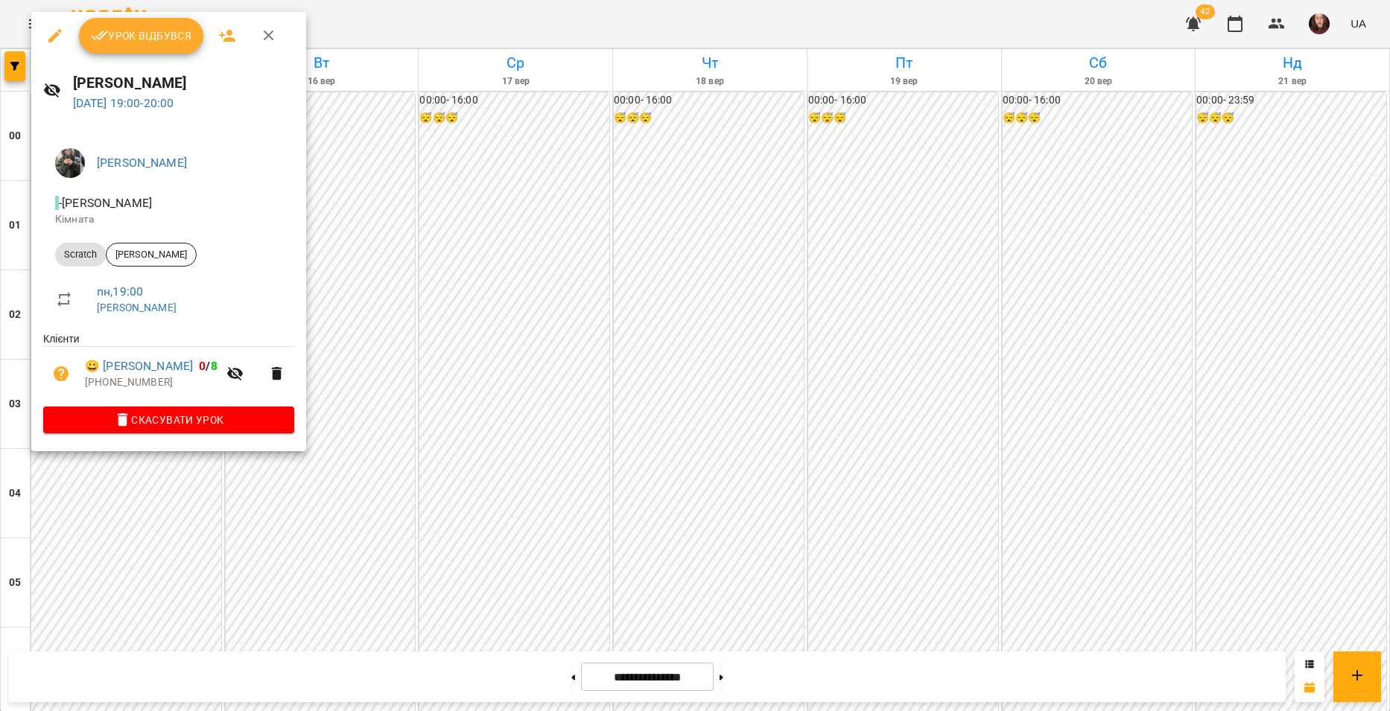
click at [332, 310] on div at bounding box center [695, 355] width 1390 height 711
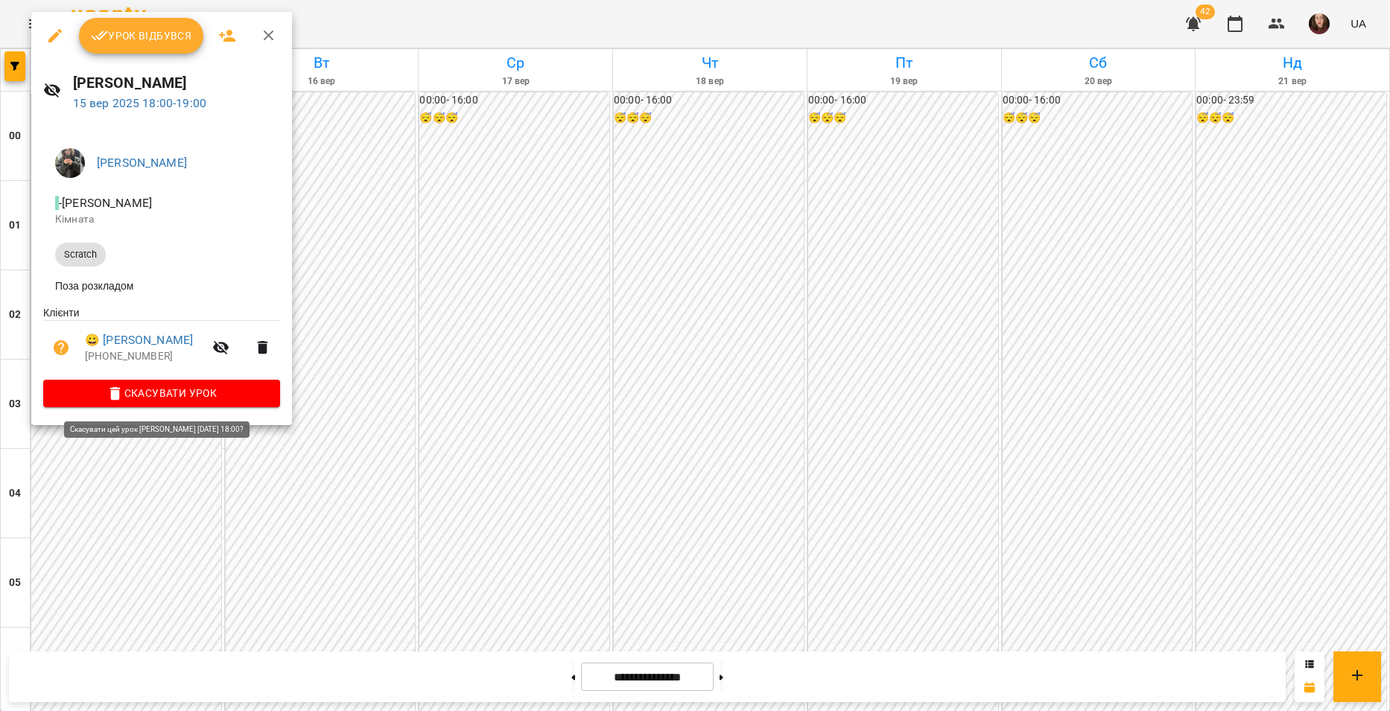
click at [239, 397] on span "Скасувати Урок" at bounding box center [161, 393] width 213 height 18
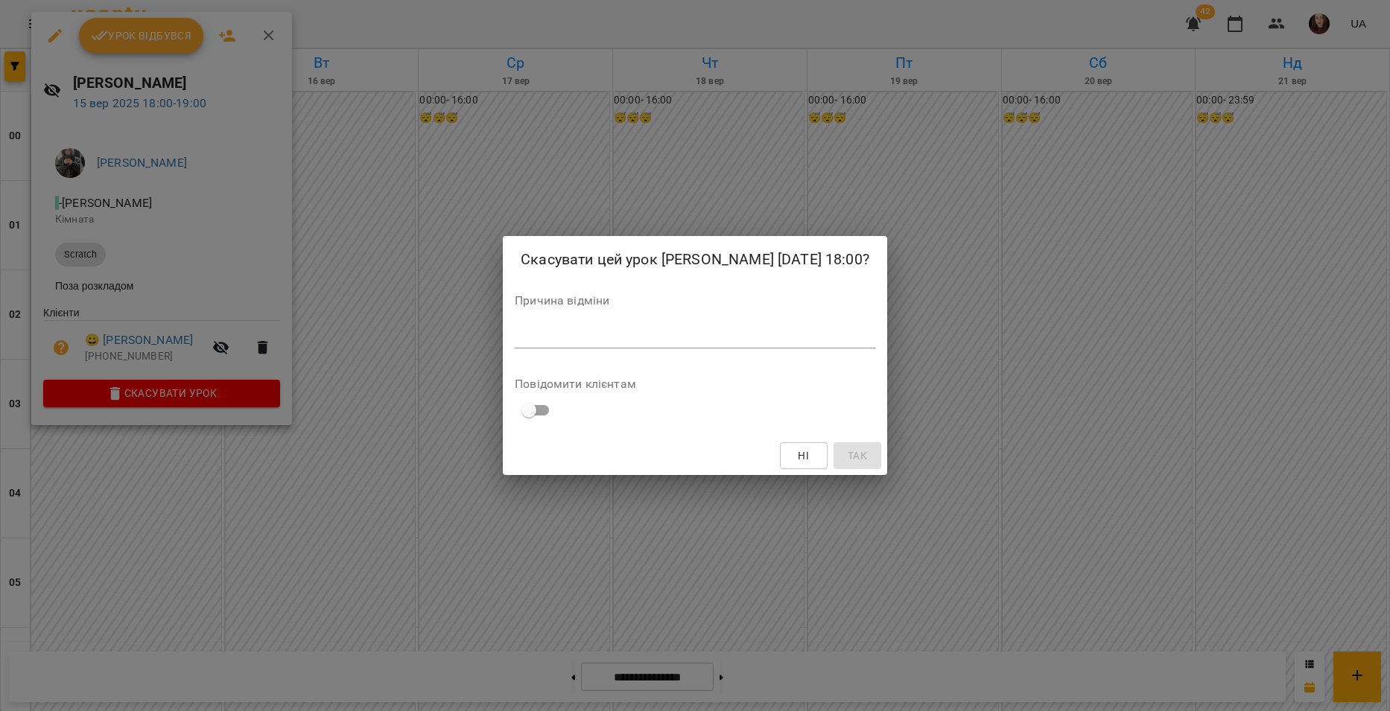
click at [585, 349] on div "*" at bounding box center [695, 337] width 361 height 24
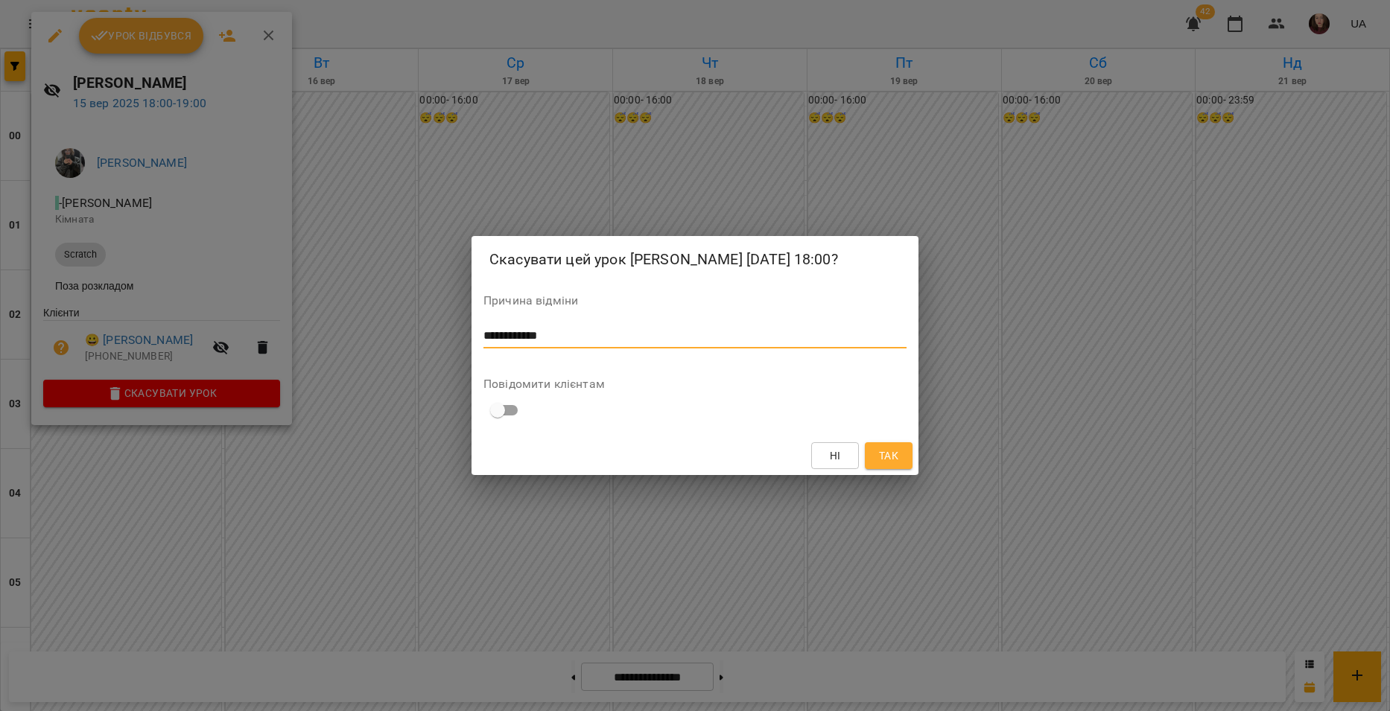
type textarea "**********"
click at [892, 465] on span "Так" at bounding box center [888, 456] width 19 height 18
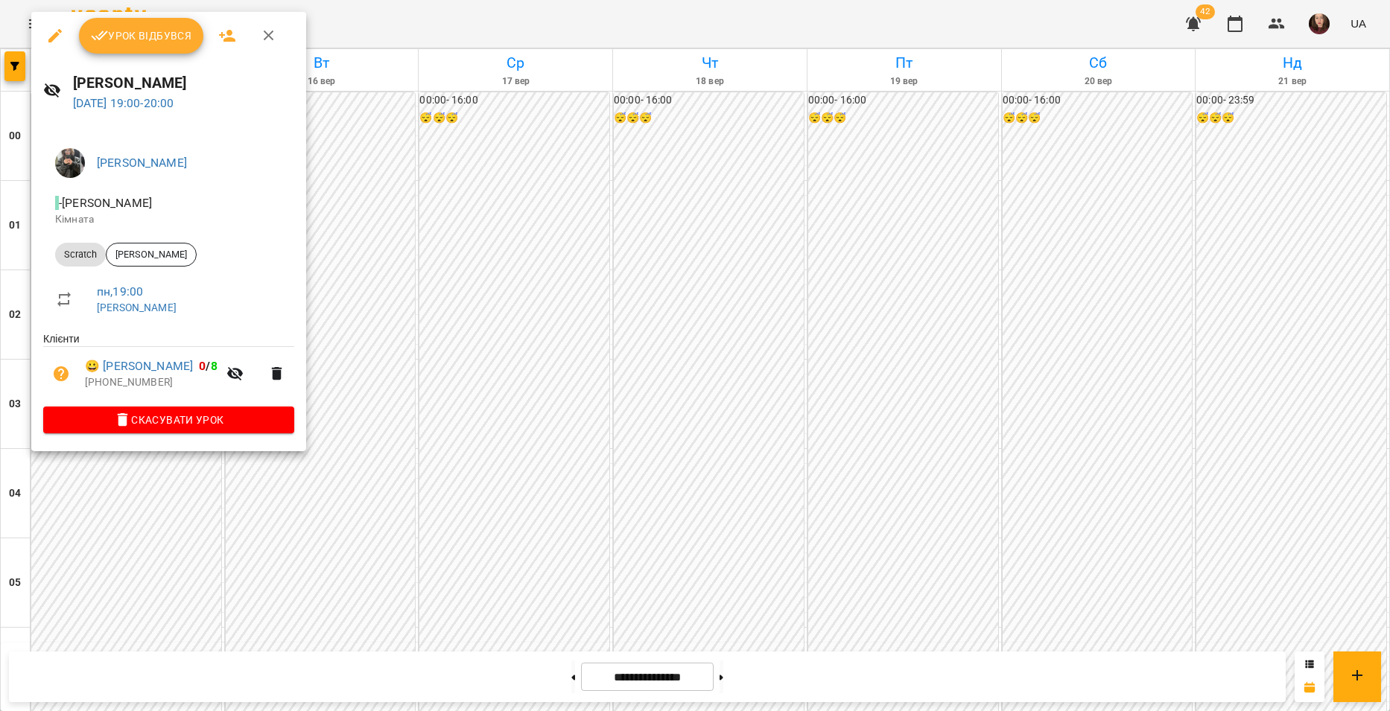
click at [124, 488] on div at bounding box center [695, 355] width 1390 height 711
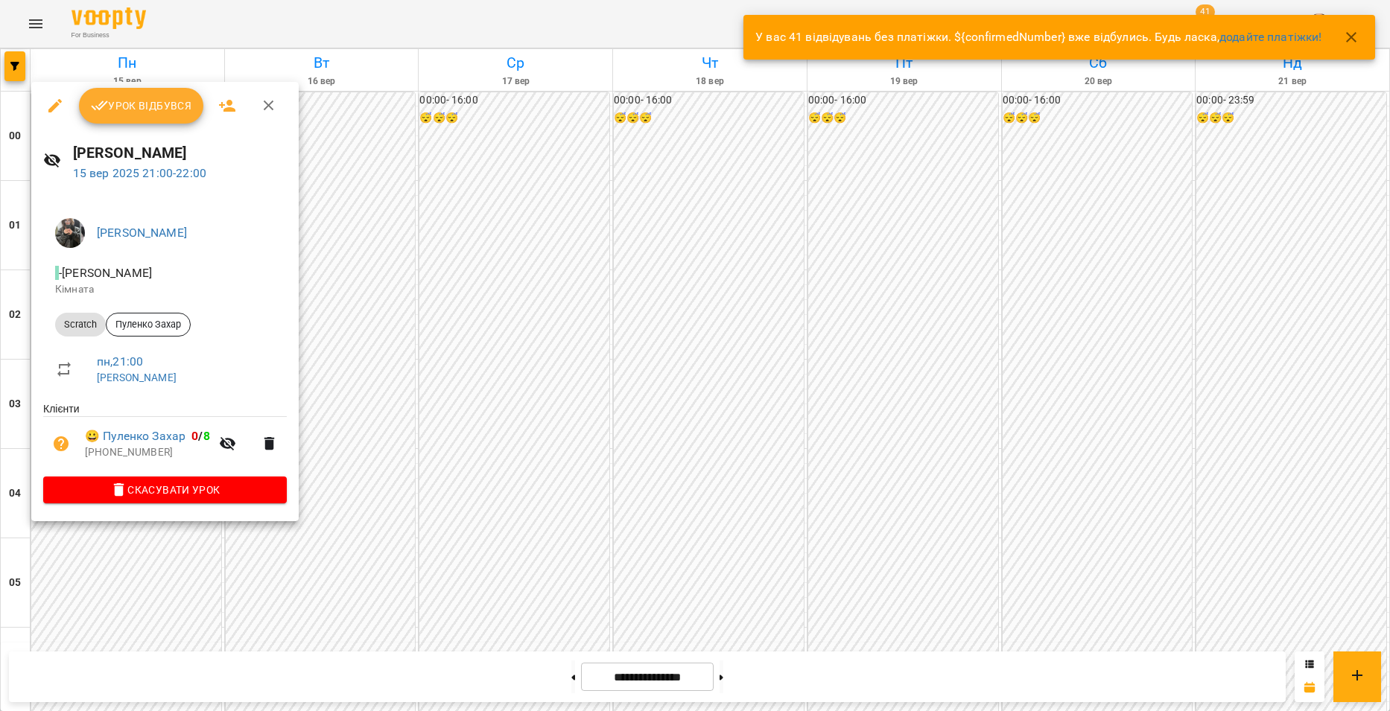
click at [164, 577] on div at bounding box center [695, 355] width 1390 height 711
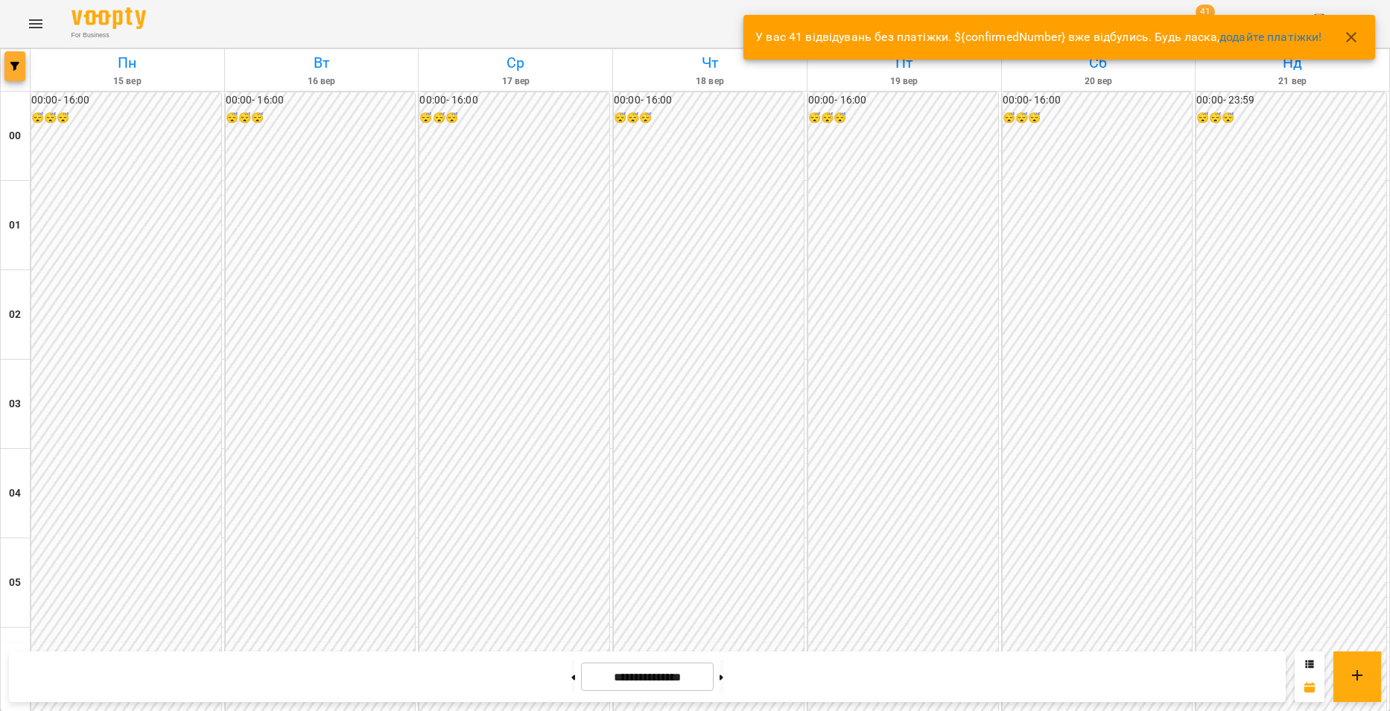
click at [13, 60] on button "button" at bounding box center [14, 66] width 21 height 30
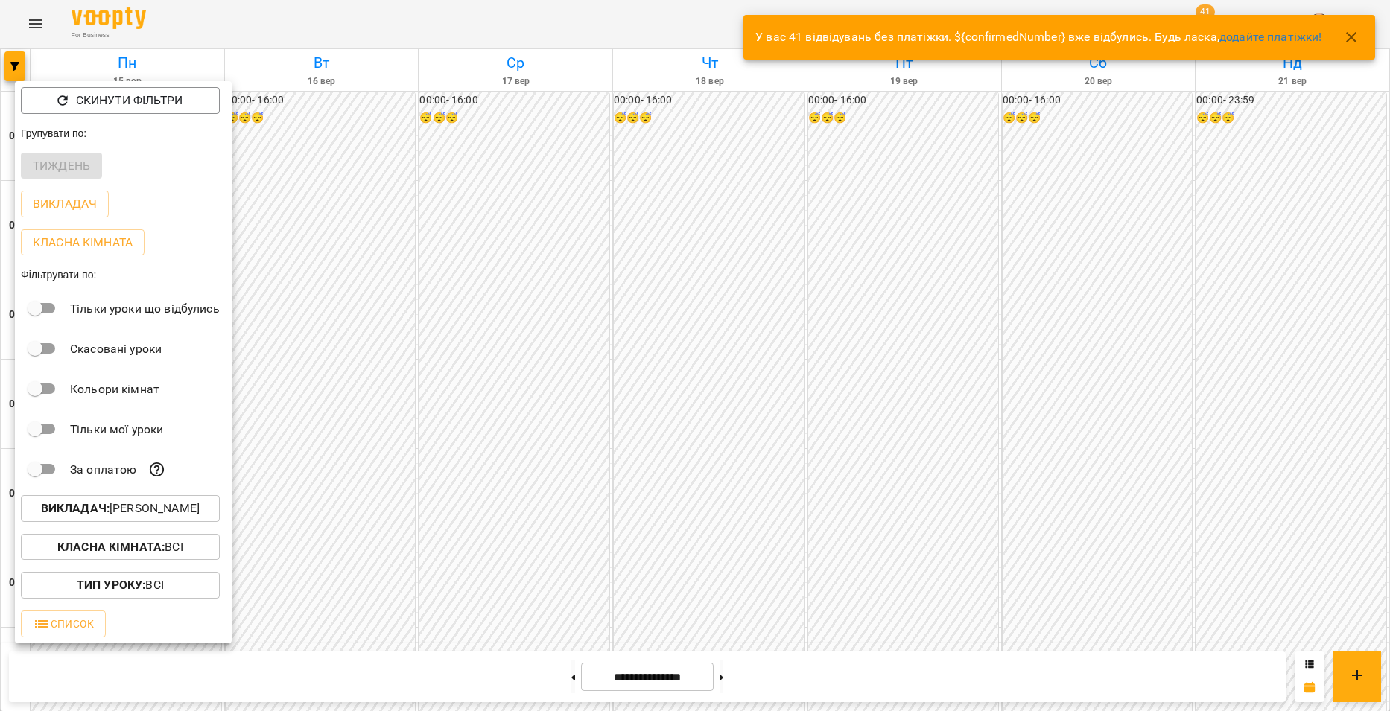
click at [282, 436] on div at bounding box center [695, 355] width 1390 height 711
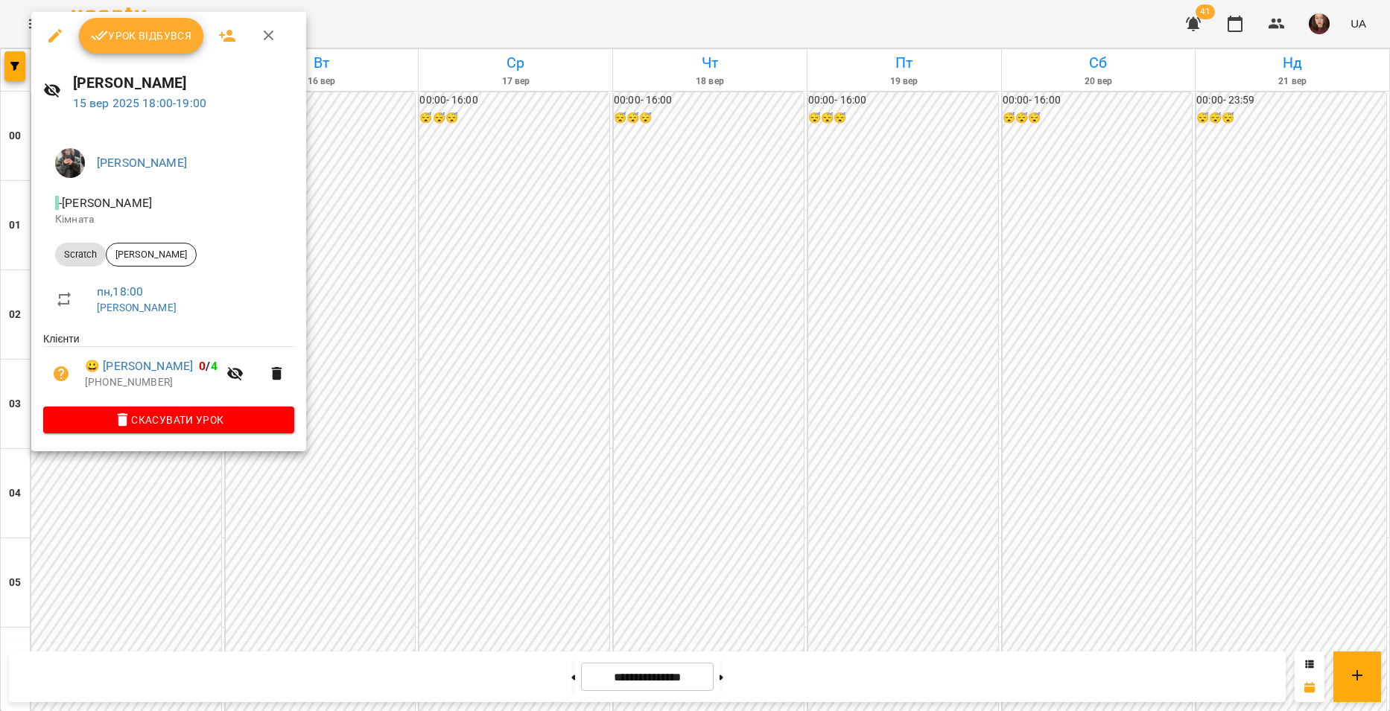
click at [126, 515] on div at bounding box center [695, 355] width 1390 height 711
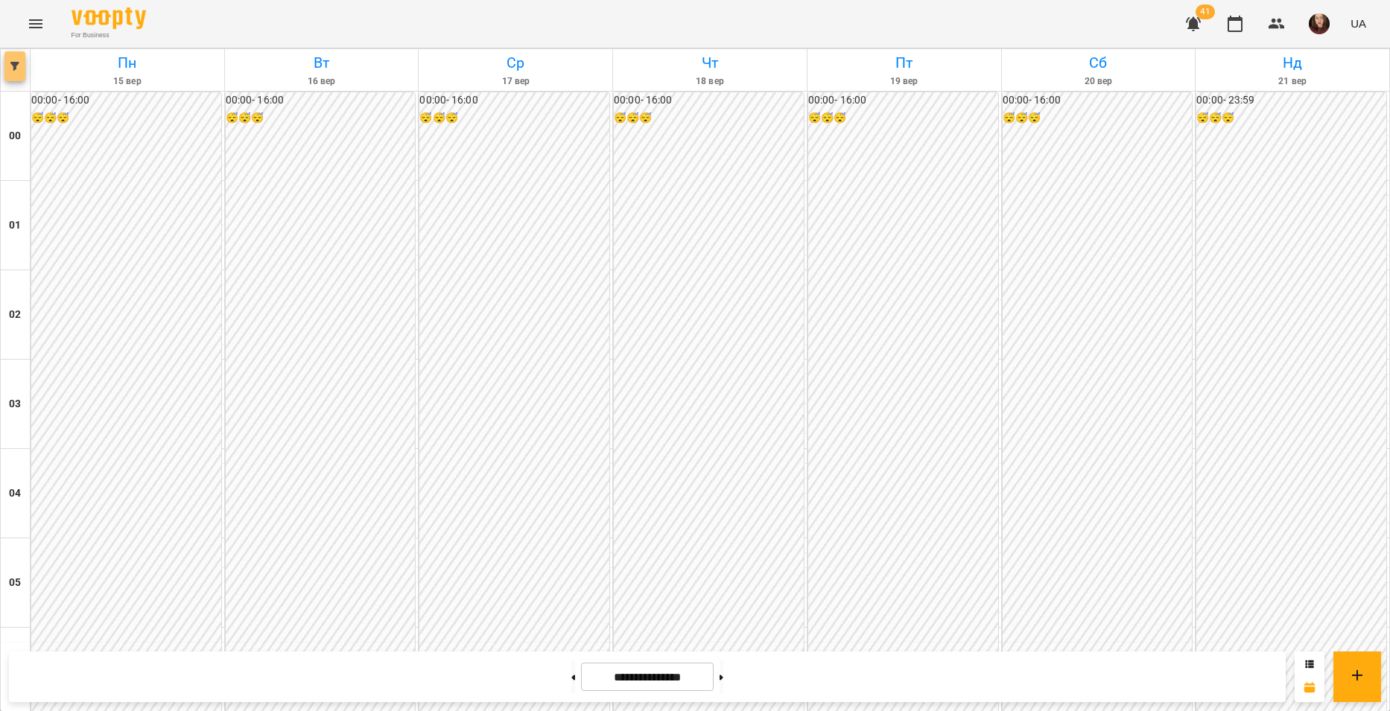
click at [19, 63] on icon "button" at bounding box center [14, 66] width 9 height 9
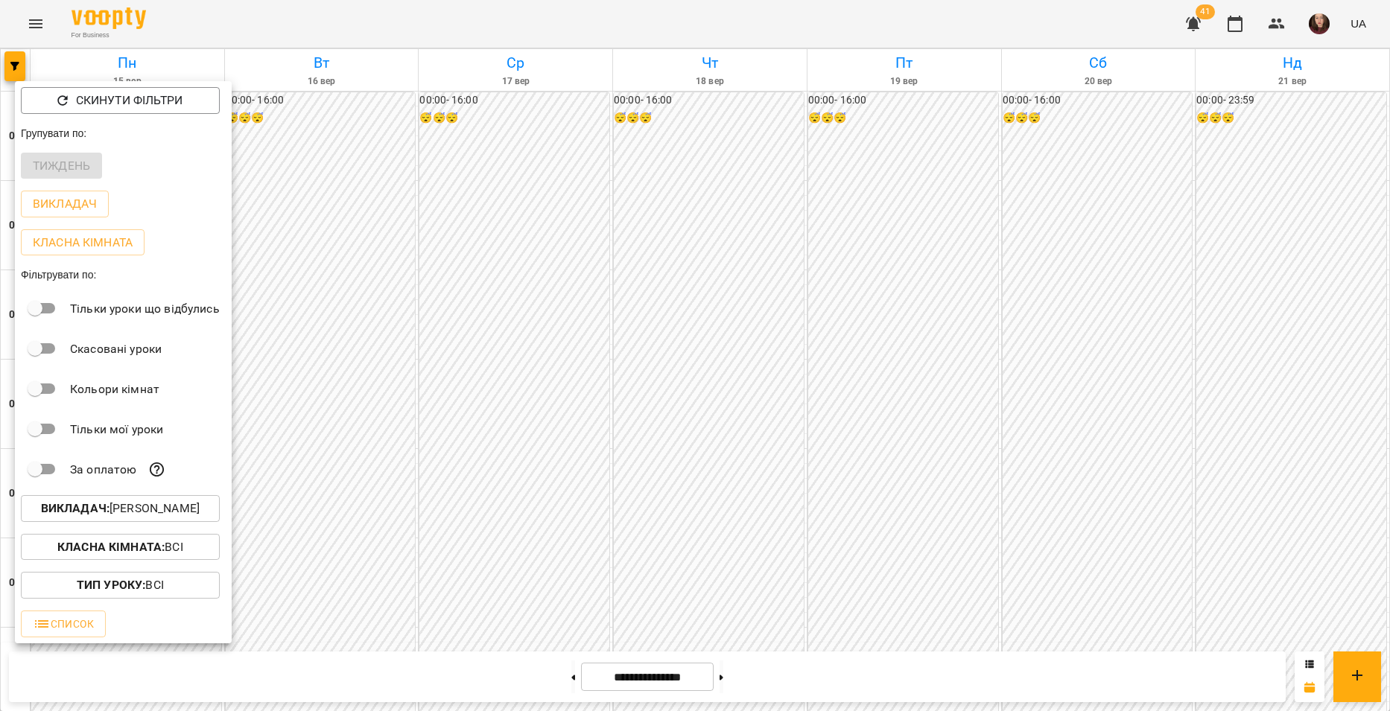
click at [191, 511] on p "Викладач : [PERSON_NAME]" at bounding box center [120, 509] width 159 height 18
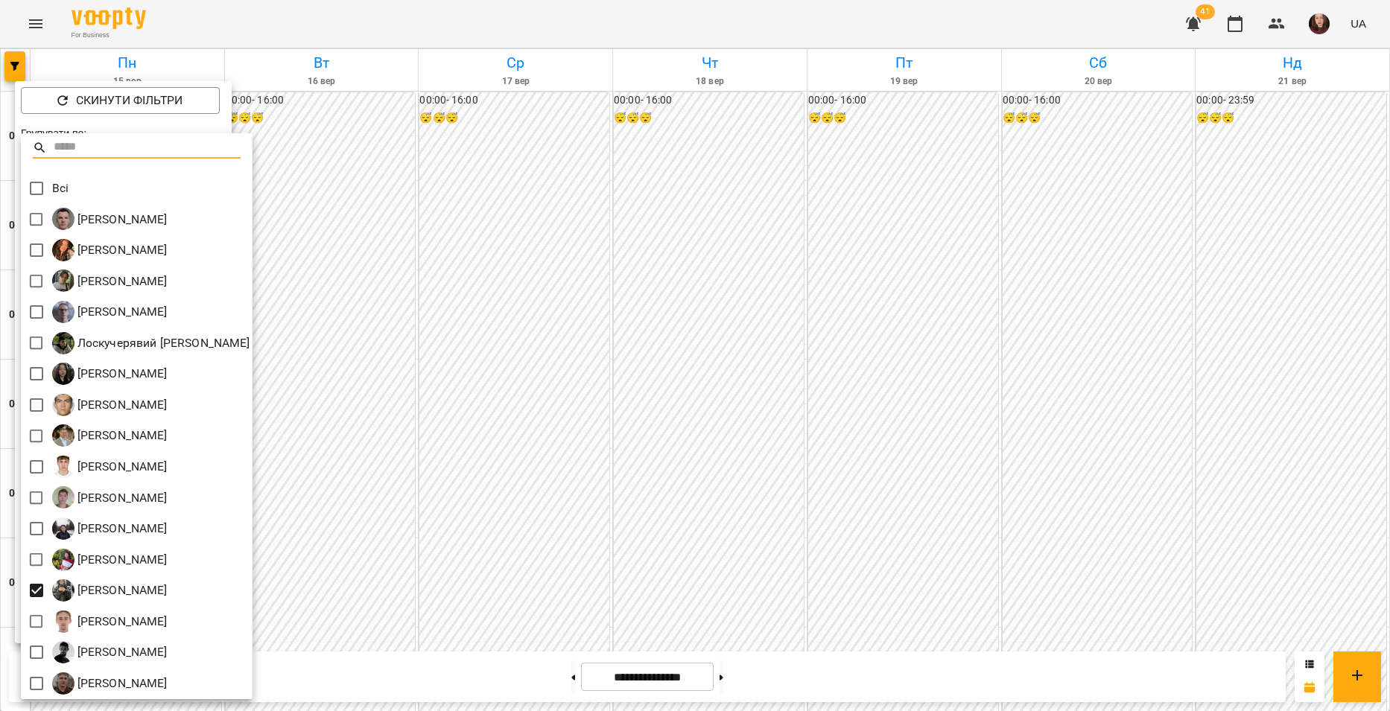
scroll to position [3, 0]
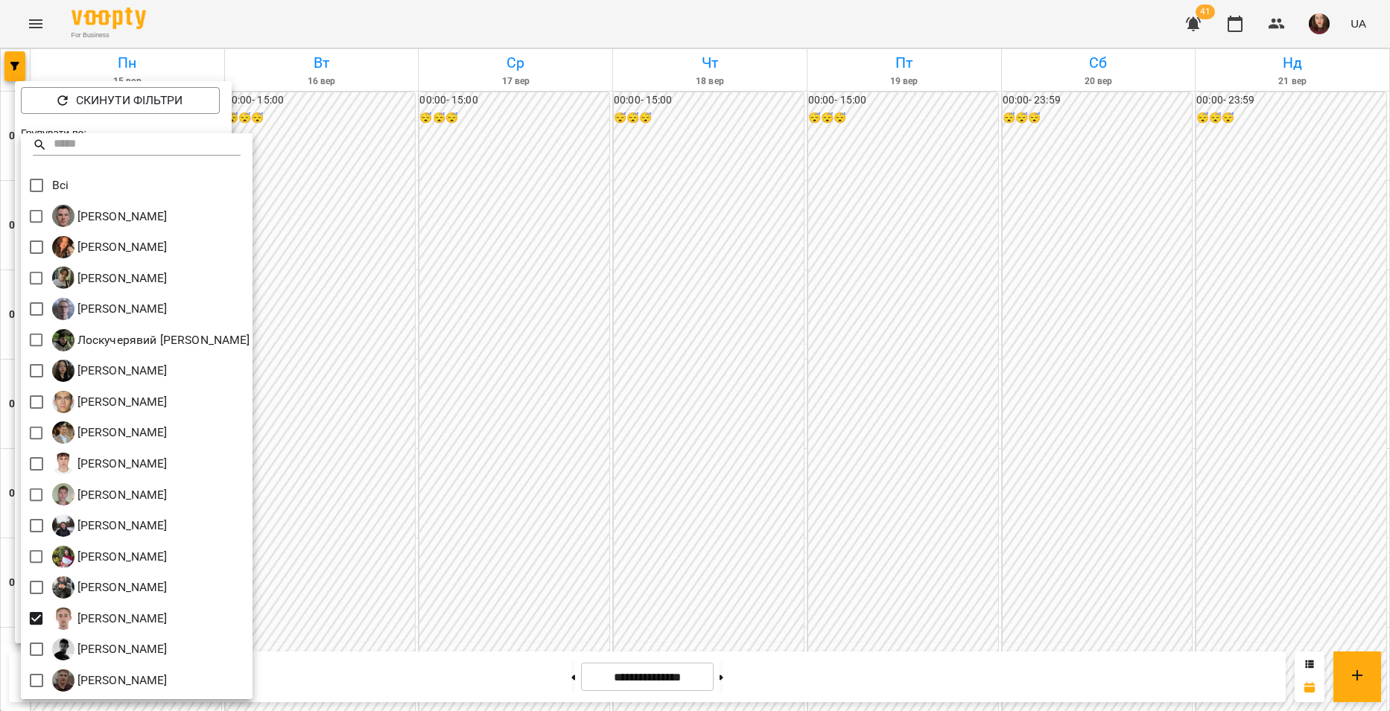
click at [351, 603] on div at bounding box center [695, 355] width 1390 height 711
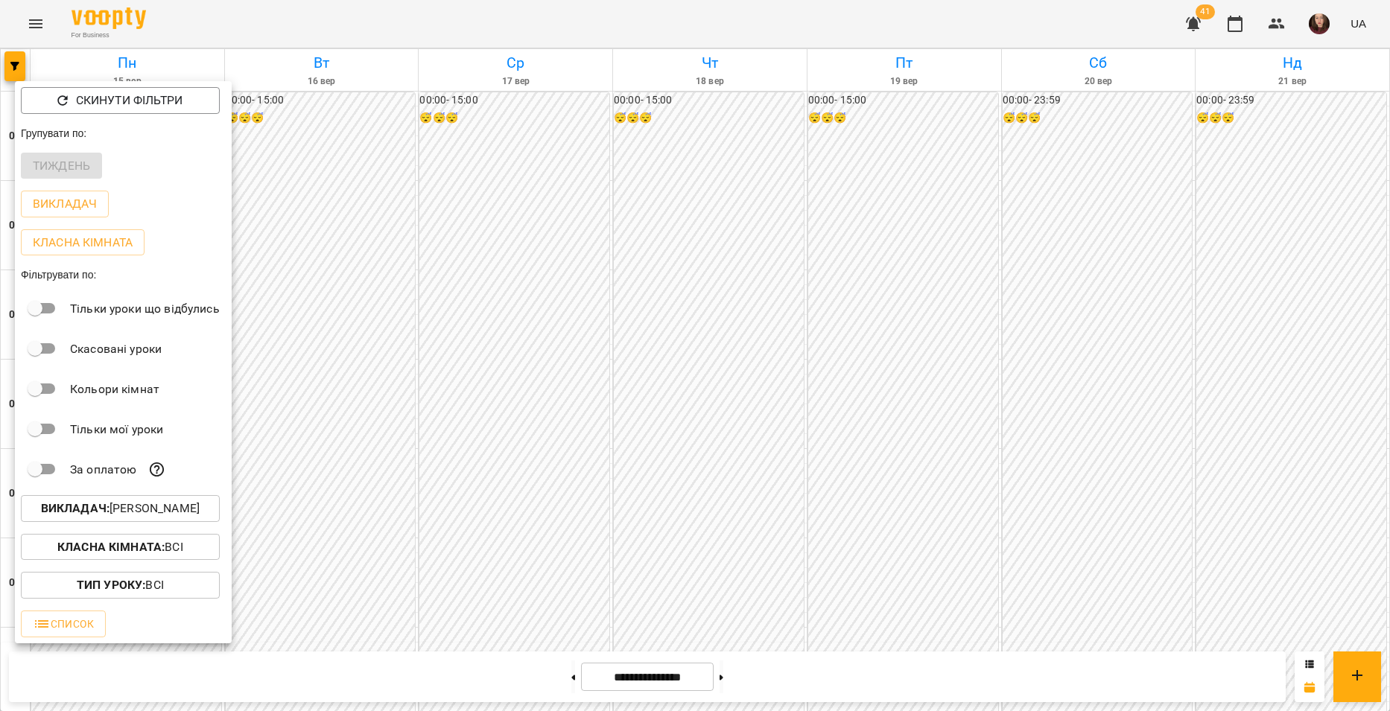
click at [362, 580] on div at bounding box center [695, 355] width 1390 height 711
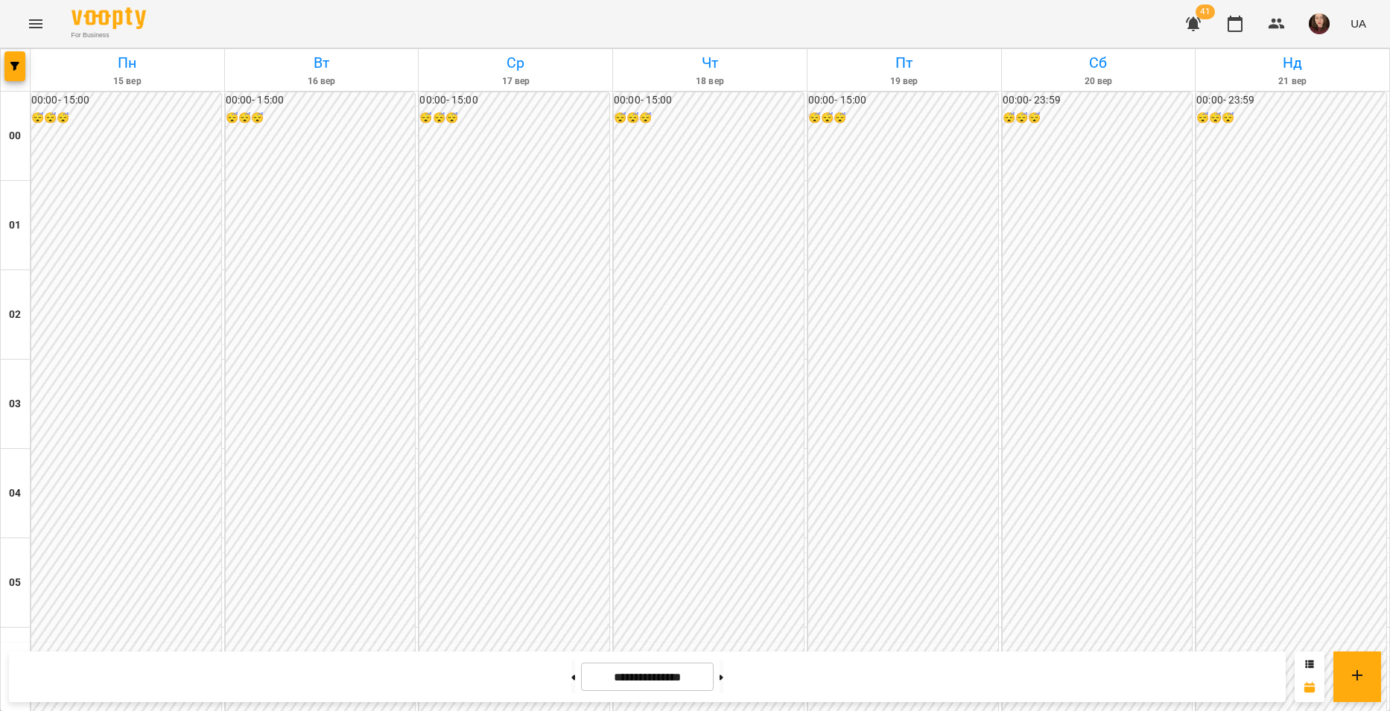
scroll to position [1266, 0]
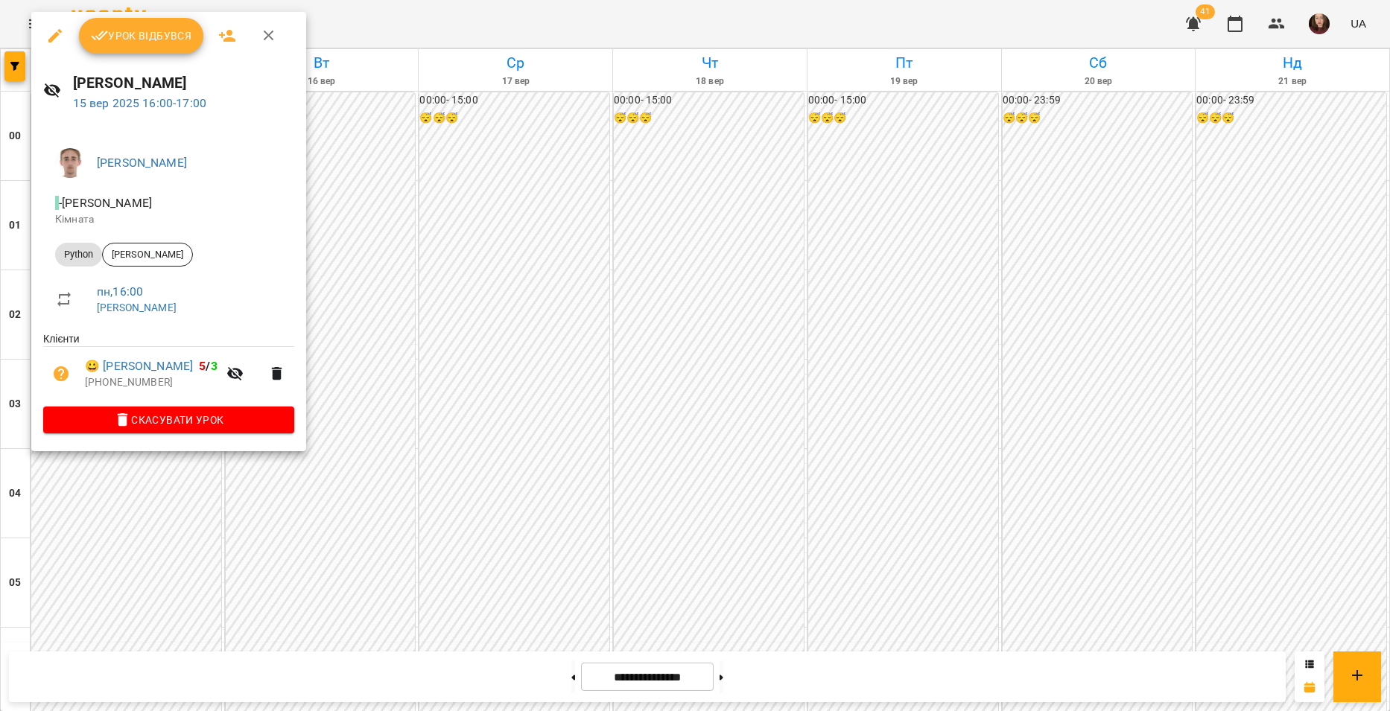
click at [393, 408] on div at bounding box center [695, 355] width 1390 height 711
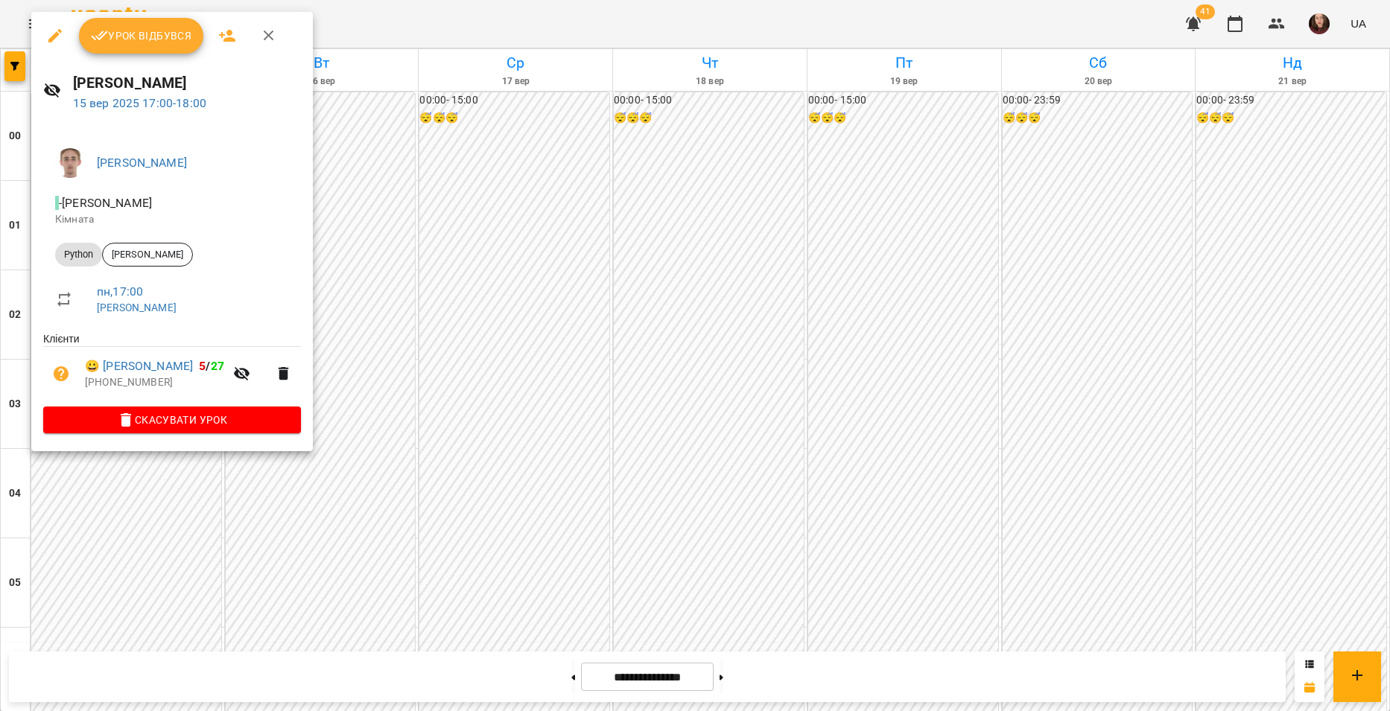
click at [154, 482] on div at bounding box center [695, 355] width 1390 height 711
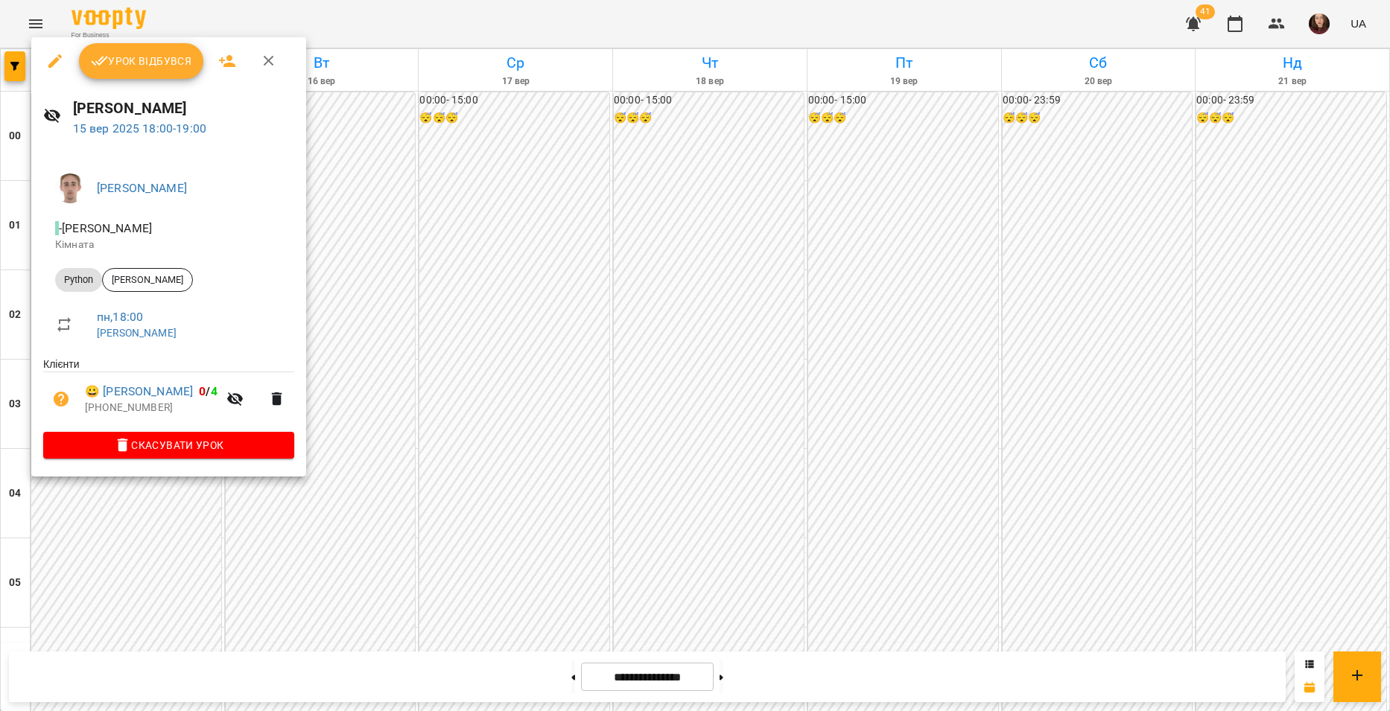
click at [164, 533] on div at bounding box center [695, 355] width 1390 height 711
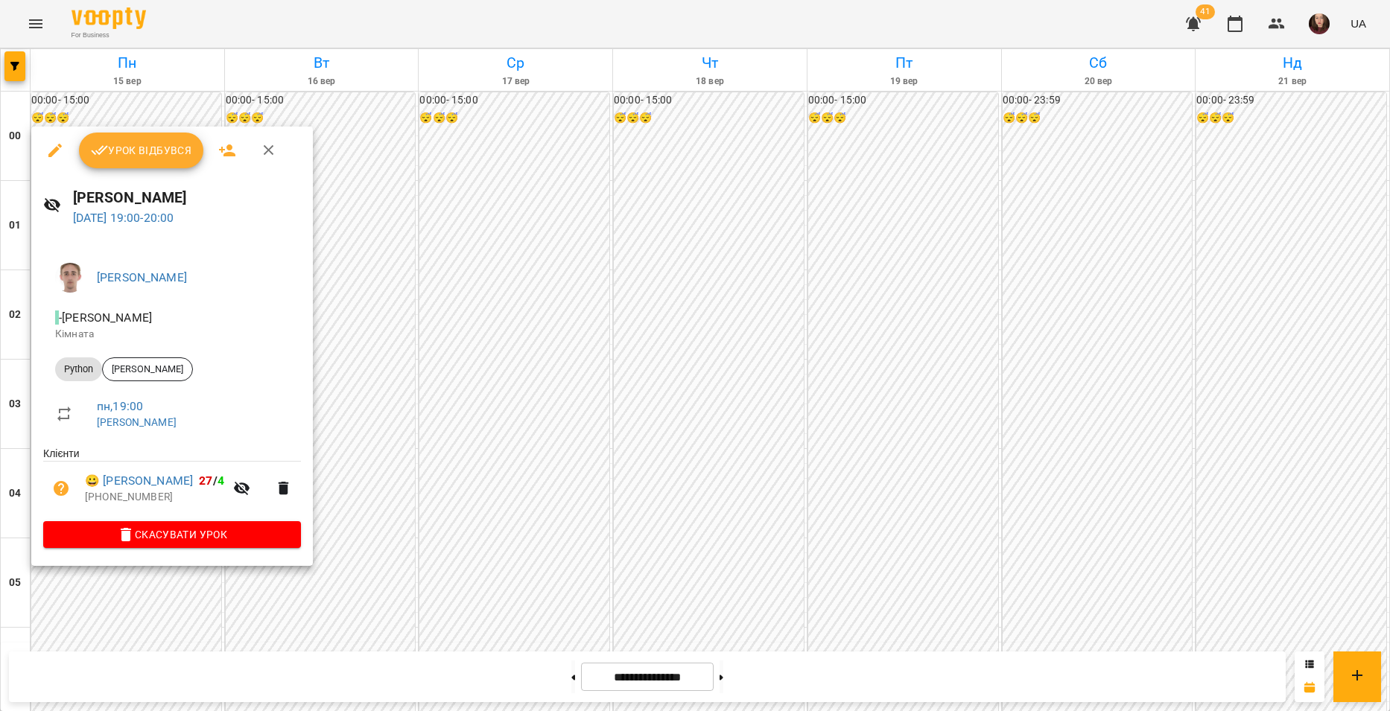
click at [267, 607] on div at bounding box center [695, 355] width 1390 height 711
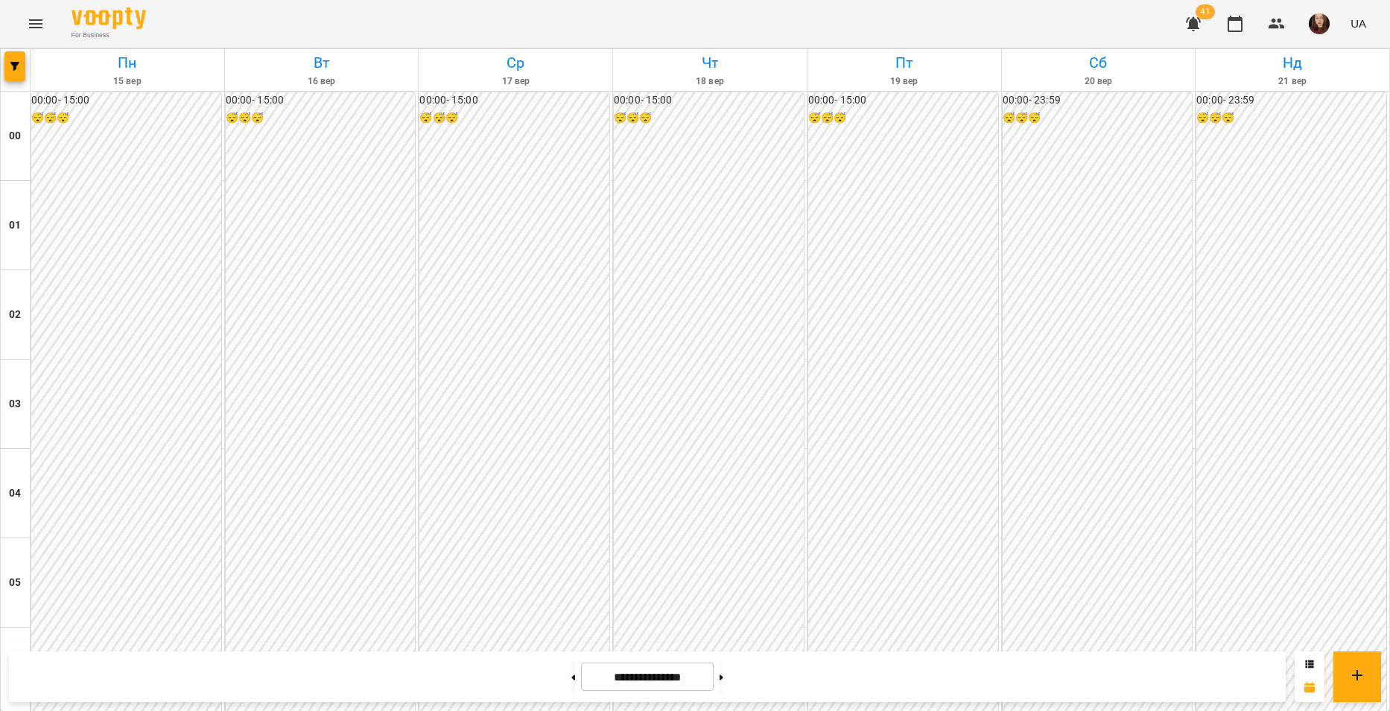
scroll to position [1593, 0]
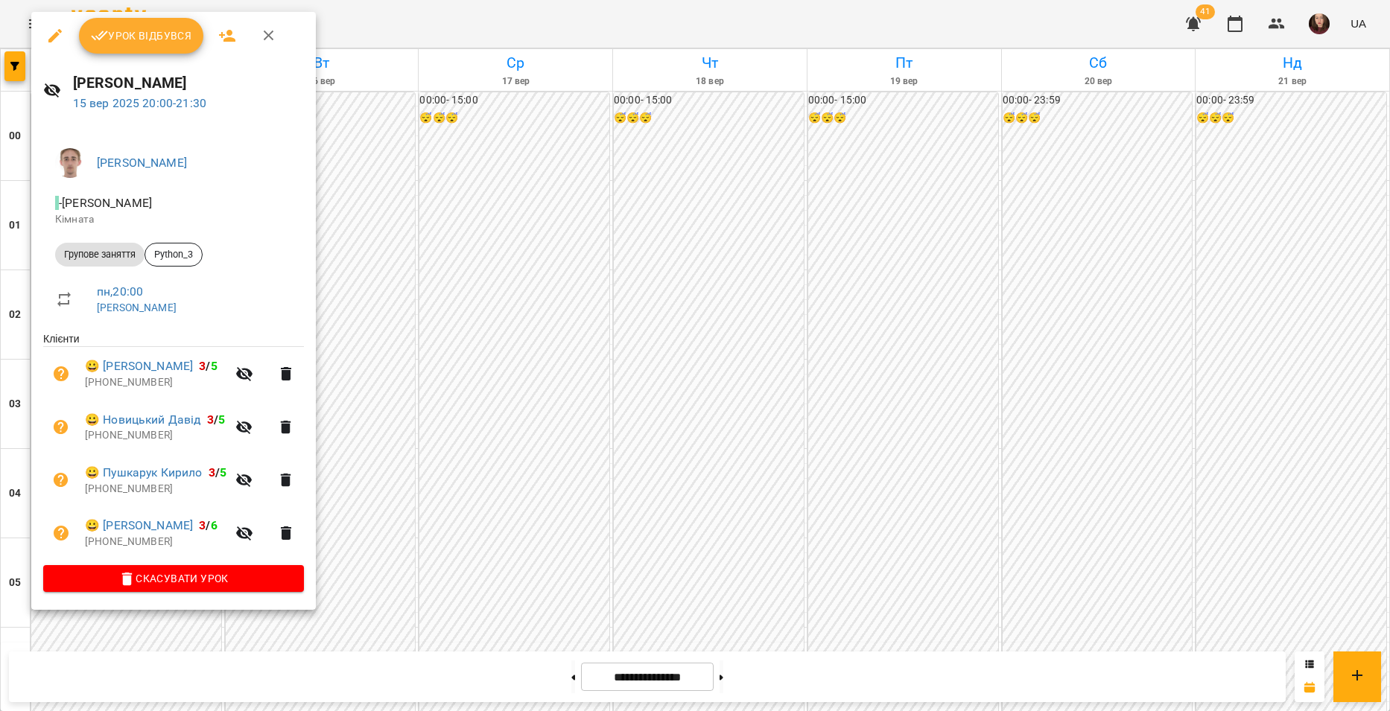
click at [357, 506] on div at bounding box center [695, 355] width 1390 height 711
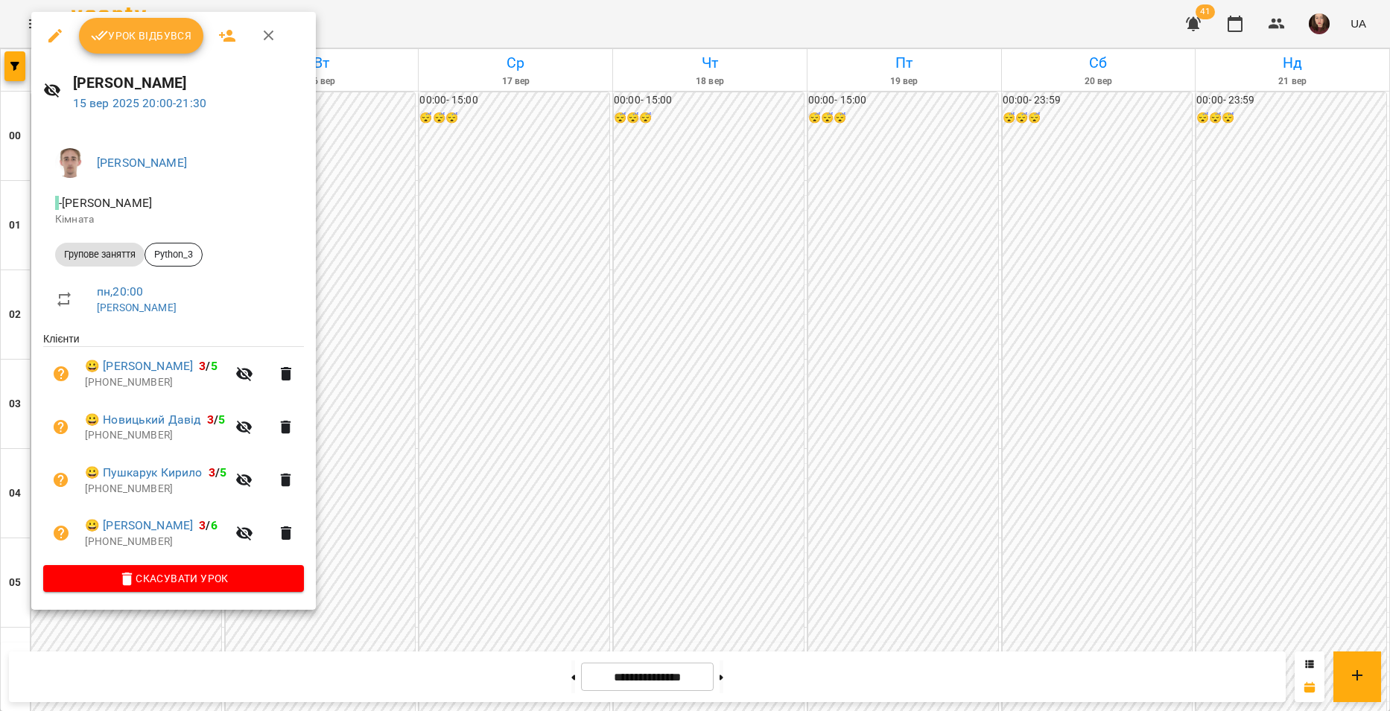
click at [347, 483] on div at bounding box center [695, 355] width 1390 height 711
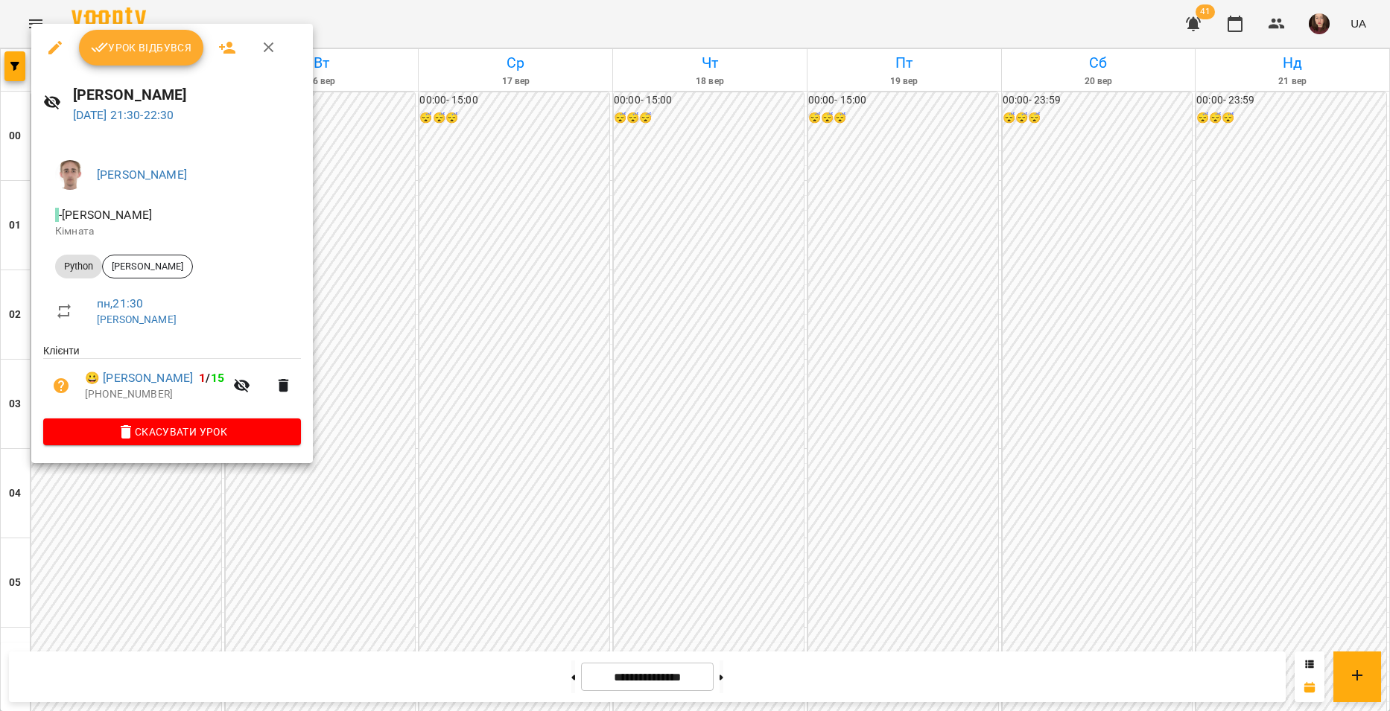
drag, startPoint x: 203, startPoint y: 588, endPoint x: 197, endPoint y: 582, distance: 9.0
click at [203, 587] on div at bounding box center [695, 355] width 1390 height 711
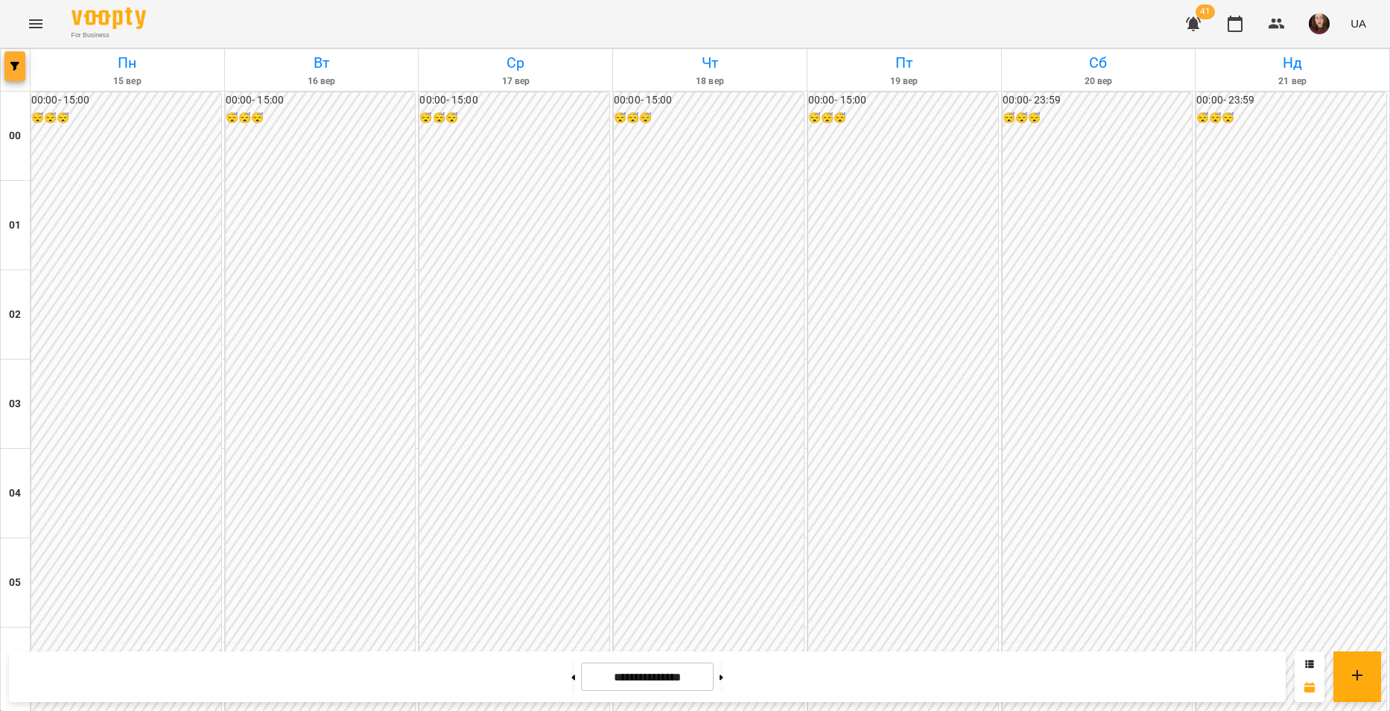
click at [11, 64] on icon "button" at bounding box center [14, 66] width 9 height 9
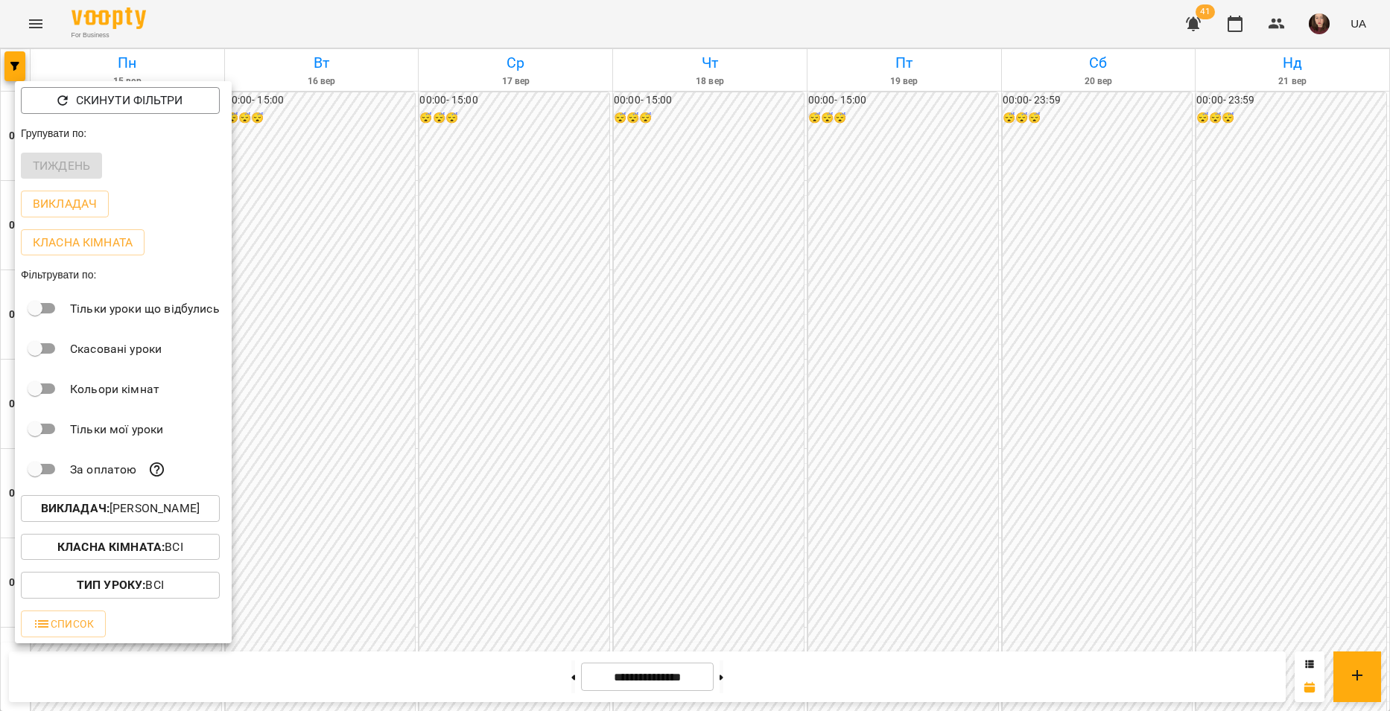
click at [178, 514] on p "Викладач : [PERSON_NAME]" at bounding box center [120, 509] width 159 height 18
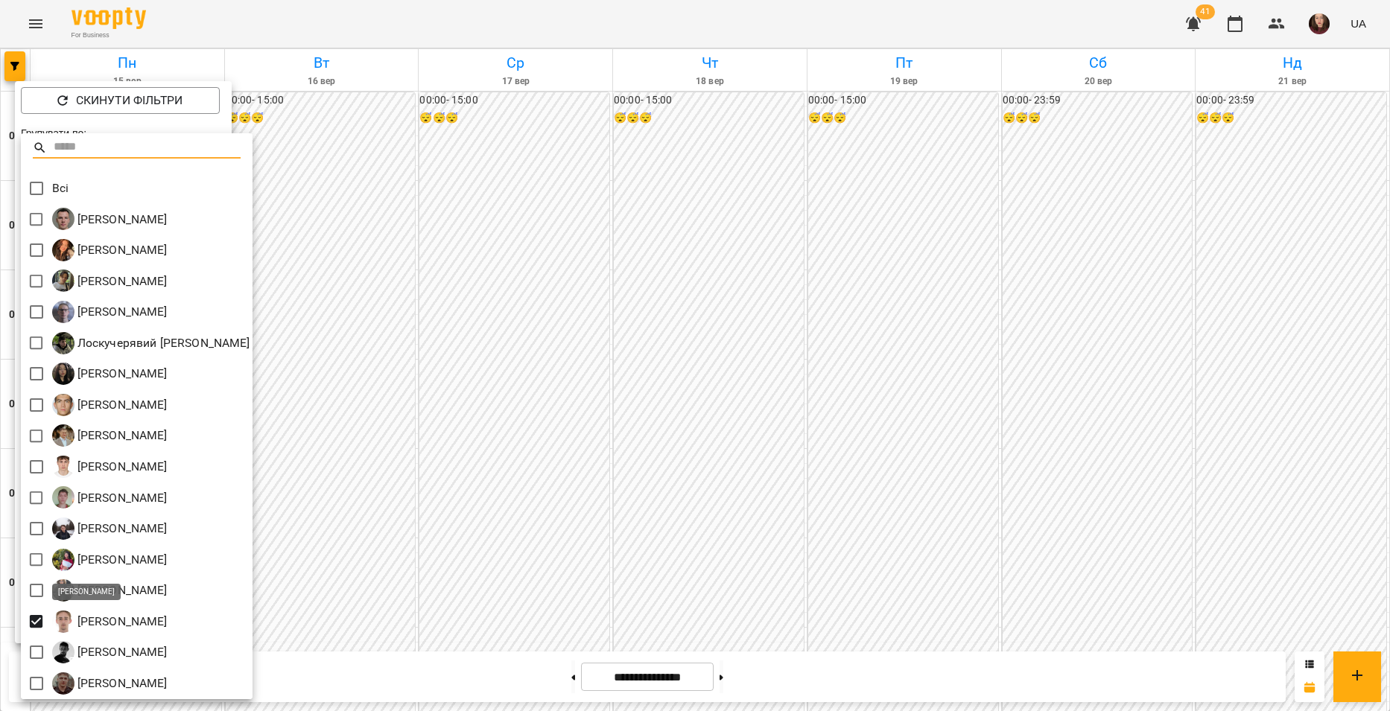
scroll to position [3, 0]
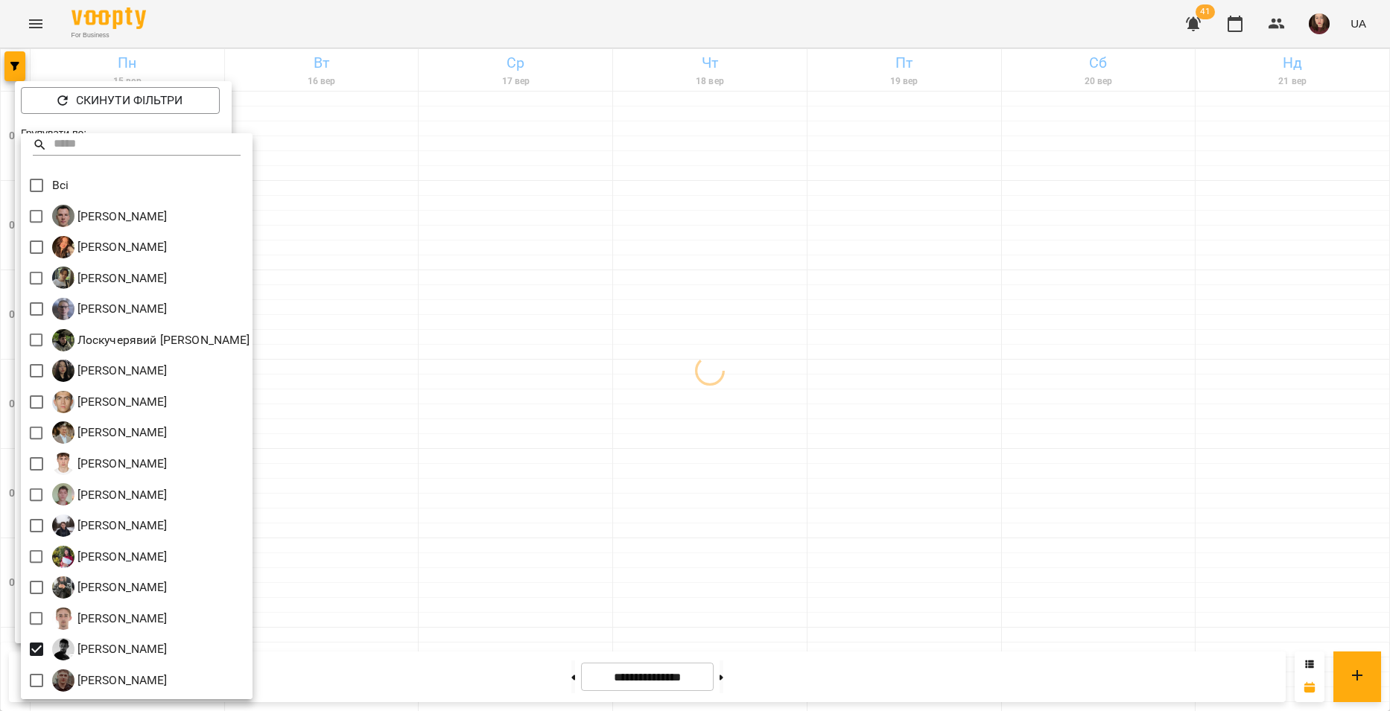
click at [414, 575] on div at bounding box center [695, 355] width 1390 height 711
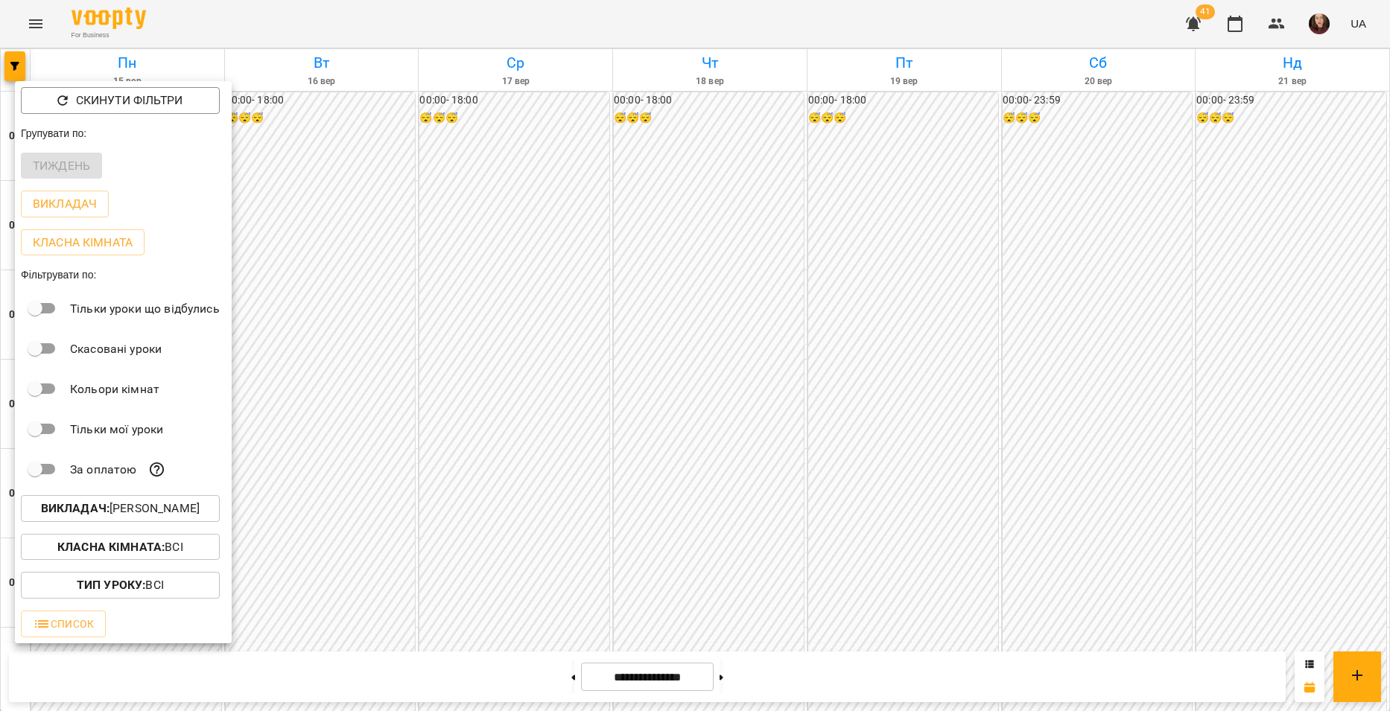
click at [358, 513] on div at bounding box center [695, 355] width 1390 height 711
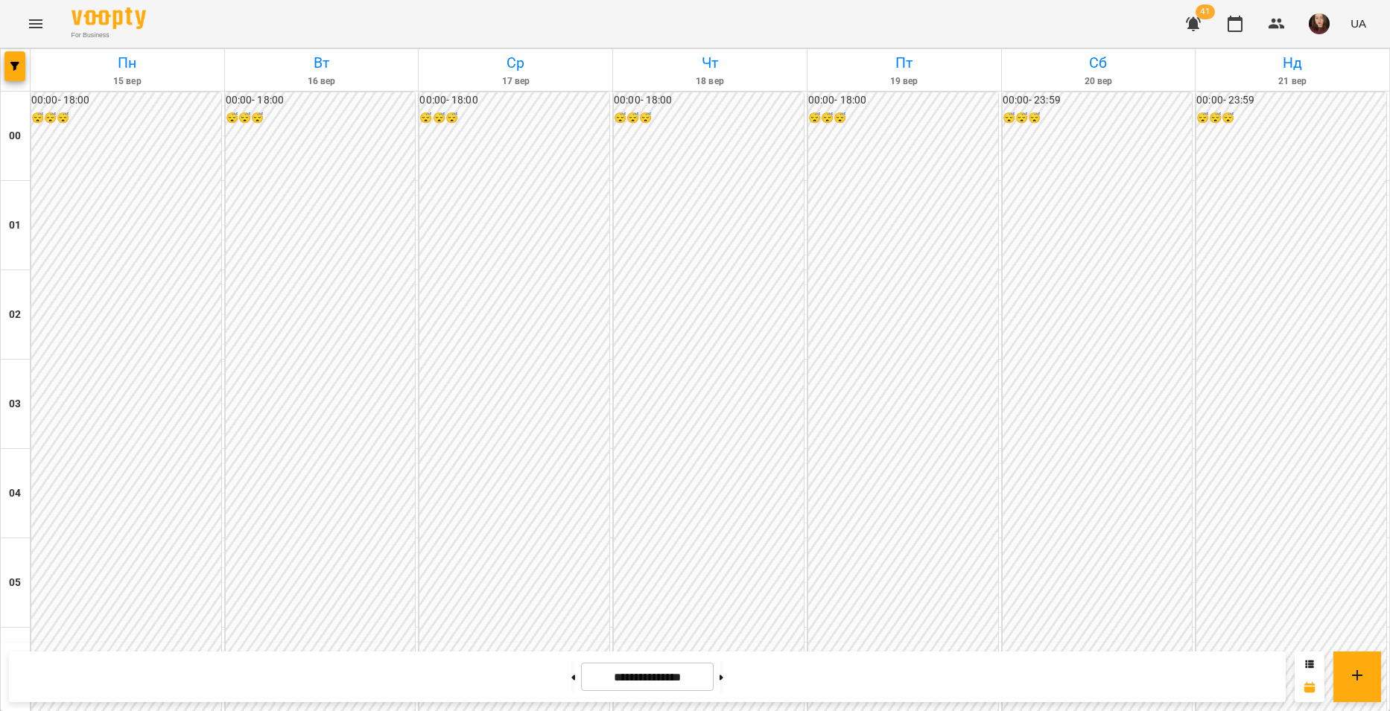
scroll to position [1369, 0]
click at [19, 69] on icon "button" at bounding box center [14, 66] width 9 height 9
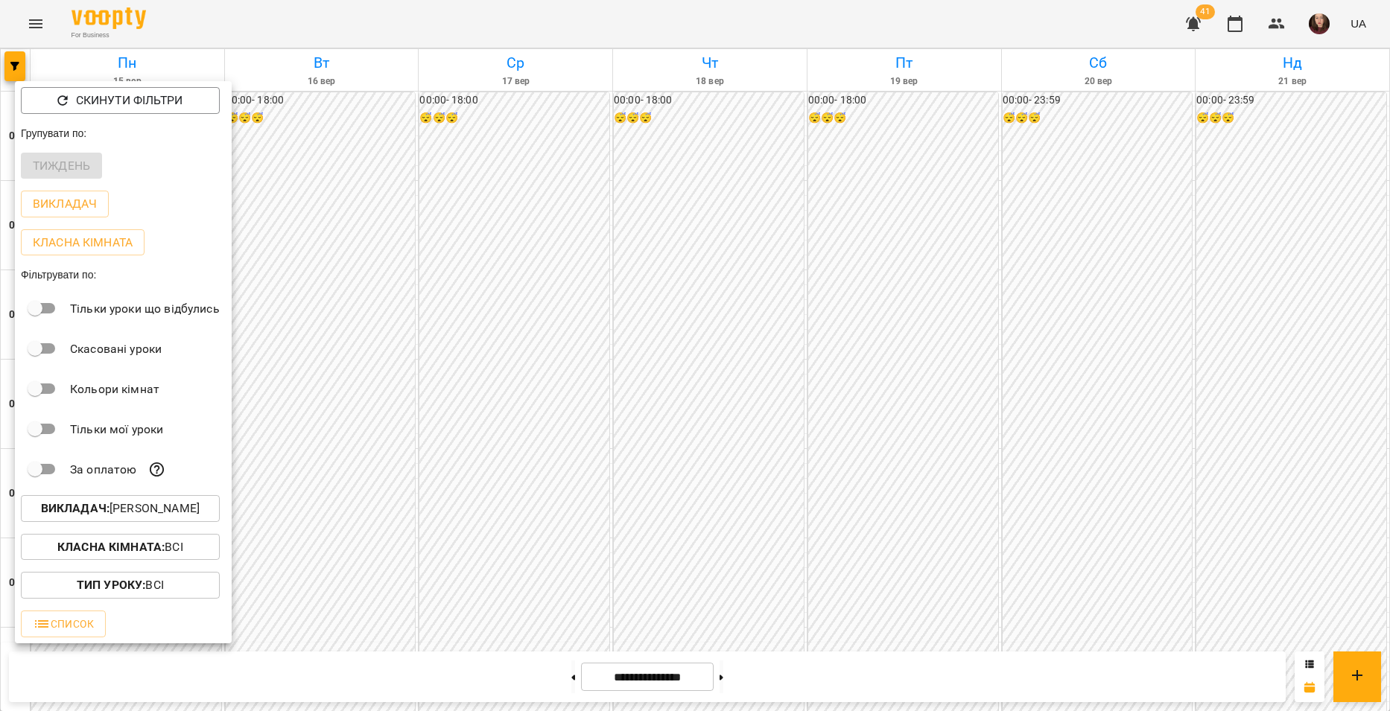
click at [191, 507] on p "Викладач : [PERSON_NAME]" at bounding box center [120, 509] width 159 height 18
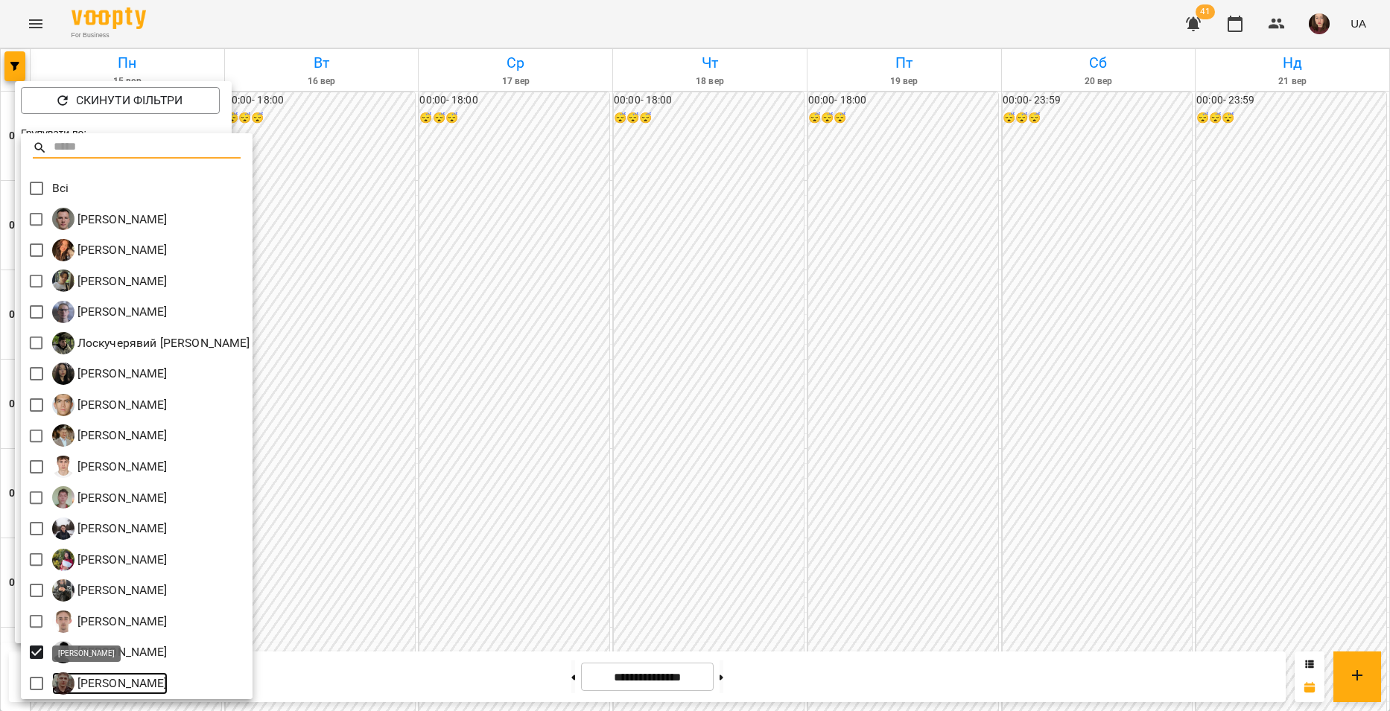
click at [57, 685] on img at bounding box center [63, 684] width 22 height 22
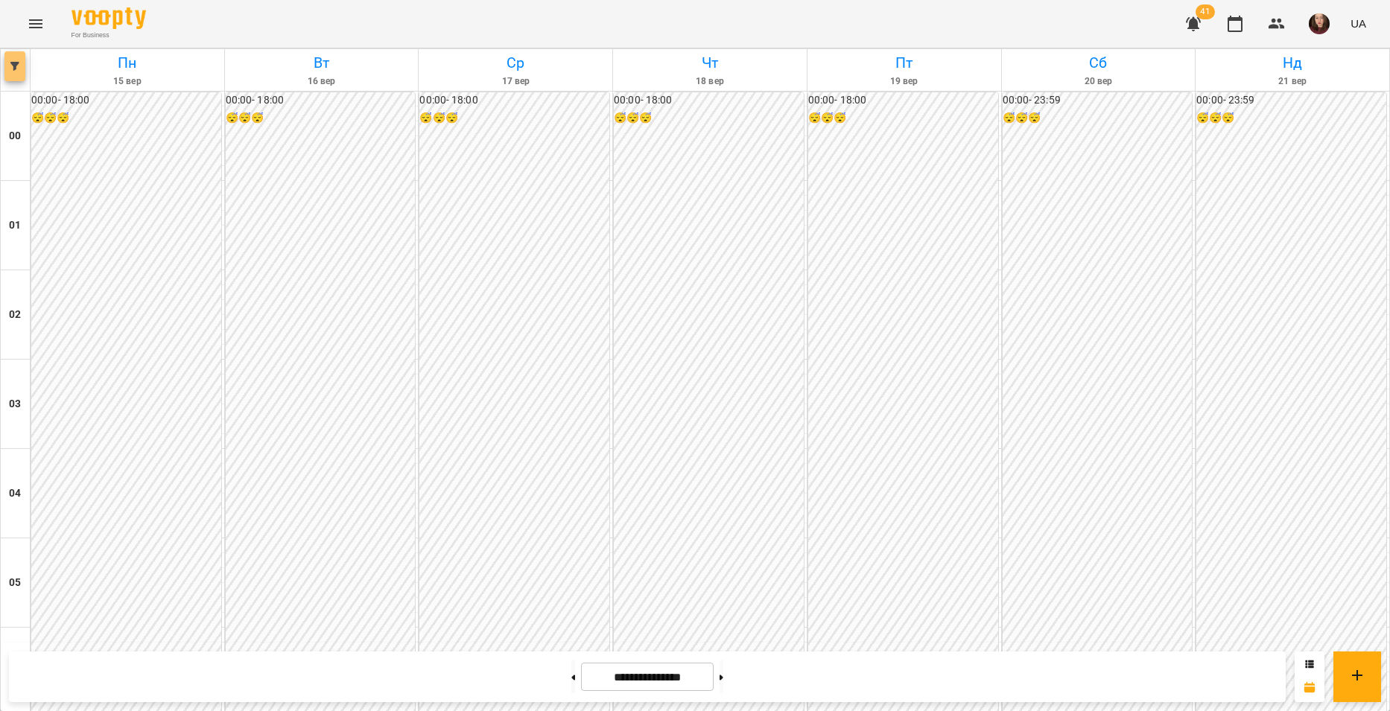
click at [10, 73] on button "button" at bounding box center [14, 66] width 21 height 30
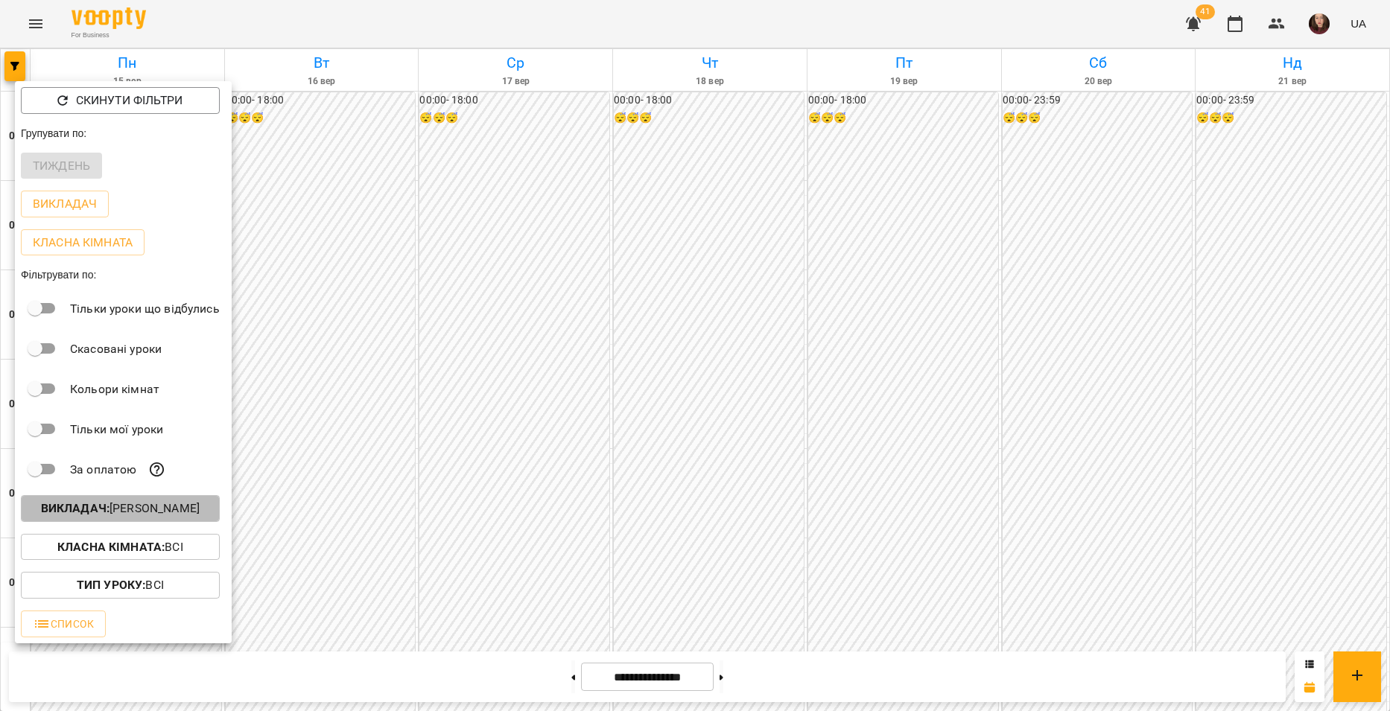
click at [101, 509] on b "Викладач :" at bounding box center [75, 508] width 69 height 14
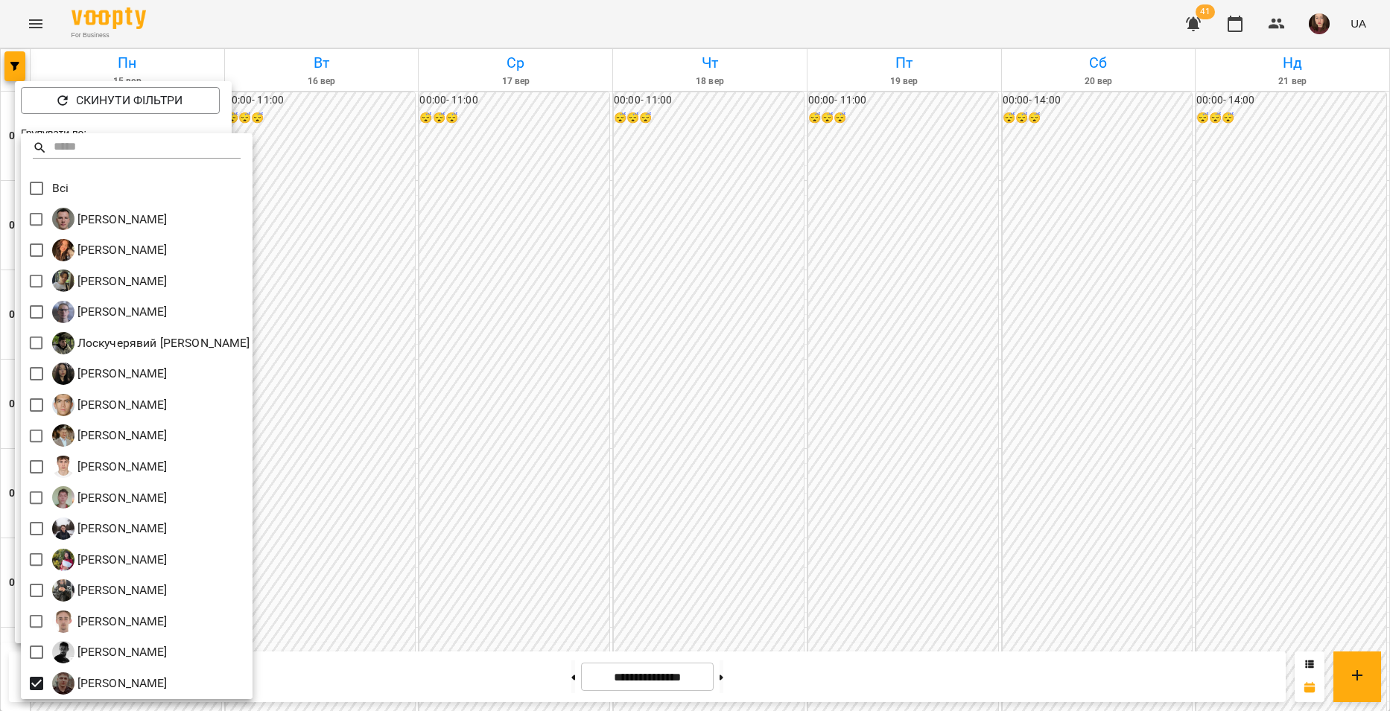
click at [389, 568] on div at bounding box center [695, 355] width 1390 height 711
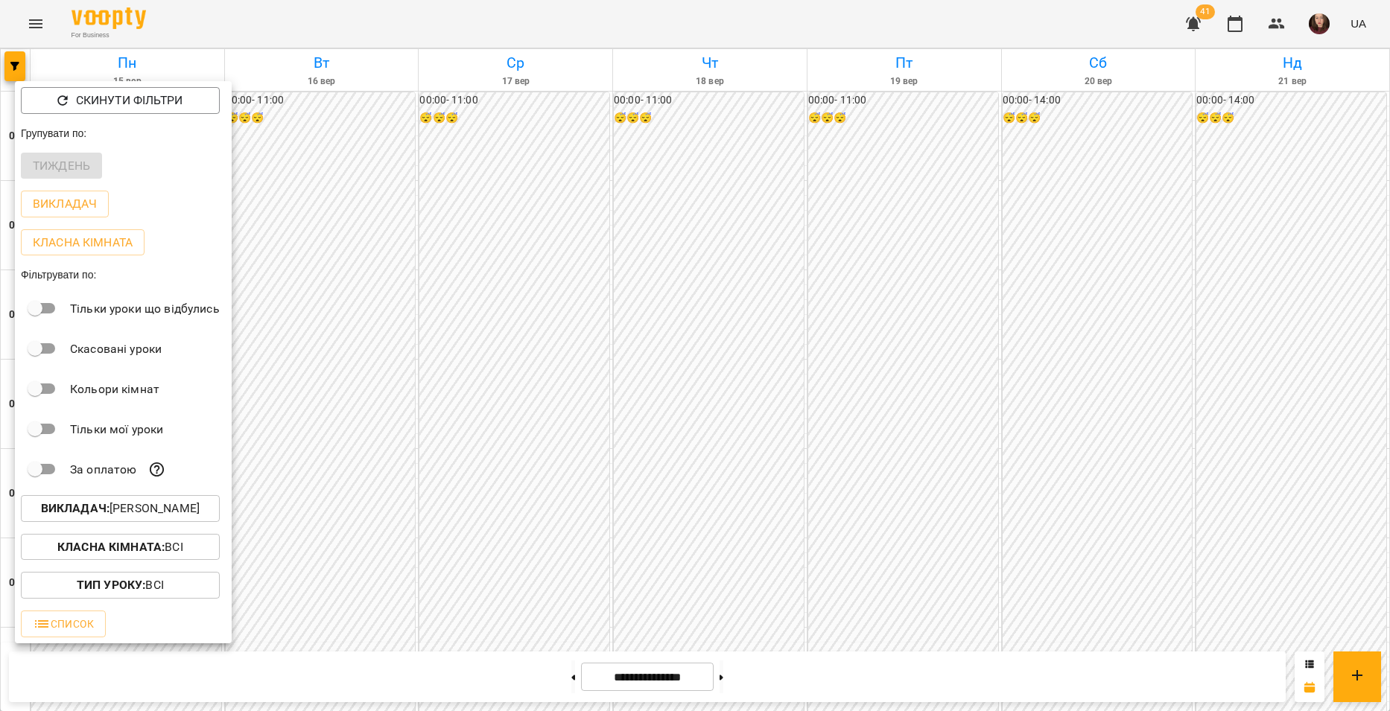
click at [393, 565] on div at bounding box center [695, 355] width 1390 height 711
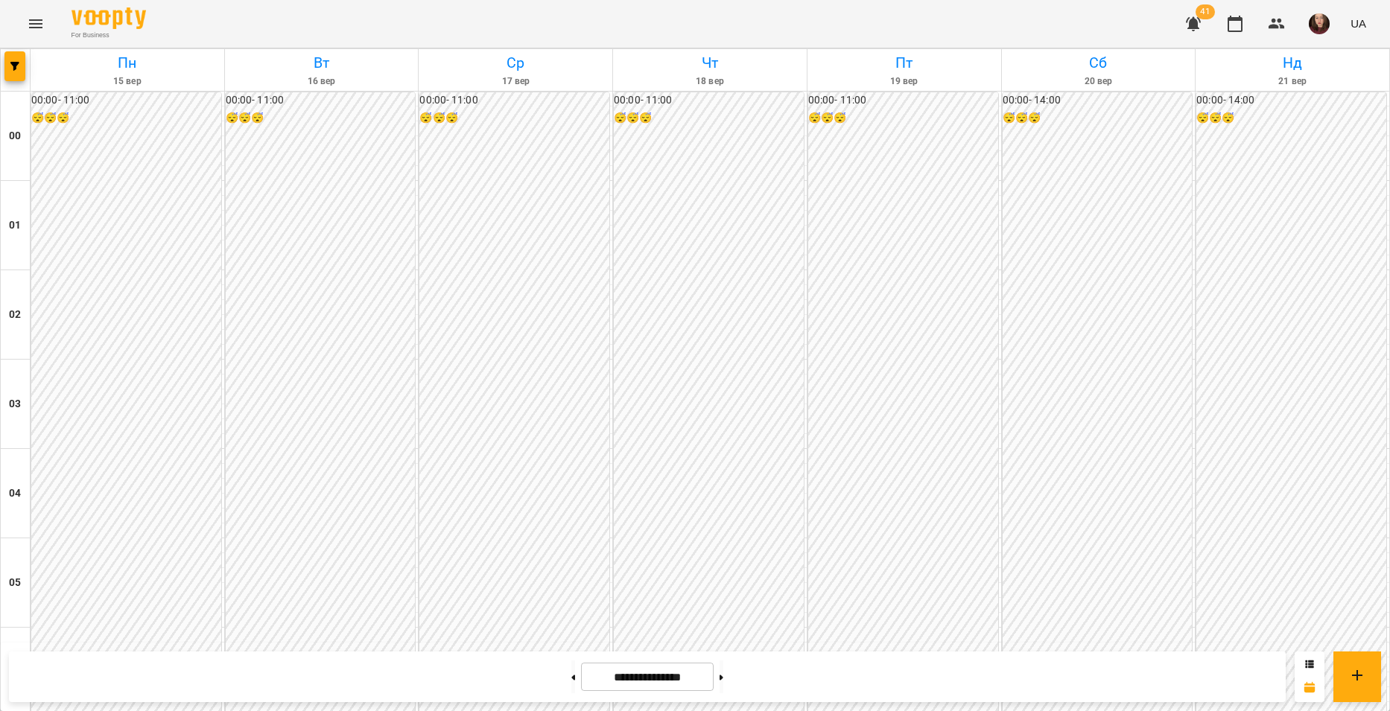
scroll to position [1341, 0]
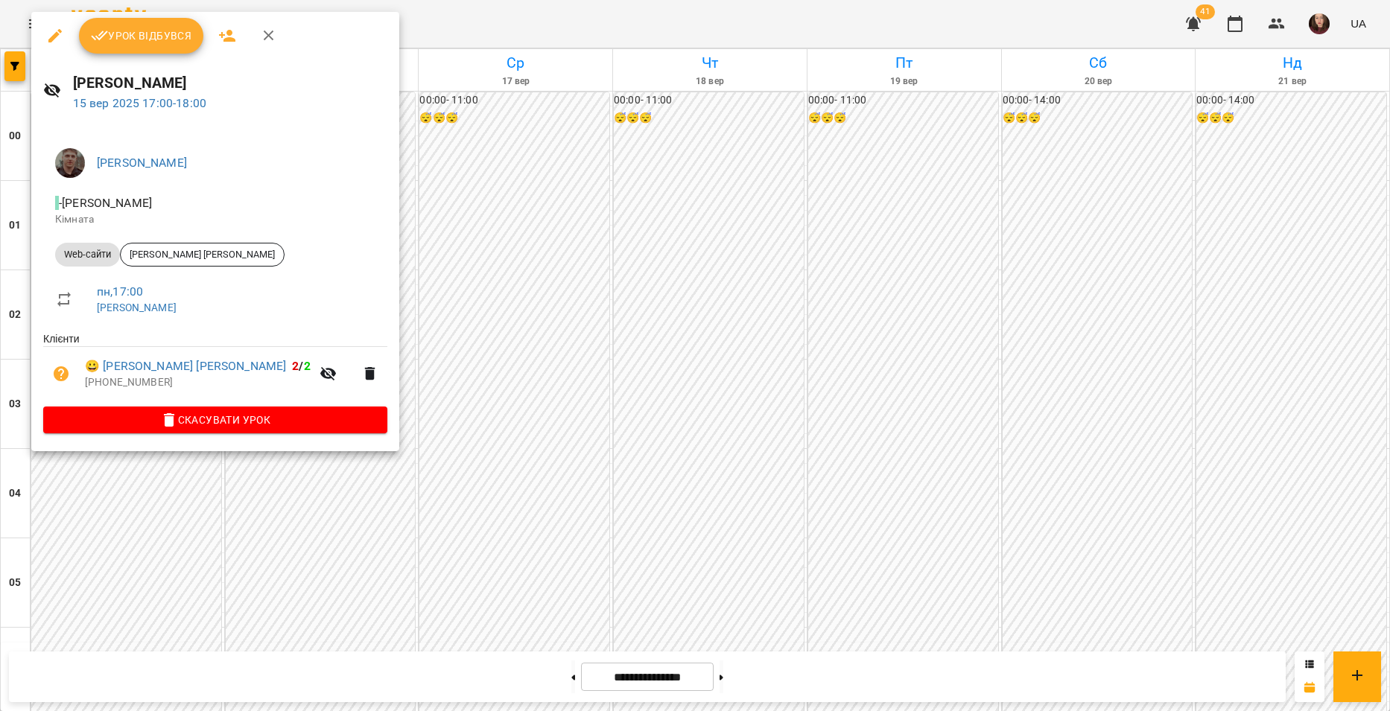
click at [132, 507] on div at bounding box center [695, 355] width 1390 height 711
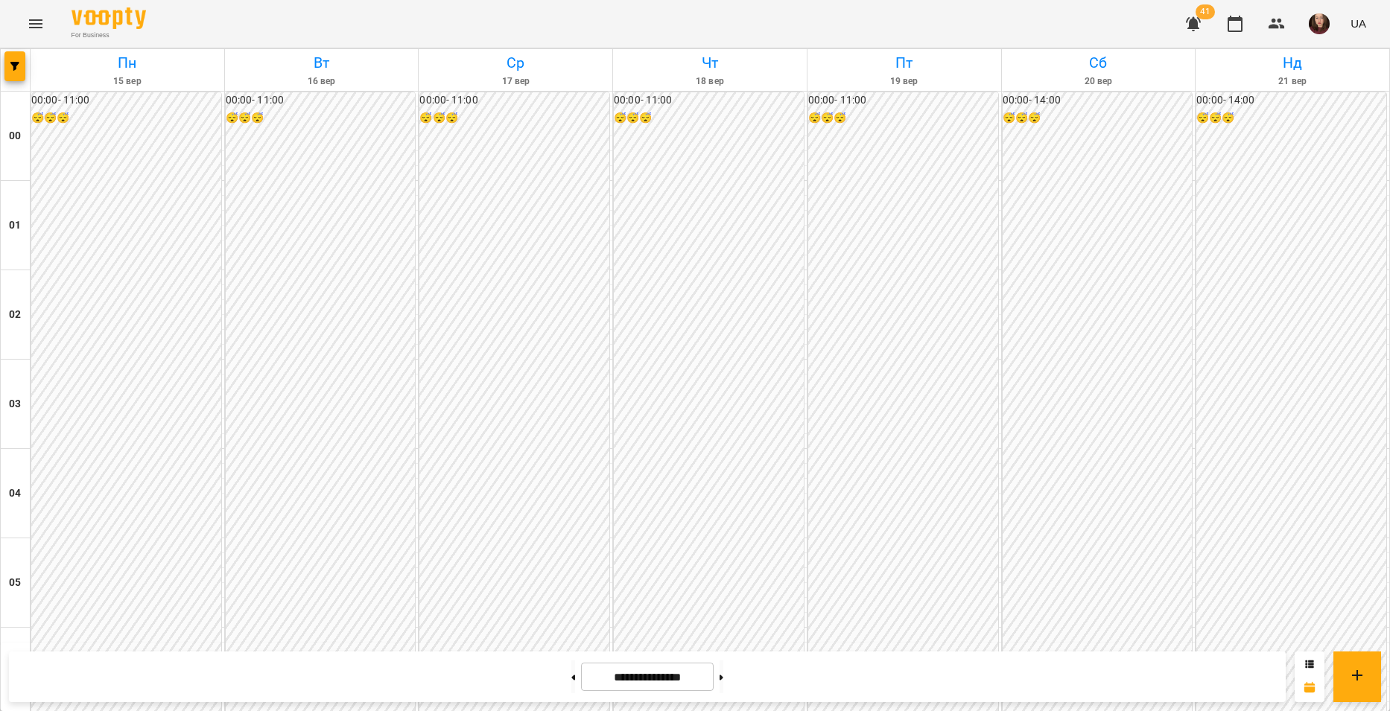
scroll to position [1266, 0]
click at [10, 68] on span "button" at bounding box center [14, 66] width 21 height 9
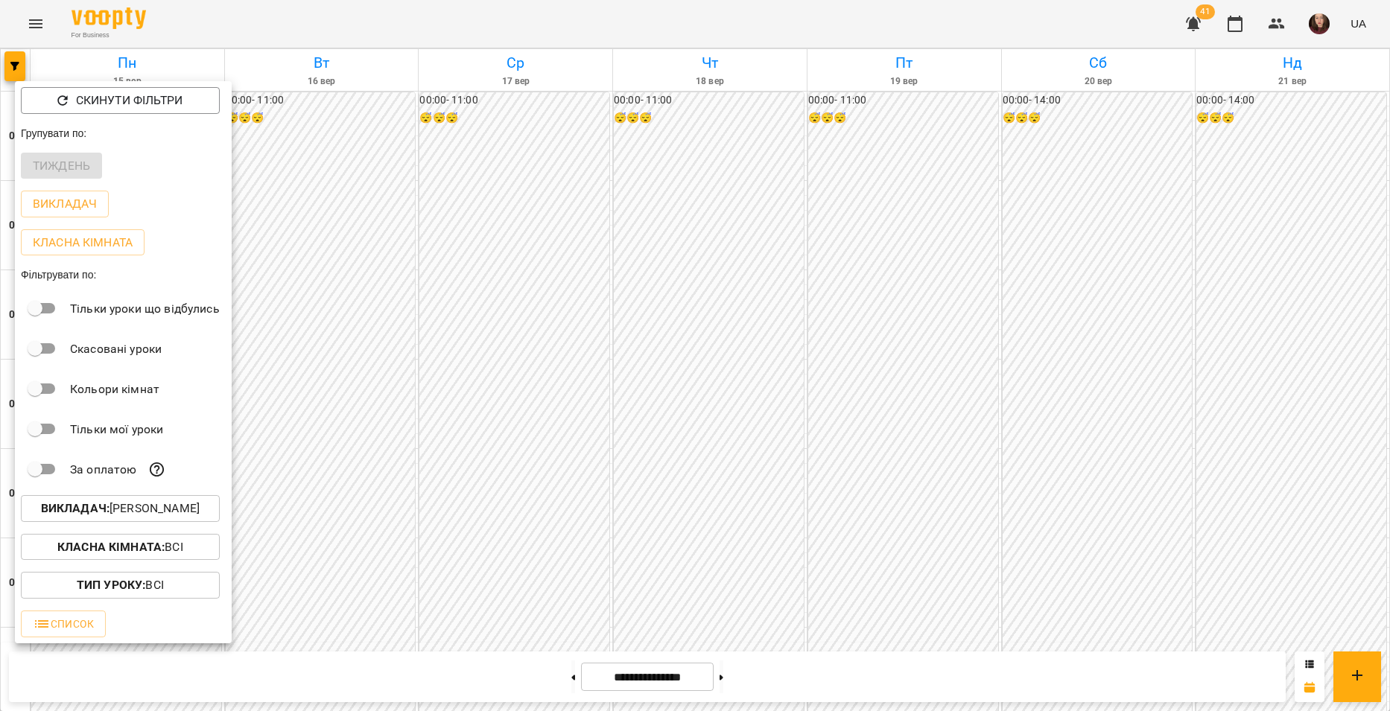
click at [133, 512] on p "Викладач : Швидкій [PERSON_NAME]" at bounding box center [120, 509] width 159 height 18
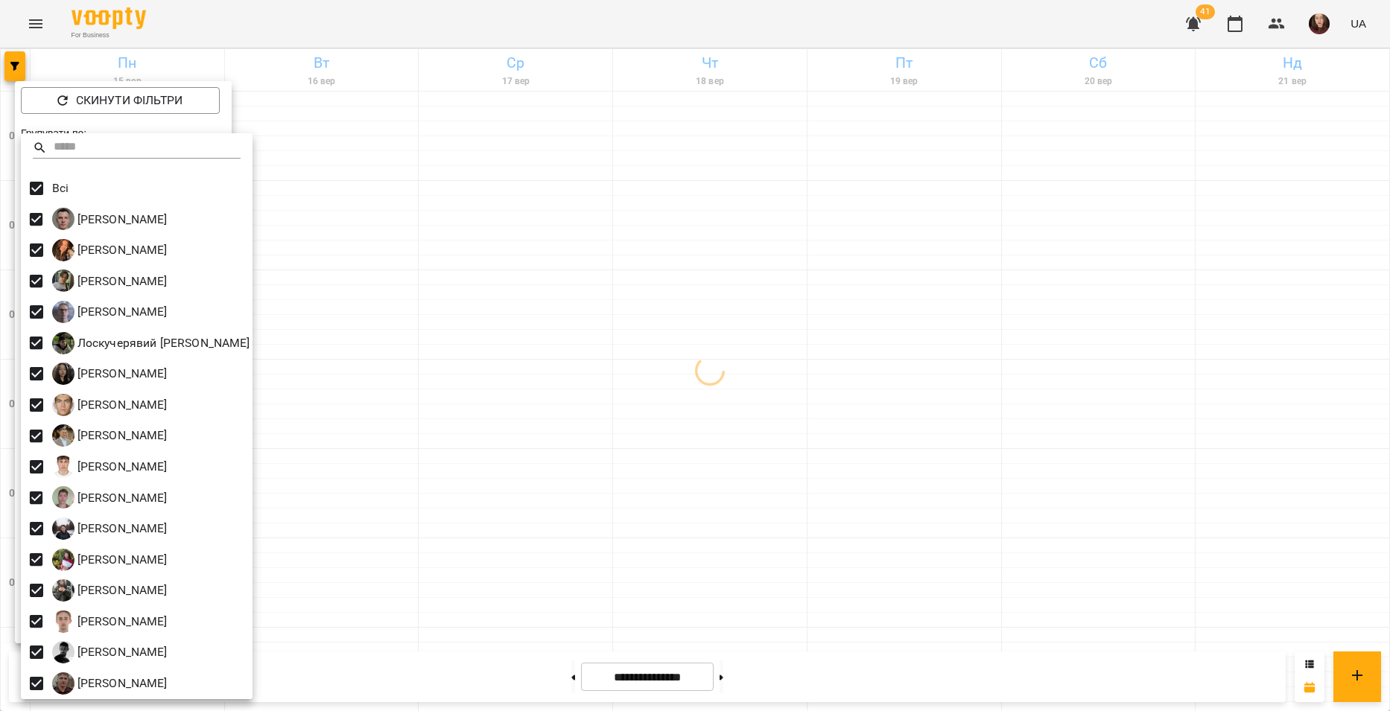
click at [493, 357] on div at bounding box center [695, 355] width 1390 height 711
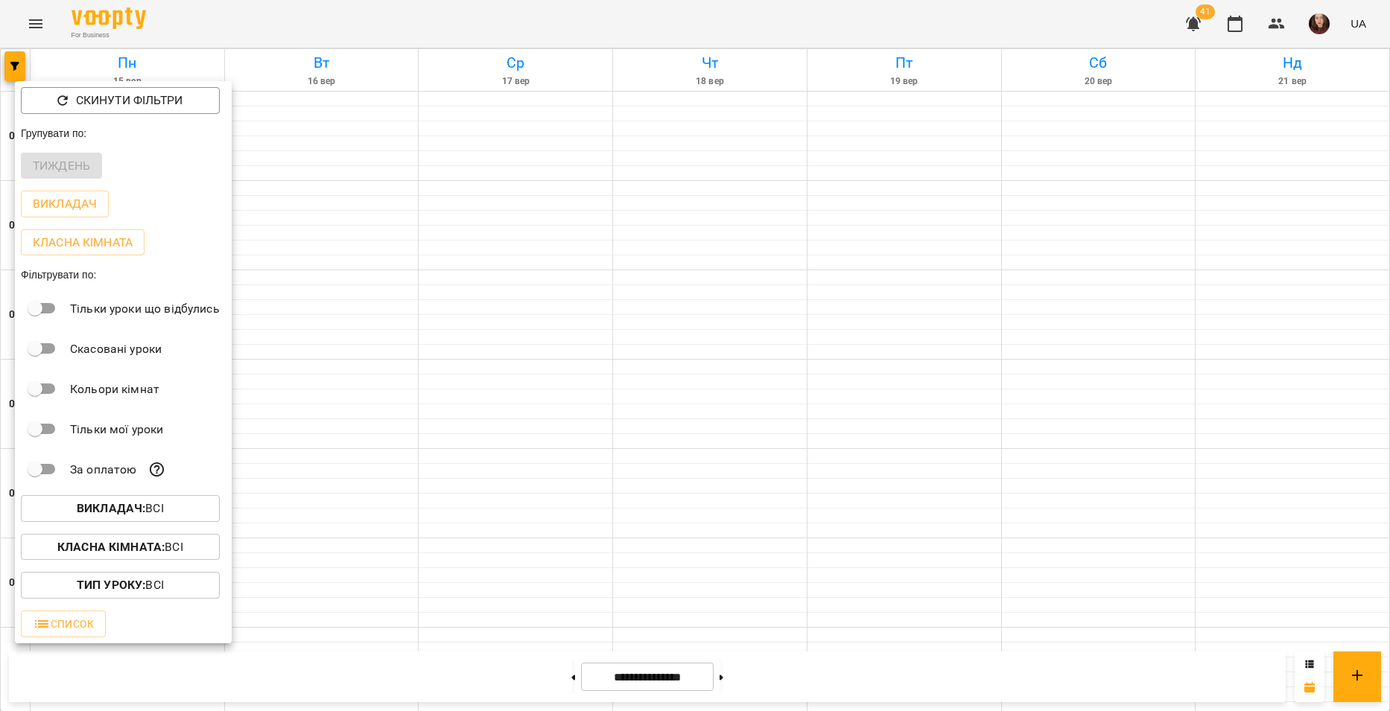
click at [464, 395] on div at bounding box center [695, 355] width 1390 height 711
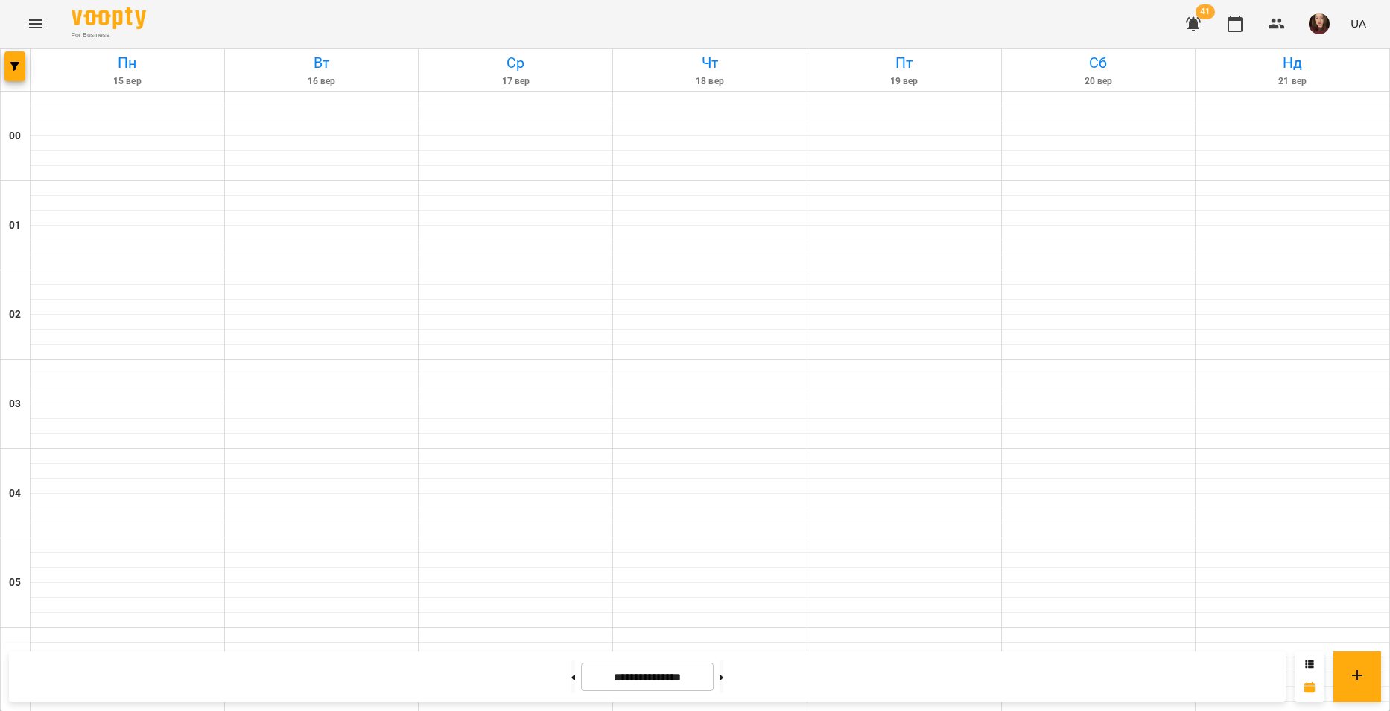
scroll to position [1192, 0]
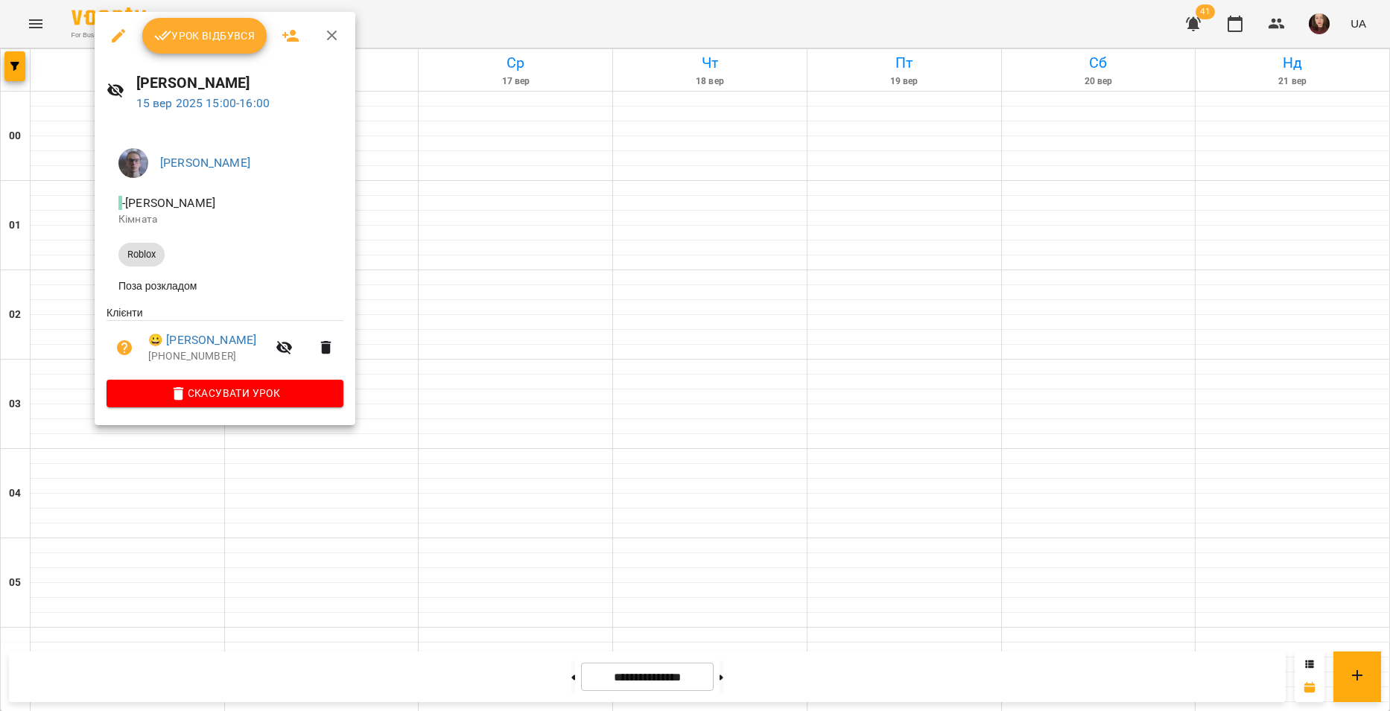
click at [428, 275] on div at bounding box center [695, 355] width 1390 height 711
